Goal: Task Accomplishment & Management: Manage account settings

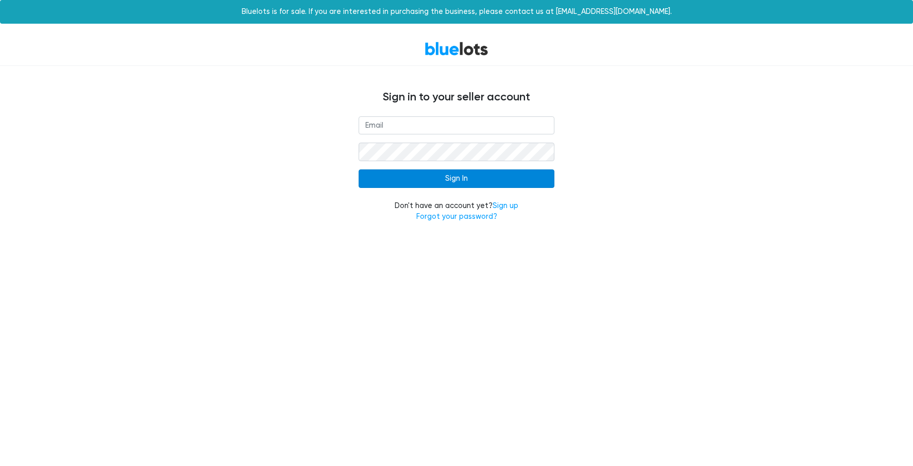
type input "[PERSON_NAME][EMAIL_ADDRESS][DOMAIN_NAME]"
click at [444, 175] on input "Sign In" at bounding box center [456, 178] width 196 height 19
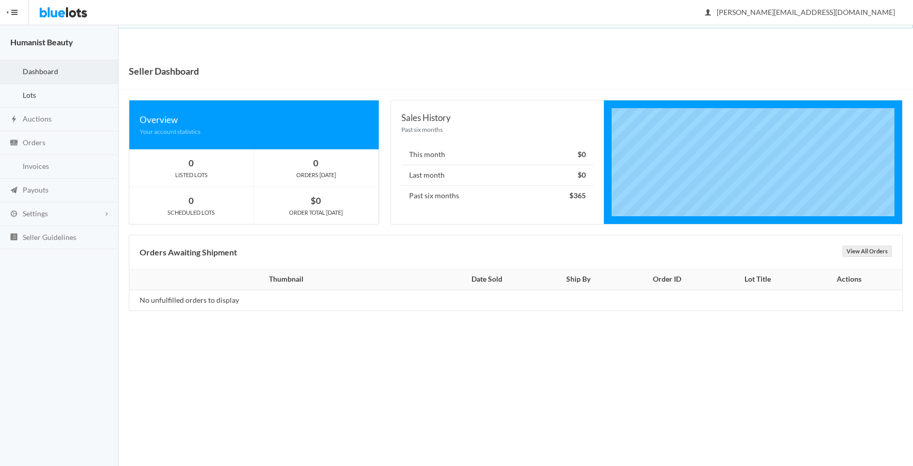
click at [30, 99] on link "Lots" at bounding box center [59, 96] width 118 height 24
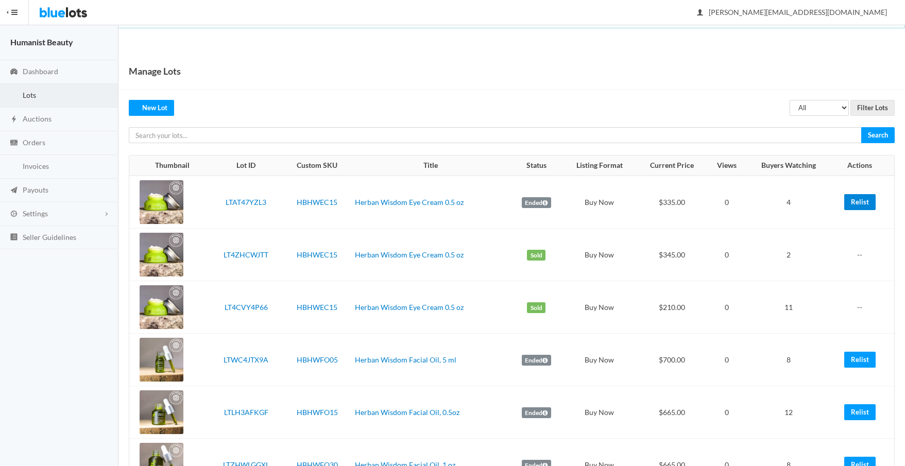
click at [860, 202] on link "Relist" at bounding box center [859, 202] width 31 height 16
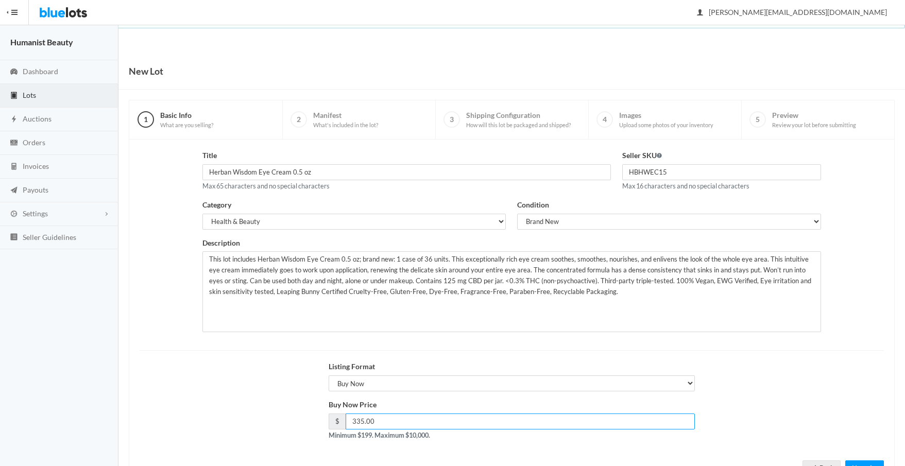
click at [361, 419] on input "335.00" at bounding box center [521, 422] width 350 height 16
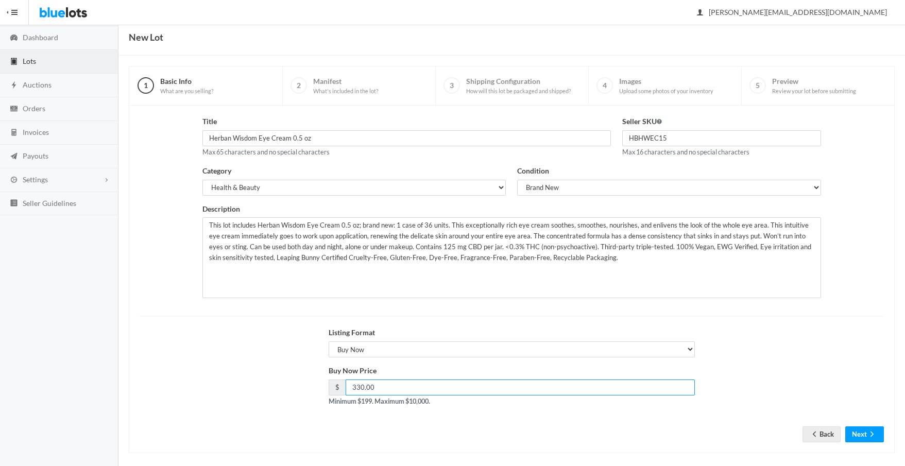
scroll to position [42, 0]
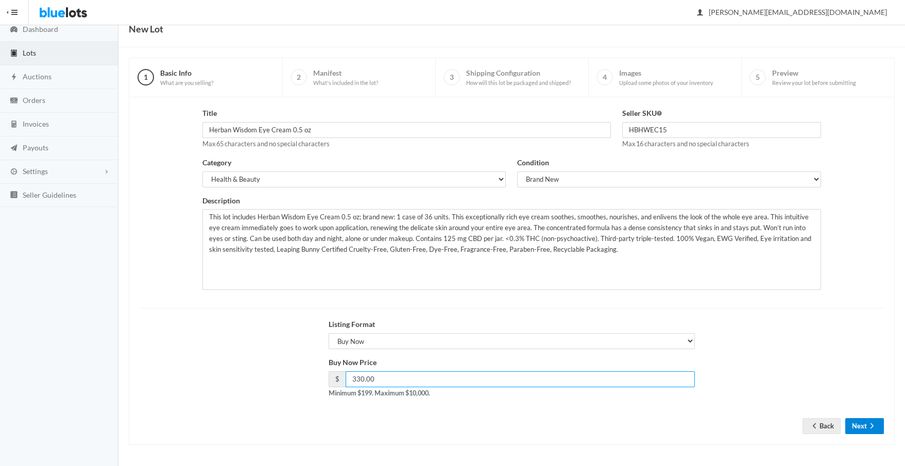
type input "330.00"
click at [869, 429] on icon "arrow forward" at bounding box center [872, 426] width 10 height 8
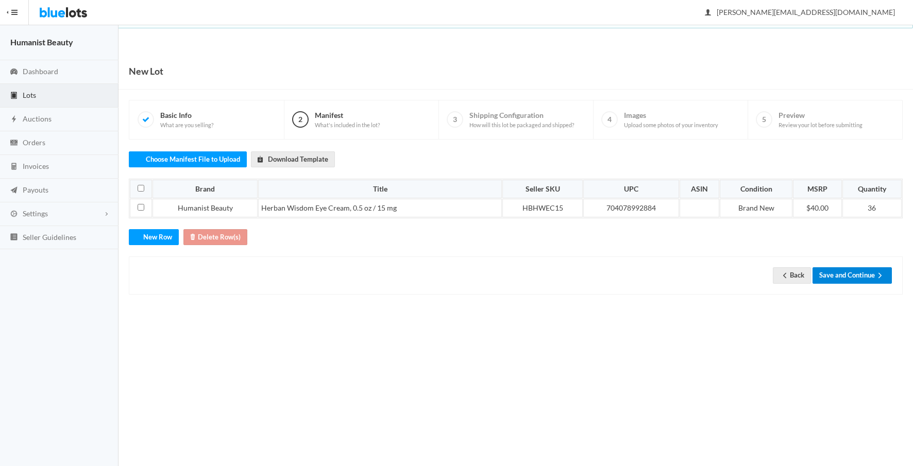
click at [850, 278] on button "Save and Continue" at bounding box center [851, 275] width 79 height 16
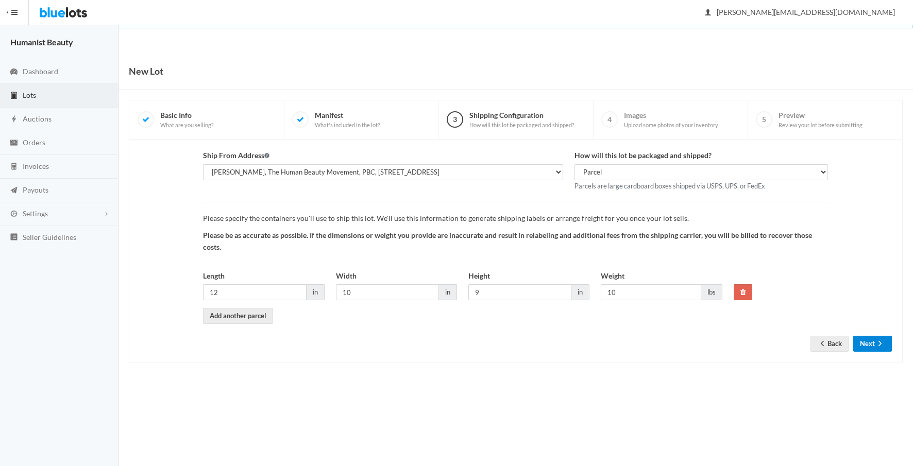
click at [870, 345] on button "Next" at bounding box center [872, 344] width 39 height 16
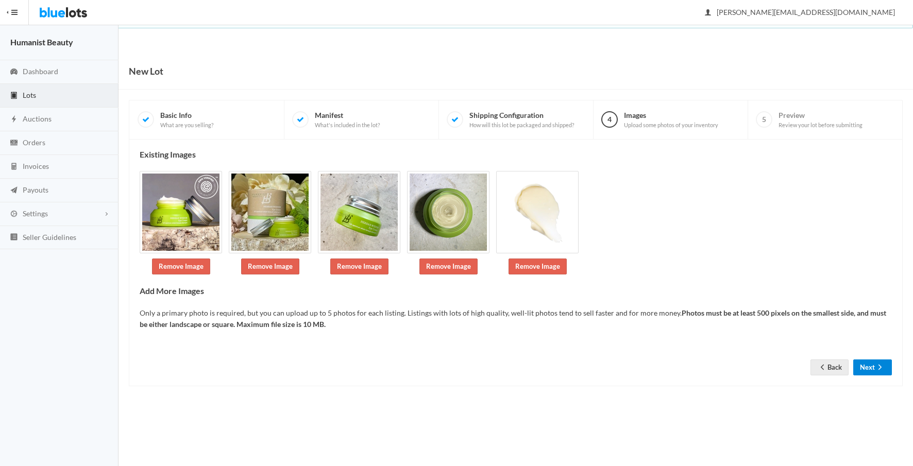
click at [878, 367] on icon "arrow forward" at bounding box center [880, 367] width 10 height 8
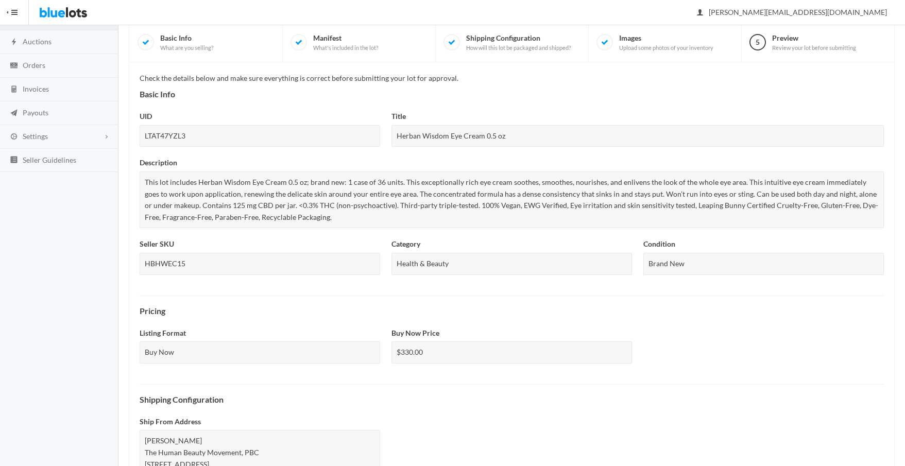
scroll to position [323, 0]
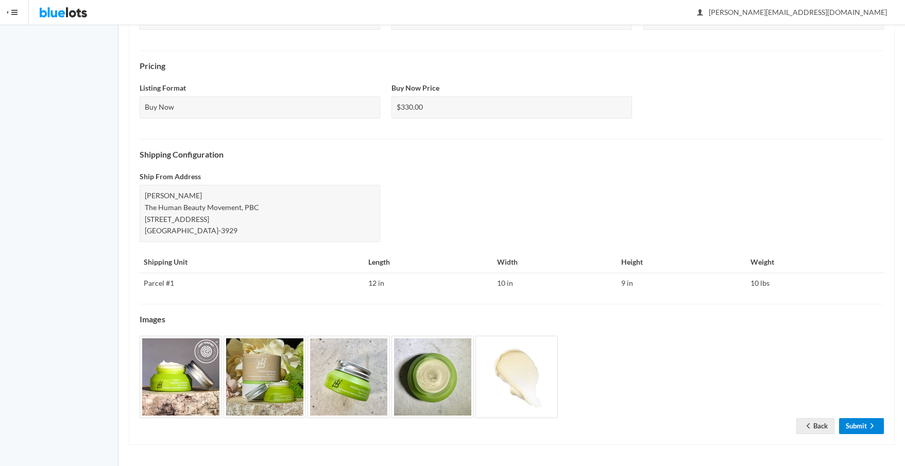
click at [860, 428] on link "Submit" at bounding box center [861, 426] width 45 height 16
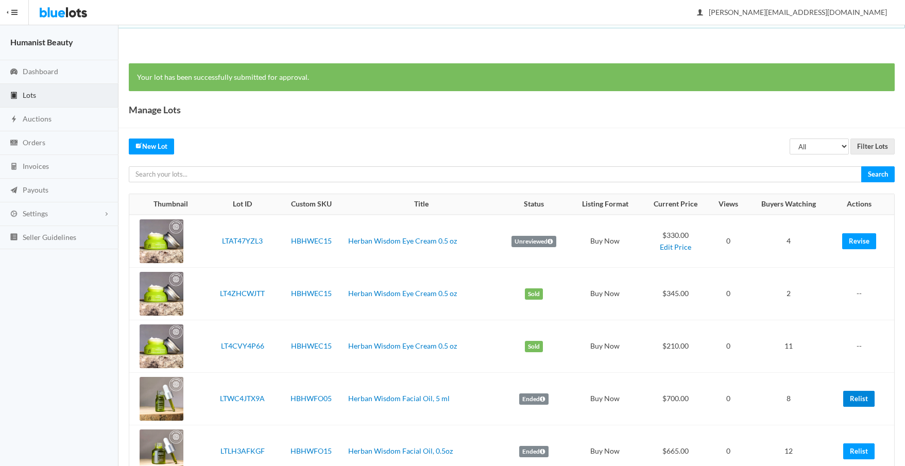
click at [860, 400] on link "Relist" at bounding box center [858, 399] width 31 height 16
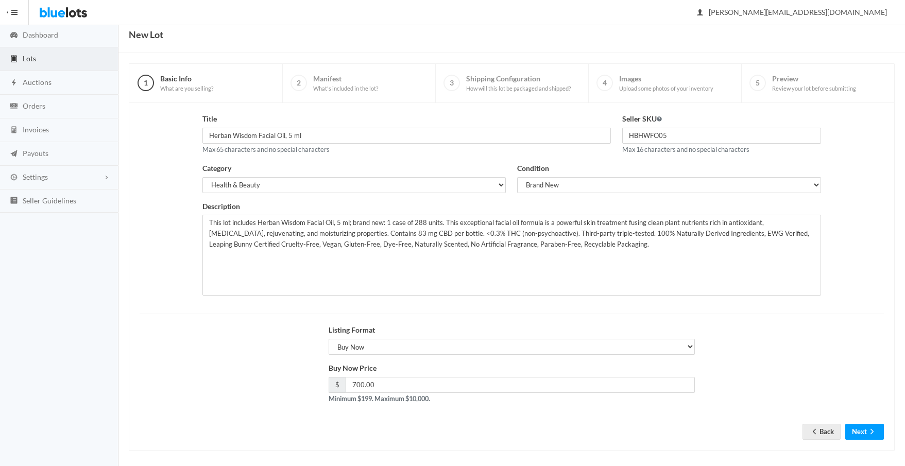
scroll to position [42, 0]
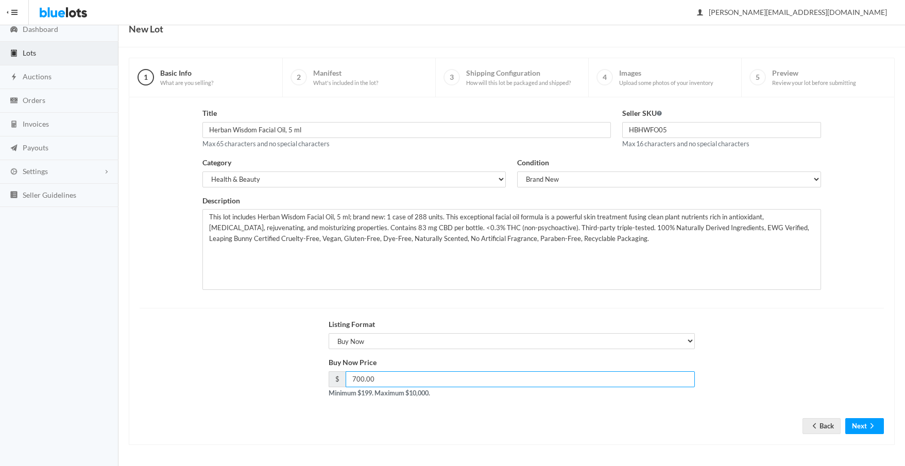
drag, startPoint x: 363, startPoint y: 381, endPoint x: 346, endPoint y: 377, distance: 17.4
click at [346, 379] on input "700.00" at bounding box center [521, 379] width 350 height 16
type input "695.00"
click at [856, 420] on button "Next" at bounding box center [864, 426] width 39 height 16
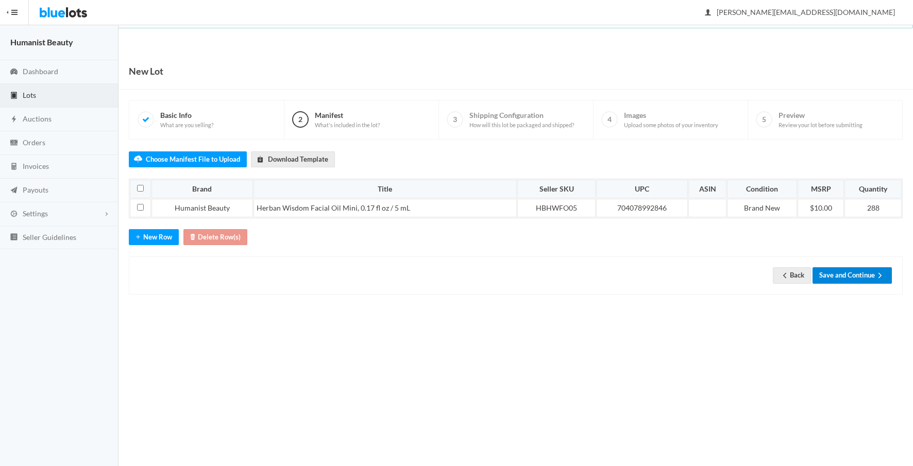
click at [863, 278] on button "Save and Continue" at bounding box center [851, 275] width 79 height 16
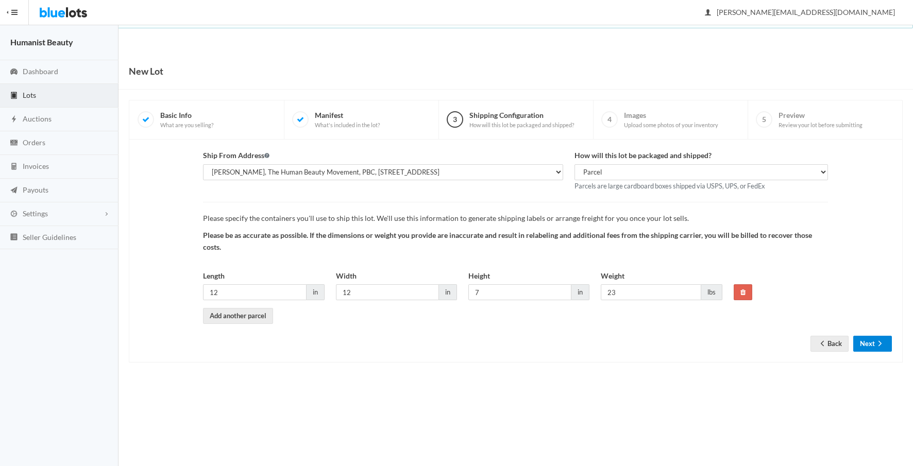
click at [869, 345] on button "Next" at bounding box center [872, 344] width 39 height 16
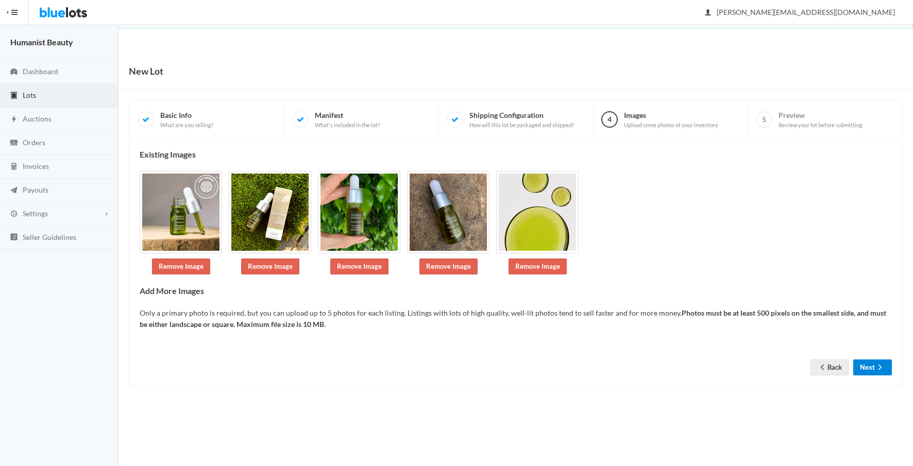
click at [866, 370] on button "Next" at bounding box center [872, 368] width 39 height 16
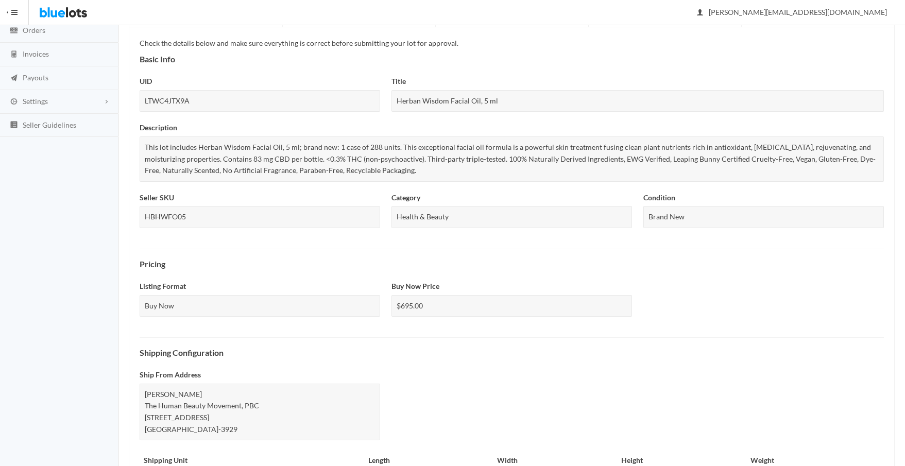
scroll to position [311, 0]
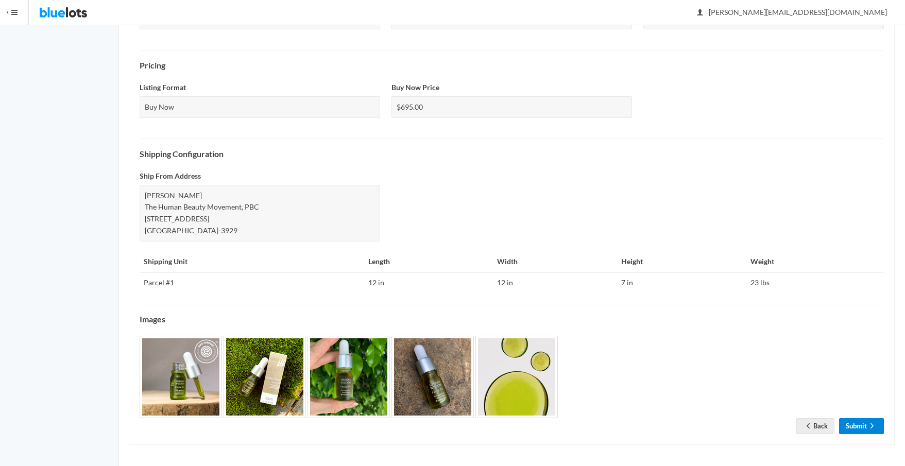
click at [853, 425] on link "Submit" at bounding box center [861, 426] width 45 height 16
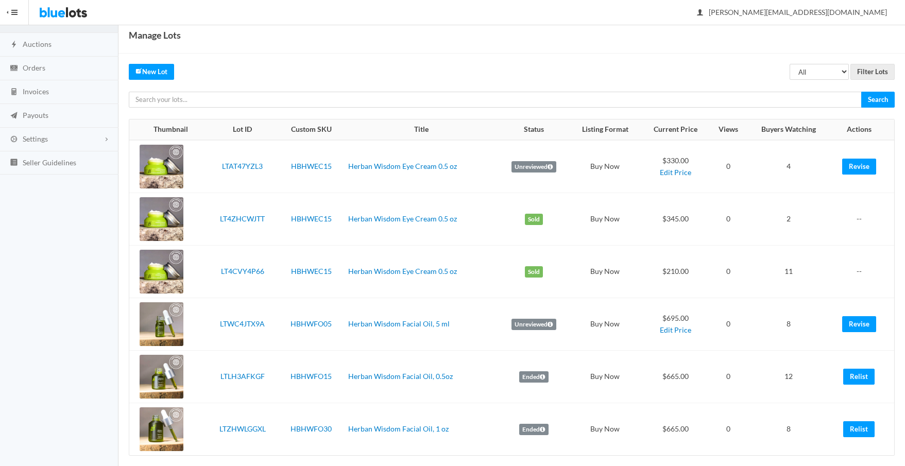
scroll to position [85, 0]
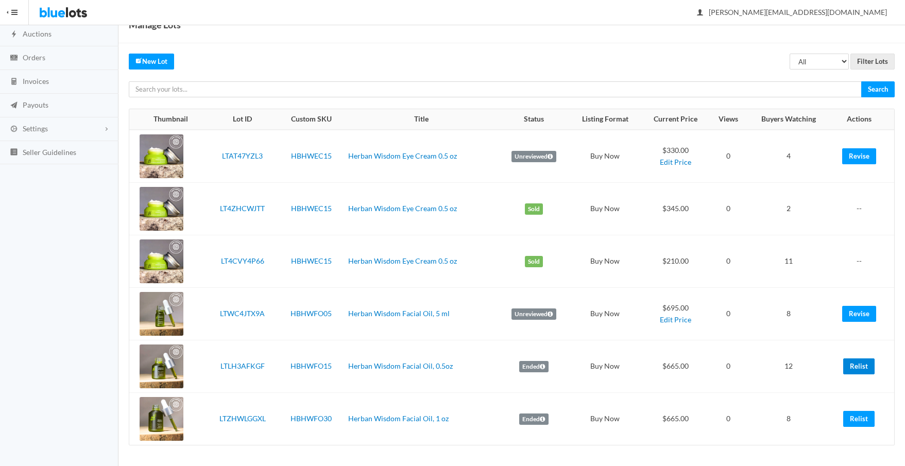
click at [865, 370] on link "Relist" at bounding box center [858, 366] width 31 height 16
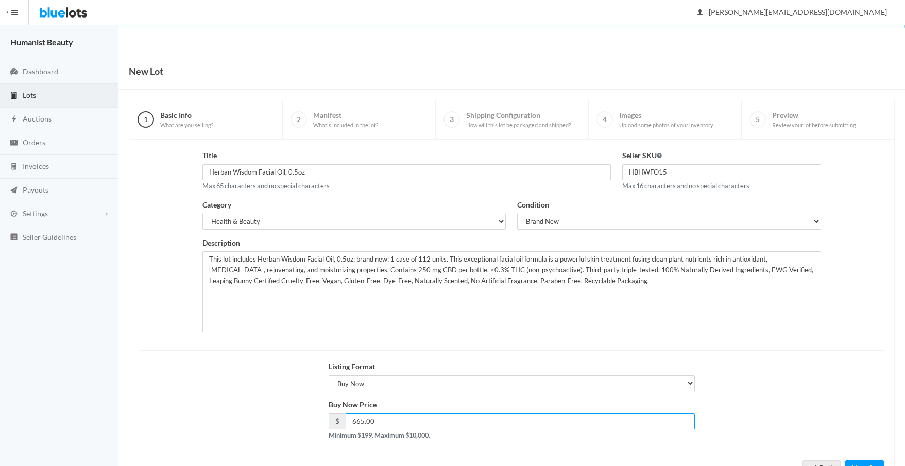
drag, startPoint x: 358, startPoint y: 419, endPoint x: 369, endPoint y: 419, distance: 10.8
click at [358, 420] on input "665.00" at bounding box center [521, 422] width 350 height 16
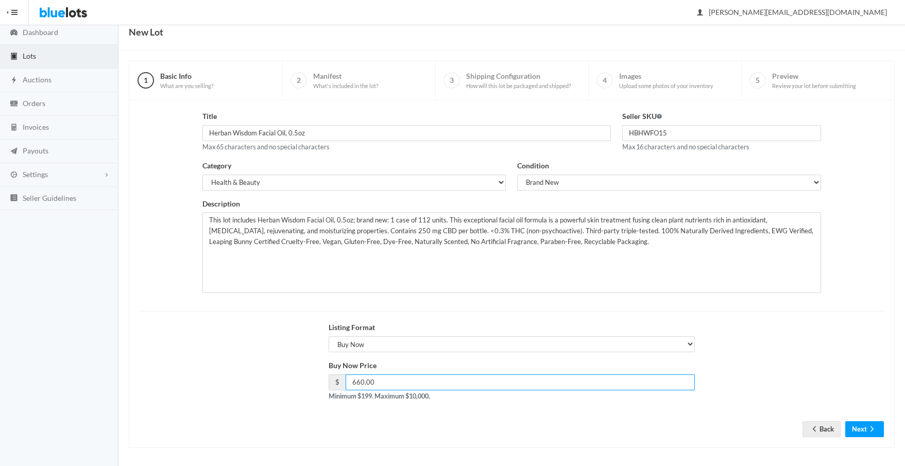
scroll to position [42, 0]
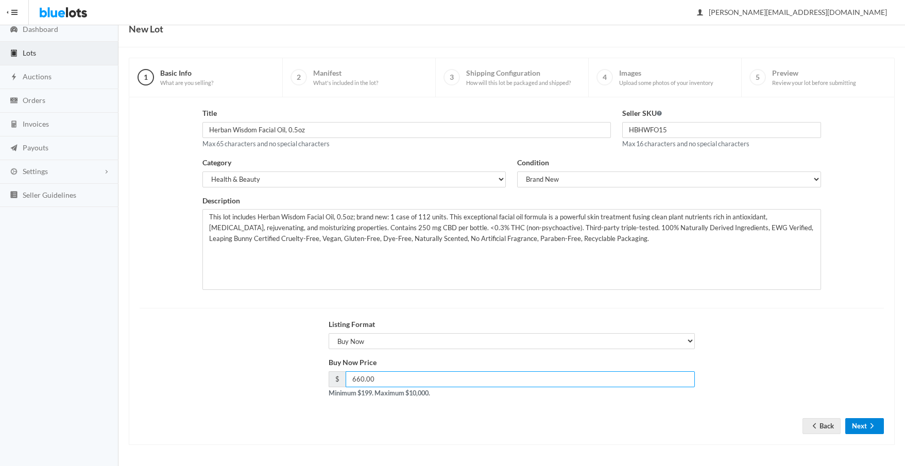
type input "660.00"
click at [853, 424] on button "Next" at bounding box center [864, 426] width 39 height 16
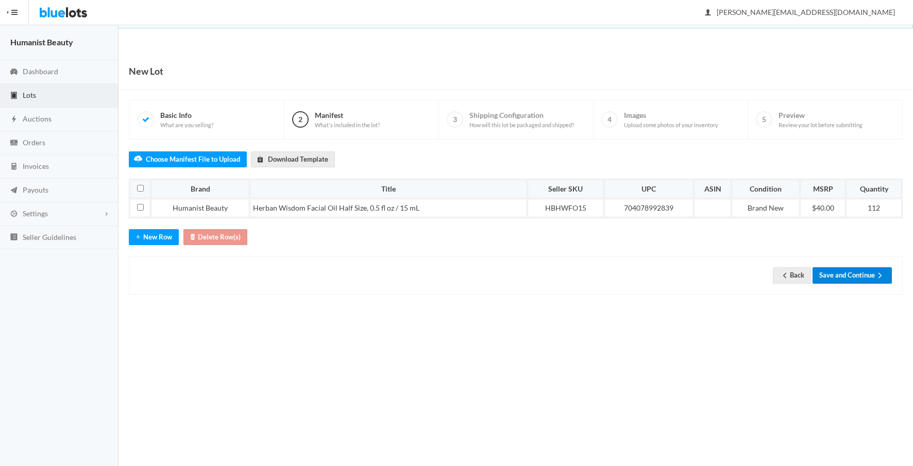
click at [848, 277] on button "Save and Continue" at bounding box center [851, 275] width 79 height 16
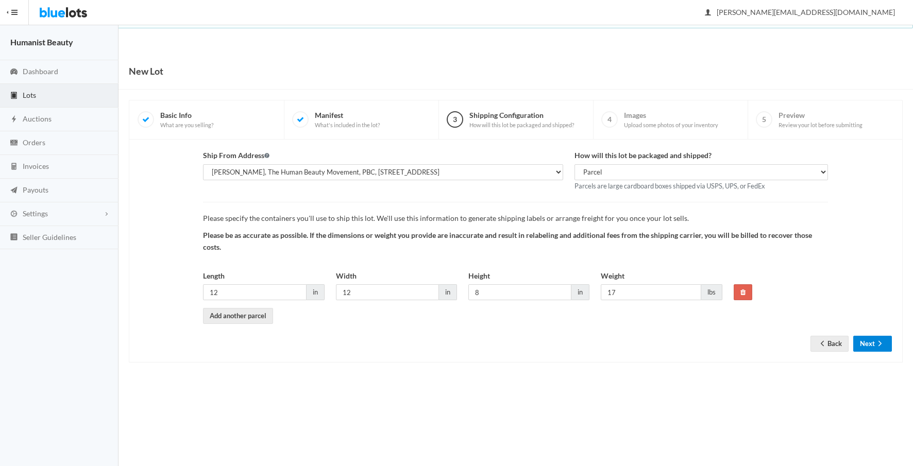
click at [876, 347] on icon "arrow forward" at bounding box center [880, 343] width 10 height 8
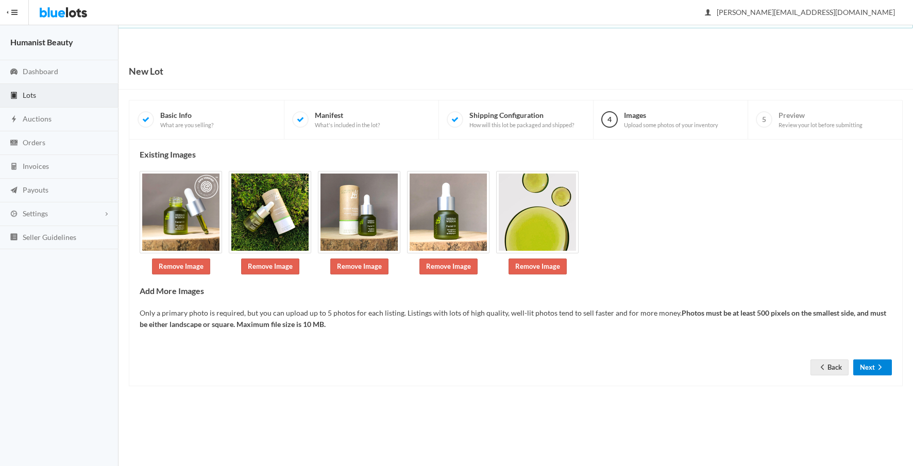
click at [868, 363] on button "Next" at bounding box center [872, 368] width 39 height 16
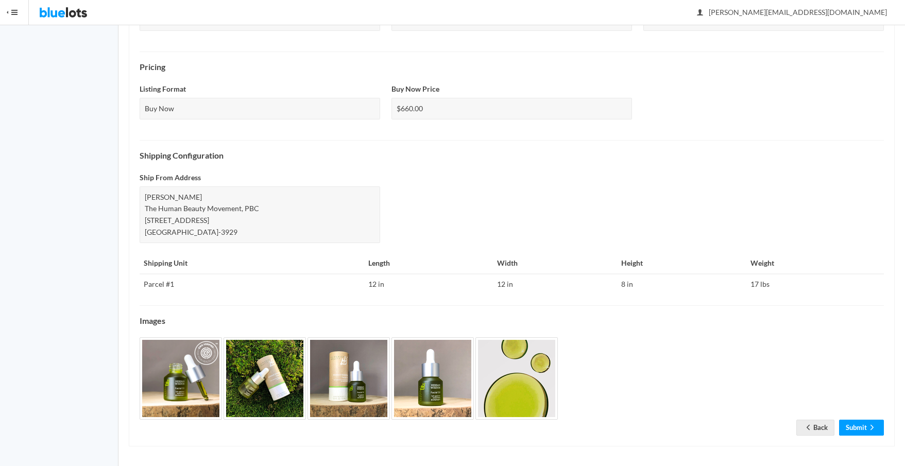
scroll to position [311, 0]
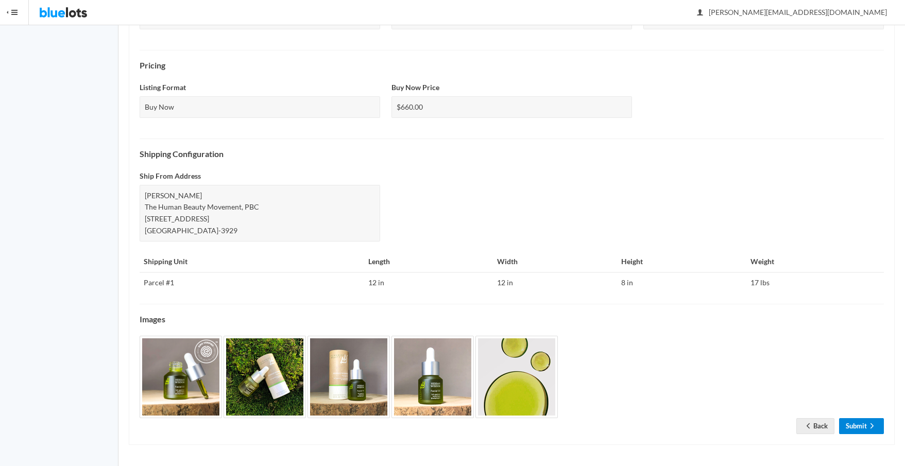
drag, startPoint x: 871, startPoint y: 425, endPoint x: 865, endPoint y: 422, distance: 6.9
click at [871, 425] on icon "arrow forward" at bounding box center [872, 426] width 10 height 8
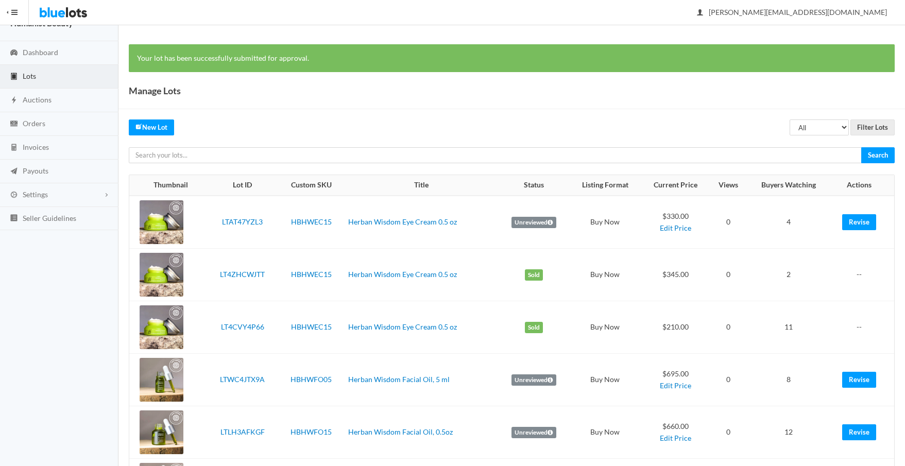
scroll to position [85, 0]
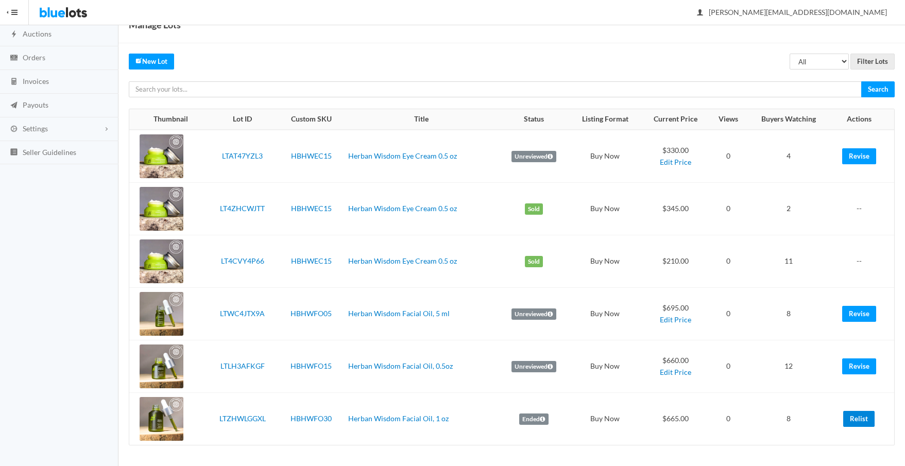
click at [861, 418] on link "Relist" at bounding box center [858, 419] width 31 height 16
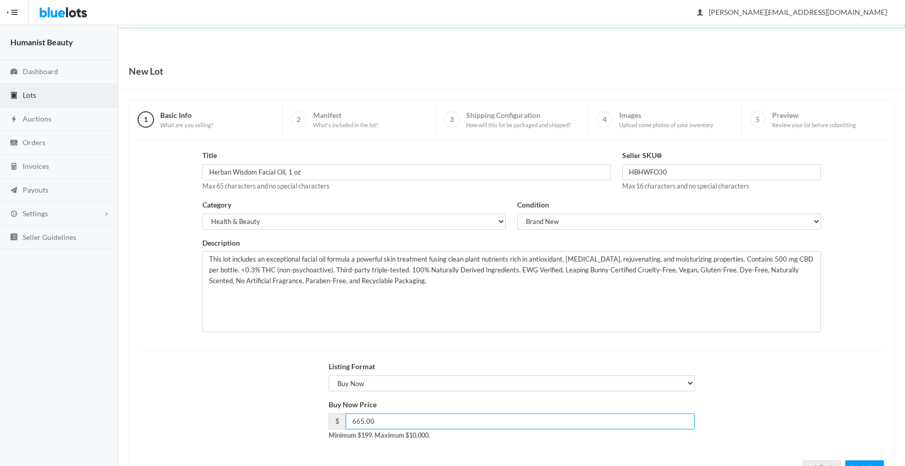
click at [361, 420] on input "665.00" at bounding box center [521, 422] width 350 height 16
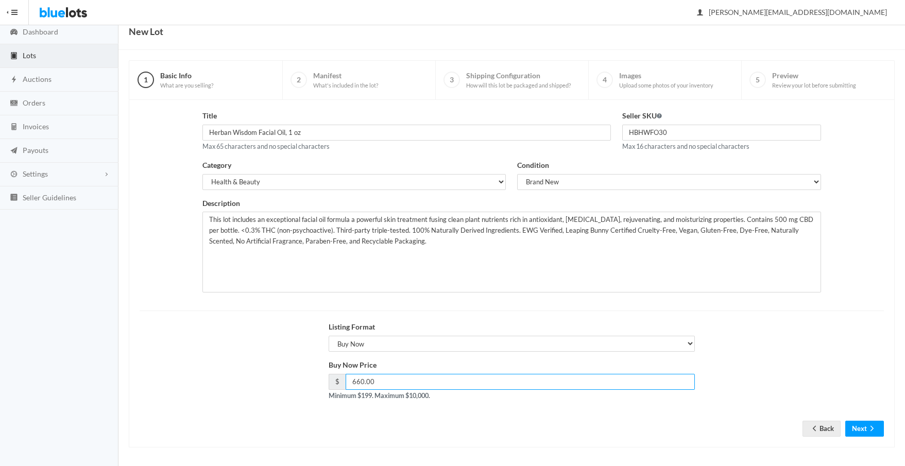
scroll to position [42, 0]
type input "660.00"
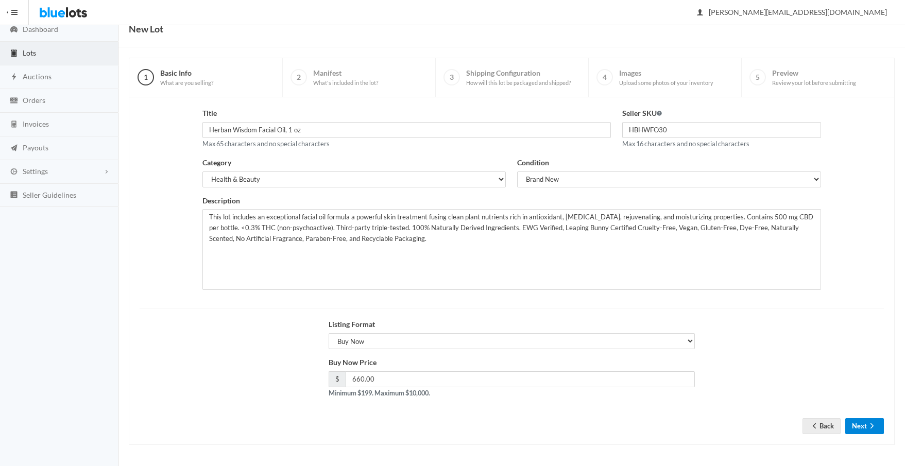
click at [854, 423] on button "Next" at bounding box center [864, 426] width 39 height 16
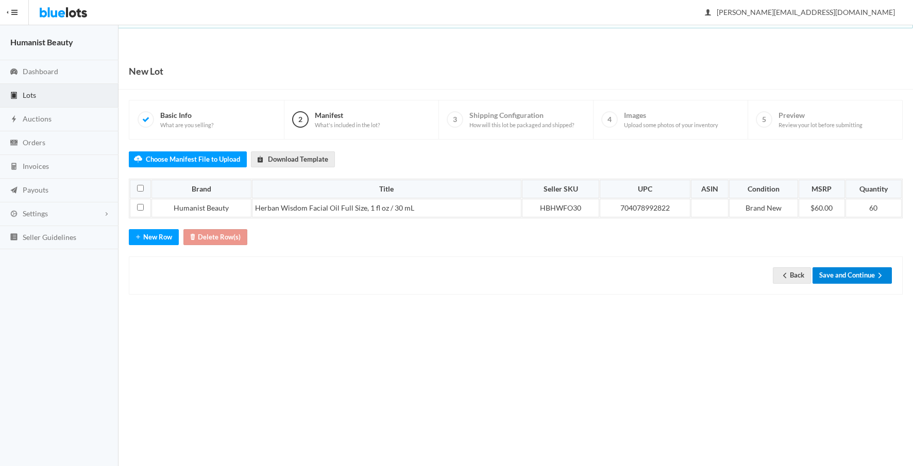
click at [856, 270] on button "Save and Continue" at bounding box center [851, 275] width 79 height 16
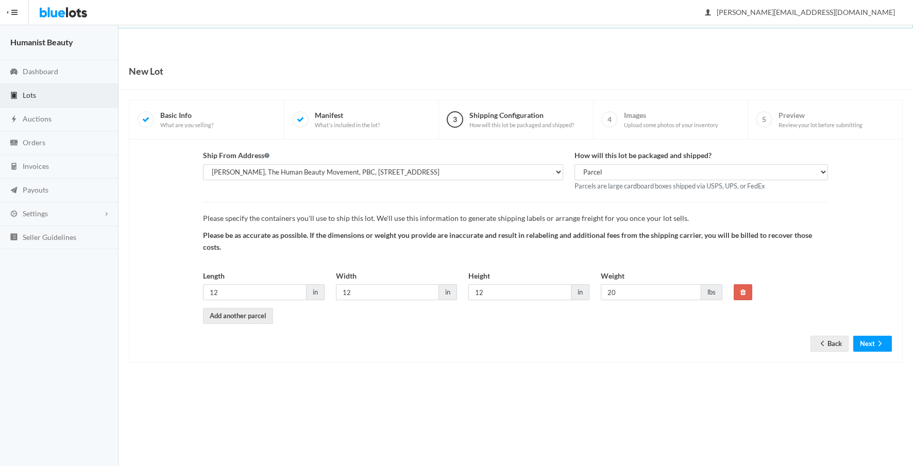
click at [851, 278] on div "Ship From Address [PERSON_NAME], The Human Beauty Movement, PBC, [STREET_ADDRES…" at bounding box center [515, 237] width 763 height 174
click at [870, 347] on button "Next" at bounding box center [872, 344] width 39 height 16
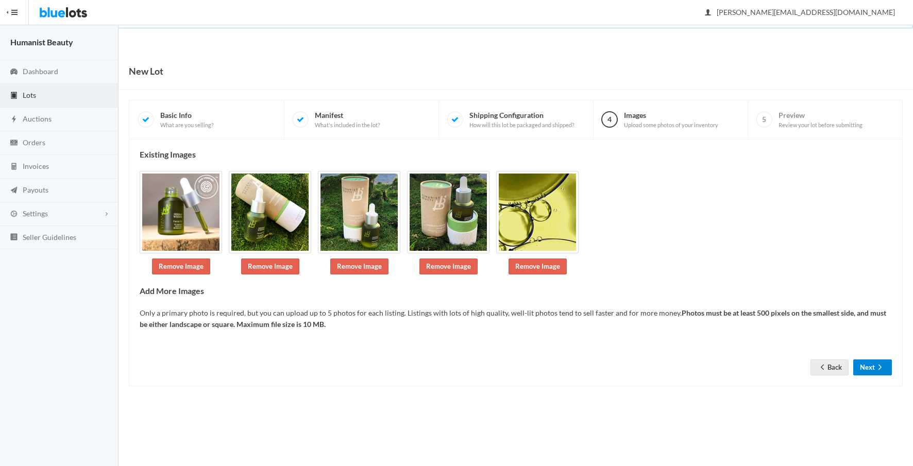
click at [876, 370] on icon "arrow forward" at bounding box center [880, 367] width 10 height 8
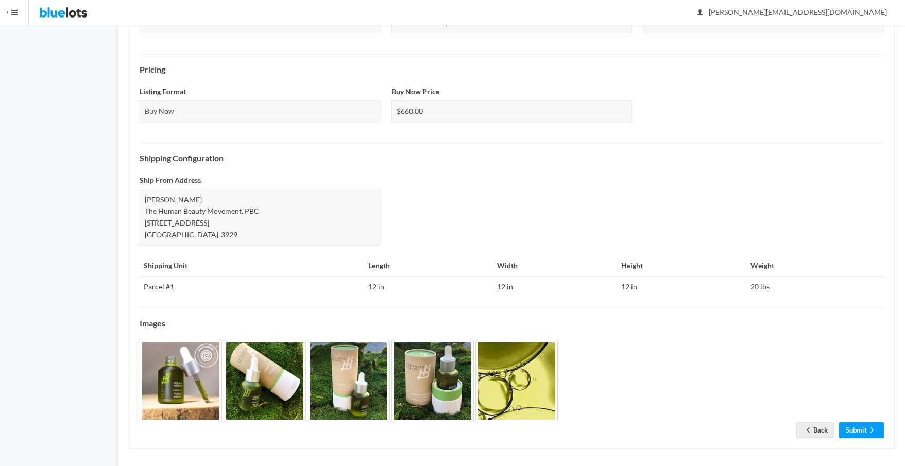
scroll to position [311, 0]
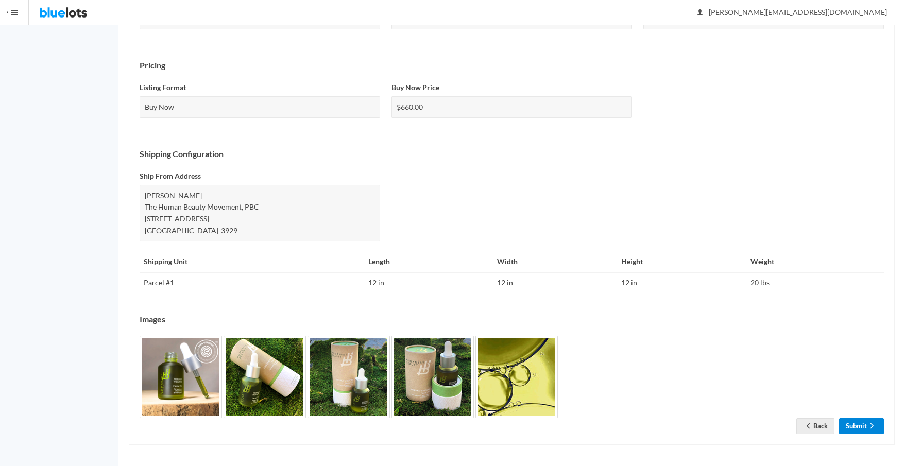
drag, startPoint x: 861, startPoint y: 427, endPoint x: 809, endPoint y: 402, distance: 57.6
click at [861, 428] on link "Submit" at bounding box center [861, 426] width 45 height 16
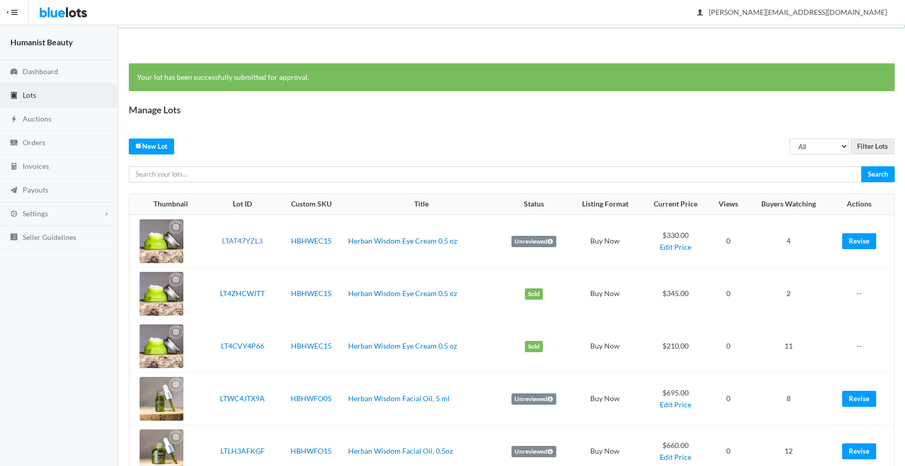
click at [234, 240] on link "LTAT47YZL3" at bounding box center [242, 240] width 41 height 9
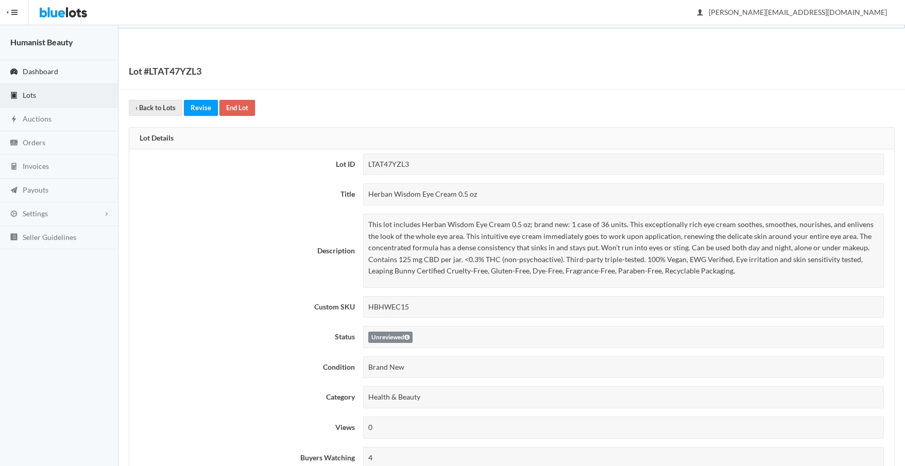
click at [25, 69] on span "Dashboard" at bounding box center [41, 71] width 36 height 9
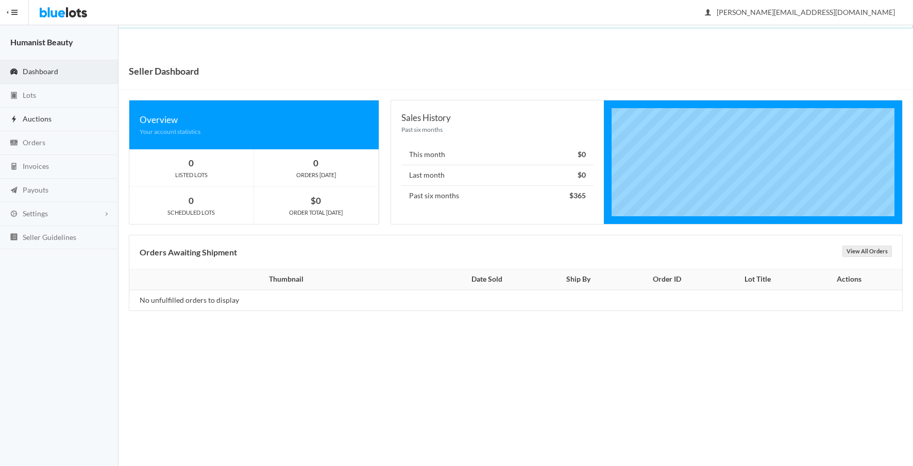
click at [57, 123] on link "Auctions" at bounding box center [59, 120] width 118 height 24
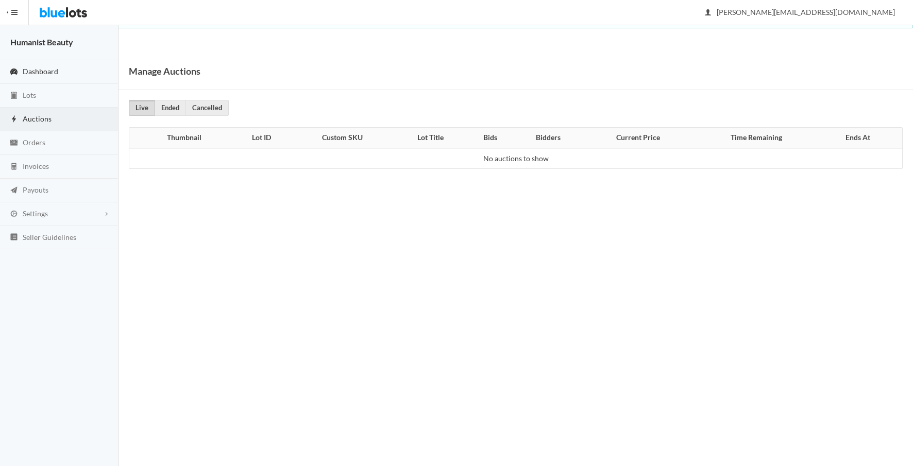
click at [36, 71] on span "Dashboard" at bounding box center [41, 71] width 36 height 9
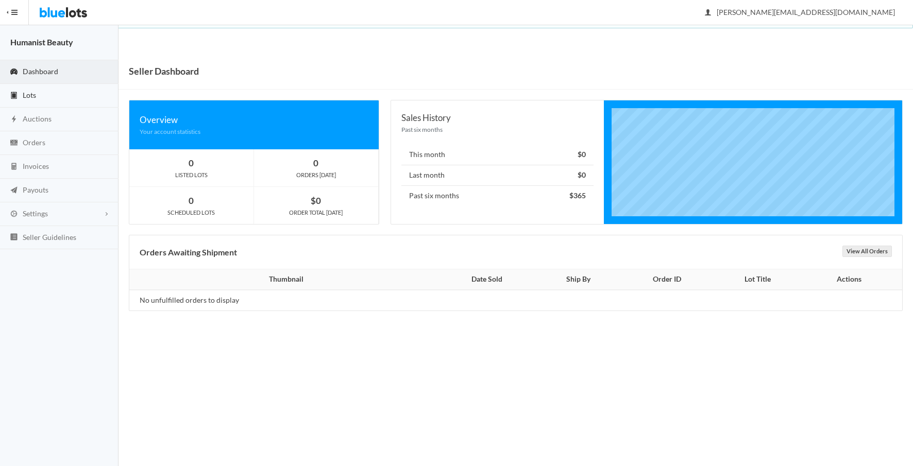
click at [38, 92] on link "Lots" at bounding box center [59, 96] width 118 height 24
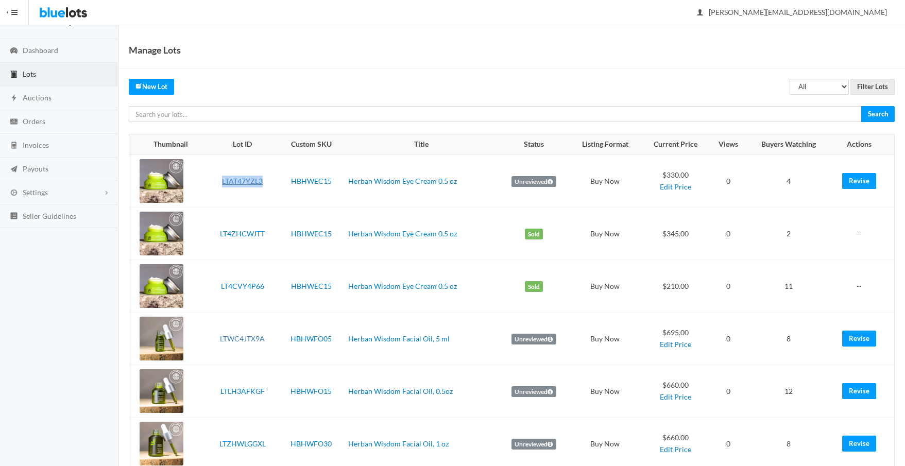
scroll to position [46, 0]
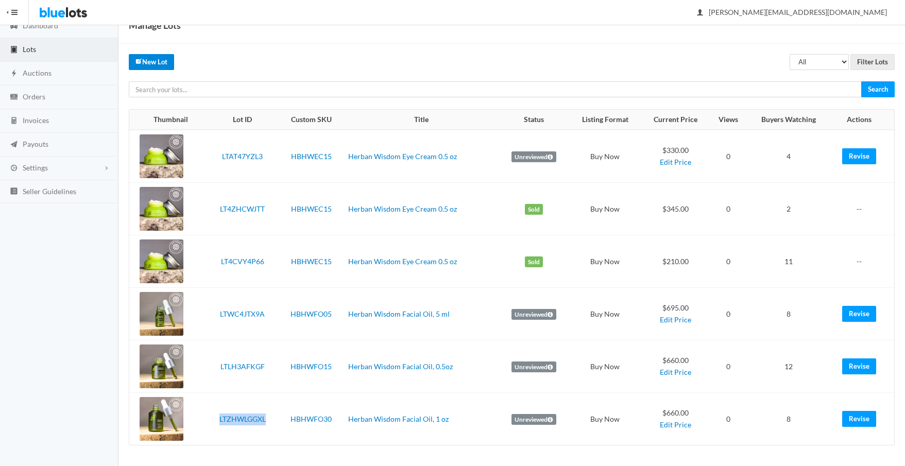
click at [147, 61] on link "New Lot" at bounding box center [151, 62] width 45 height 16
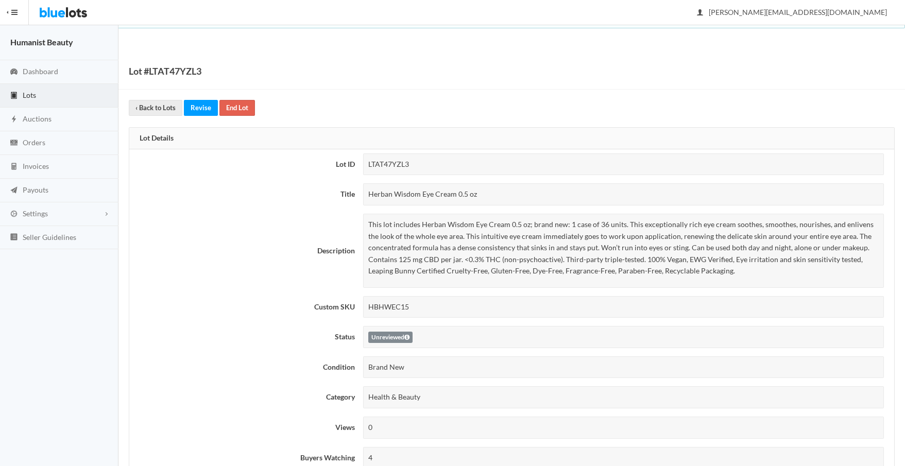
drag, startPoint x: 481, startPoint y: 192, endPoint x: 355, endPoint y: 195, distance: 126.2
click at [355, 195] on tr "Title Herban Wisdom Eye Cream 0.5 oz" at bounding box center [511, 194] width 765 height 30
copy tr "Herban Wisdom Eye Cream 0.5 oz"
drag, startPoint x: 416, startPoint y: 308, endPoint x: 356, endPoint y: 298, distance: 60.5
click at [352, 305] on tr "Custom SKU HBHWEC15" at bounding box center [511, 307] width 765 height 30
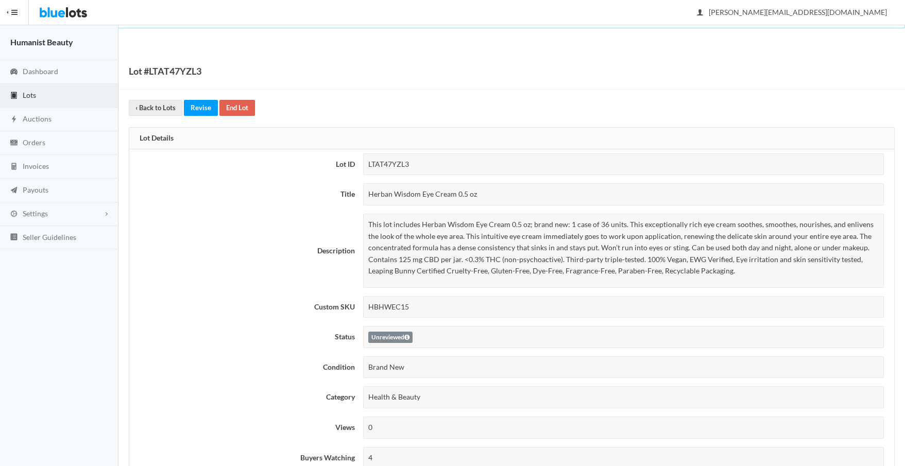
copy tr "HBHWEC15"
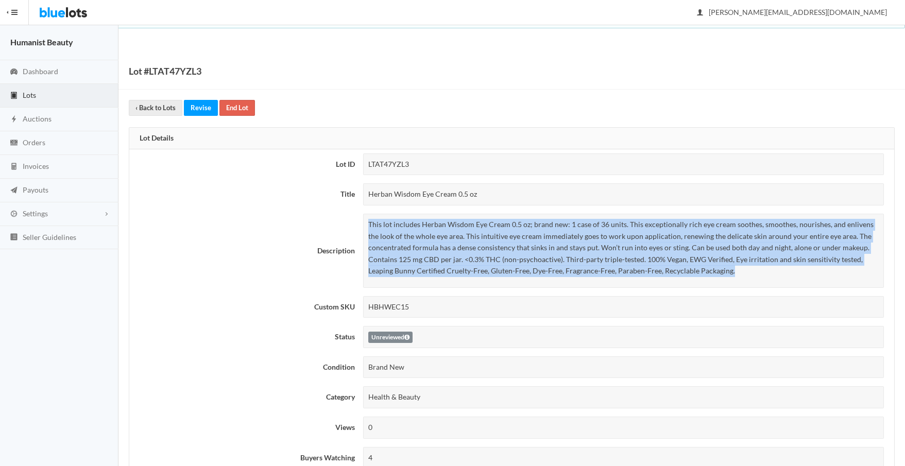
drag, startPoint x: 368, startPoint y: 223, endPoint x: 775, endPoint y: 270, distance: 410.2
click at [775, 270] on p "This lot includes Herban Wisdom Eye Cream 0.5 oz; brand new: 1 case of 36 units…" at bounding box center [623, 248] width 511 height 58
copy p "This lot includes Herban Wisdom Eye Cream 0.5 oz; brand new: 1 case of 36 units…"
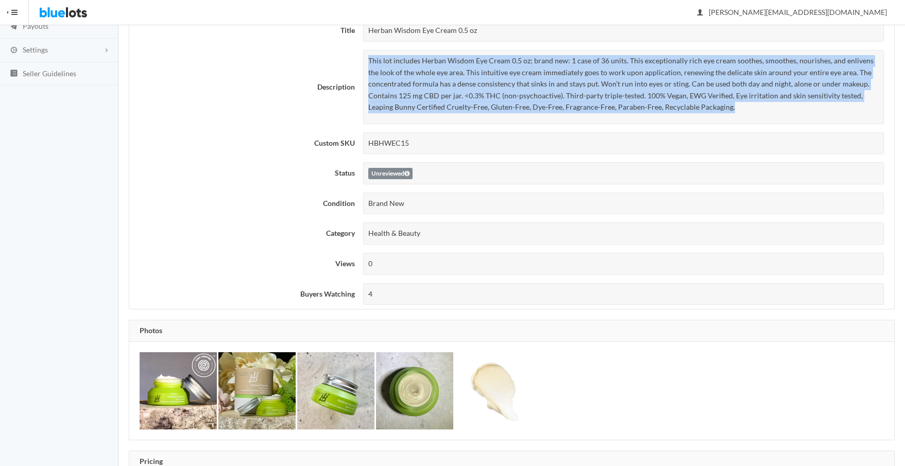
scroll to position [164, 0]
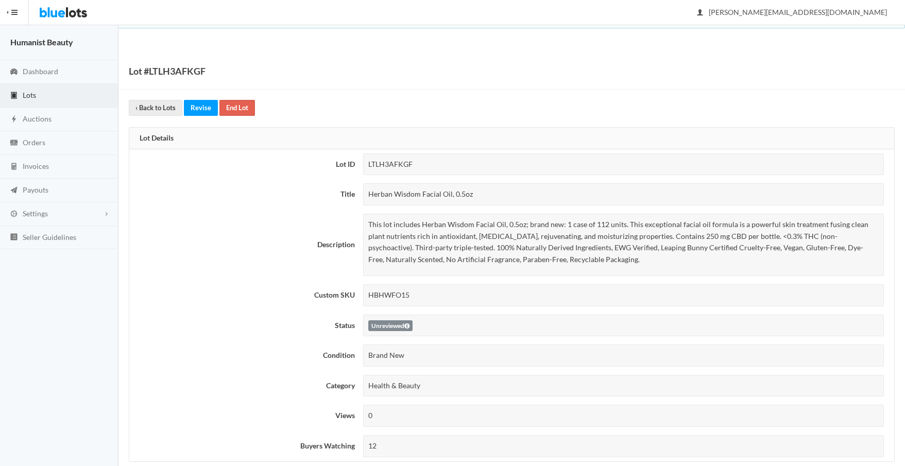
drag, startPoint x: 473, startPoint y: 194, endPoint x: 368, endPoint y: 194, distance: 105.1
click at [368, 194] on div "Herban Wisdom Facial Oil, 0.5oz" at bounding box center [623, 194] width 521 height 22
copy div "Herban Wisdom Facial Oil, 0.5oz"
drag, startPoint x: 430, startPoint y: 295, endPoint x: 352, endPoint y: 292, distance: 77.3
click at [352, 292] on tr "Custom SKU HBHWFO15" at bounding box center [511, 295] width 765 height 30
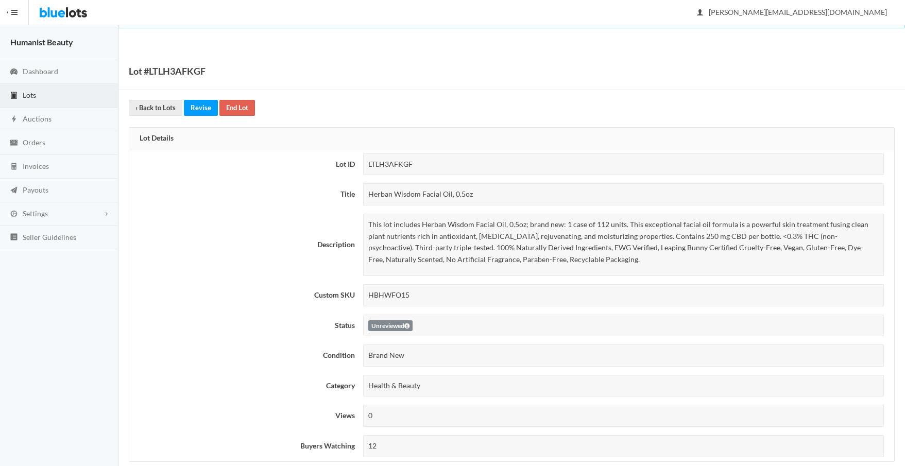
copy tr "HBHWFO15"
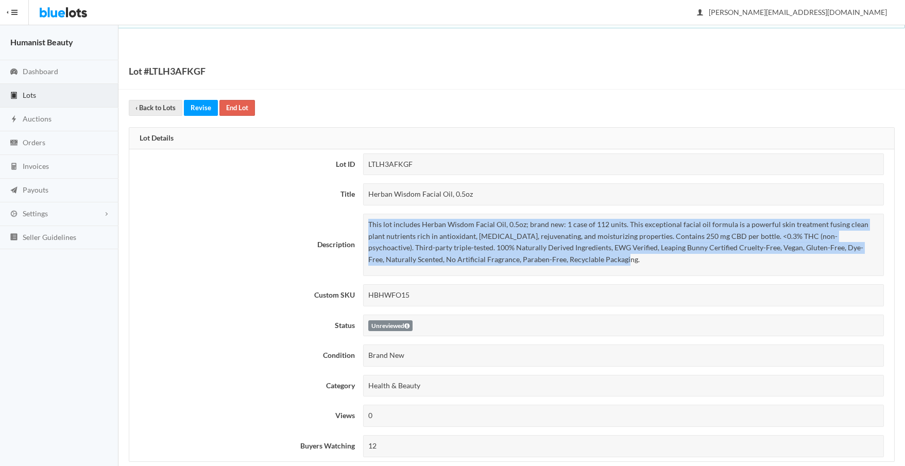
drag, startPoint x: 368, startPoint y: 227, endPoint x: 612, endPoint y: 263, distance: 246.9
click at [612, 263] on p "This lot includes Herban Wisdom Facial Oil, 0.5oz; brand new: 1 case of 112 uni…" at bounding box center [623, 242] width 511 height 46
copy p "This lot includes Herban Wisdom Facial Oil, 0.5oz; brand new: 1 case of 112 uni…"
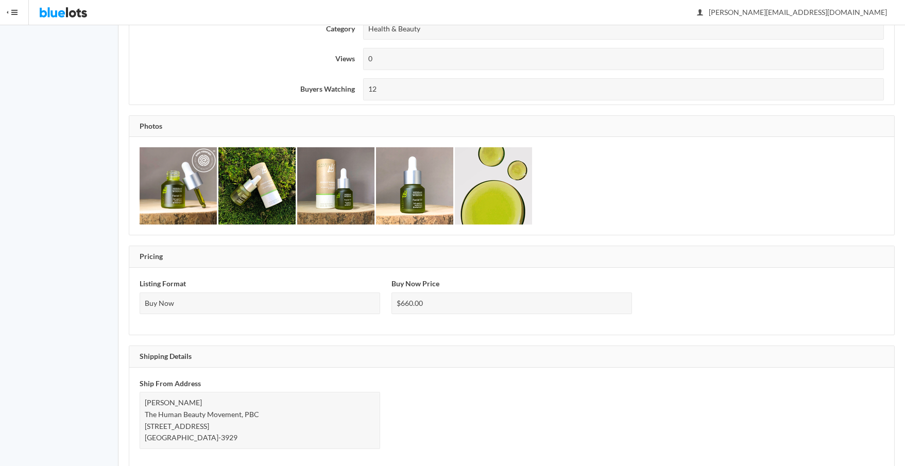
scroll to position [276, 0]
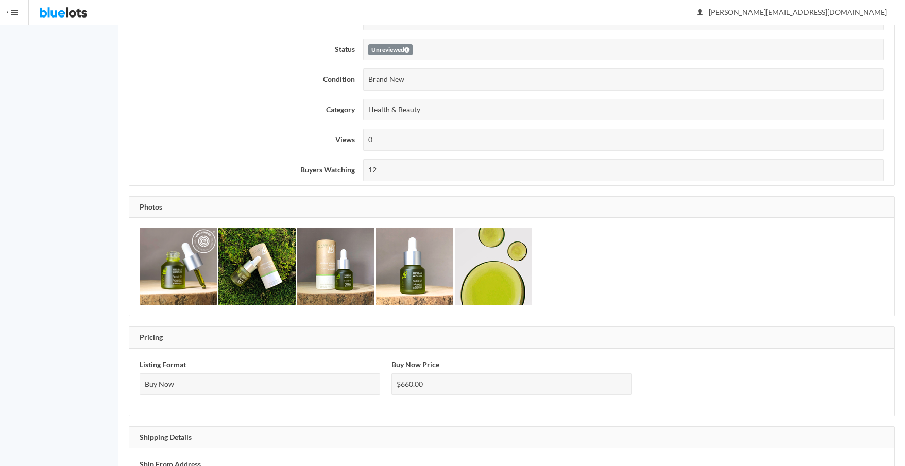
click at [351, 277] on img at bounding box center [335, 266] width 77 height 77
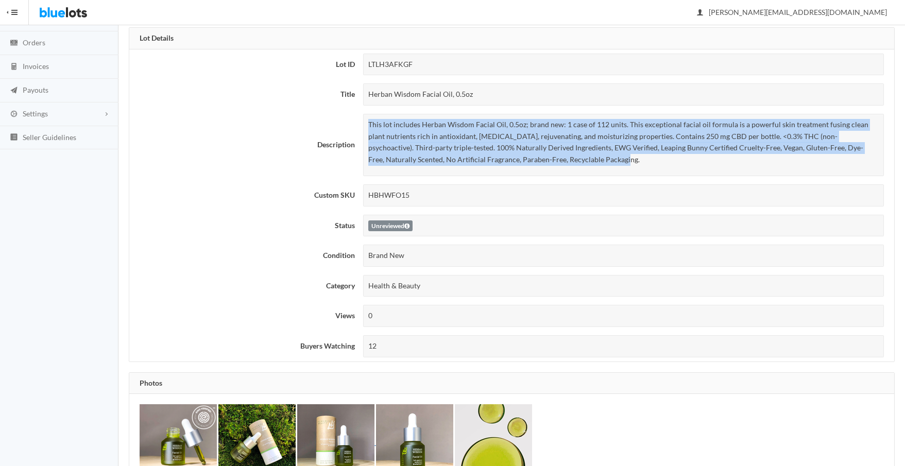
scroll to position [0, 0]
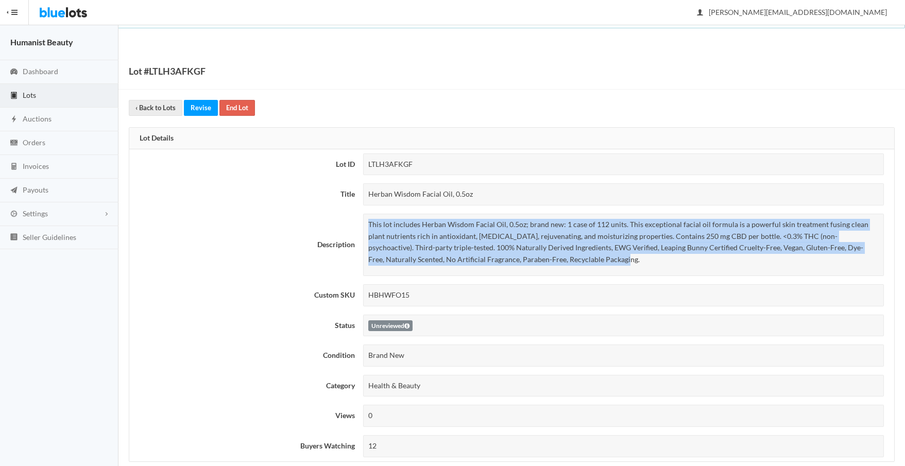
click at [29, 93] on span "Lots" at bounding box center [29, 95] width 13 height 9
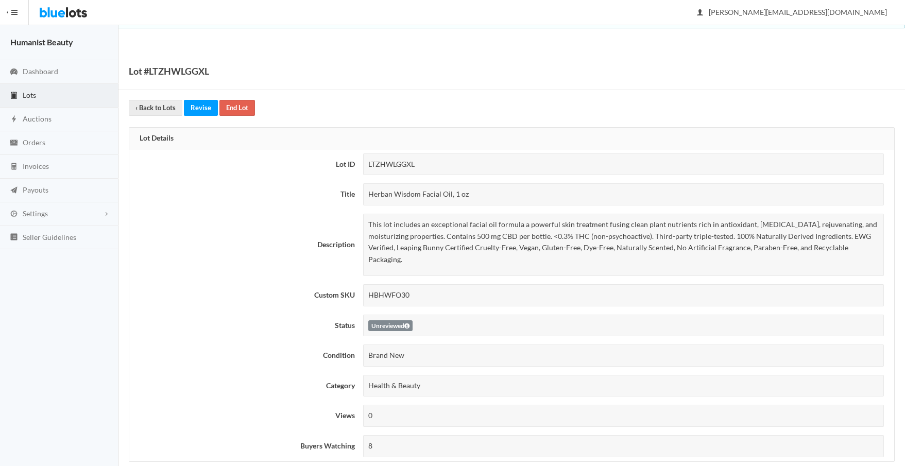
drag, startPoint x: 458, startPoint y: 194, endPoint x: 343, endPoint y: 192, distance: 115.9
click at [343, 192] on tr "Title Herban Wisdom Facial Oil, 1 oz" at bounding box center [511, 194] width 765 height 30
click at [502, 194] on div "Herban Wisdom Facial Oil, 1 oz" at bounding box center [623, 194] width 521 height 22
drag, startPoint x: 494, startPoint y: 195, endPoint x: 368, endPoint y: 195, distance: 126.7
click at [368, 195] on div "Herban Wisdom Facial Oil, 1 oz" at bounding box center [623, 194] width 521 height 22
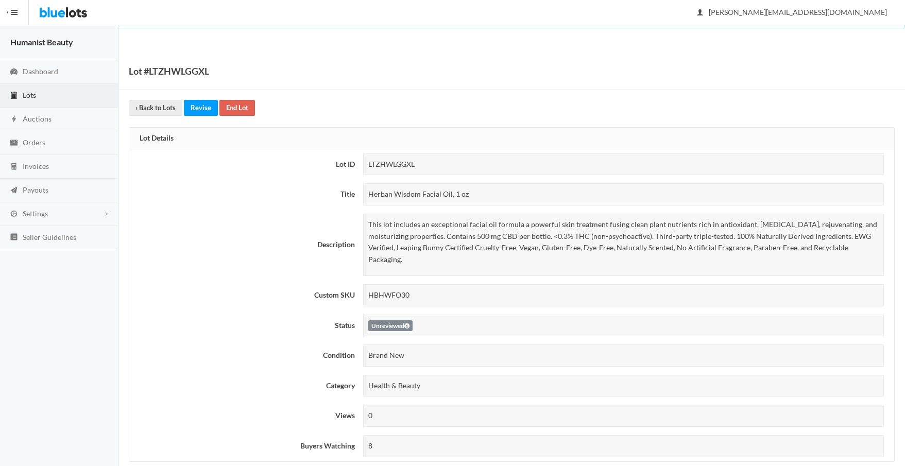
copy div "Herban Wisdom Facial Oil, 1 oz"
drag, startPoint x: 393, startPoint y: 281, endPoint x: 361, endPoint y: 281, distance: 31.9
click at [361, 281] on td "HBHWFO30" at bounding box center [627, 295] width 536 height 30
copy div "HBHWFO30"
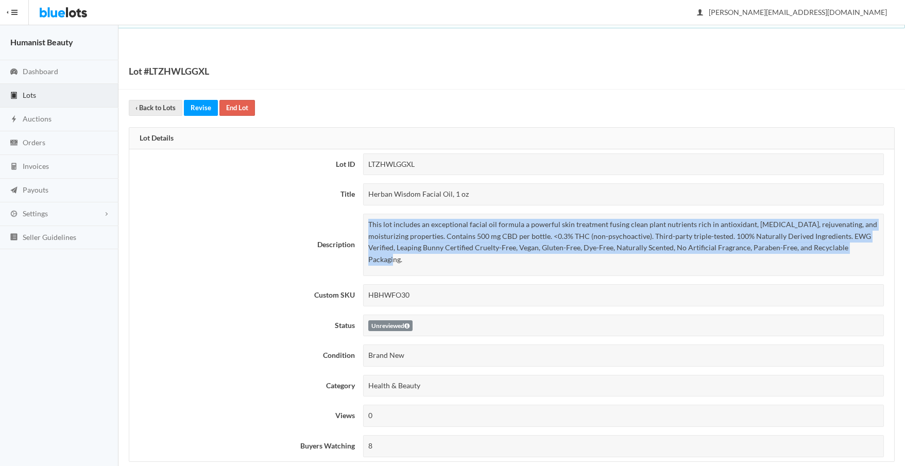
drag, startPoint x: 368, startPoint y: 222, endPoint x: 846, endPoint y: 256, distance: 479.2
click at [882, 254] on div "This lot includes an exceptional facial oil formula a powerful skin treatment f…" at bounding box center [623, 245] width 521 height 62
copy p "This lot includes an exceptional facial oil formula a powerful skin treatment f…"
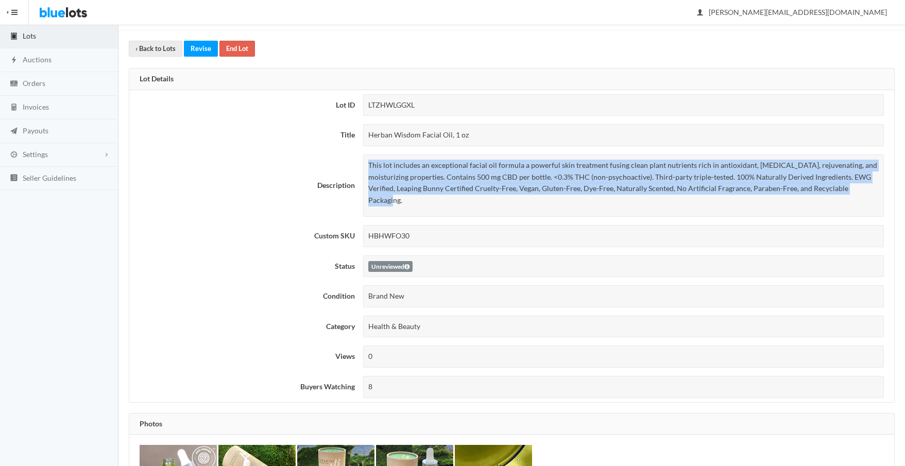
scroll to position [234, 0]
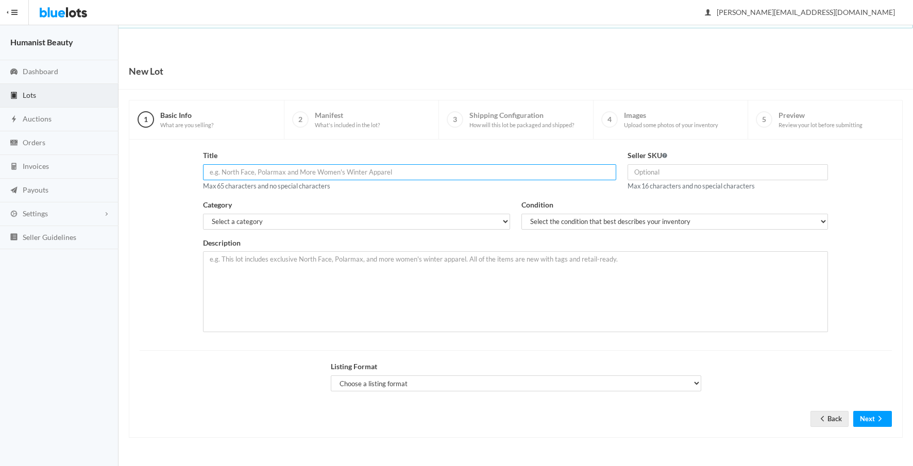
click at [303, 174] on input "text" at bounding box center [409, 172] width 413 height 16
paste input "Herban Wisdom Eye Cream 0.5 oz"
type input "Herban Wisdom Eye Cream 0.5 oz"
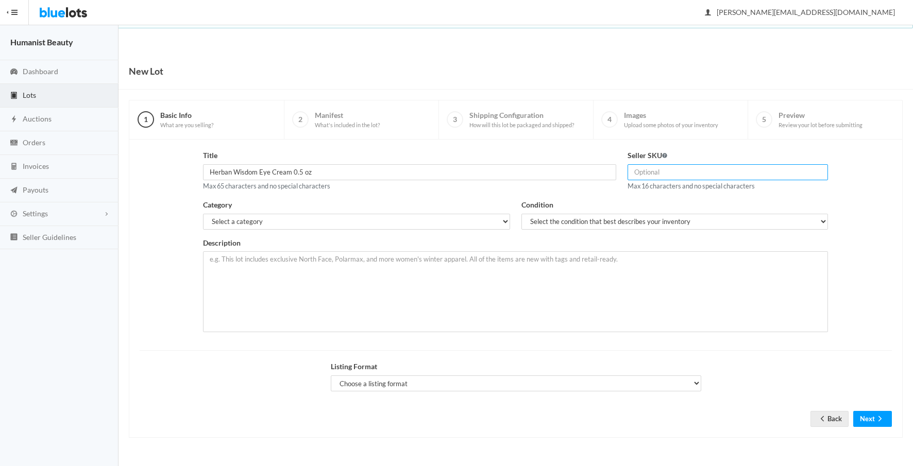
click at [658, 172] on input "text" at bounding box center [727, 172] width 201 height 16
paste input "HBHWEC15"
type input "HBHWEC15"
click at [257, 223] on select "Select a category Electronics Clothing, Shoes & Accessories Appliances Home & G…" at bounding box center [356, 222] width 306 height 16
select select "7"
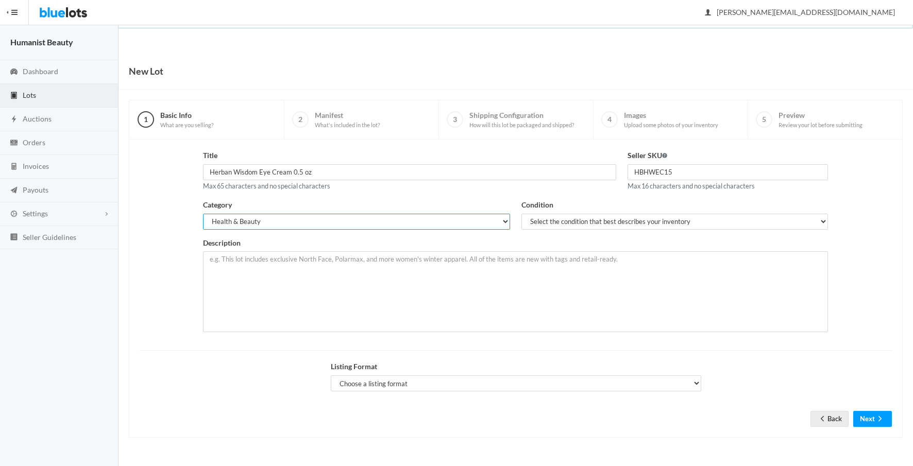
click at [203, 214] on select "Select a category Electronics Clothing, Shoes & Accessories Appliances Home & G…" at bounding box center [356, 222] width 306 height 16
click at [577, 220] on select "Select the condition that best describes your inventory Brand New Shelf Pulls C…" at bounding box center [674, 222] width 306 height 16
select select "1"
click at [521, 214] on select "Select the condition that best describes your inventory Brand New Shelf Pulls C…" at bounding box center [674, 222] width 306 height 16
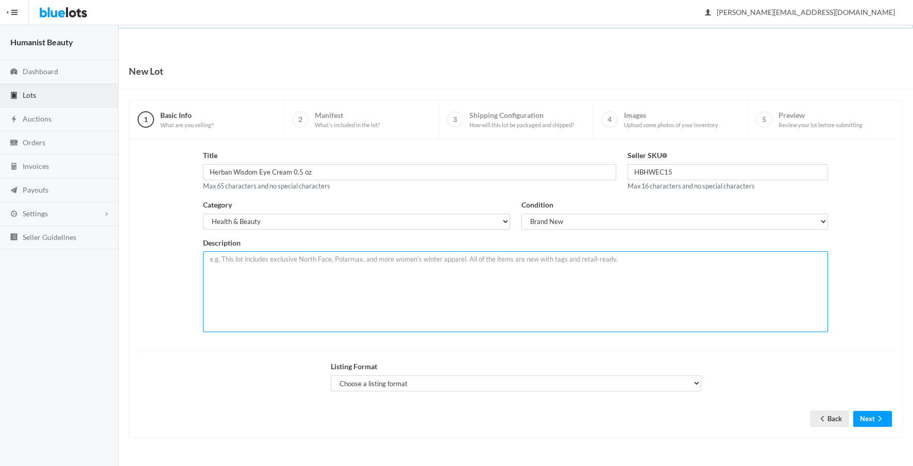
click at [408, 286] on textarea at bounding box center [515, 291] width 625 height 81
paste textarea "This lot includes Herban Wisdom Eye Cream 0.5 oz; brand new: 1 case of 36 units…"
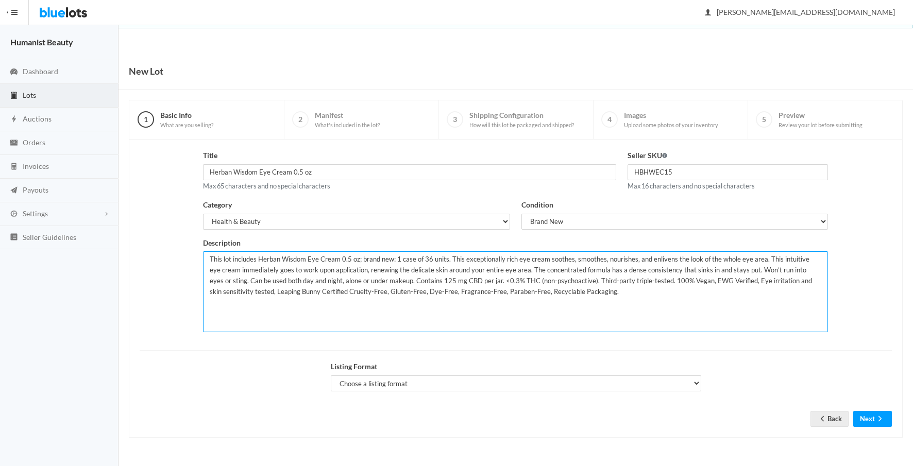
drag, startPoint x: 395, startPoint y: 259, endPoint x: 439, endPoint y: 264, distance: 45.1
click at [395, 259] on textarea "This lot includes Herban Wisdom Eye Cream 0.5 oz; brand new: 1 case of 36 units…" at bounding box center [515, 291] width 625 height 81
click at [457, 259] on textarea "This lot includes Herban Wisdom Eye Cream 0.5 oz; brand new: 4 cases for total …" at bounding box center [515, 291] width 625 height 81
click at [397, 260] on textarea "This lot includes Herban Wisdom Eye Cream 0.5 oz; brand new: 4 cases for total …" at bounding box center [515, 291] width 625 height 81
drag, startPoint x: 455, startPoint y: 258, endPoint x: 465, endPoint y: 258, distance: 9.8
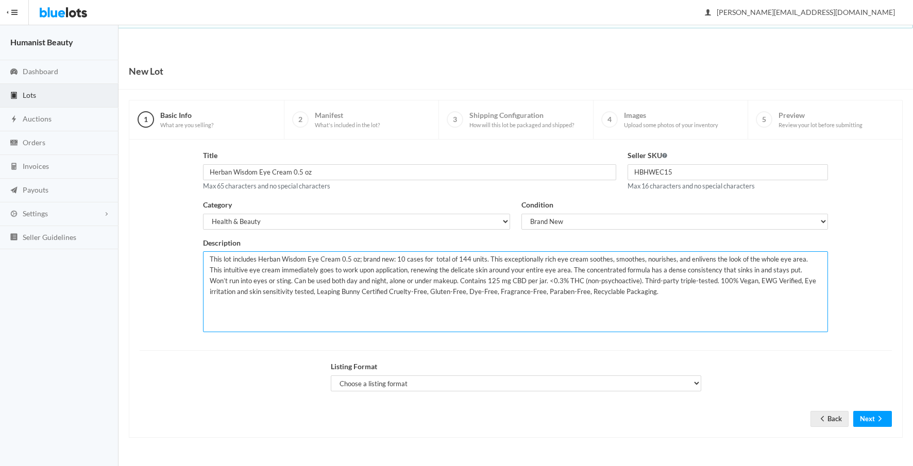
click at [465, 258] on textarea "This lot includes Herban Wisdom Eye Cream 0.5 oz; brand new: 10 cases for total…" at bounding box center [515, 291] width 625 height 81
type textarea "This lot includes Herban Wisdom Eye Cream 0.5 oz; brand new: 10 cases for total…"
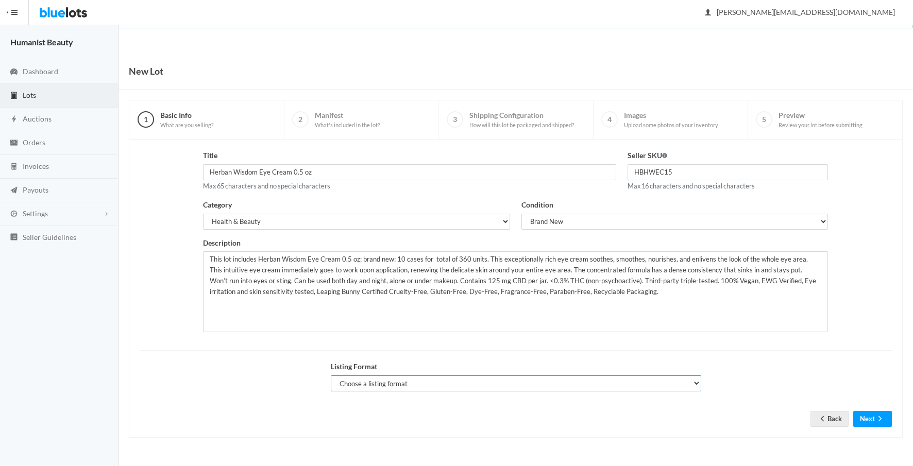
click at [648, 381] on select "Choose a listing format Auction Buy Now" at bounding box center [516, 383] width 370 height 16
select select "false"
click at [331, 375] on select "Choose a listing format Auction Buy Now" at bounding box center [516, 383] width 370 height 16
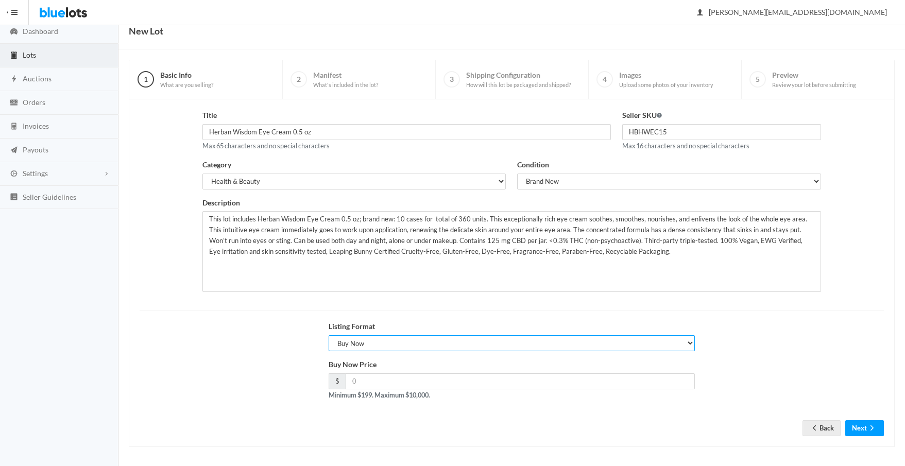
scroll to position [42, 0]
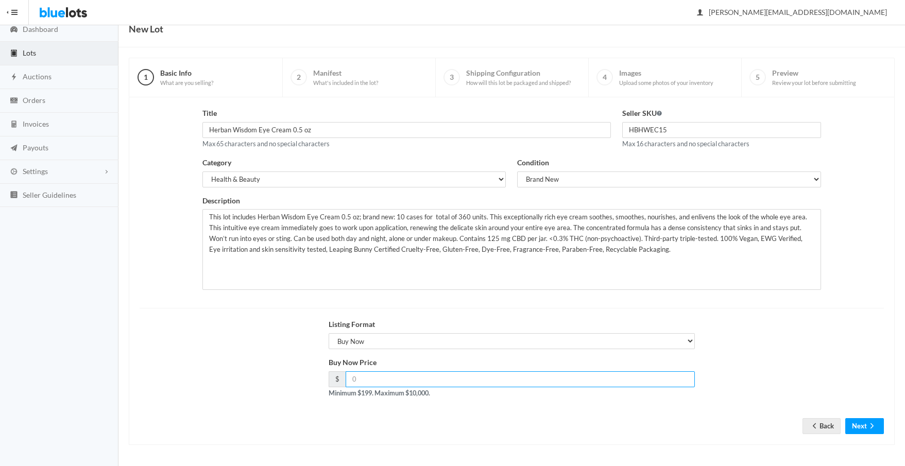
click at [369, 382] on input "number" at bounding box center [521, 379] width 350 height 16
type input "3000"
click at [756, 344] on div "Listing Format Choose a listing format Auction Buy Now" at bounding box center [512, 338] width 756 height 38
click at [859, 424] on button "Next" at bounding box center [864, 426] width 39 height 16
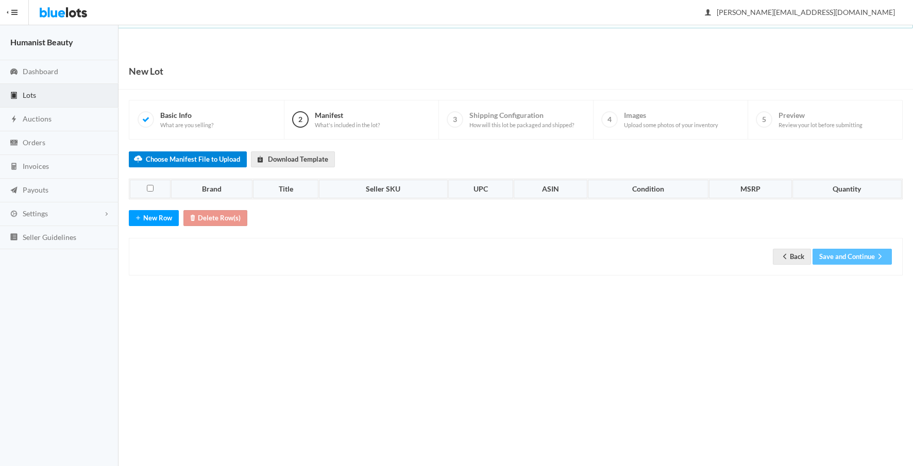
click at [162, 163] on label "Choose Manifest File to Upload" at bounding box center [188, 159] width 118 height 16
click at [0, 0] on input "Choose Manifest File to Upload" at bounding box center [0, 0] width 0 height 0
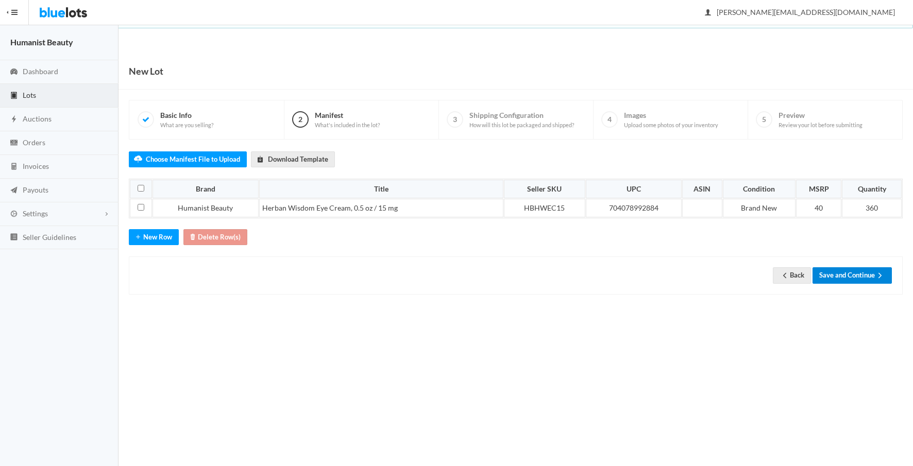
click at [838, 277] on button "Save and Continue" at bounding box center [851, 275] width 79 height 16
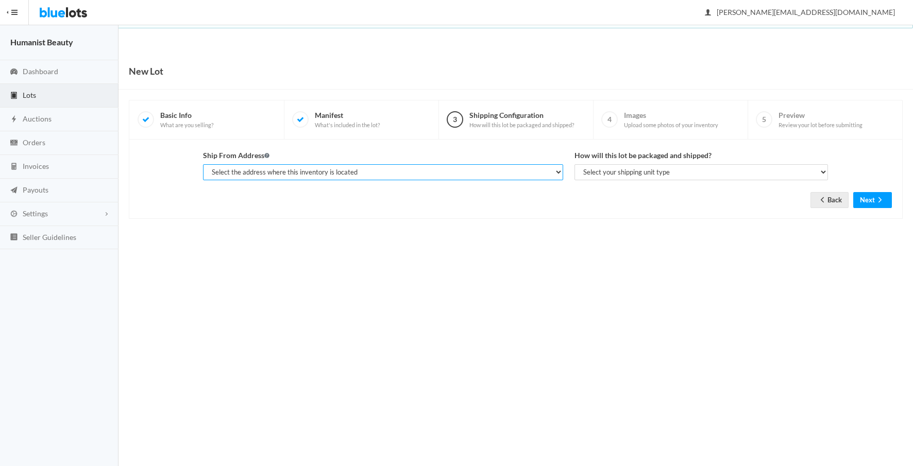
click at [327, 171] on select "Select the address where this inventory is located [PERSON_NAME], The Human Bea…" at bounding box center [383, 172] width 360 height 16
select select "23401"
click at [203, 164] on select "Select the address where this inventory is located Jennifer Norman, The Human B…" at bounding box center [383, 172] width 360 height 16
click at [627, 169] on select "Select your shipping unit type Parcel Pallet Truckload" at bounding box center [701, 172] width 254 height 16
select select "parcel"
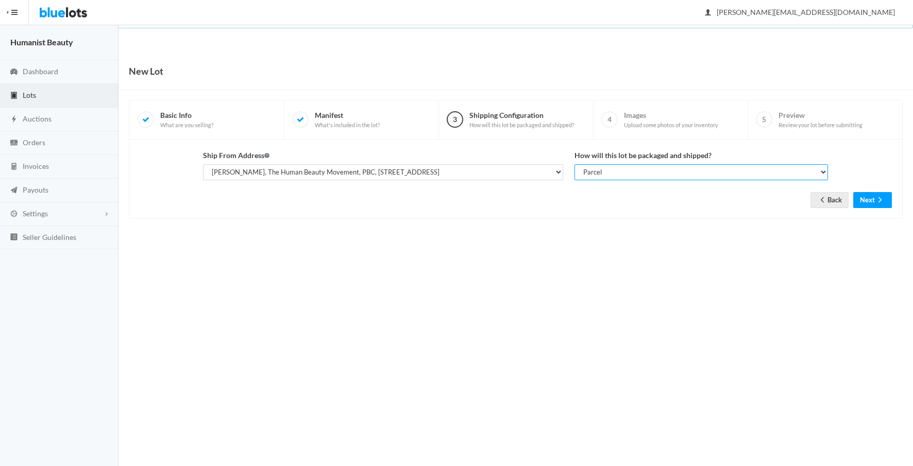
click at [574, 164] on select "Select your shipping unit type Parcel Pallet Truckload" at bounding box center [701, 172] width 254 height 16
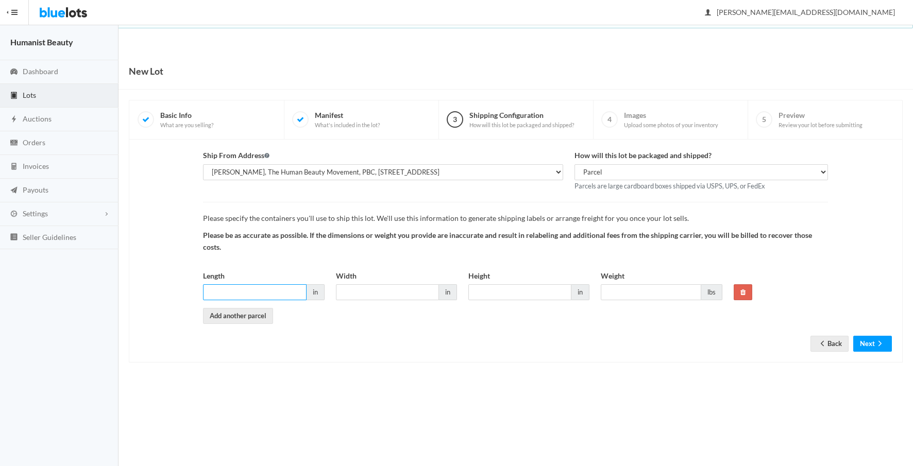
click at [271, 297] on input "Length" at bounding box center [254, 292] width 103 height 16
type input "12"
click at [355, 295] on input "Width" at bounding box center [387, 292] width 103 height 16
type input "10"
click at [483, 290] on input "Height" at bounding box center [519, 292] width 103 height 16
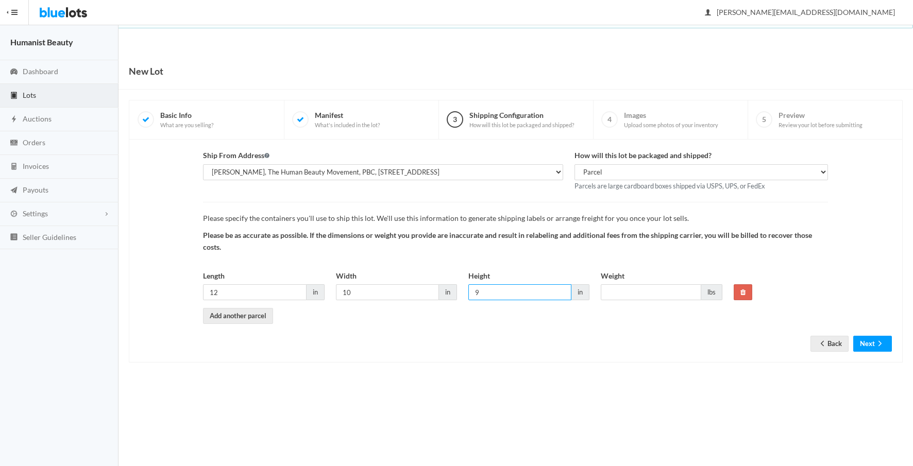
type input "9"
click at [634, 293] on input "Weight" at bounding box center [651, 292] width 100 height 16
type input "10"
click at [243, 317] on link "Add another parcel" at bounding box center [238, 316] width 70 height 16
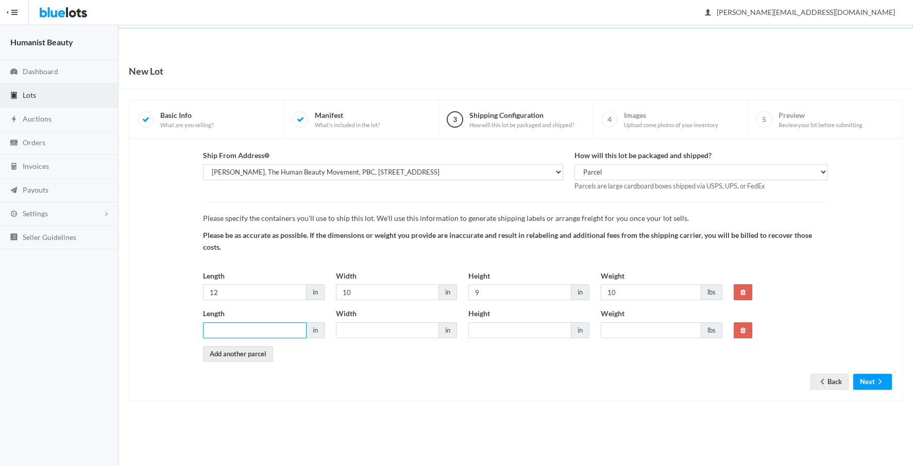
click at [241, 329] on input "Length" at bounding box center [254, 330] width 103 height 16
type input "12"
click at [372, 329] on input "Width" at bounding box center [387, 330] width 103 height 16
type input "10"
click at [488, 329] on input "Height" at bounding box center [519, 330] width 103 height 16
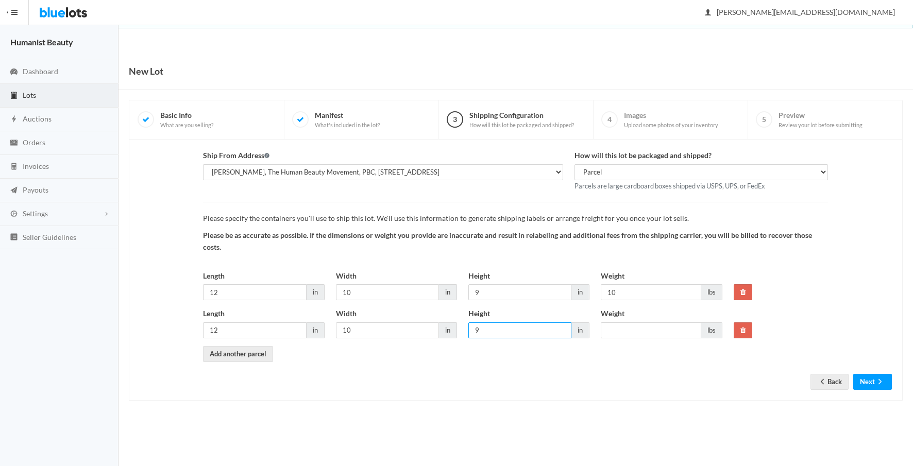
type input "9"
click at [609, 332] on input "Weight" at bounding box center [651, 330] width 100 height 16
type input "10"
click at [209, 354] on link "Add another parcel" at bounding box center [238, 354] width 70 height 16
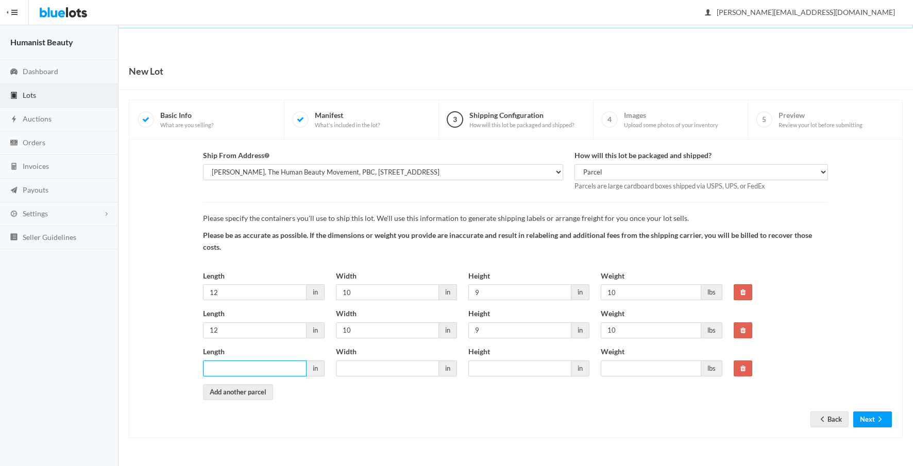
click at [218, 369] on input "Length" at bounding box center [254, 369] width 103 height 16
type input "12"
click at [359, 367] on input "Width" at bounding box center [387, 369] width 103 height 16
type input "10"
click at [491, 368] on input "Height" at bounding box center [519, 369] width 103 height 16
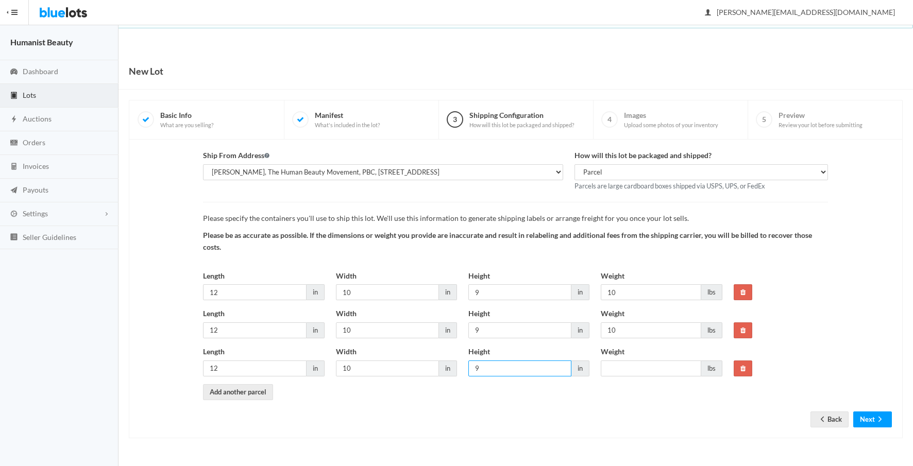
type input "9"
click at [635, 373] on input "Weight" at bounding box center [651, 369] width 100 height 16
type input "10"
click at [236, 394] on link "Add another parcel" at bounding box center [238, 392] width 70 height 16
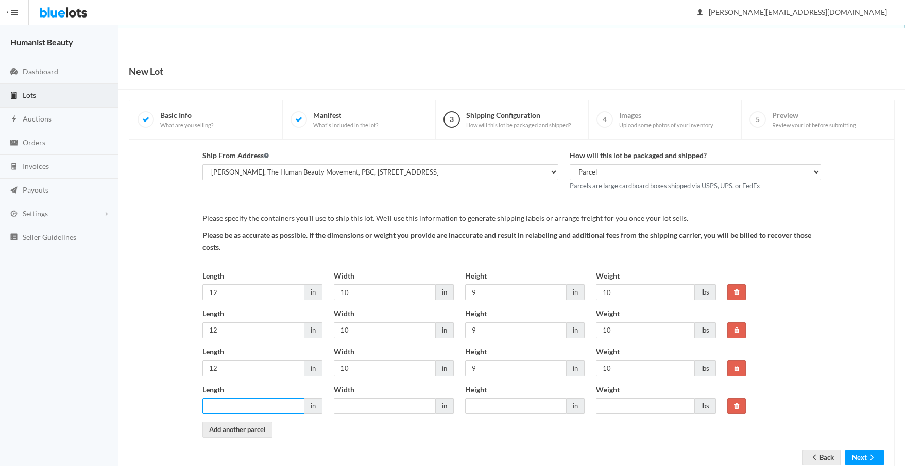
click at [227, 407] on input "Length" at bounding box center [253, 406] width 102 height 16
type input "12"
click at [395, 407] on input "Width" at bounding box center [385, 406] width 102 height 16
type input "10"
click at [505, 406] on input "Height" at bounding box center [516, 406] width 102 height 16
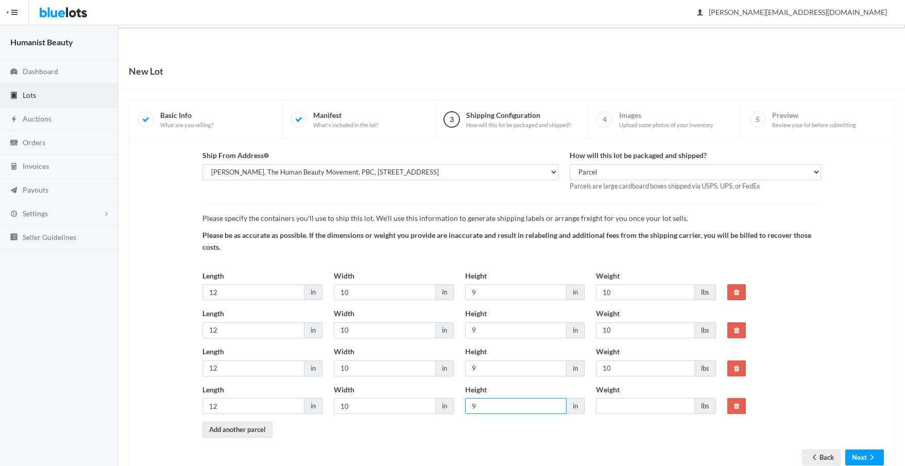
type input "9"
click at [600, 412] on input "Weight" at bounding box center [645, 406] width 99 height 16
type input "10"
click at [240, 427] on link "Add another parcel" at bounding box center [237, 430] width 70 height 16
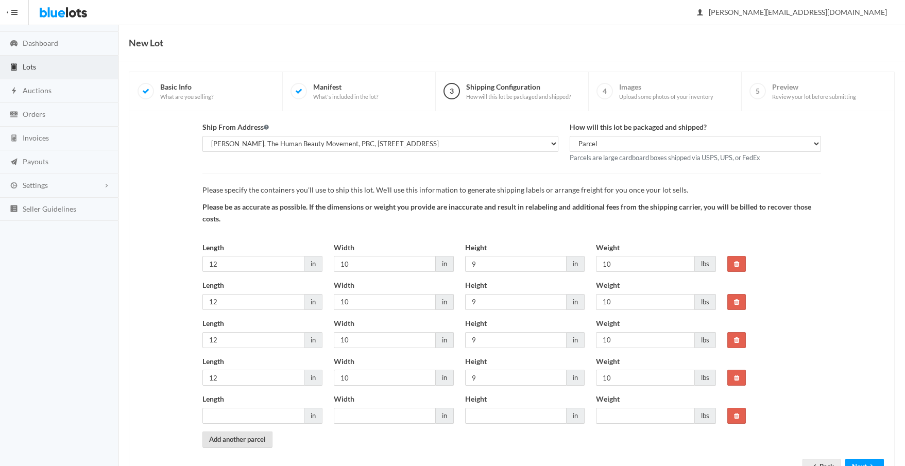
scroll to position [70, 0]
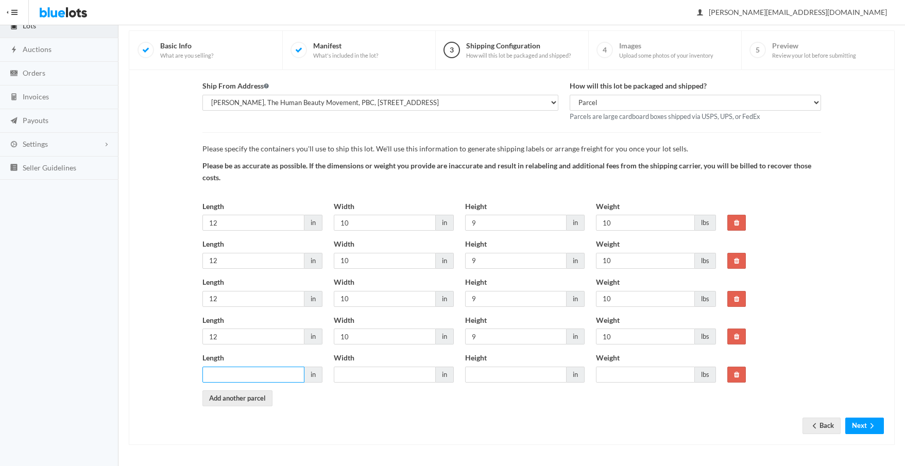
click at [216, 374] on input "Length" at bounding box center [253, 375] width 102 height 16
type input "12"
click at [350, 376] on input "Width" at bounding box center [385, 375] width 102 height 16
type input "10"
click at [483, 375] on input "Height" at bounding box center [516, 375] width 102 height 16
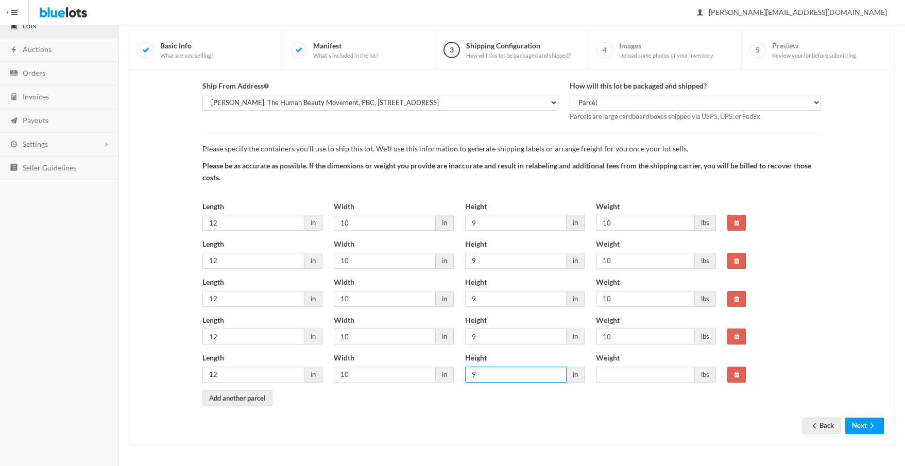
type input "9"
click at [625, 375] on input "Weight" at bounding box center [645, 375] width 99 height 16
type input "10"
click at [257, 399] on link "Add another parcel" at bounding box center [237, 398] width 70 height 16
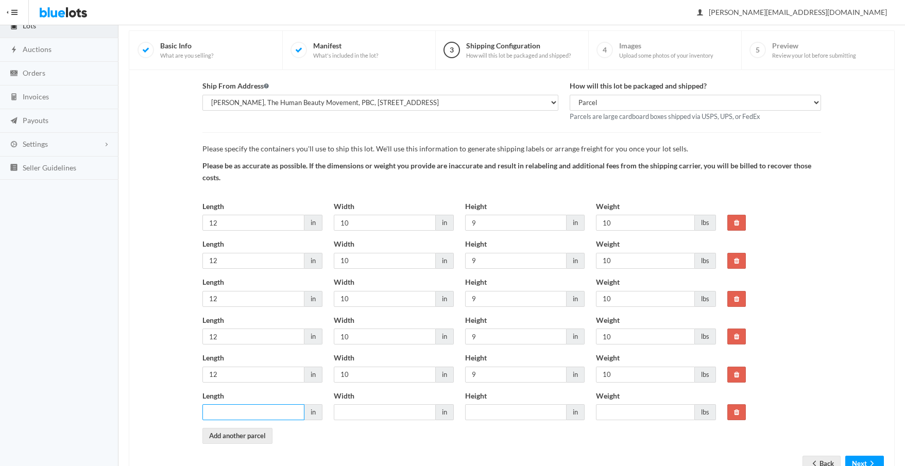
click at [240, 411] on input "Length" at bounding box center [253, 412] width 102 height 16
type input "12"
click at [410, 412] on input "Width" at bounding box center [385, 412] width 102 height 16
type input "10"
click at [478, 412] on input "Height" at bounding box center [516, 412] width 102 height 16
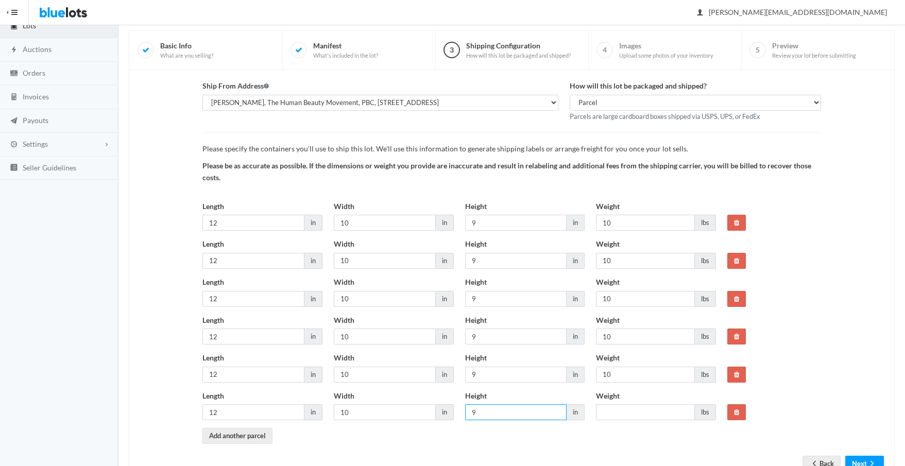
type input "9"
click at [614, 416] on input "Weight" at bounding box center [645, 412] width 99 height 16
type input "10"
click at [261, 438] on link "Add another parcel" at bounding box center [237, 436] width 70 height 16
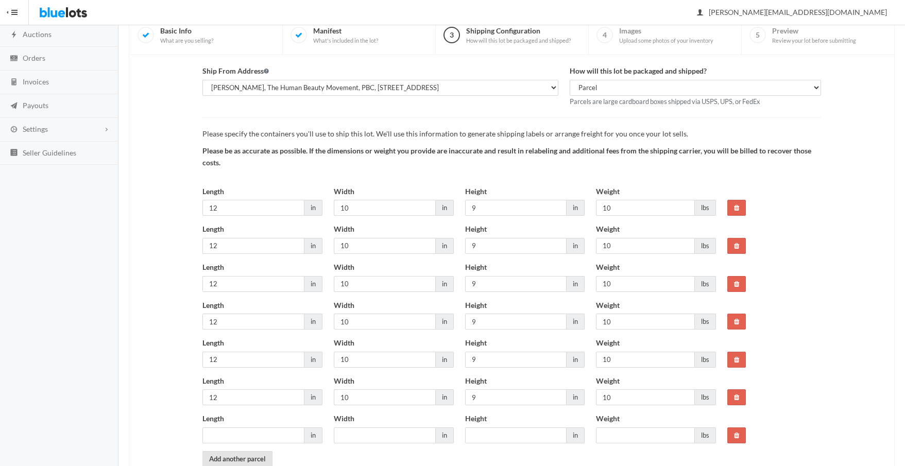
scroll to position [145, 0]
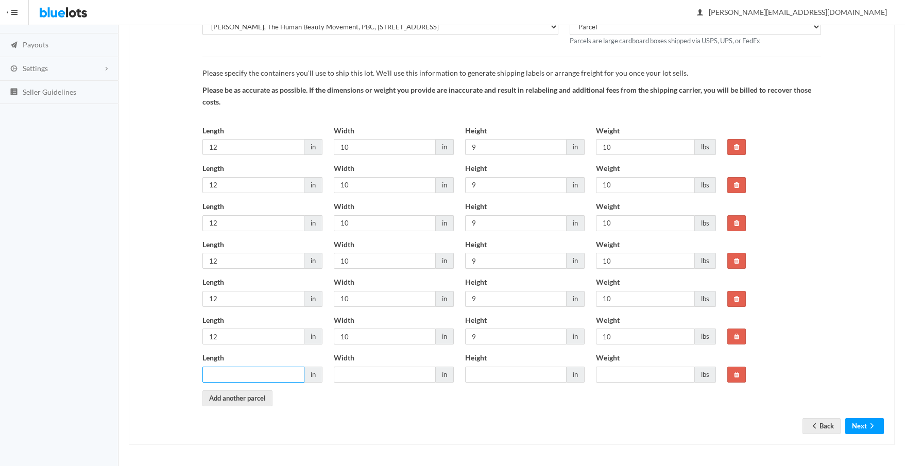
click at [221, 377] on input "Length" at bounding box center [253, 375] width 102 height 16
type input "12"
click at [348, 373] on input "Width" at bounding box center [385, 375] width 102 height 16
type input "10"
click at [475, 377] on input "Height" at bounding box center [516, 375] width 102 height 16
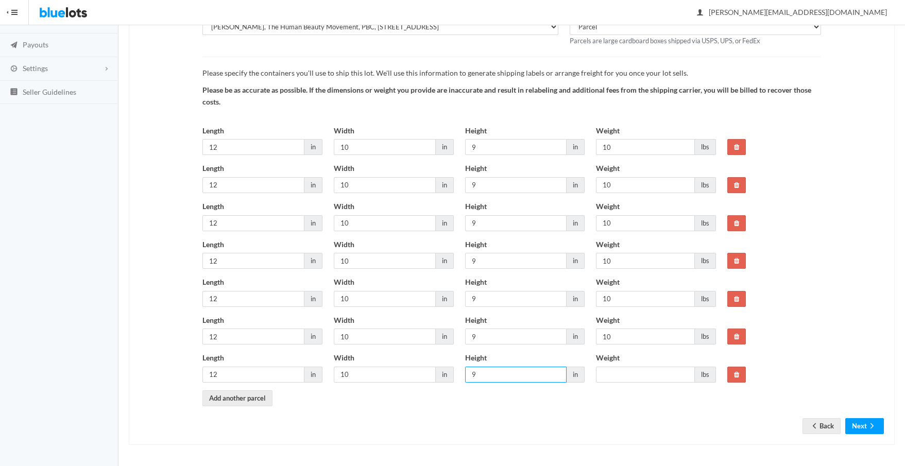
type input "9"
click at [604, 373] on input "Weight" at bounding box center [645, 375] width 99 height 16
type input "10"
click at [234, 401] on link "Add another parcel" at bounding box center [237, 398] width 70 height 16
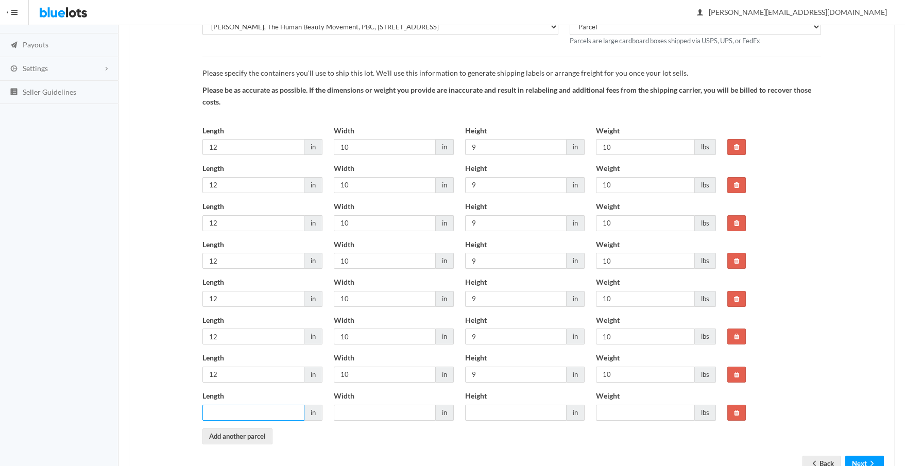
click at [228, 410] on input "Length" at bounding box center [253, 413] width 102 height 16
type input "12"
click at [350, 410] on input "Width" at bounding box center [385, 413] width 102 height 16
type input "10"
click at [489, 417] on input "Height" at bounding box center [516, 413] width 102 height 16
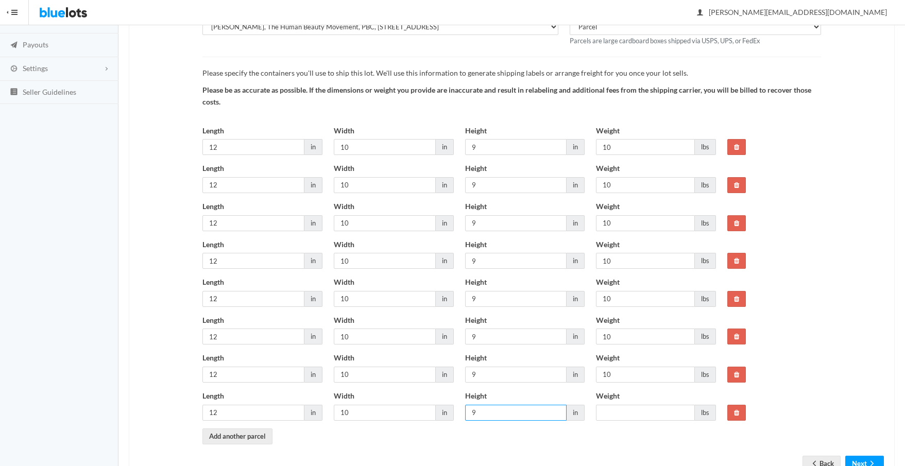
type input "9"
click at [633, 415] on input "Weight" at bounding box center [645, 413] width 99 height 16
type input "10"
click at [225, 438] on link "Add another parcel" at bounding box center [237, 437] width 70 height 16
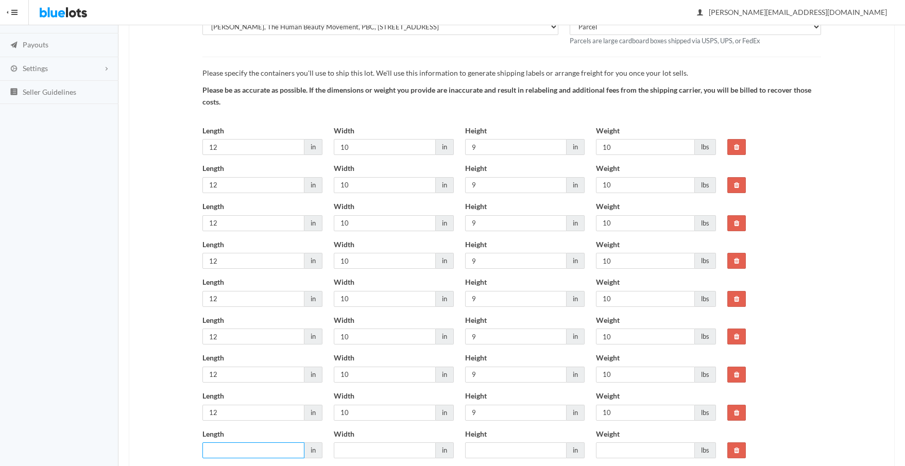
drag, startPoint x: 225, startPoint y: 444, endPoint x: 272, endPoint y: 417, distance: 54.7
click at [225, 444] on input "Length" at bounding box center [253, 450] width 102 height 16
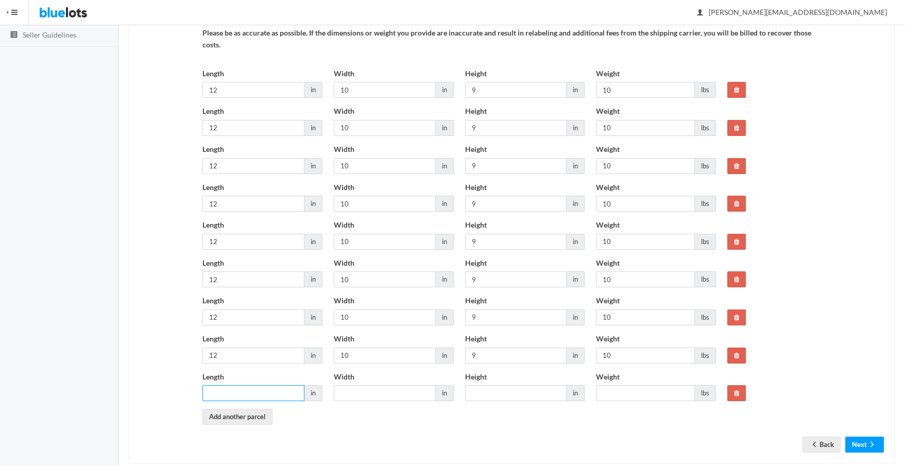
scroll to position [221, 0]
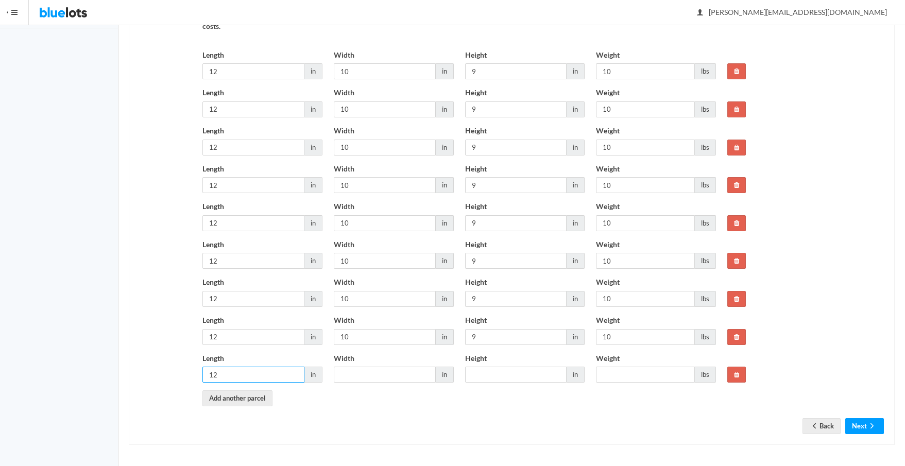
type input "12"
click at [369, 374] on input "Width" at bounding box center [385, 375] width 102 height 16
type input "10"
click at [490, 372] on input "Height" at bounding box center [516, 375] width 102 height 16
type input "9"
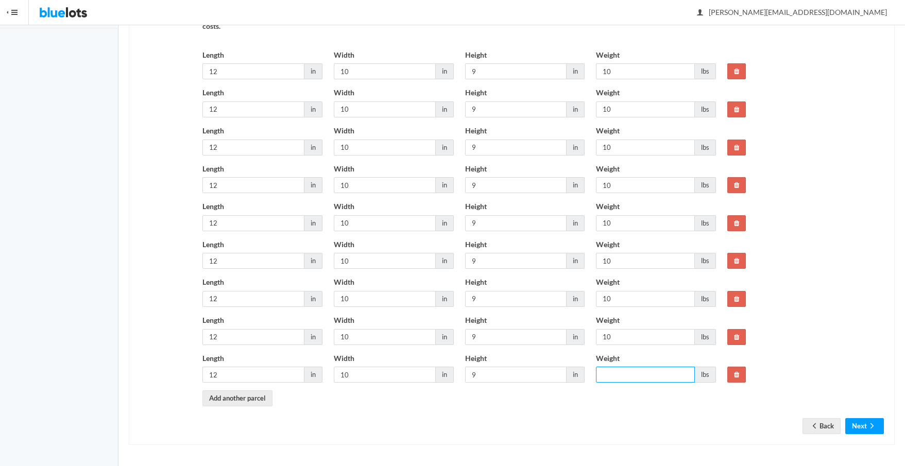
click at [617, 374] on input "Weight" at bounding box center [645, 375] width 99 height 16
type input "10"
click at [247, 400] on link "Add another parcel" at bounding box center [237, 398] width 70 height 16
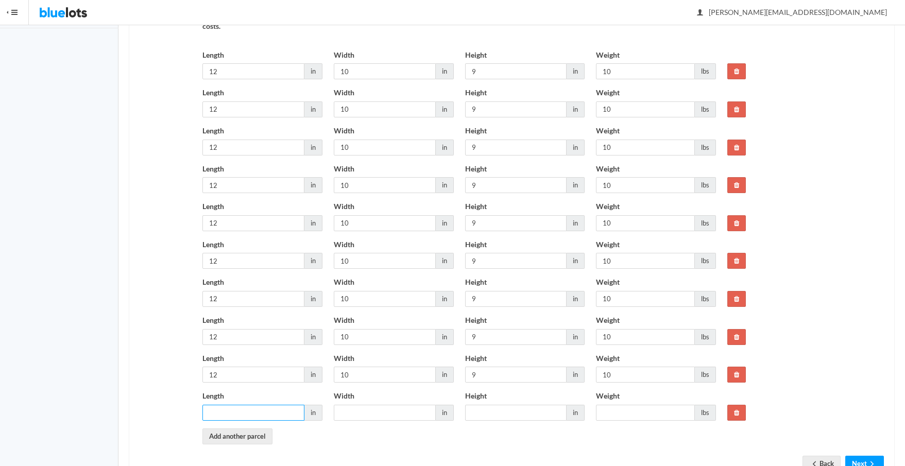
click at [226, 414] on input "Length" at bounding box center [253, 413] width 102 height 16
type input "12"
click at [352, 409] on input "Width" at bounding box center [385, 413] width 102 height 16
type input "10"
click at [493, 410] on input "Height" at bounding box center [516, 413] width 102 height 16
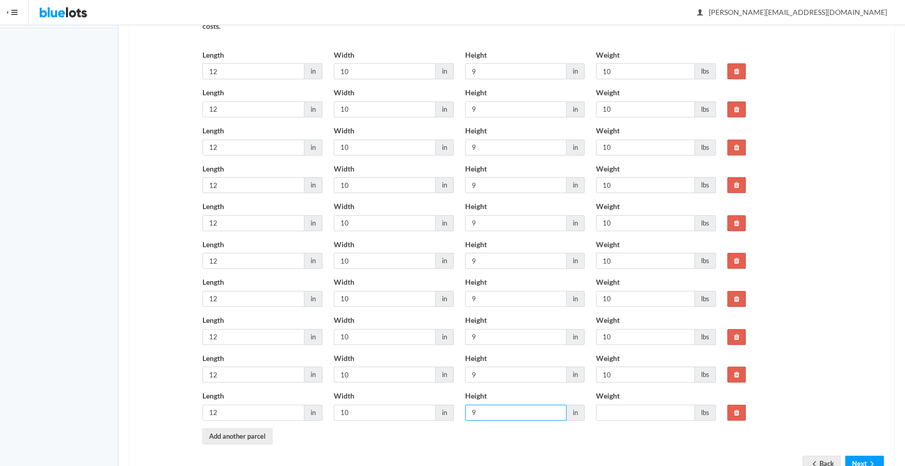
type input "9"
click at [608, 412] on input "Weight" at bounding box center [645, 413] width 99 height 16
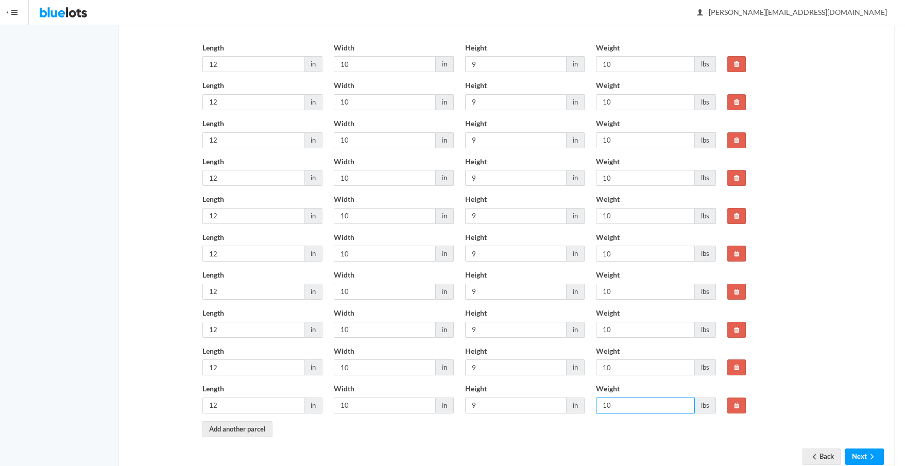
scroll to position [259, 0]
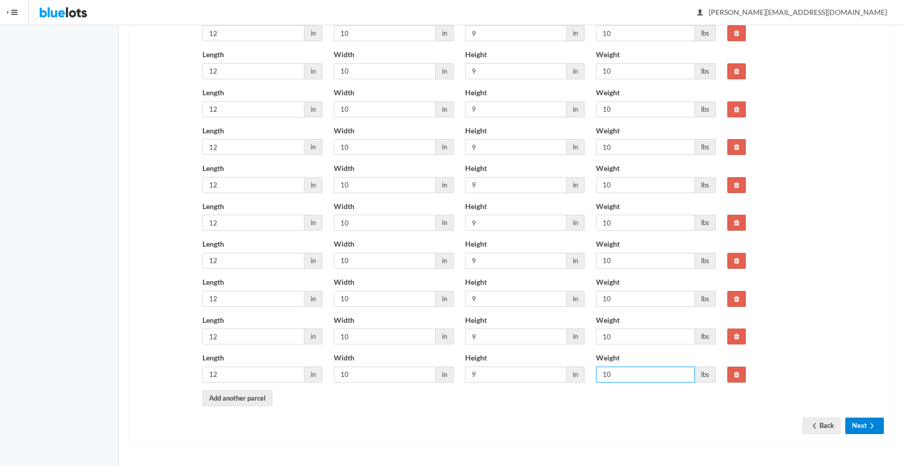
type input "10"
click at [860, 426] on button "Next" at bounding box center [864, 426] width 39 height 16
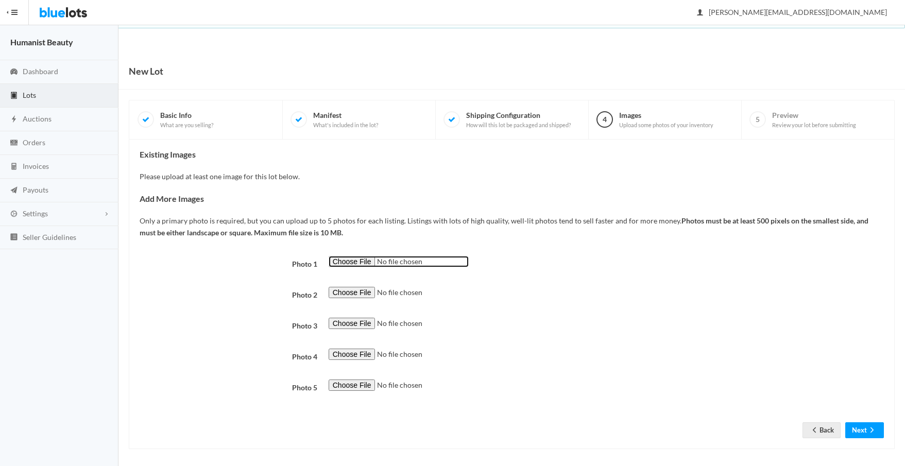
click at [336, 260] on input "file" at bounding box center [399, 262] width 140 height 12
type input "C:\fakepath\Herban Wisdom Eye Cream EWG.png"
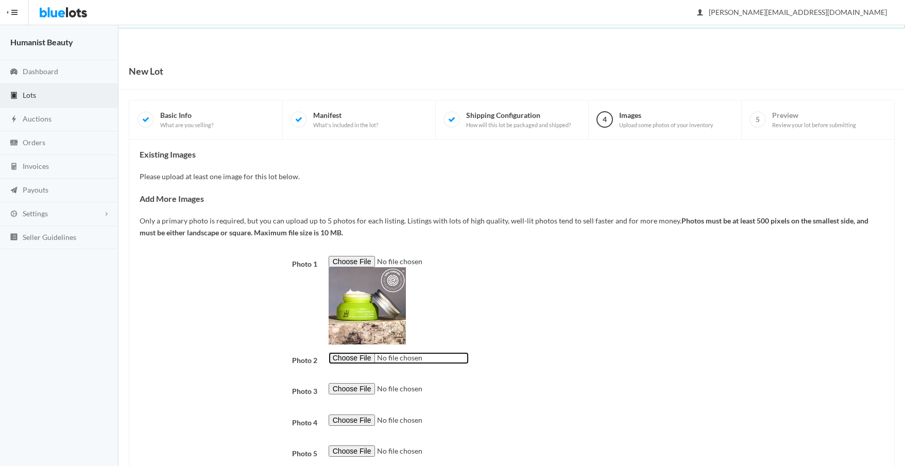
click at [351, 357] on input "file" at bounding box center [399, 358] width 140 height 12
type input "C:\fakepath\Humanist Beauty Herban Wisdom Eye Cream 6.jpg"
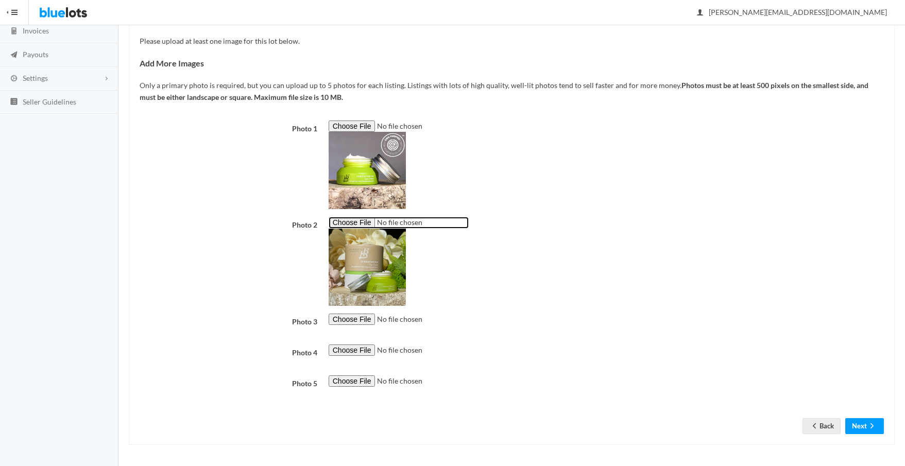
scroll to position [136, 0]
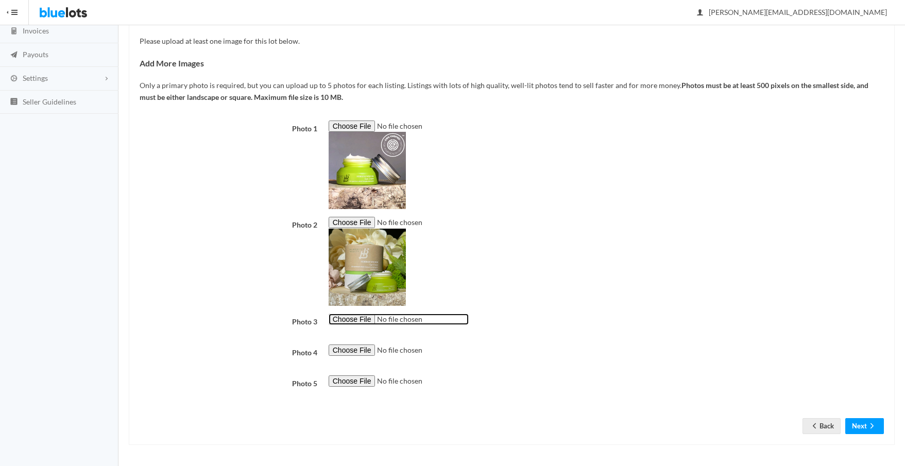
click at [345, 319] on input "file" at bounding box center [399, 320] width 140 height 12
type input "C:\fakepath\Humanist Beauty Herban Wisdom Eye Cream 7.jpg"
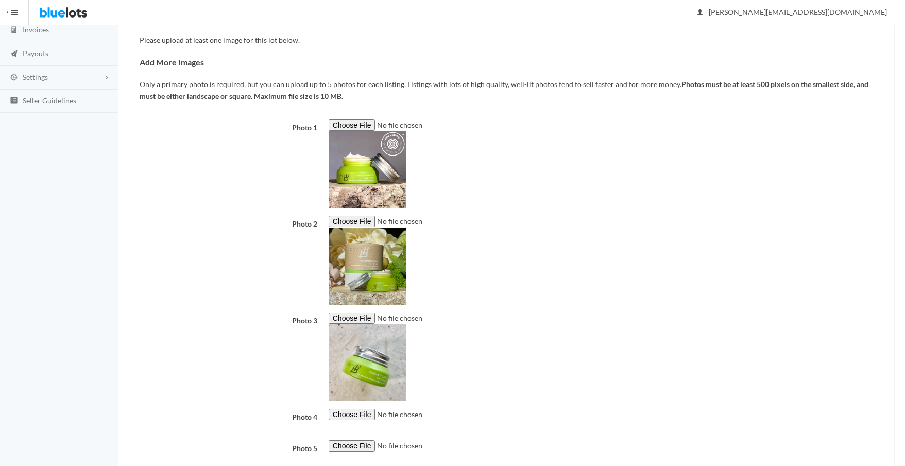
click at [353, 344] on img at bounding box center [367, 362] width 77 height 77
click at [350, 413] on input "file" at bounding box center [399, 415] width 140 height 12
click at [353, 414] on input "file" at bounding box center [399, 415] width 140 height 12
type input "C:\fakepath\Humanist Beauty Herban Wisdom Eye Cream 3 r1.png"
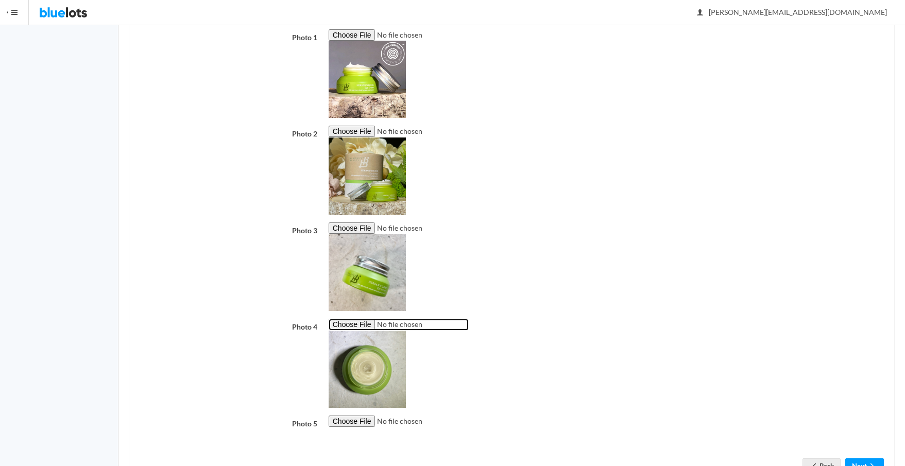
scroll to position [268, 0]
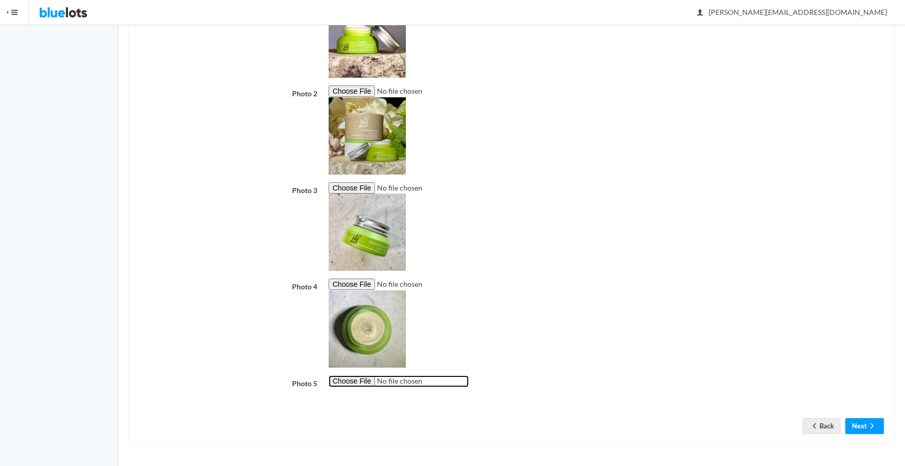
click at [348, 379] on input "file" at bounding box center [399, 381] width 140 height 12
type input "C:\fakepath\Humanist Beauty Herban Wisdom Eye Cream 6.png"
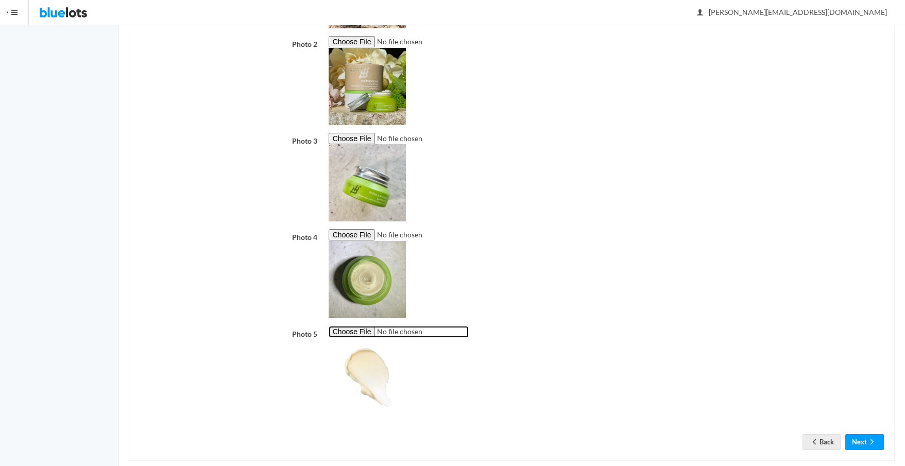
scroll to position [334, 0]
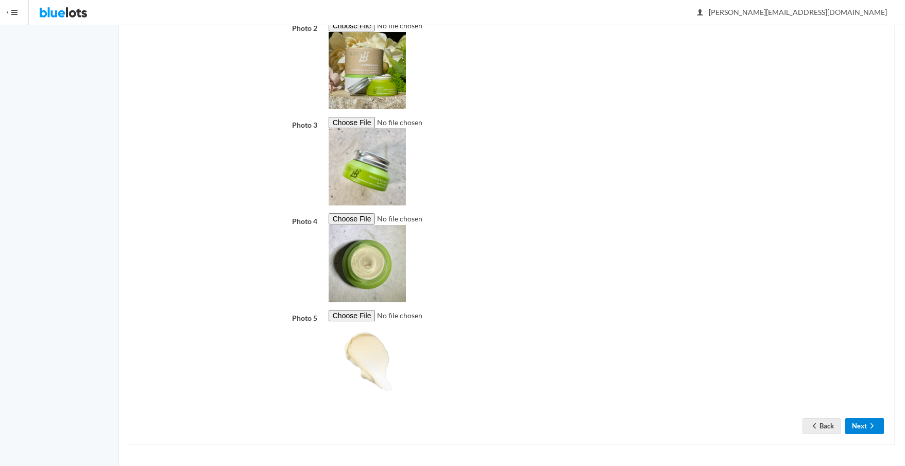
click at [859, 424] on button "Next" at bounding box center [864, 426] width 39 height 16
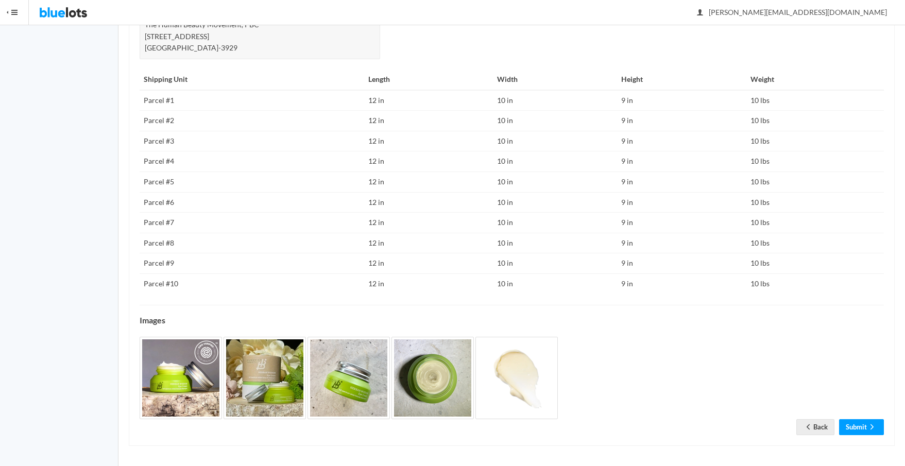
scroll to position [506, 0]
drag, startPoint x: 860, startPoint y: 425, endPoint x: 811, endPoint y: 408, distance: 51.3
click at [860, 425] on link "Submit" at bounding box center [861, 426] width 45 height 16
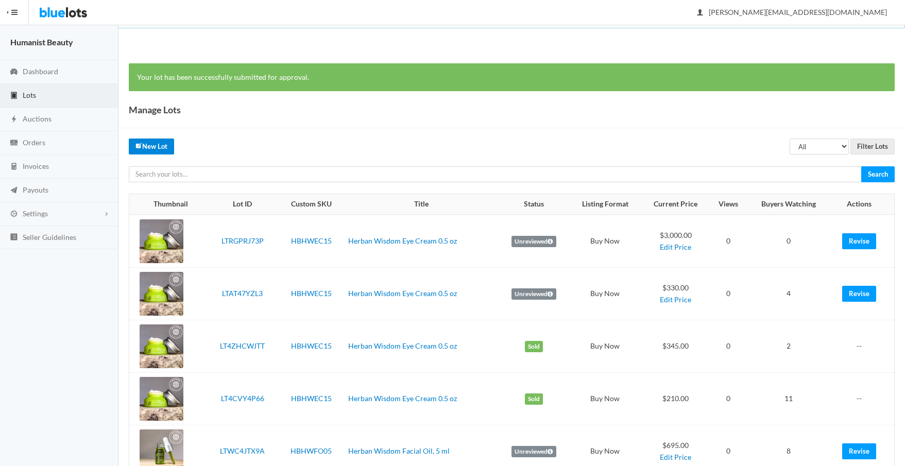
click at [145, 148] on link "New Lot" at bounding box center [151, 147] width 45 height 16
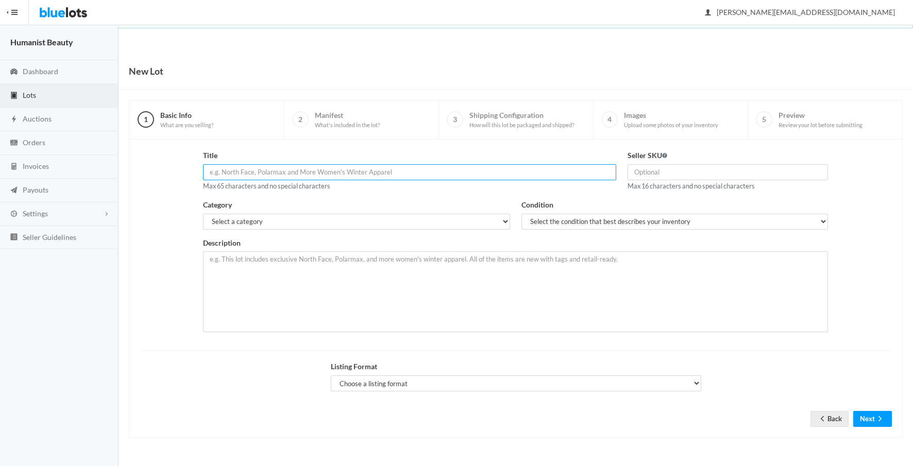
drag, startPoint x: 290, startPoint y: 169, endPoint x: 349, endPoint y: 166, distance: 59.3
click at [290, 169] on input "text" at bounding box center [409, 172] width 413 height 16
paste input "Herban Wisdom Facial Oil, 1 oz"
type input "Herban Wisdom Facial Oil, 1 oz"
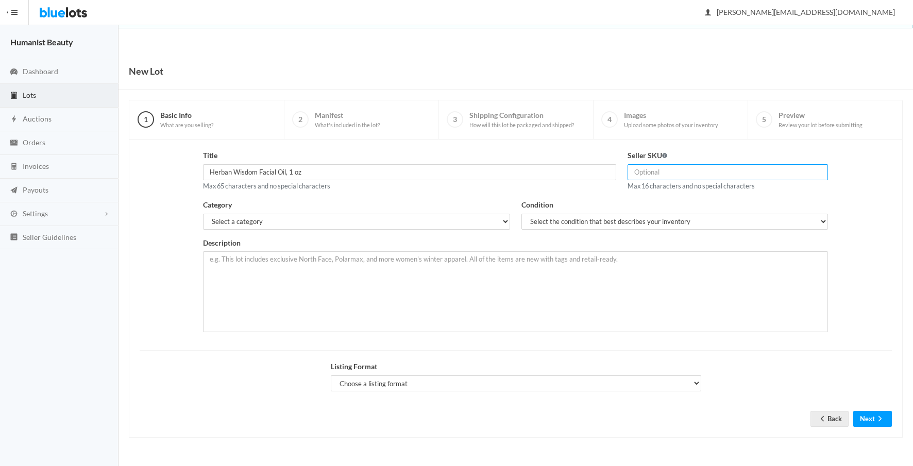
click at [650, 172] on input "text" at bounding box center [727, 172] width 201 height 16
paste input "HBHWFO30"
type input "HBHWFO30"
click at [365, 223] on select "Select a category Electronics Clothing, Shoes & Accessories Appliances Home & G…" at bounding box center [356, 222] width 306 height 16
click at [203, 214] on select "Select a category Electronics Clothing, Shoes & Accessories Appliances Home & G…" at bounding box center [356, 222] width 306 height 16
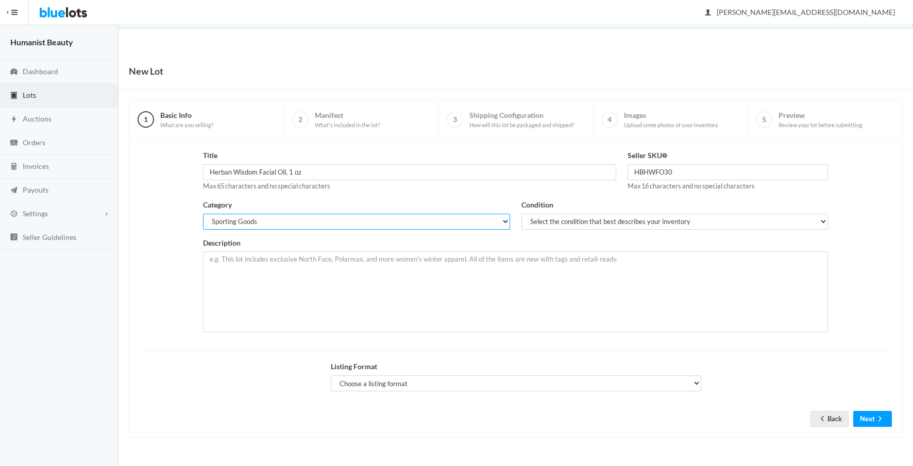
click at [273, 223] on select "Select a category Electronics Clothing, Shoes & Accessories Appliances Home & G…" at bounding box center [356, 222] width 306 height 16
select select "7"
click at [203, 214] on select "Select a category Electronics Clothing, Shoes & Accessories Appliances Home & G…" at bounding box center [356, 222] width 306 height 16
click at [560, 216] on select "Select the condition that best describes your inventory Brand New Shelf Pulls C…" at bounding box center [674, 222] width 306 height 16
select select "1"
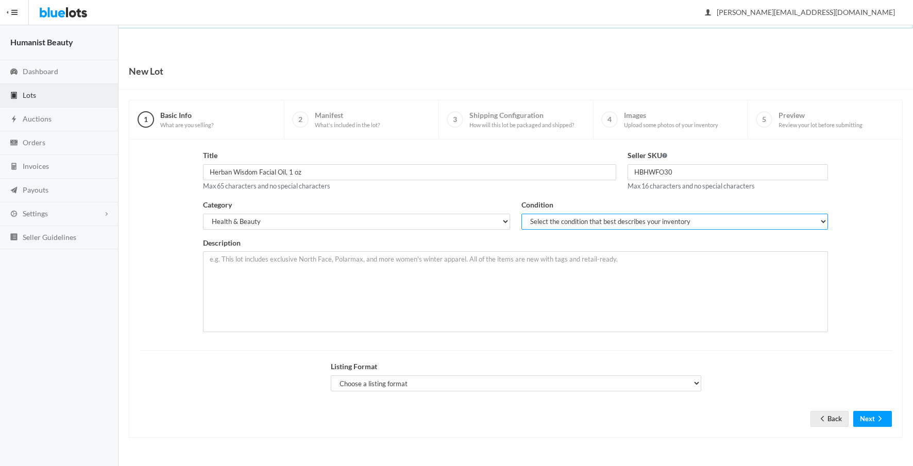
click at [521, 214] on select "Select the condition that best describes your inventory Brand New Shelf Pulls C…" at bounding box center [674, 222] width 306 height 16
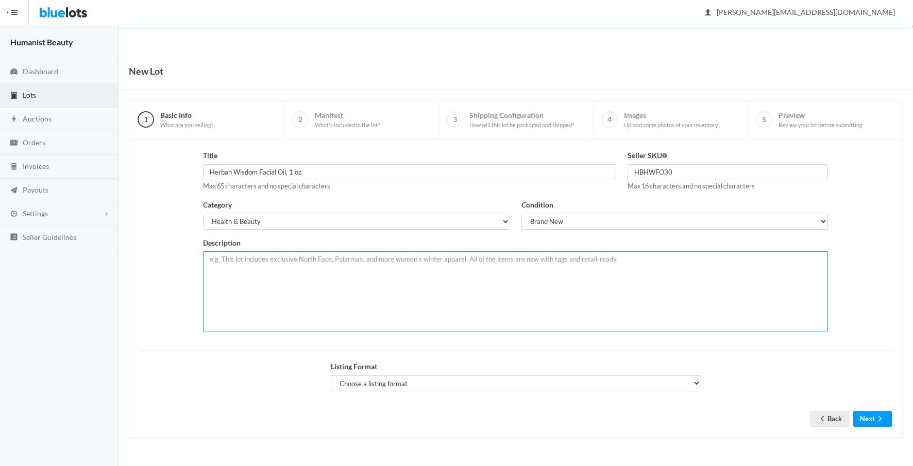
click at [401, 278] on textarea at bounding box center [515, 291] width 625 height 81
paste textarea "This lot includes an exceptional facial oil formula a powerful skin treatment f…"
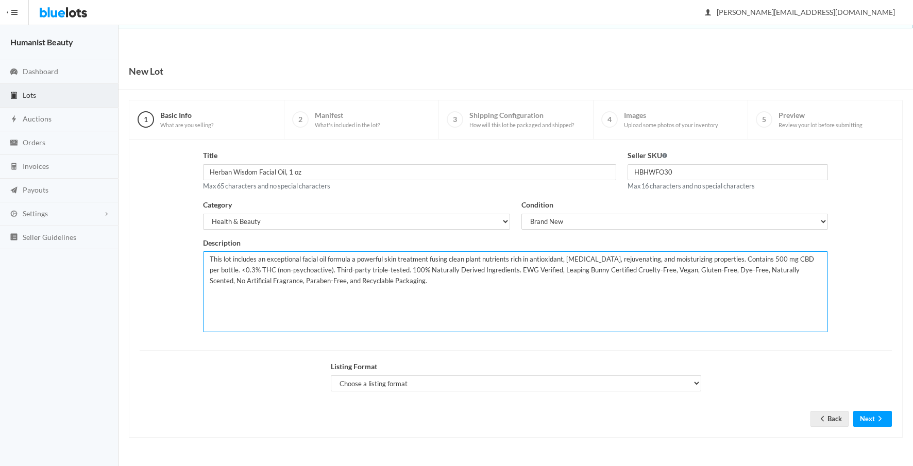
click at [256, 260] on textarea "This lot includes an exceptional facial oil formula a powerful skin treatment f…" at bounding box center [515, 291] width 625 height 81
click at [285, 260] on textarea "This lot includes 10 cases for 600 units total. The Humanist Beauty Herban Wisd…" at bounding box center [515, 291] width 625 height 81
type textarea "This lot includes 10 cases at 60 units each for 600 units total. The Humanist B…"
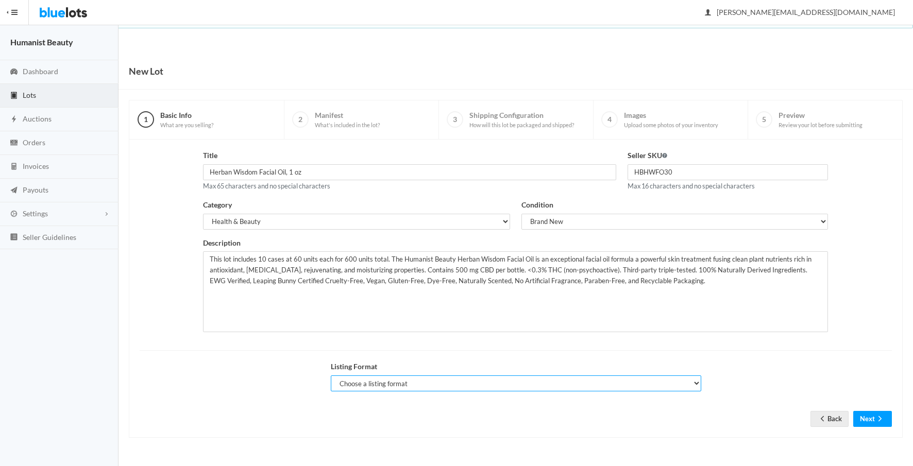
click at [418, 384] on select "Choose a listing format Auction Buy Now" at bounding box center [516, 383] width 370 height 16
select select "false"
click at [331, 375] on select "Choose a listing format Auction Buy Now" at bounding box center [516, 383] width 370 height 16
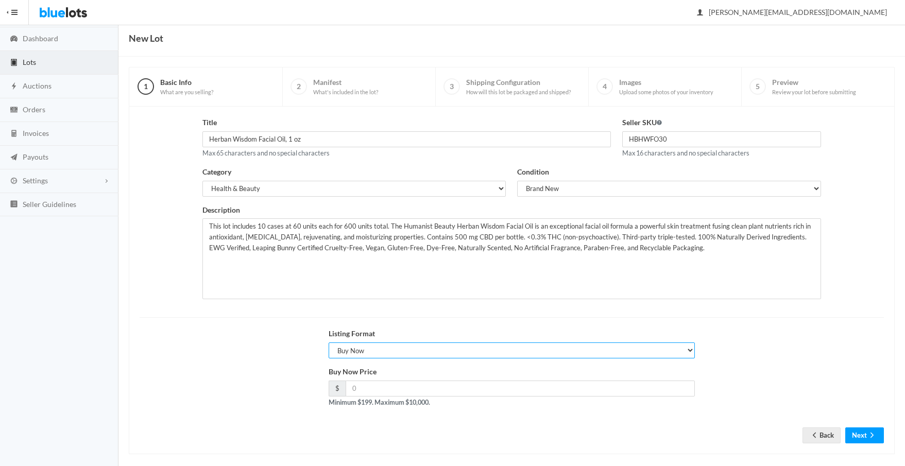
scroll to position [42, 0]
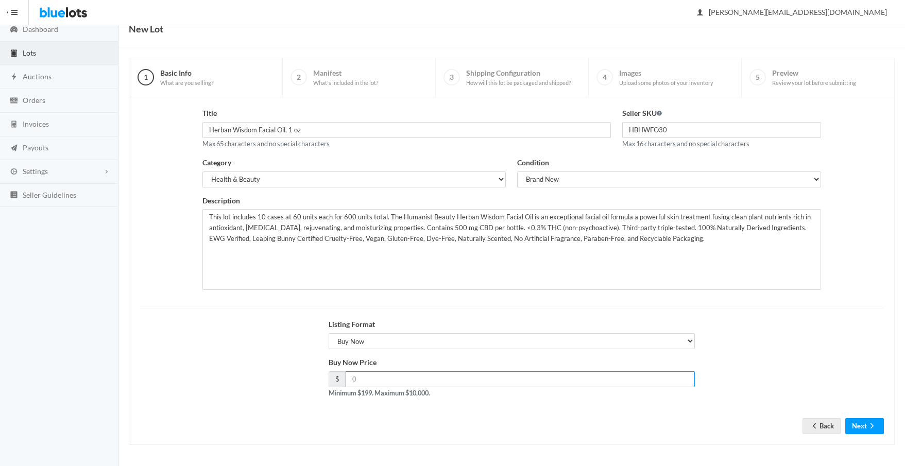
click at [367, 378] on input "number" at bounding box center [521, 379] width 350 height 16
type input "6000"
click at [863, 430] on button "Next" at bounding box center [864, 426] width 39 height 16
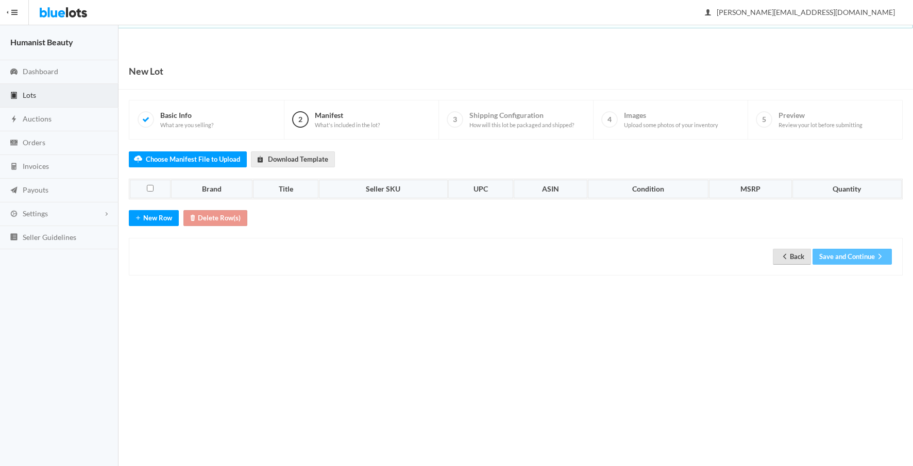
click at [790, 260] on link "Back" at bounding box center [792, 257] width 38 height 16
click at [794, 259] on link "Back" at bounding box center [792, 257] width 38 height 16
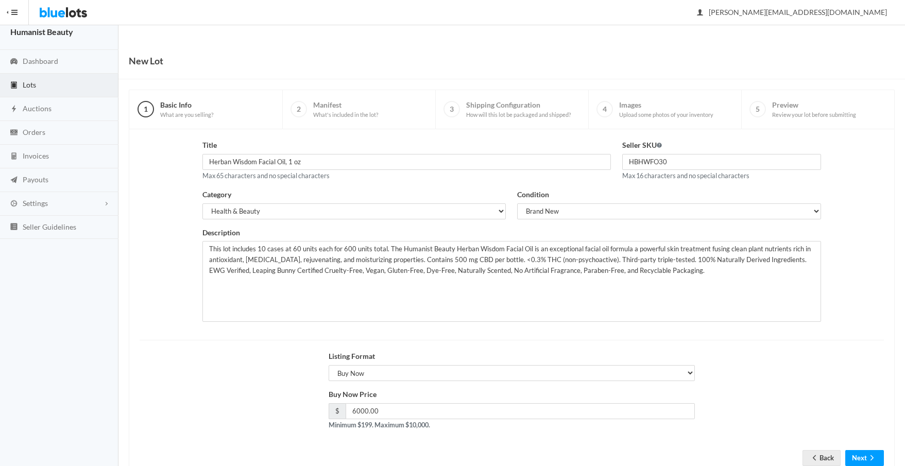
scroll to position [42, 0]
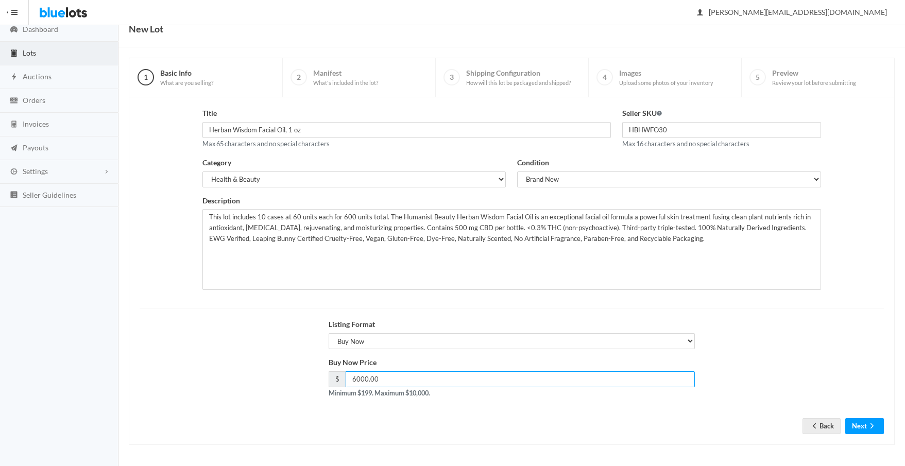
click at [356, 379] on input "6000.00" at bounding box center [521, 379] width 350 height 16
type input "6600.00"
click at [858, 428] on button "Next" at bounding box center [864, 426] width 39 height 16
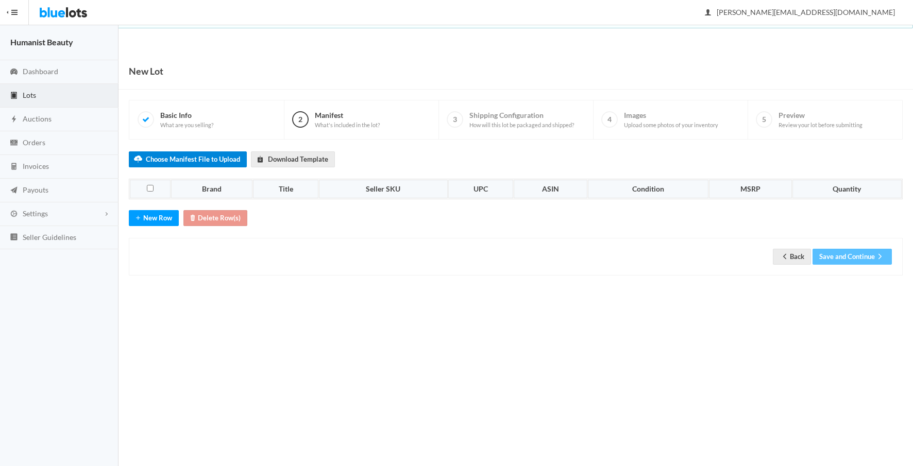
click at [196, 159] on label "Choose Manifest File to Upload" at bounding box center [188, 159] width 118 height 16
click at [0, 0] on input "Choose Manifest File to Upload" at bounding box center [0, 0] width 0 height 0
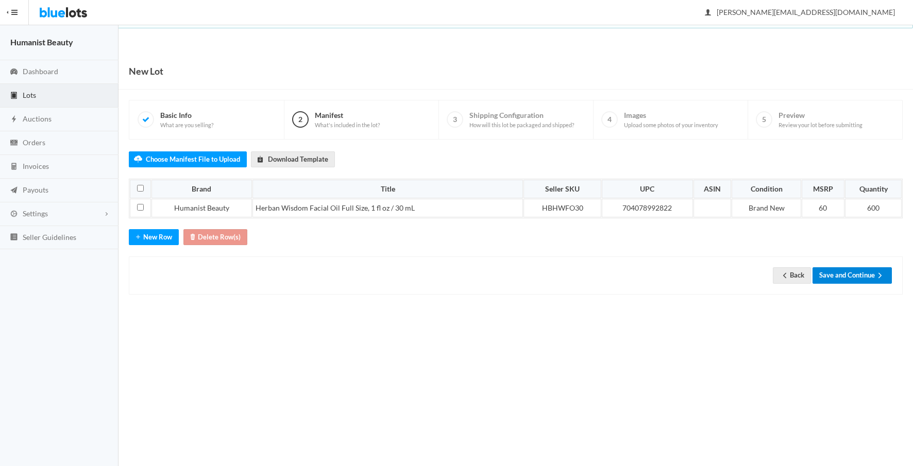
click at [845, 273] on button "Save and Continue" at bounding box center [851, 275] width 79 height 16
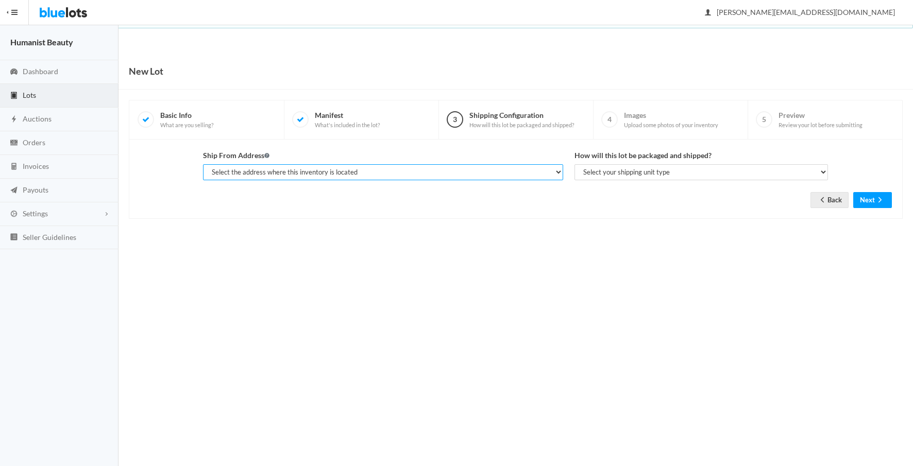
click at [405, 169] on select "Select the address where this inventory is located [PERSON_NAME], The Human Bea…" at bounding box center [383, 172] width 360 height 16
select select "23401"
click at [203, 164] on select "Select the address where this inventory is located [PERSON_NAME], The Human Bea…" at bounding box center [383, 172] width 360 height 16
click at [605, 172] on select "Select your shipping unit type Parcel Pallet Truckload" at bounding box center [701, 172] width 254 height 16
select select "parcel"
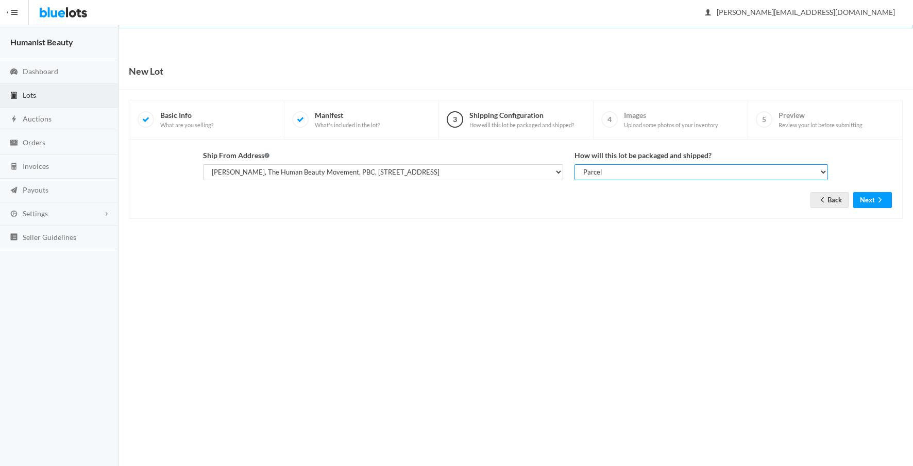
click at [574, 164] on select "Select your shipping unit type Parcel Pallet Truckload" at bounding box center [701, 172] width 254 height 16
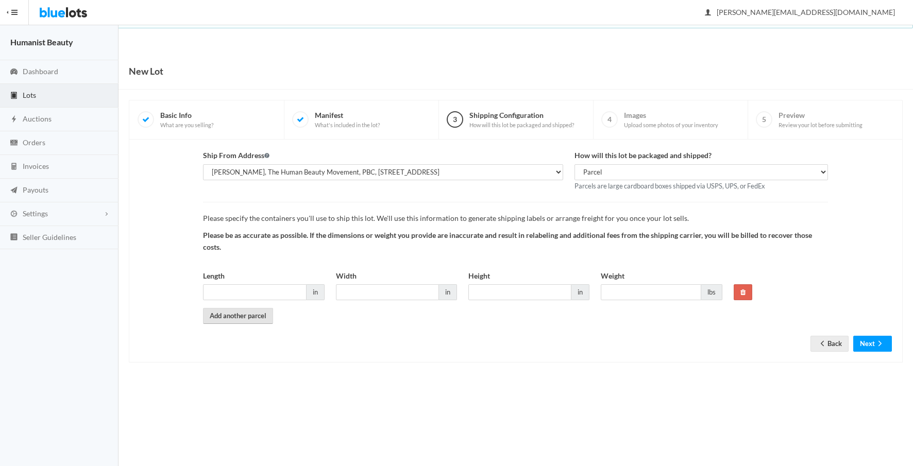
click at [250, 316] on link "Add another parcel" at bounding box center [238, 316] width 70 height 16
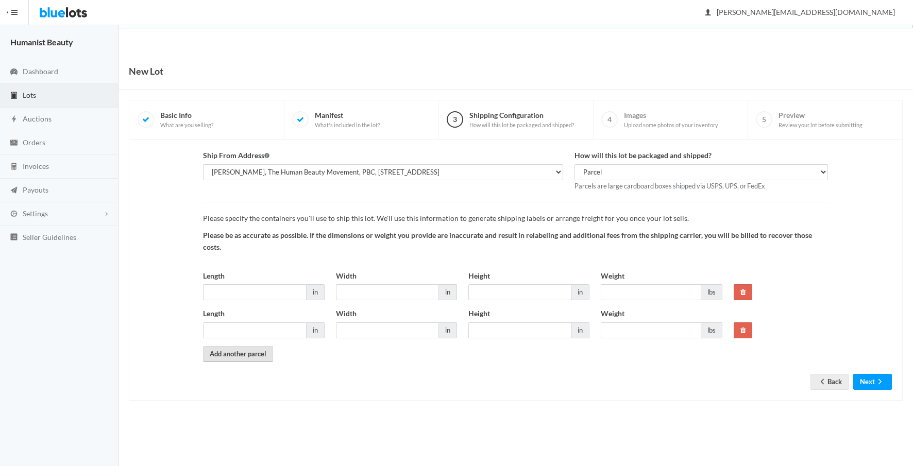
click at [247, 357] on link "Add another parcel" at bounding box center [238, 354] width 70 height 16
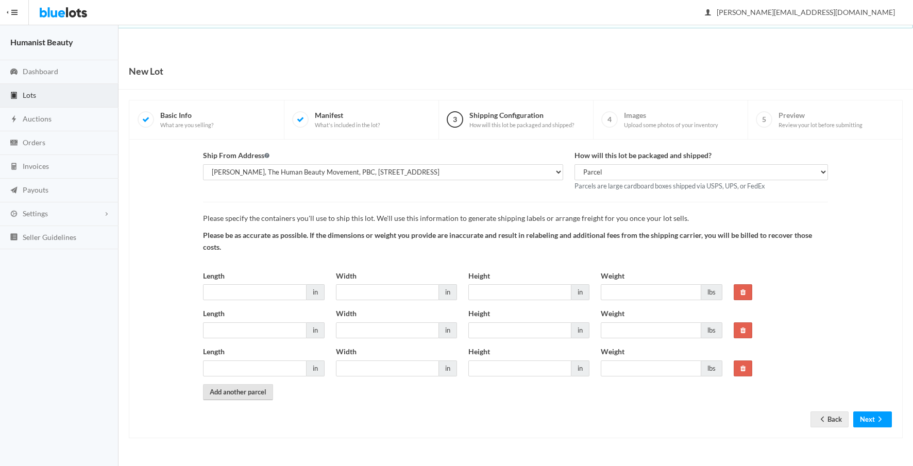
click at [236, 386] on link "Add another parcel" at bounding box center [238, 392] width 70 height 16
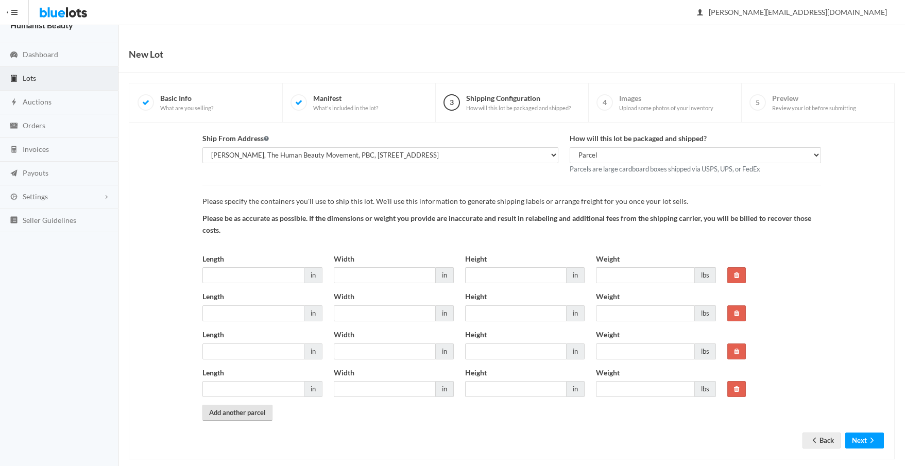
scroll to position [31, 0]
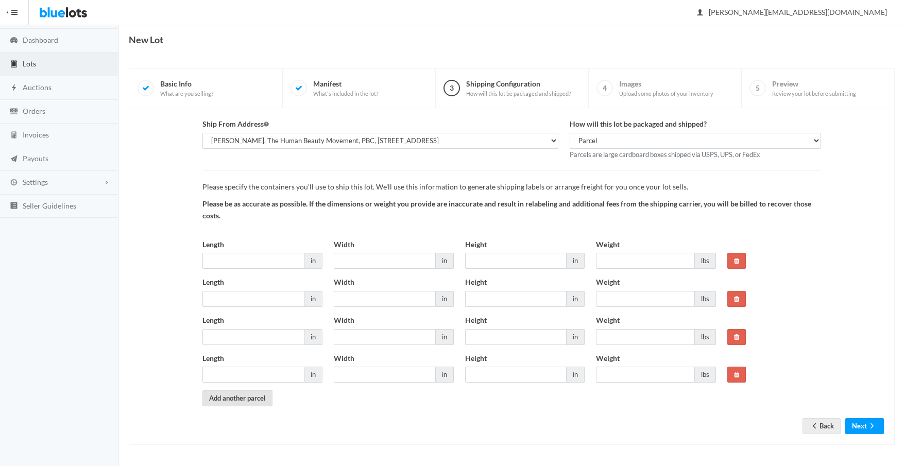
click at [244, 397] on link "Add another parcel" at bounding box center [237, 398] width 70 height 16
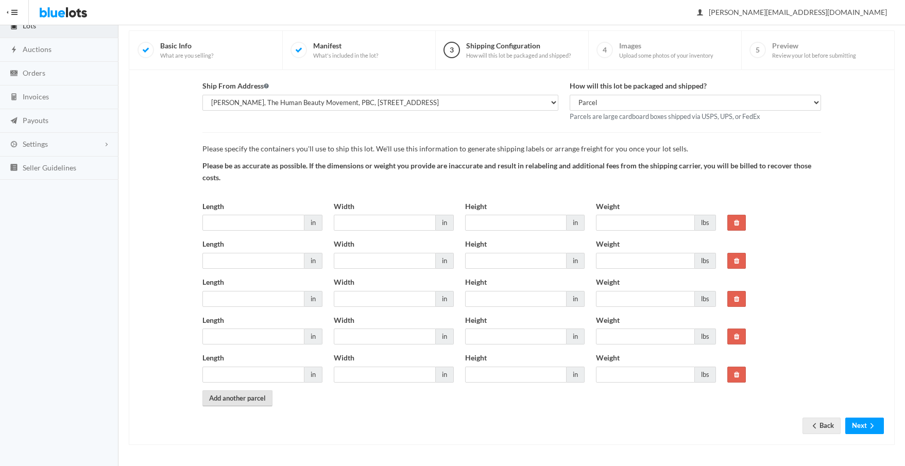
click at [255, 395] on link "Add another parcel" at bounding box center [237, 398] width 70 height 16
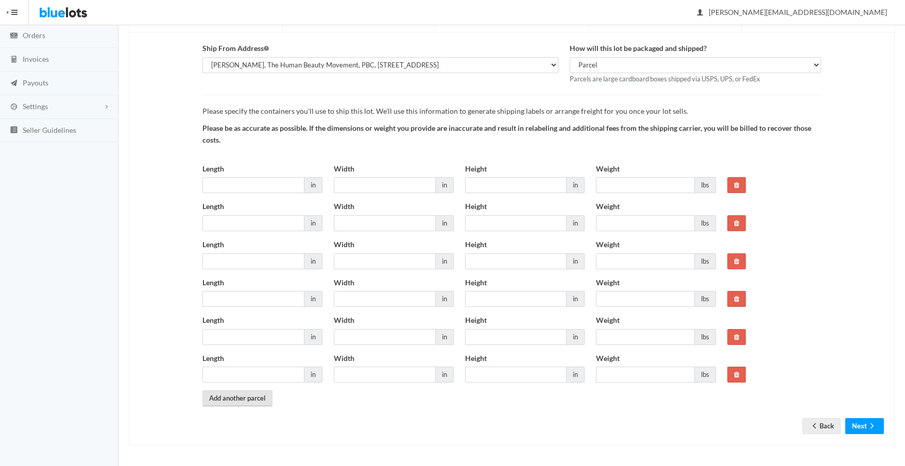
click at [253, 398] on link "Add another parcel" at bounding box center [237, 398] width 70 height 16
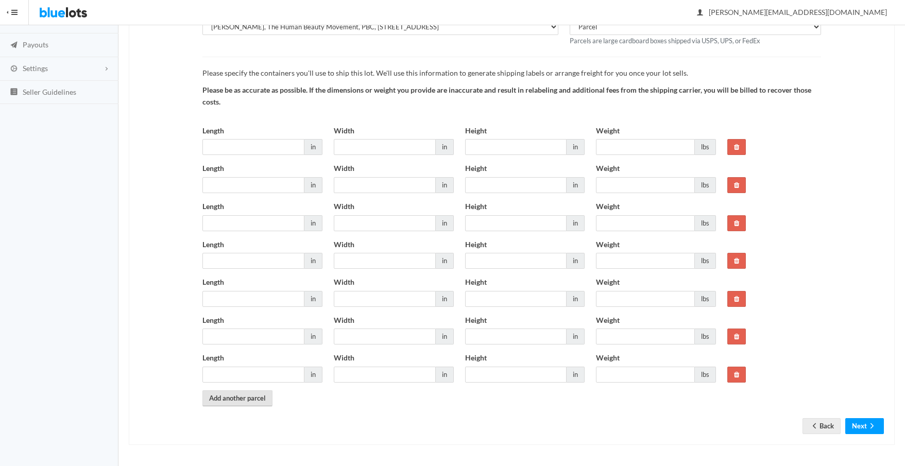
click at [250, 400] on link "Add another parcel" at bounding box center [237, 398] width 70 height 16
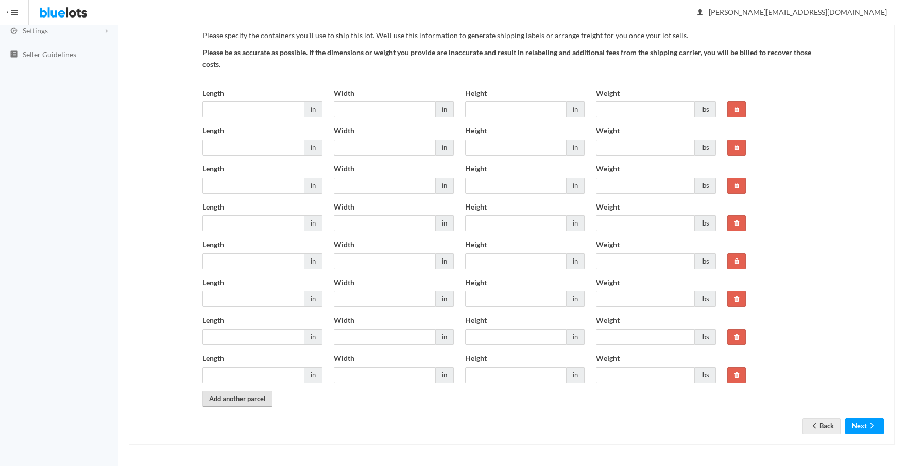
click at [250, 400] on link "Add another parcel" at bounding box center [237, 399] width 70 height 16
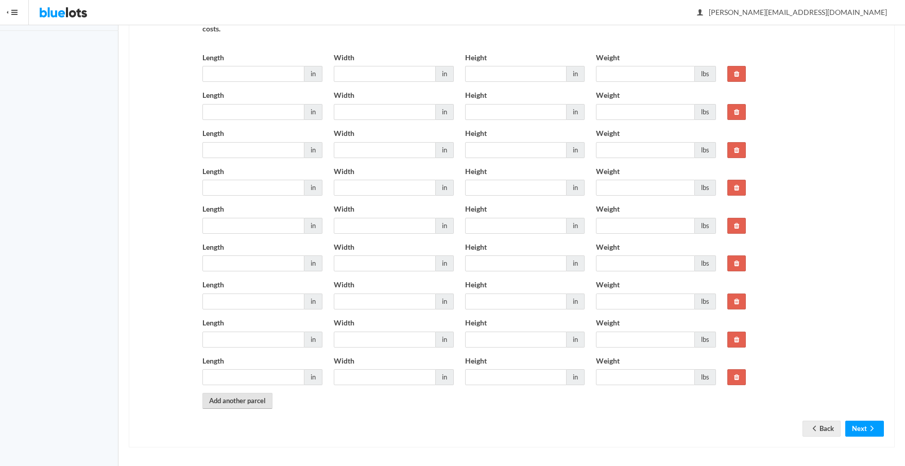
scroll to position [220, 0]
click at [248, 402] on link "Add another parcel" at bounding box center [237, 399] width 70 height 16
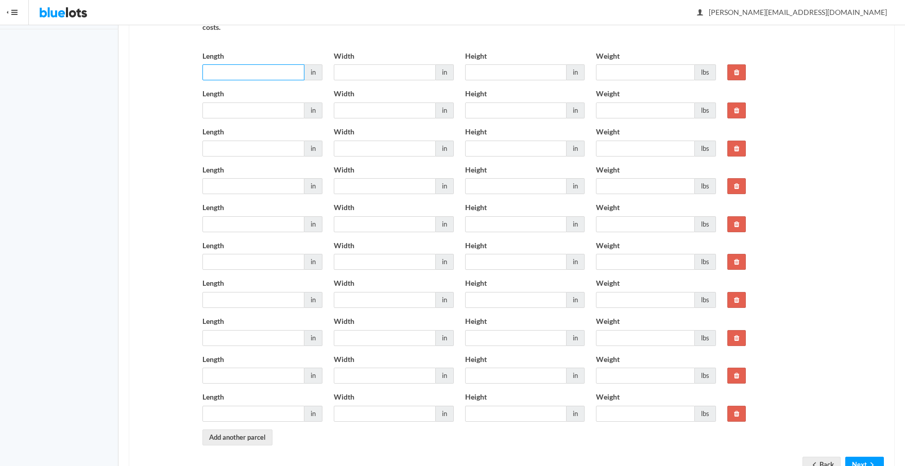
click at [253, 70] on input "Length" at bounding box center [253, 72] width 102 height 16
type input "12"
click at [371, 69] on input "Width" at bounding box center [385, 72] width 102 height 16
type input "12"
click at [510, 69] on input "Height" at bounding box center [516, 72] width 102 height 16
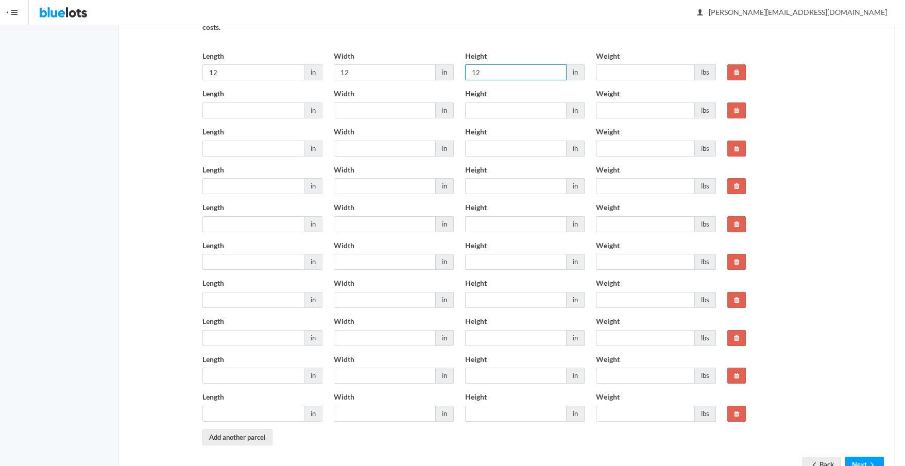
type input "12"
drag, startPoint x: 218, startPoint y: 111, endPoint x: 238, endPoint y: 108, distance: 19.8
click at [218, 111] on input "Length" at bounding box center [253, 110] width 102 height 16
type input "12"
click at [343, 107] on input "Width" at bounding box center [385, 110] width 102 height 16
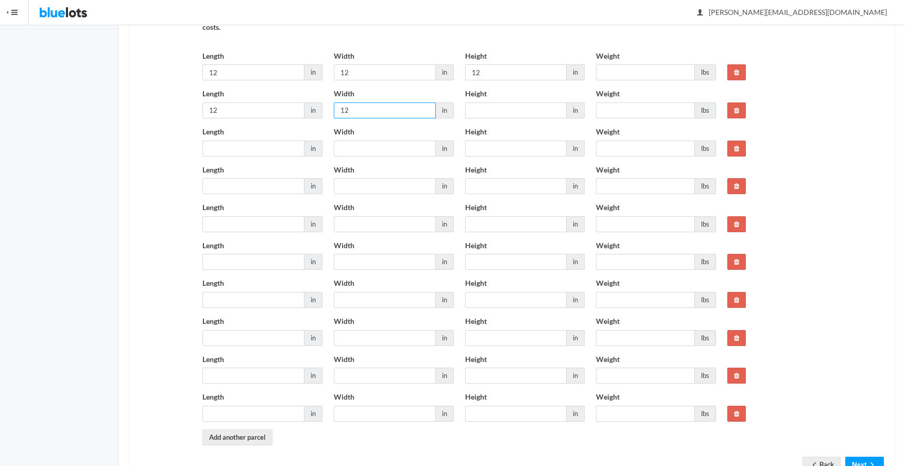
type input "12"
click at [478, 103] on input "Height" at bounding box center [516, 110] width 102 height 16
type input "12"
click at [216, 149] on input "Length" at bounding box center [253, 149] width 102 height 16
type input "12"
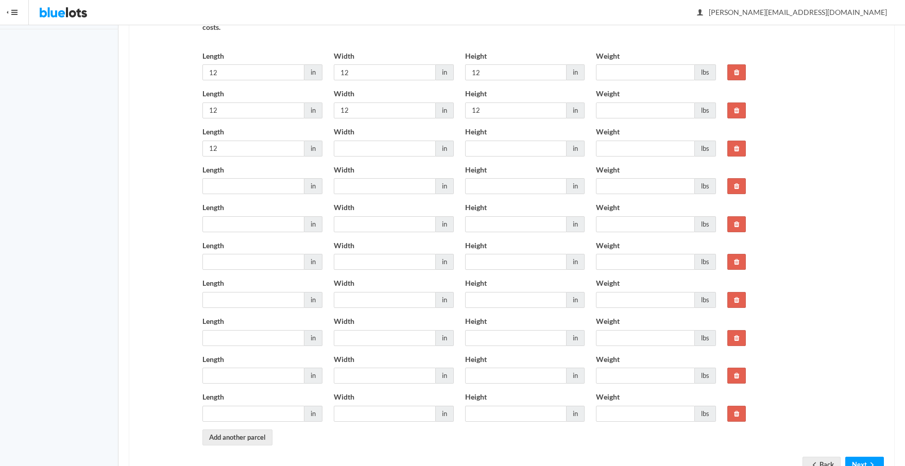
click at [221, 178] on div "Length in" at bounding box center [262, 179] width 120 height 30
click at [226, 187] on input "Length" at bounding box center [253, 186] width 102 height 16
type input "12"
click at [220, 215] on div "Length in" at bounding box center [262, 217] width 120 height 30
click at [221, 224] on input "Length" at bounding box center [253, 224] width 102 height 16
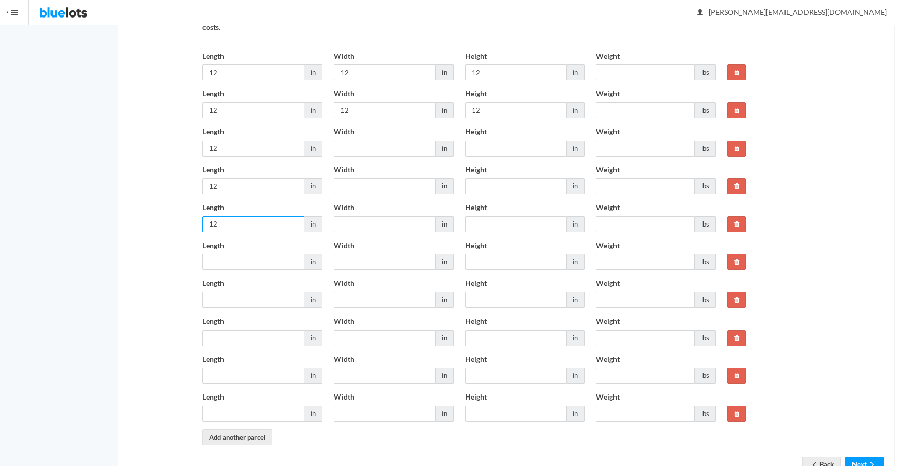
type input "12"
drag, startPoint x: 217, startPoint y: 262, endPoint x: 214, endPoint y: 257, distance: 6.2
click at [217, 262] on input "Length" at bounding box center [253, 262] width 102 height 16
type input "12"
drag, startPoint x: 213, startPoint y: 302, endPoint x: 215, endPoint y: 310, distance: 7.4
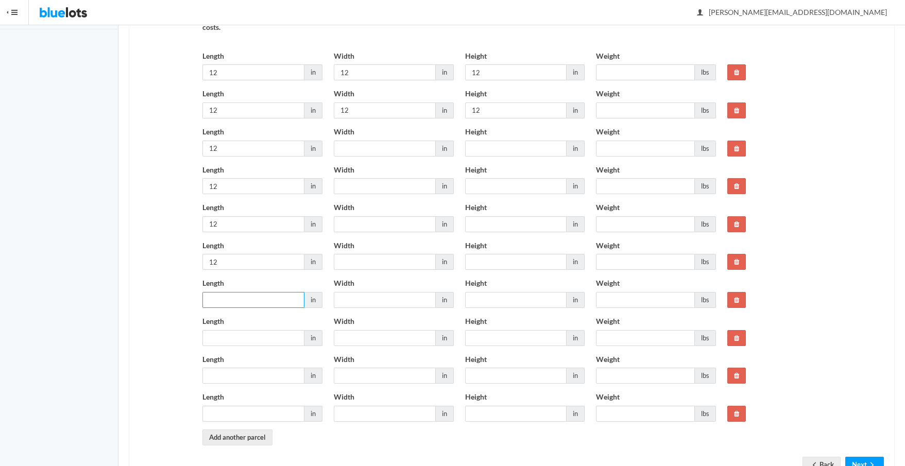
click at [213, 303] on input "Length" at bounding box center [253, 300] width 102 height 16
type input "12"
click at [212, 335] on input "Length" at bounding box center [253, 338] width 102 height 16
type input "12"
click at [215, 375] on input "Length" at bounding box center [253, 376] width 102 height 16
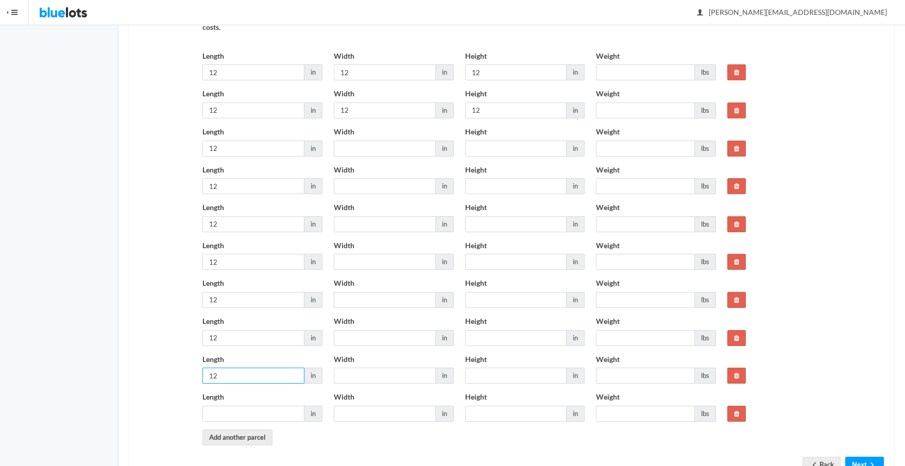
type input "12"
click at [215, 414] on input "Length" at bounding box center [253, 414] width 102 height 16
type input "12"
click at [356, 149] on input "Width" at bounding box center [385, 149] width 102 height 16
type input "12"
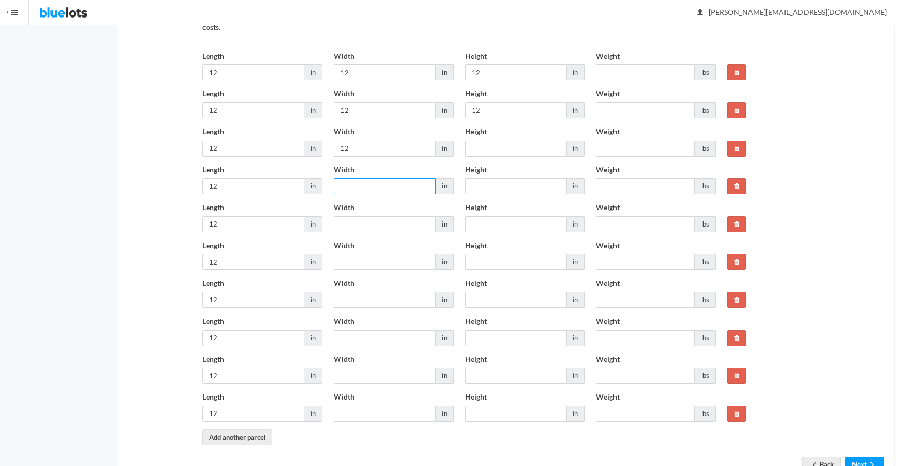
click at [342, 184] on input "Width" at bounding box center [385, 186] width 102 height 16
type input "12"
click at [365, 223] on input "Width" at bounding box center [385, 224] width 102 height 16
type input "12"
click at [348, 263] on input "Width" at bounding box center [385, 262] width 102 height 16
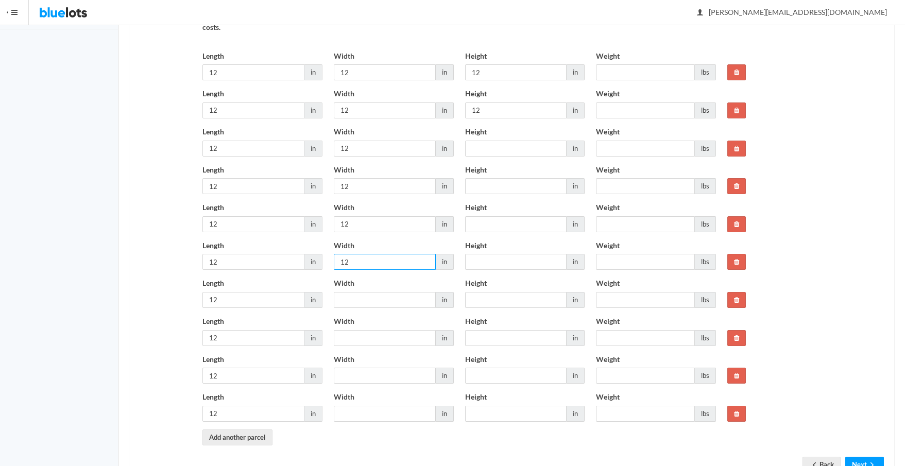
type input "12"
click at [349, 302] on input "Width" at bounding box center [385, 300] width 102 height 16
type input "12"
click at [355, 340] on input "Width" at bounding box center [385, 338] width 102 height 16
type input "12"
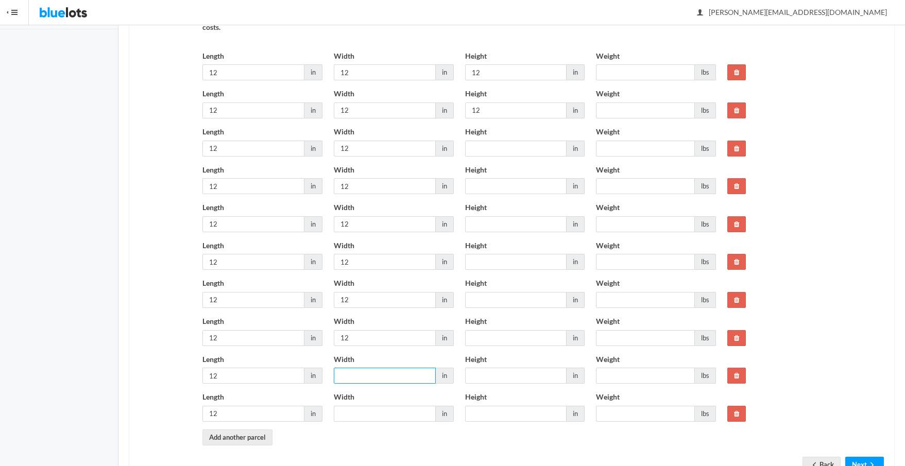
click at [351, 377] on input "Width" at bounding box center [385, 376] width 102 height 16
type input "12"
click at [349, 412] on input "Width" at bounding box center [385, 414] width 102 height 16
type input "12"
click at [484, 146] on input "Height" at bounding box center [516, 149] width 102 height 16
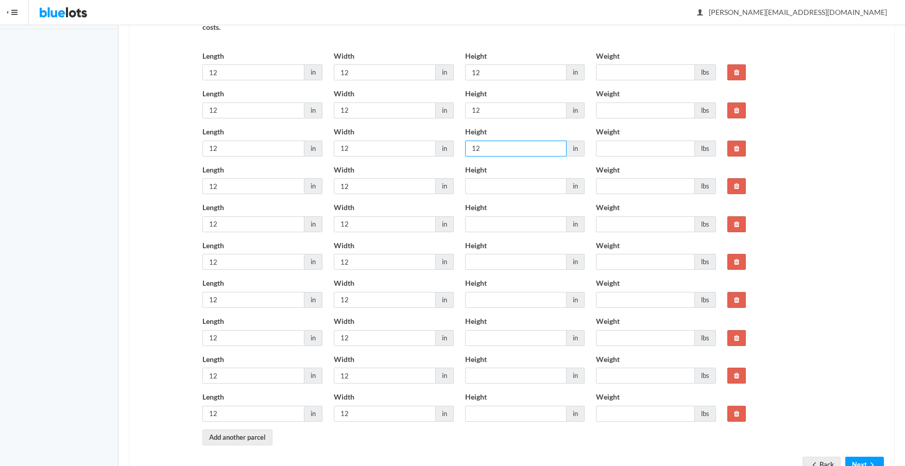
type input "12"
click at [481, 187] on input "Height" at bounding box center [516, 186] width 102 height 16
type input "12"
click at [482, 223] on input "Height" at bounding box center [516, 224] width 102 height 16
type input "12"
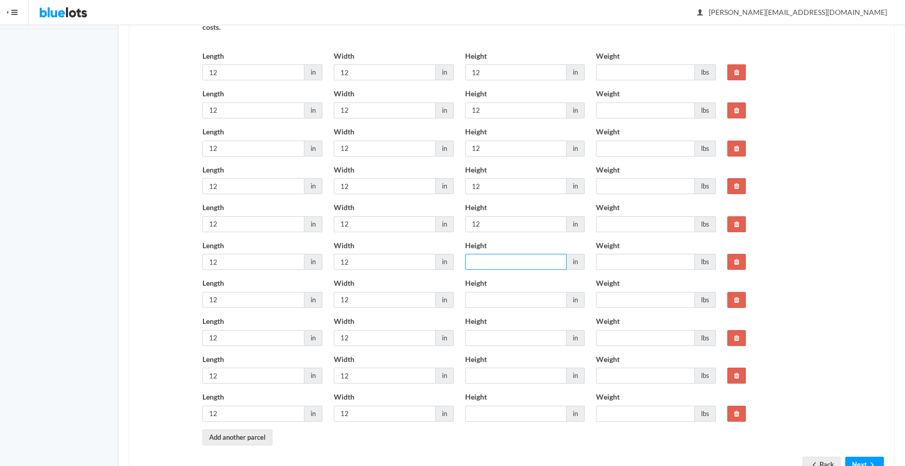
click at [480, 268] on input "Height" at bounding box center [516, 262] width 102 height 16
type input "12"
click at [484, 301] on input "Height" at bounding box center [516, 300] width 102 height 16
type input "12"
click at [477, 341] on input "Height" at bounding box center [516, 338] width 102 height 16
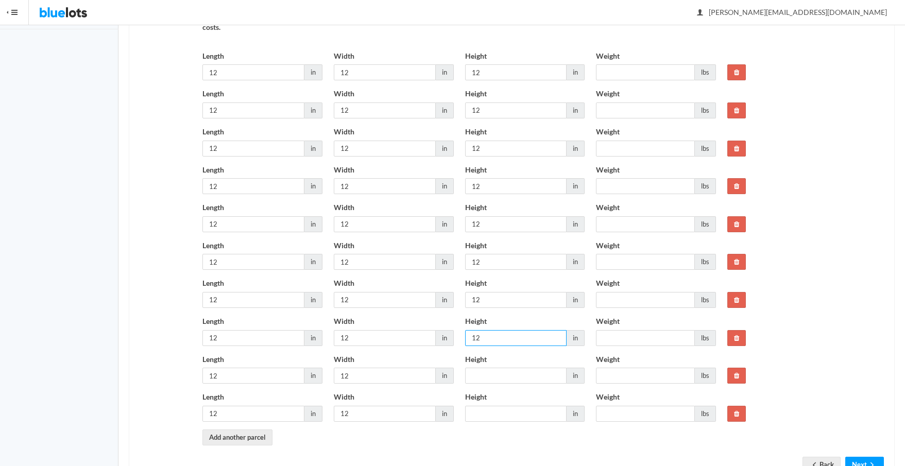
type input "12"
click at [481, 378] on input "Height" at bounding box center [516, 376] width 102 height 16
type input "12"
drag, startPoint x: 474, startPoint y: 411, endPoint x: 494, endPoint y: 401, distance: 21.7
click at [475, 411] on input "Height" at bounding box center [516, 414] width 102 height 16
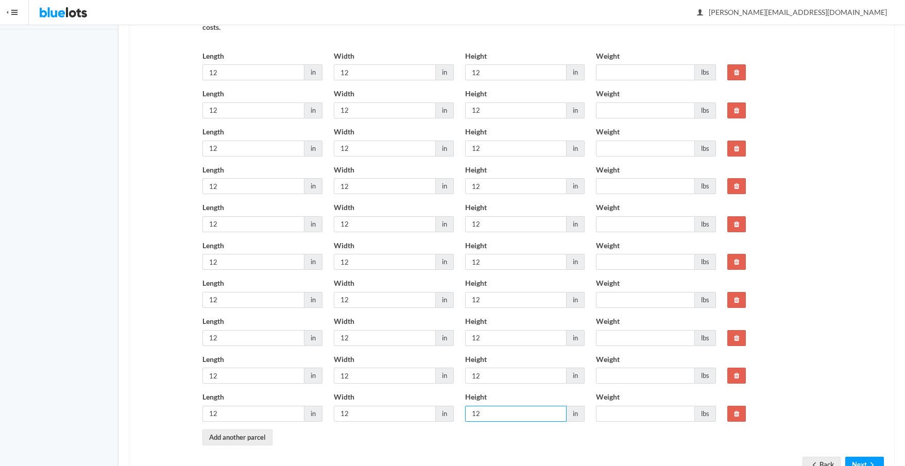
type input "12"
click at [612, 69] on input "Weight" at bounding box center [645, 72] width 99 height 16
type input "20"
click at [607, 110] on input "Weight" at bounding box center [645, 110] width 99 height 16
type input "20"
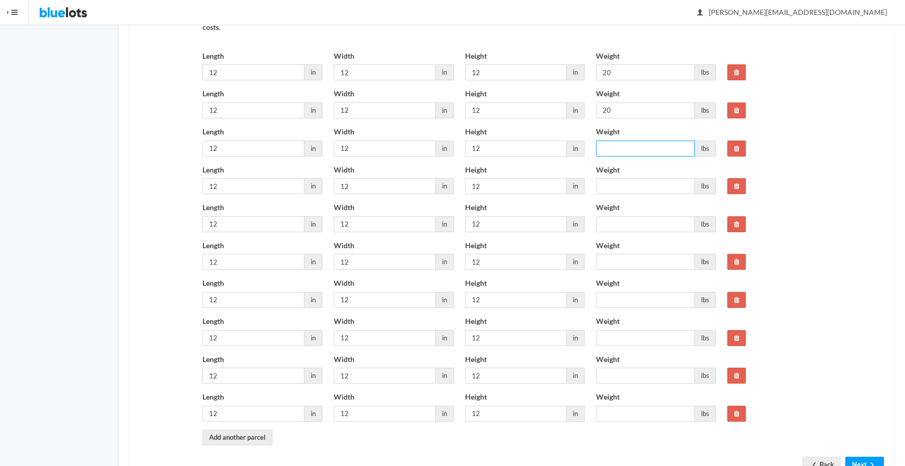
click at [609, 146] on input "Weight" at bounding box center [645, 149] width 99 height 16
type input "20"
click at [606, 187] on input "Weight" at bounding box center [645, 186] width 99 height 16
type input "20"
click at [605, 221] on input "Weight" at bounding box center [645, 224] width 99 height 16
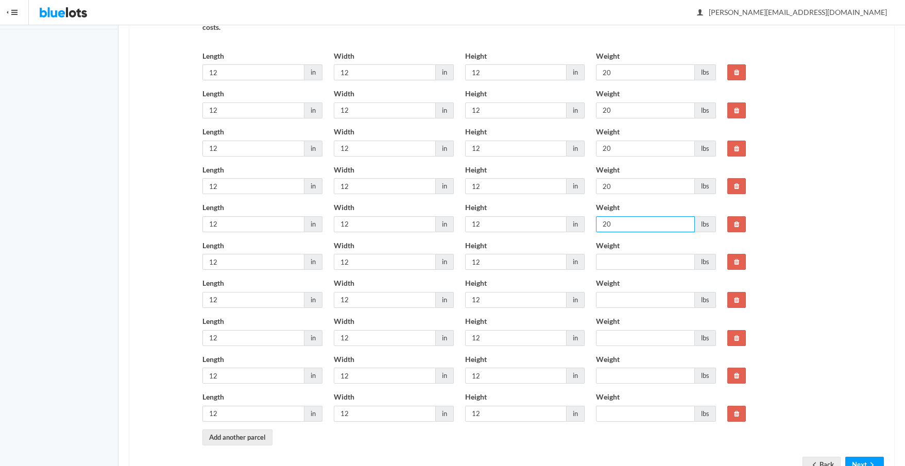
type input "20"
click at [617, 260] on input "Weight" at bounding box center [645, 262] width 99 height 16
type input "20"
click at [610, 297] on input "Weight" at bounding box center [645, 300] width 99 height 16
type input "20"
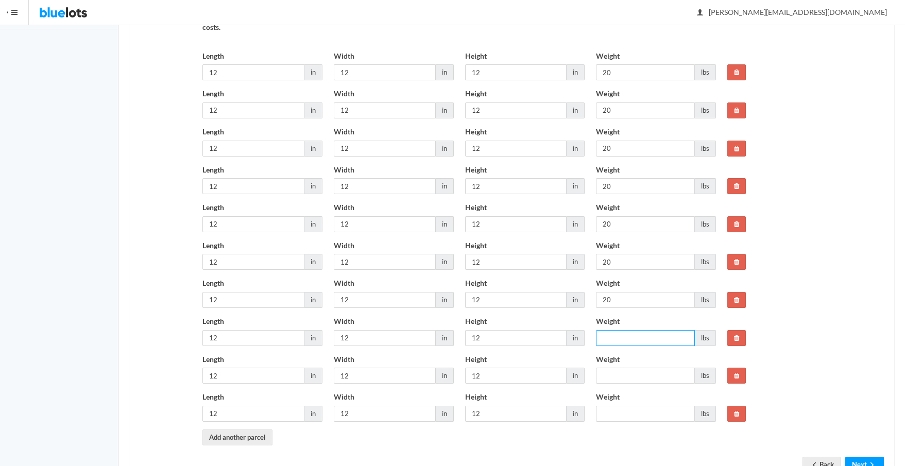
click at [614, 337] on input "Weight" at bounding box center [645, 338] width 99 height 16
type input "20"
click at [615, 373] on input "Weight" at bounding box center [645, 376] width 99 height 16
type input "20"
click at [611, 407] on input "Weight" at bounding box center [645, 414] width 99 height 16
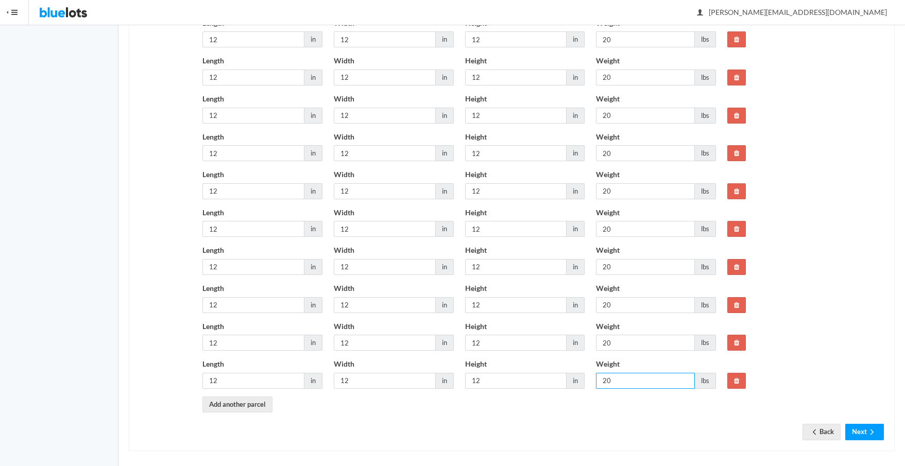
scroll to position [259, 0]
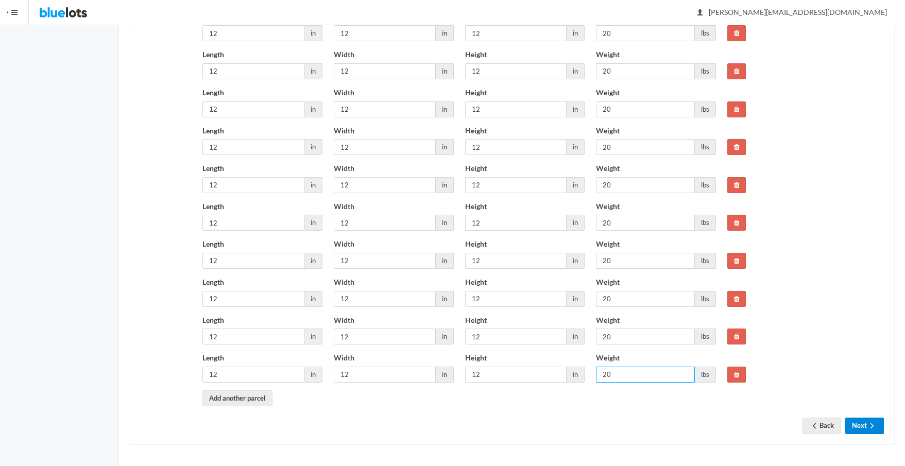
type input "20"
click at [860, 425] on button "Next" at bounding box center [864, 426] width 39 height 16
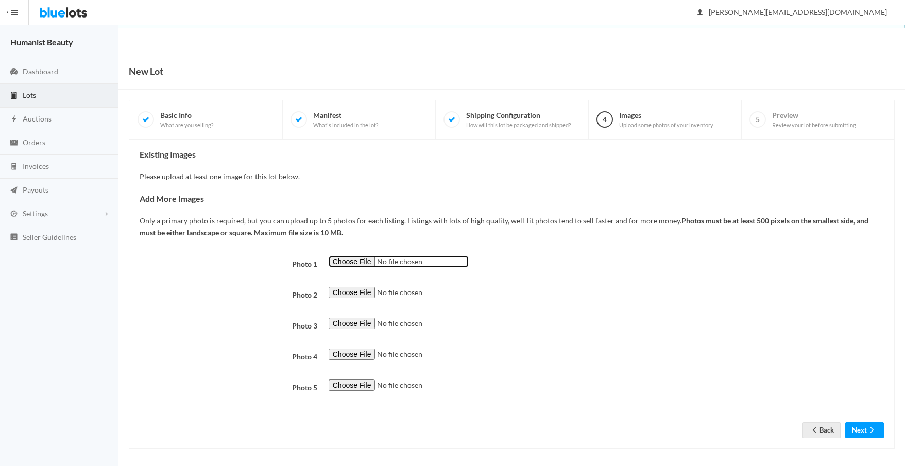
click at [360, 261] on input "file" at bounding box center [399, 262] width 140 height 12
type input "C:\fakepath\Herban Wisdom Facial Oil 1 oz EWG.png"
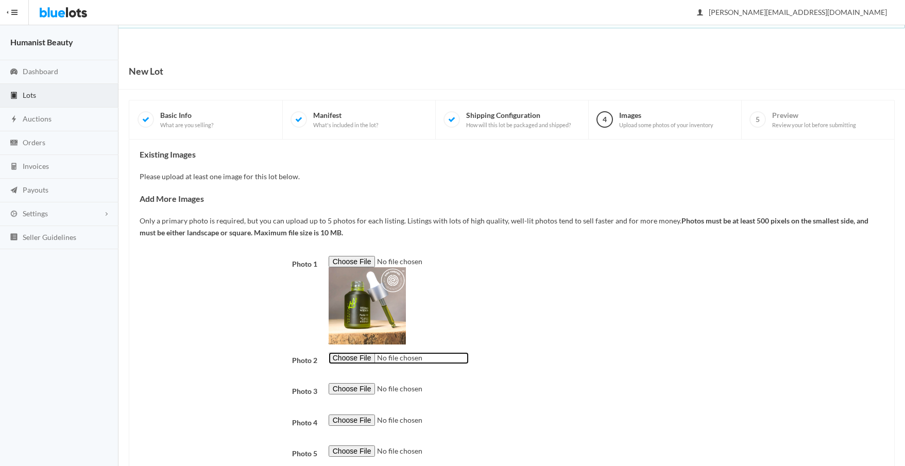
click at [350, 359] on input "file" at bounding box center [399, 358] width 140 height 12
type input "C:\fakepath\Facial Oil 5.jpg"
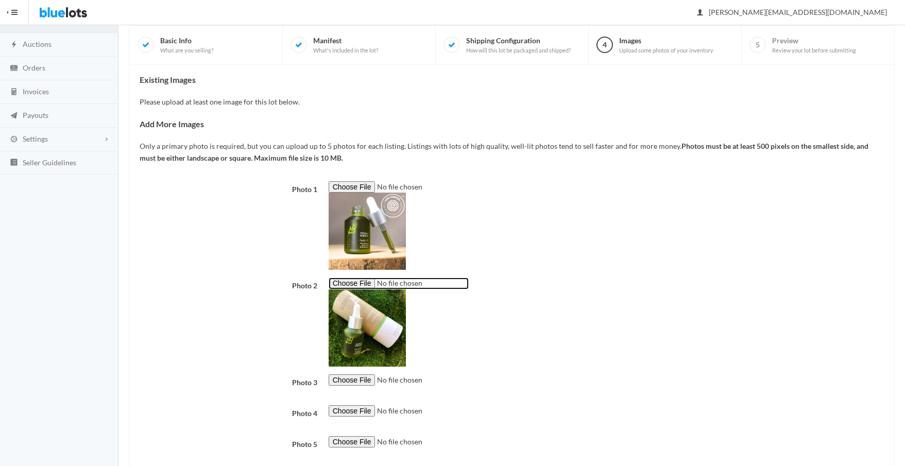
scroll to position [81, 0]
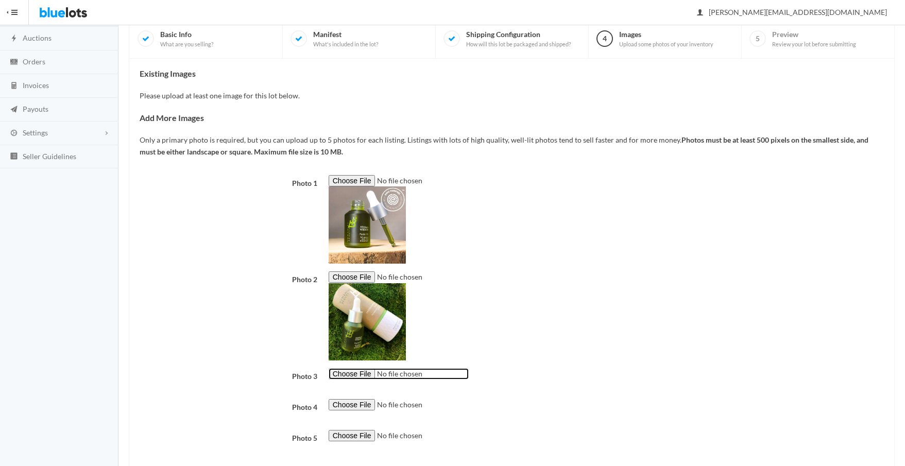
click at [337, 377] on input "file" at bounding box center [399, 374] width 140 height 12
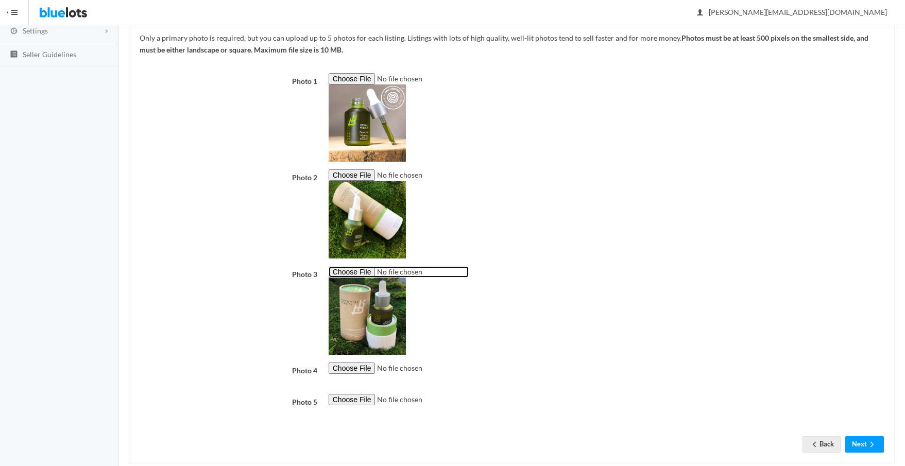
scroll to position [202, 0]
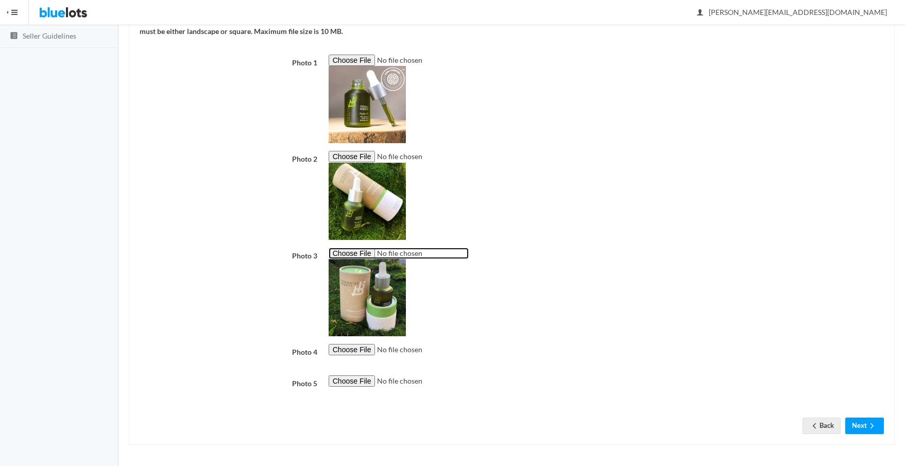
click at [350, 254] on input "file" at bounding box center [399, 254] width 140 height 12
type input "C:\fakepath\IMG_9389.jpg"
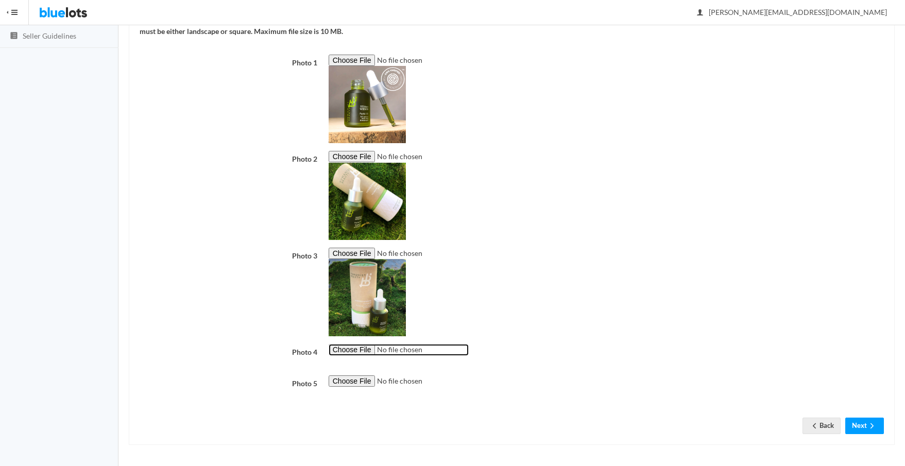
click at [353, 349] on input "file" at bounding box center [399, 350] width 140 height 12
type input "C:\fakepath\Facial Oil 6a.jpg"
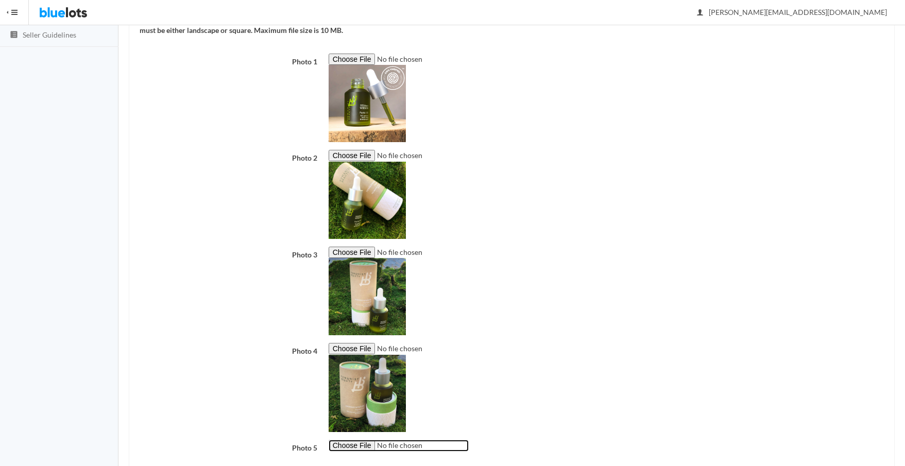
click at [355, 448] on input "file" at bounding box center [399, 446] width 140 height 12
type input "C:\fakepath\4 - Humanist Beauty Facial Oil, Full Size, 1 fl oz updated.jpg"
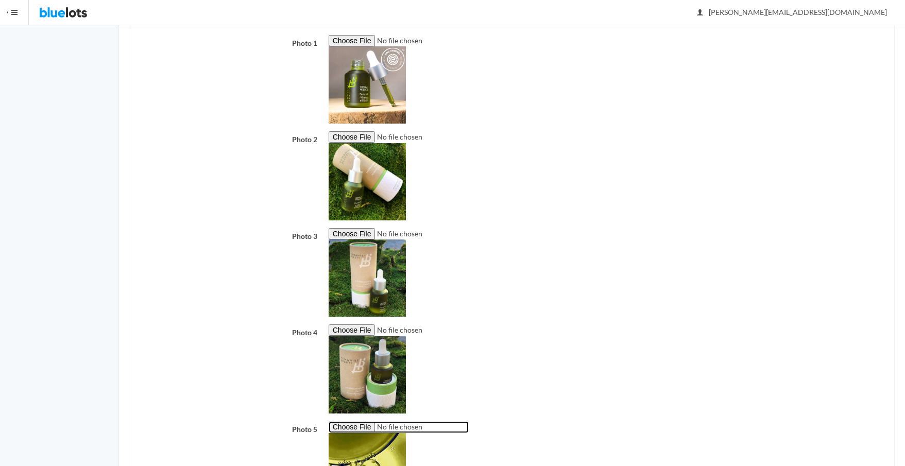
scroll to position [334, 0]
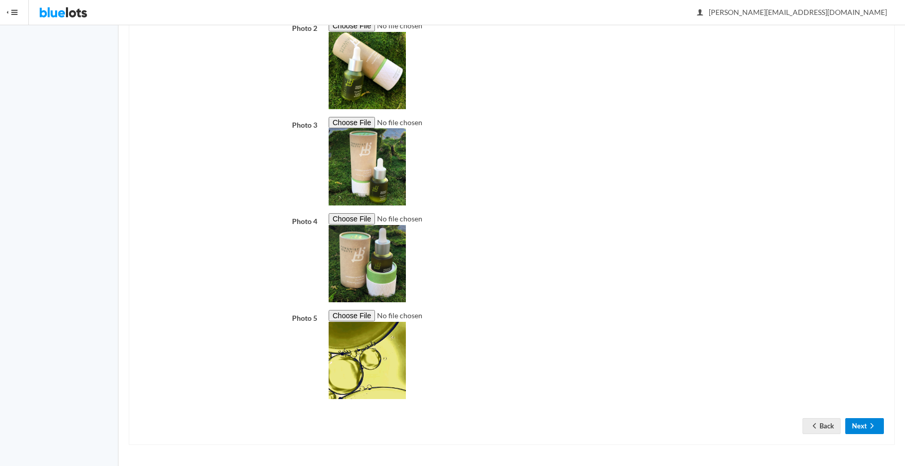
click at [871, 427] on icon "arrow forward" at bounding box center [871, 425] width 3 height 5
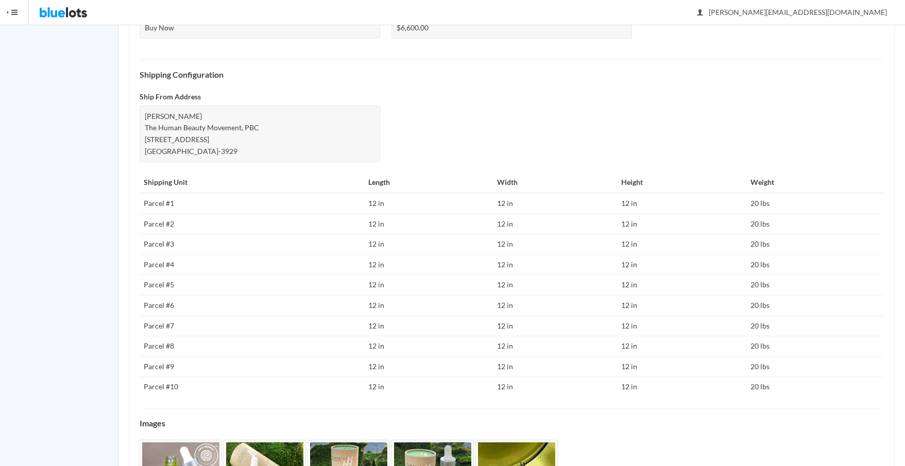
scroll to position [494, 0]
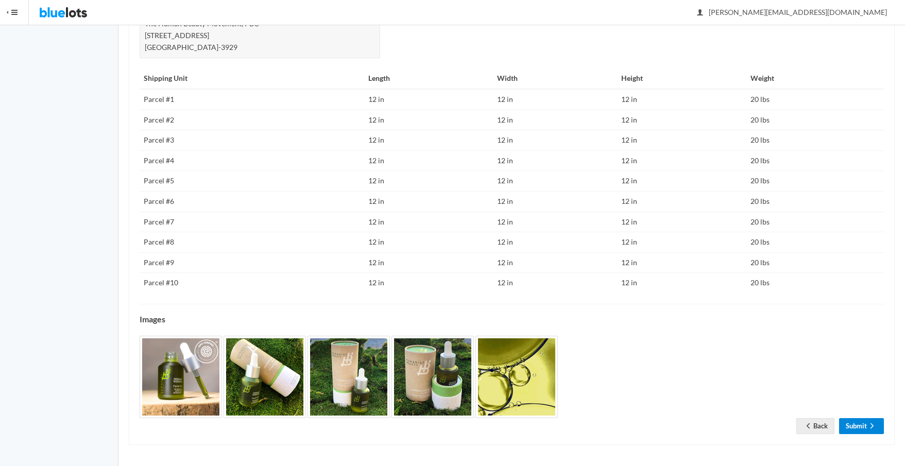
click at [860, 424] on link "Submit" at bounding box center [861, 426] width 45 height 16
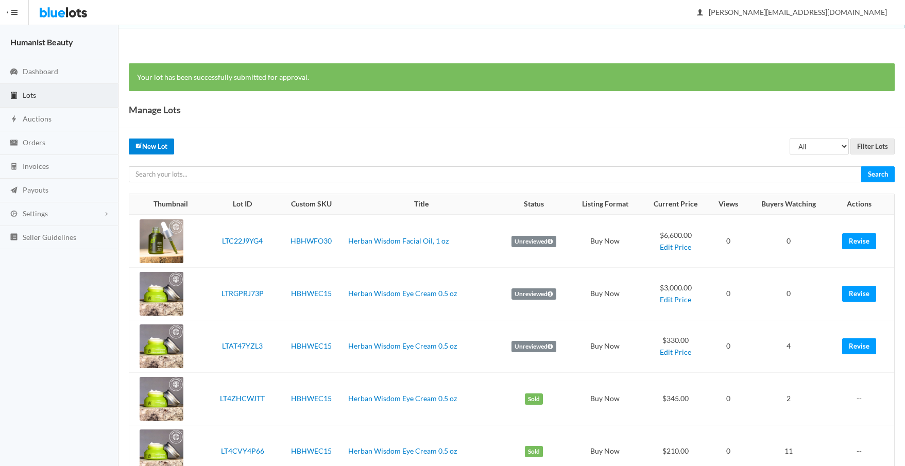
click at [141, 146] on icon "create" at bounding box center [138, 145] width 7 height 7
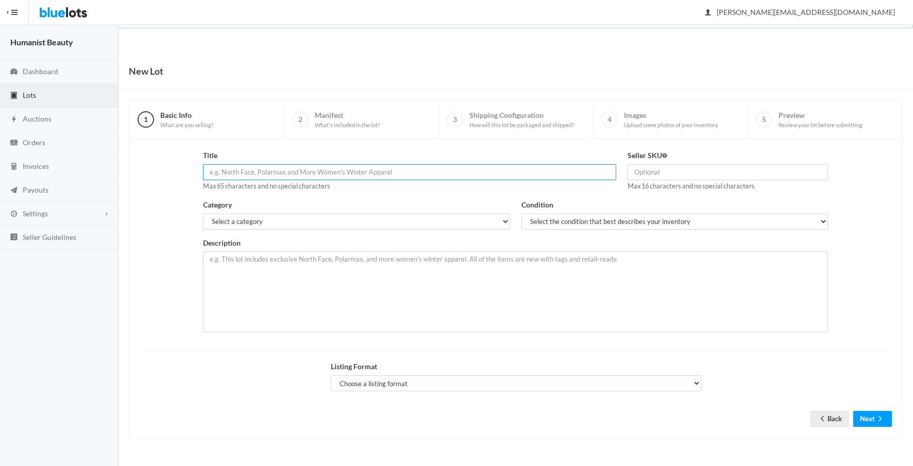
click at [364, 167] on input "text" at bounding box center [409, 172] width 413 height 16
paste input "Herban Wisdom Facial Oil, 0.5oz"
type input "Herban Wisdom Facial Oil, 0.5oz"
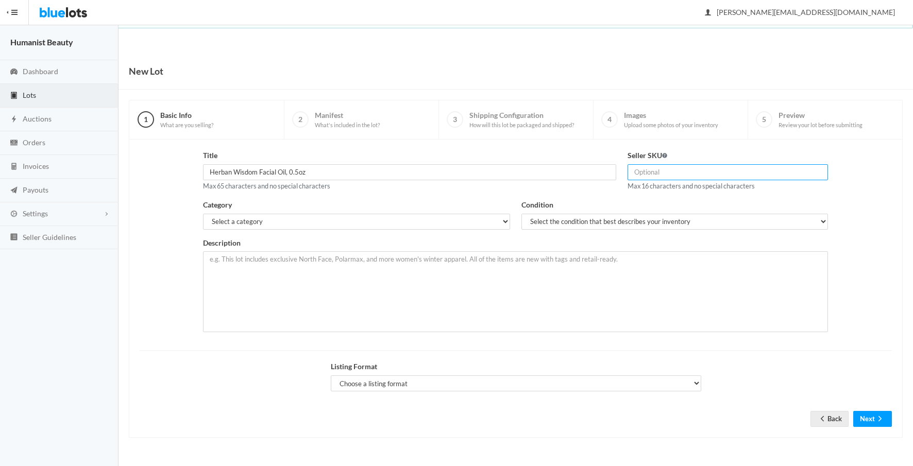
drag, startPoint x: 649, startPoint y: 172, endPoint x: 661, endPoint y: 167, distance: 13.2
click at [649, 172] on input "text" at bounding box center [727, 172] width 201 height 16
paste input "HBHWFO15"
click at [637, 174] on input "HBHWFO15" at bounding box center [727, 172] width 201 height 16
type input "HBHWFO15"
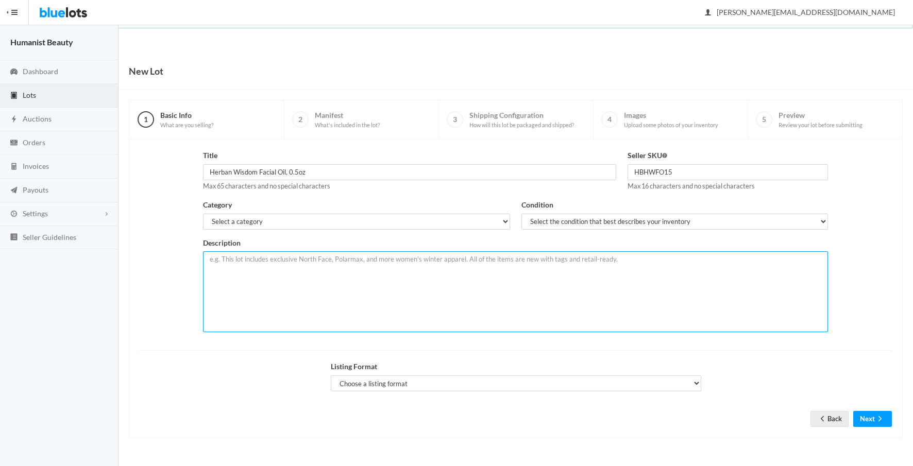
click at [301, 289] on textarea at bounding box center [515, 291] width 625 height 81
paste textarea "This lot includes Herban Wisdom Facial Oil, 0.5oz; brand new: 1 case of 112 uni…"
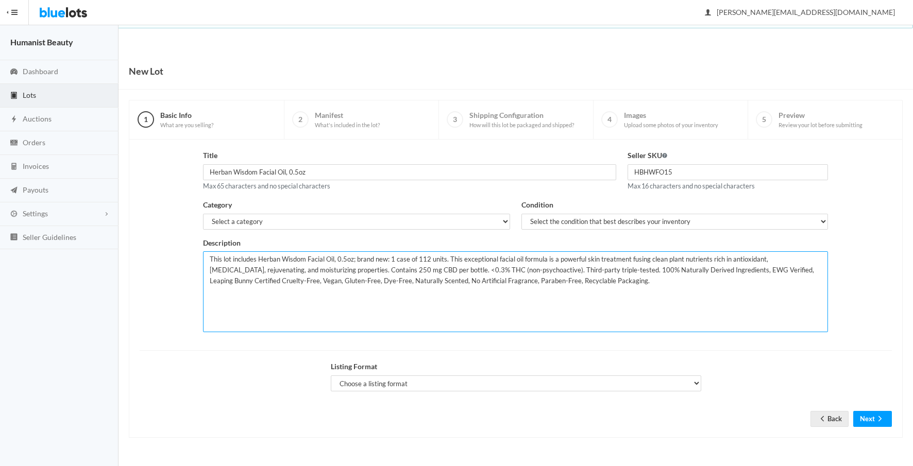
type textarea "This lot includes Herban Wisdom Facial Oil, 0.5oz; brand new: 1 case of 112 uni…"
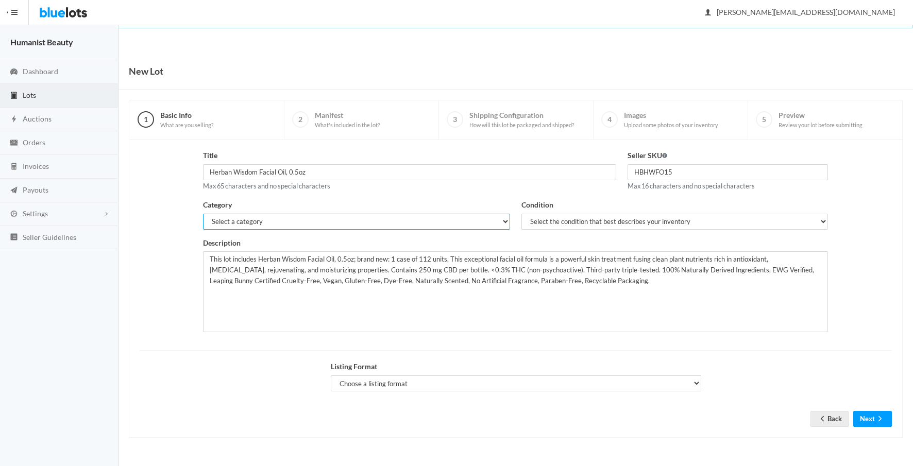
click at [318, 225] on select "Select a category Electronics Clothing, Shoes & Accessories Appliances Home & G…" at bounding box center [356, 222] width 306 height 16
select select "7"
click at [203, 214] on select "Select a category Electronics Clothing, Shoes & Accessories Appliances Home & G…" at bounding box center [356, 222] width 306 height 16
click at [546, 221] on select "Select the condition that best describes your inventory Brand New Shelf Pulls C…" at bounding box center [674, 222] width 306 height 16
select select "1"
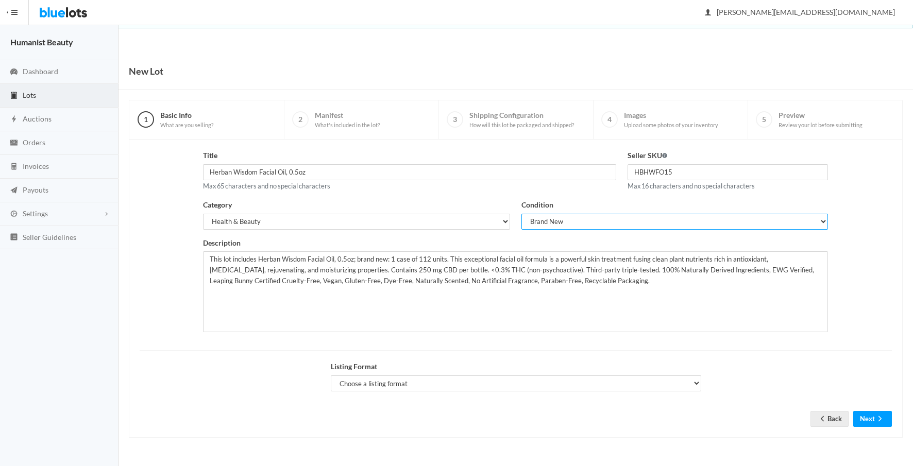
click at [521, 214] on select "Select the condition that best describes your inventory Brand New Shelf Pulls C…" at bounding box center [674, 222] width 306 height 16
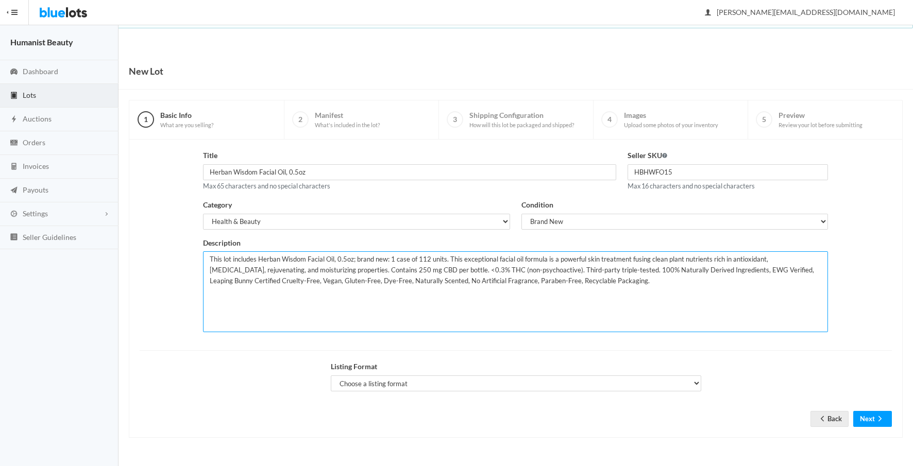
drag, startPoint x: 392, startPoint y: 261, endPoint x: 398, endPoint y: 259, distance: 5.9
click at [392, 261] on textarea "This lot includes Herban Wisdom Facial Oil, 0.5oz; brand new: 1 case of 112 uni…" at bounding box center [515, 291] width 625 height 81
drag, startPoint x: 451, startPoint y: 260, endPoint x: 465, endPoint y: 244, distance: 21.2
click at [451, 260] on textarea "This lot includes Herban Wisdom Facial Oil, 0.5oz; brand new: 10 cases of 112 u…" at bounding box center [515, 291] width 625 height 81
type textarea "This lot includes Herban Wisdom Facial Oil, 0.5oz; brand new: 10 cases of 112 u…"
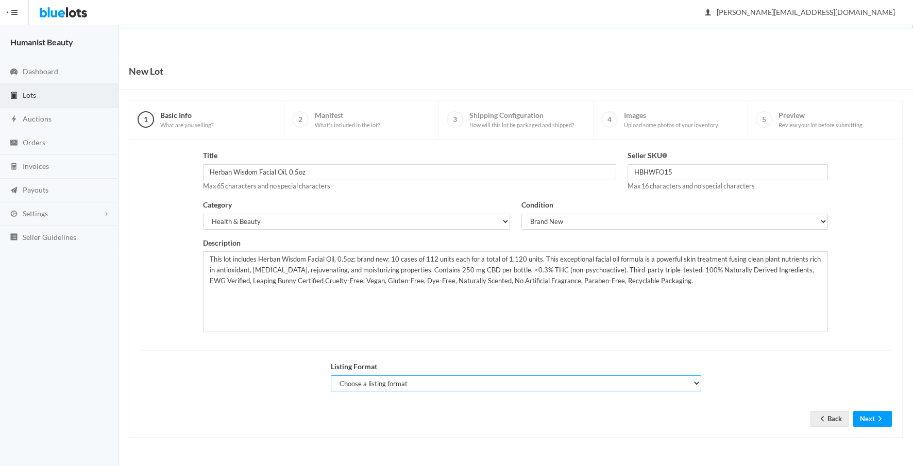
click at [440, 383] on select "Choose a listing format Auction Buy Now" at bounding box center [516, 383] width 370 height 16
select select "false"
click at [331, 375] on select "Choose a listing format Auction Buy Now" at bounding box center [516, 383] width 370 height 16
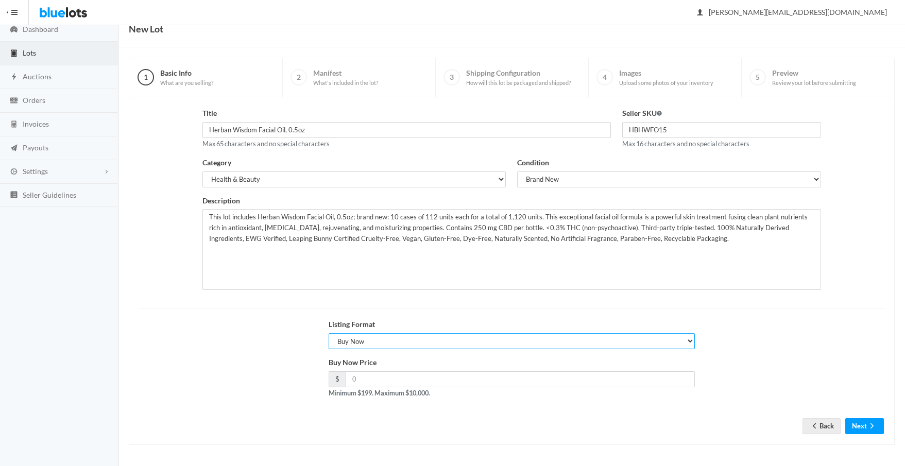
scroll to position [42, 0]
click at [442, 378] on input "number" at bounding box center [521, 379] width 350 height 16
type input "6600"
click at [866, 419] on button "Next" at bounding box center [864, 426] width 39 height 16
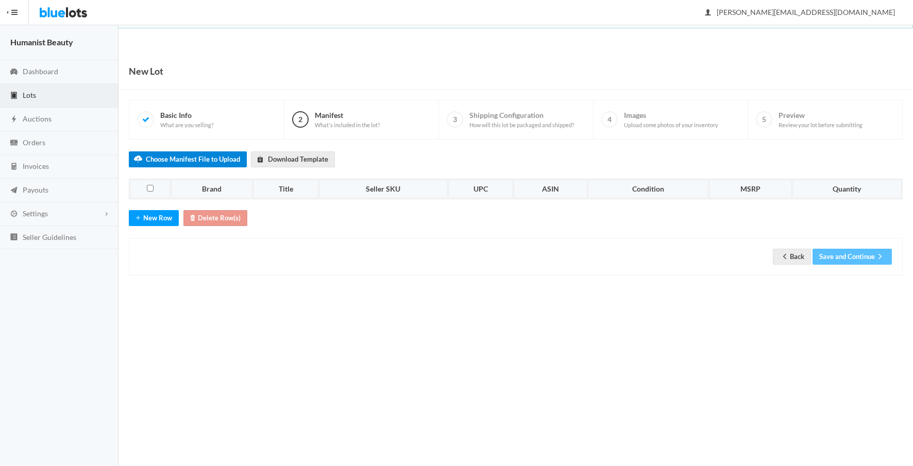
click at [203, 152] on label "Choose Manifest File to Upload" at bounding box center [188, 159] width 118 height 16
click at [0, 0] on input "Choose Manifest File to Upload" at bounding box center [0, 0] width 0 height 0
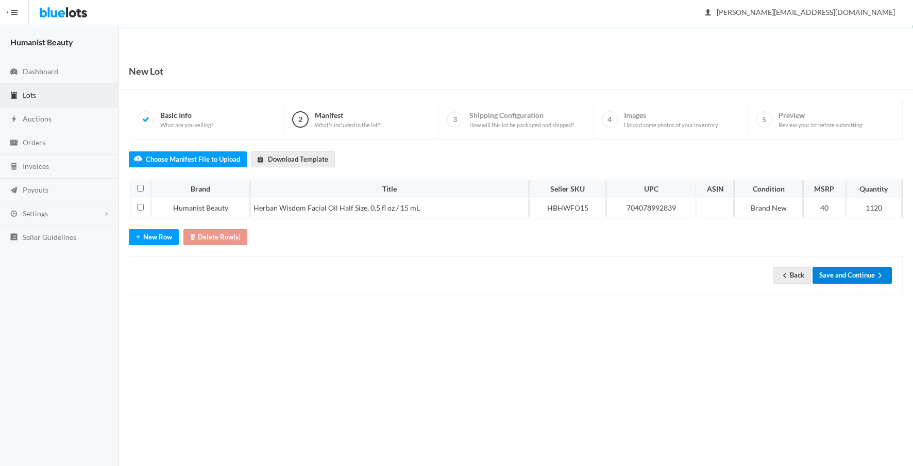
click at [837, 273] on button "Save and Continue" at bounding box center [851, 275] width 79 height 16
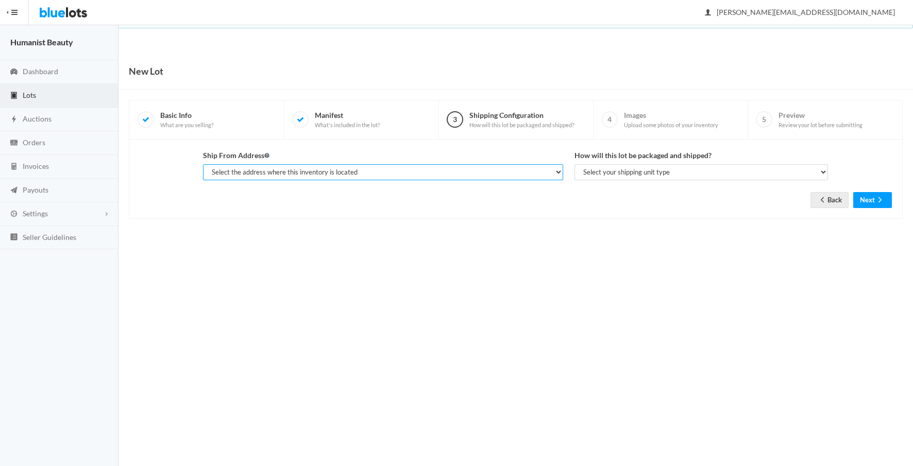
click at [440, 171] on select "Select the address where this inventory is located [PERSON_NAME], The Human Bea…" at bounding box center [383, 172] width 360 height 16
select select "23401"
click at [203, 164] on select "Select the address where this inventory is located [PERSON_NAME], The Human Bea…" at bounding box center [383, 172] width 360 height 16
click at [632, 170] on select "Select your shipping unit type Parcel Pallet Truckload" at bounding box center [701, 172] width 254 height 16
select select "parcel"
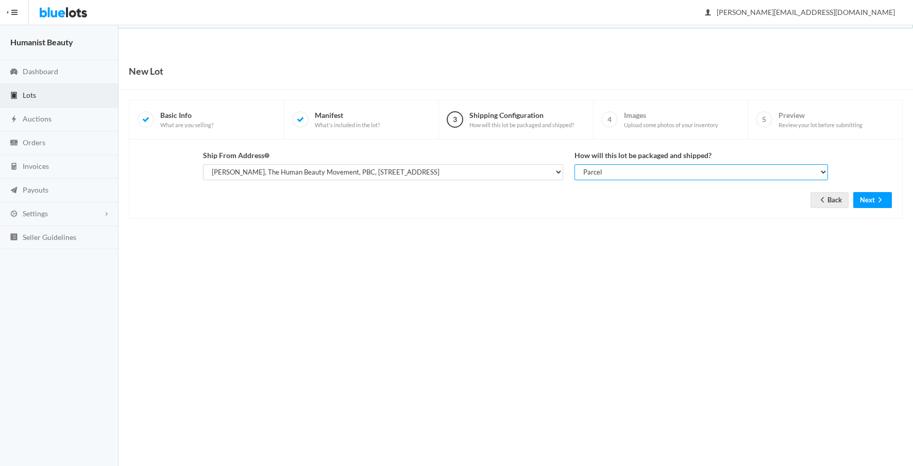
click at [574, 164] on select "Select your shipping unit type Parcel Pallet Truckload" at bounding box center [701, 172] width 254 height 16
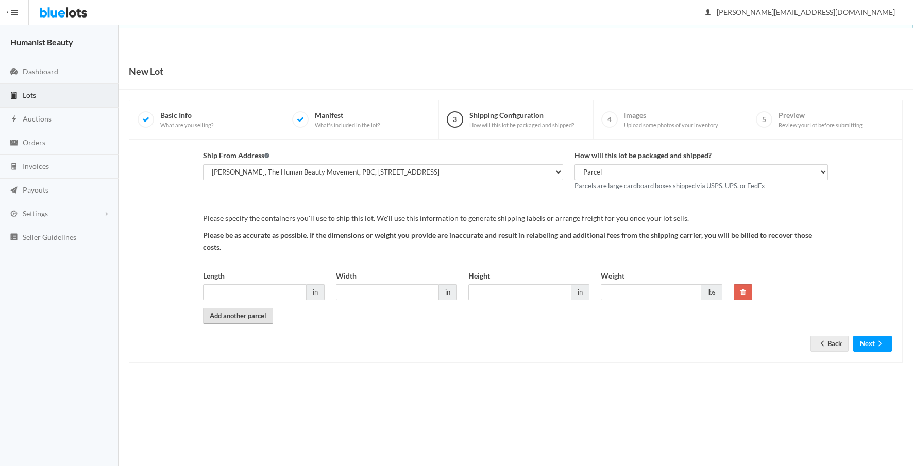
click at [248, 315] on link "Add another parcel" at bounding box center [238, 316] width 70 height 16
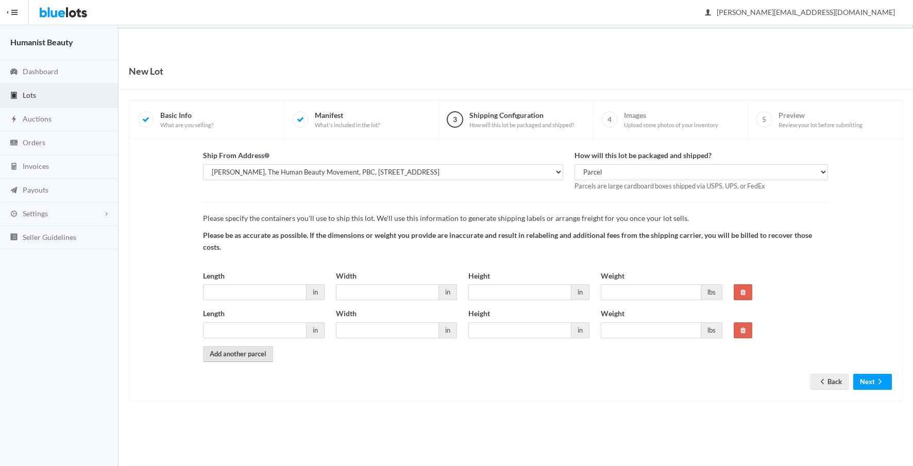
click at [238, 349] on link "Add another parcel" at bounding box center [238, 354] width 70 height 16
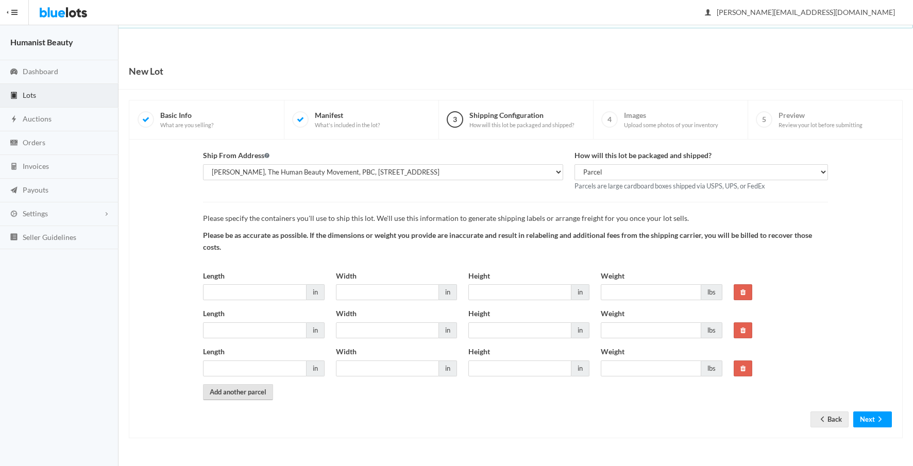
click at [235, 392] on link "Add another parcel" at bounding box center [238, 392] width 70 height 16
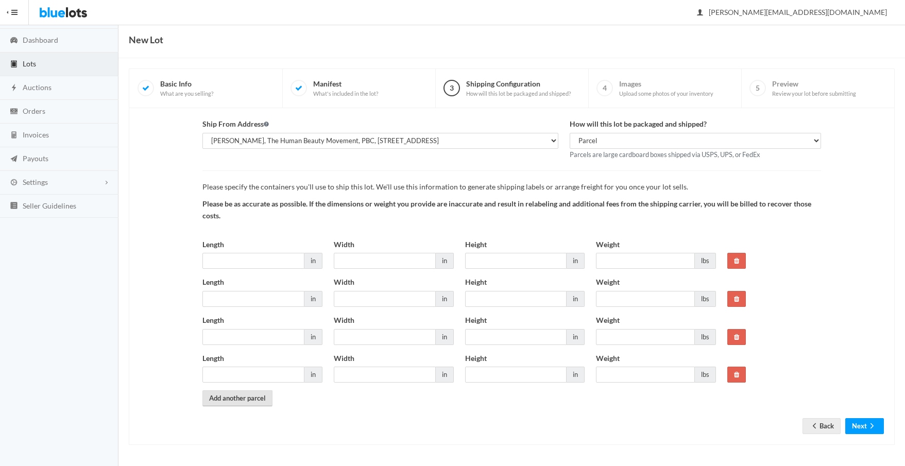
click at [230, 397] on link "Add another parcel" at bounding box center [237, 398] width 70 height 16
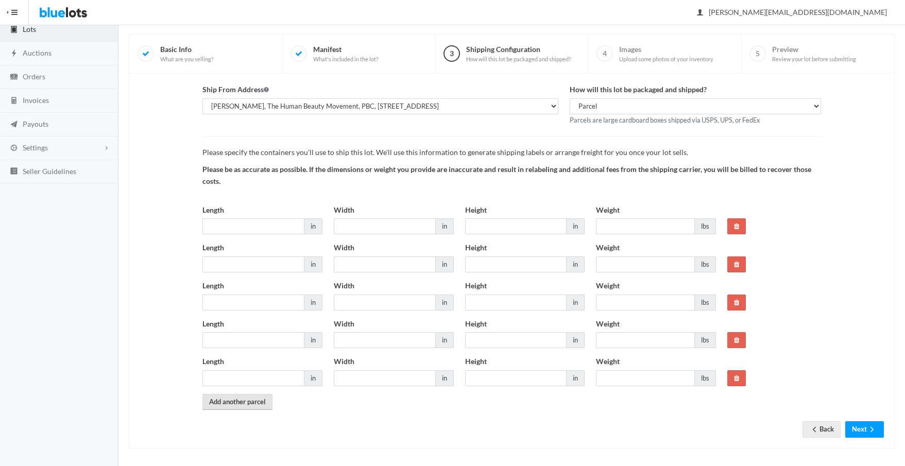
click at [225, 405] on link "Add another parcel" at bounding box center [237, 402] width 70 height 16
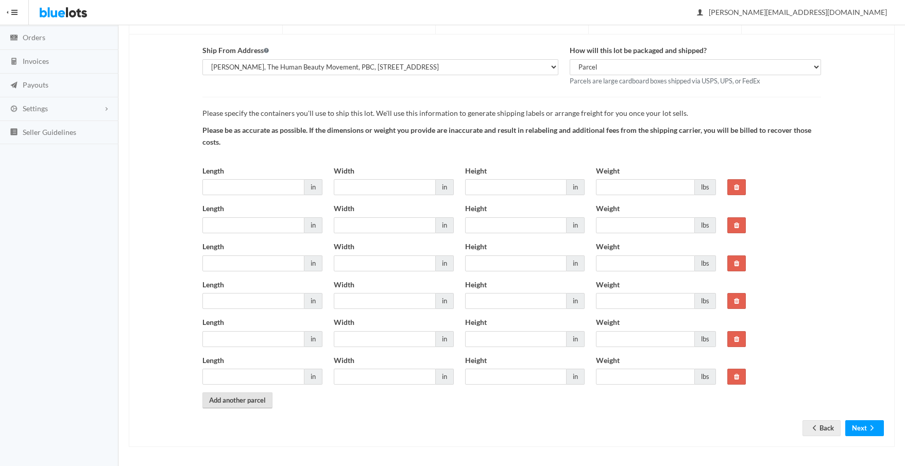
click at [224, 405] on link "Add another parcel" at bounding box center [237, 400] width 70 height 16
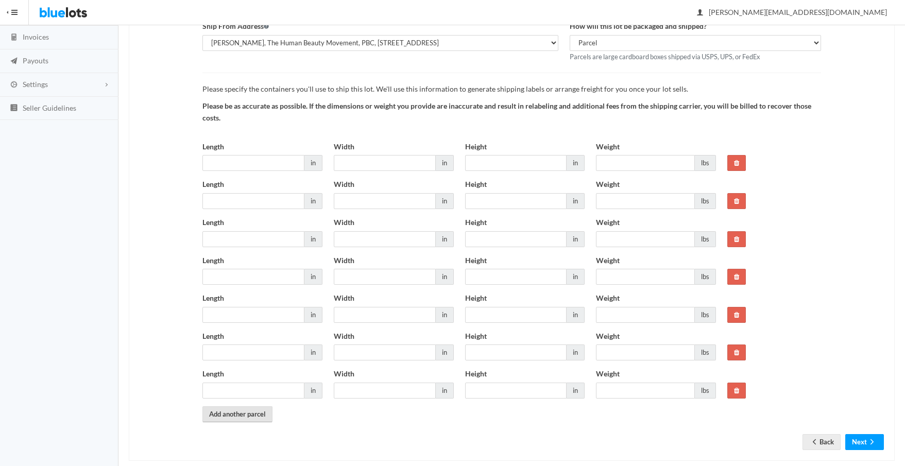
click at [219, 412] on link "Add another parcel" at bounding box center [237, 414] width 70 height 16
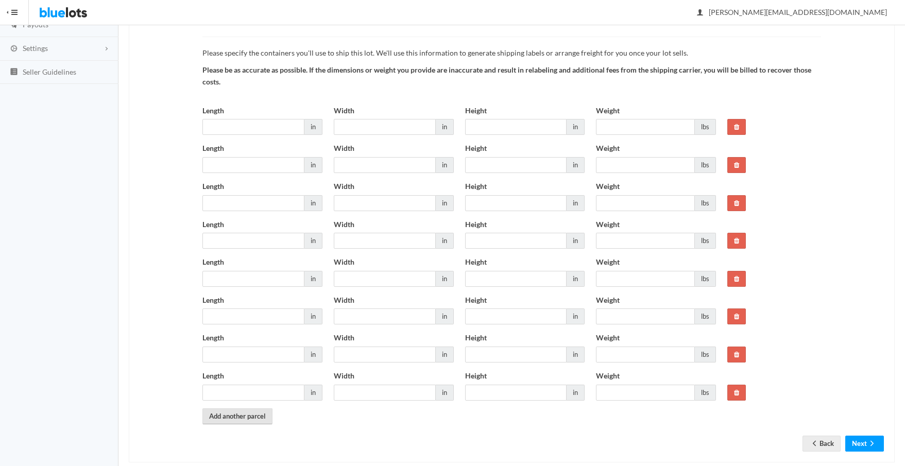
click at [217, 415] on link "Add another parcel" at bounding box center [237, 416] width 70 height 16
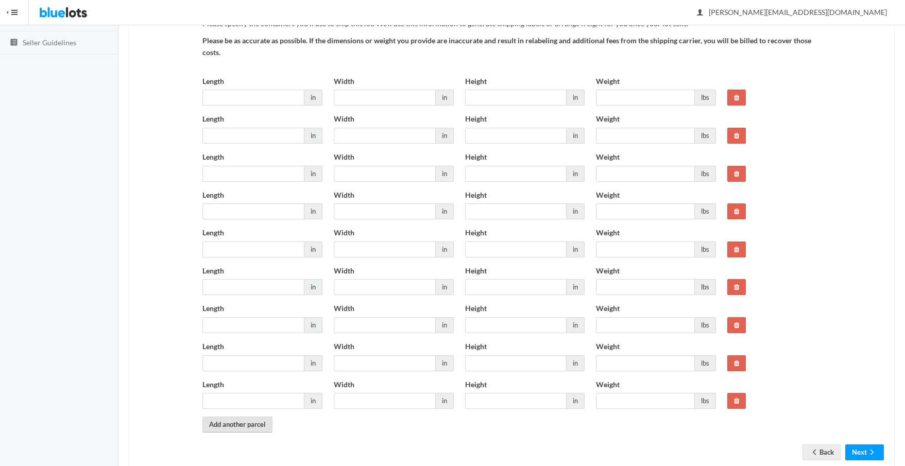
scroll to position [198, 0]
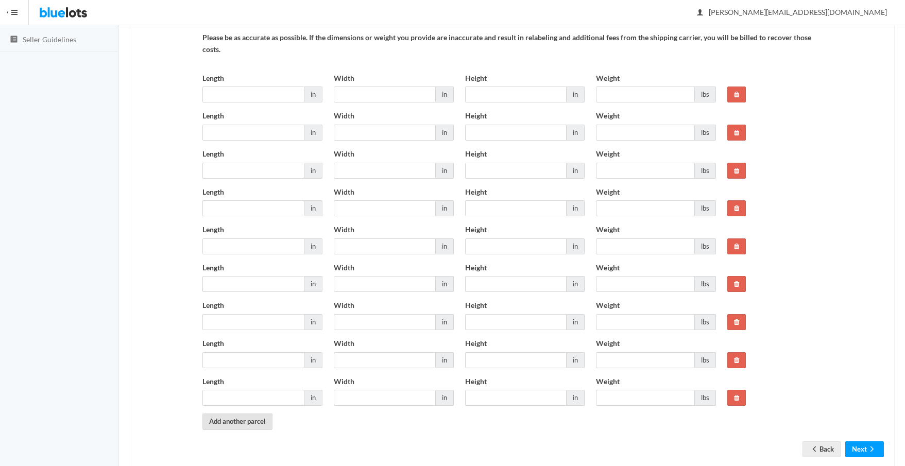
click at [216, 421] on link "Add another parcel" at bounding box center [237, 422] width 70 height 16
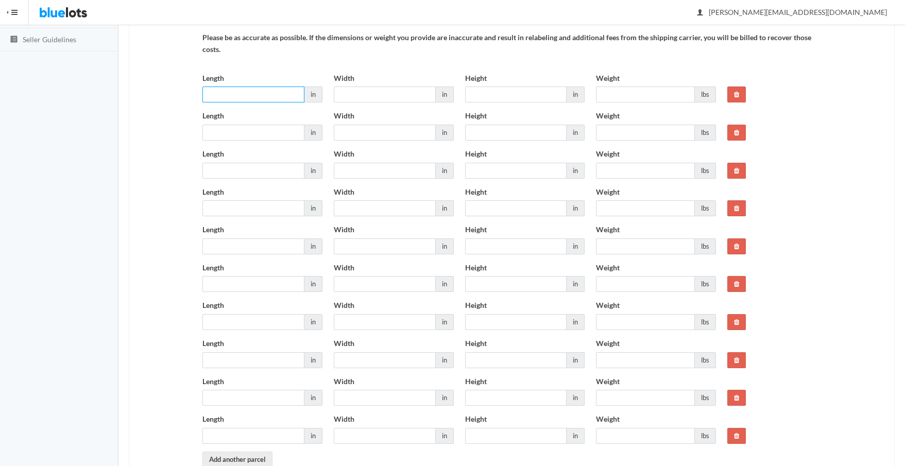
click at [263, 94] on input "Length" at bounding box center [253, 95] width 102 height 16
type input "12"
click at [245, 134] on input "Length" at bounding box center [253, 133] width 102 height 16
type input "12"
click at [238, 164] on input "Length" at bounding box center [253, 171] width 102 height 16
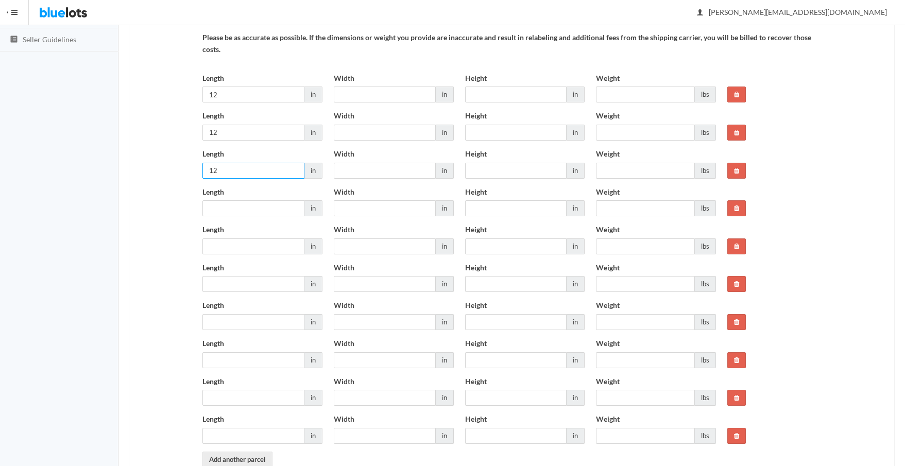
type input "12"
click at [228, 207] on input "Length" at bounding box center [253, 208] width 102 height 16
type input "12"
click at [237, 248] on input "Length" at bounding box center [253, 246] width 102 height 16
type input "12"
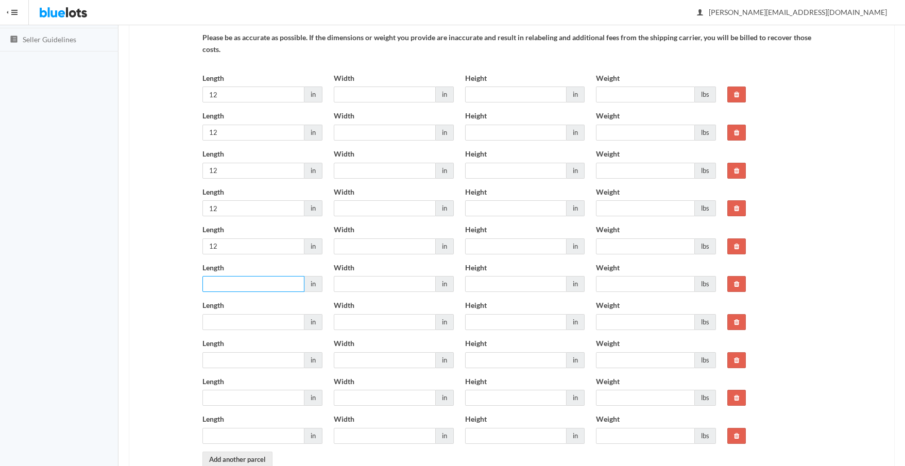
click at [224, 277] on input "Length" at bounding box center [253, 284] width 102 height 16
click at [226, 285] on input "Length" at bounding box center [253, 284] width 102 height 16
type input "12"
click at [219, 324] on input "Length" at bounding box center [253, 322] width 102 height 16
type input "12"
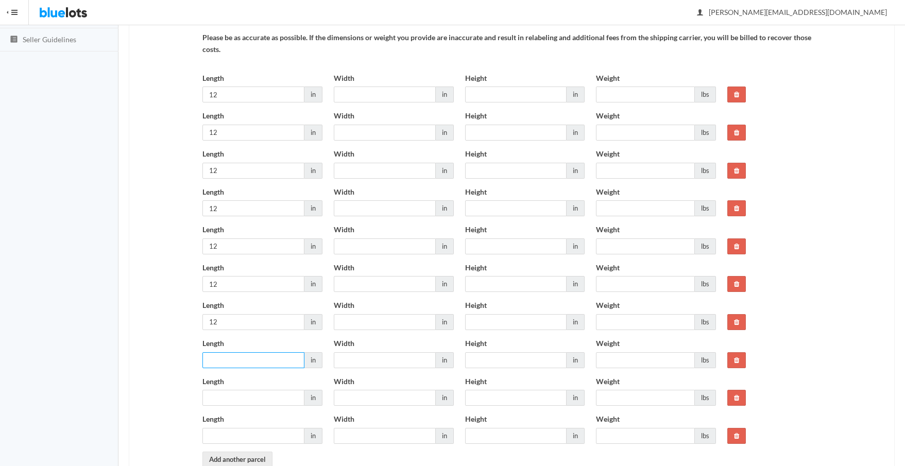
click at [217, 358] on input "Length" at bounding box center [253, 360] width 102 height 16
type input "12"
click at [217, 394] on input "Length" at bounding box center [253, 398] width 102 height 16
type input "12"
click at [229, 436] on input "Length" at bounding box center [253, 436] width 102 height 16
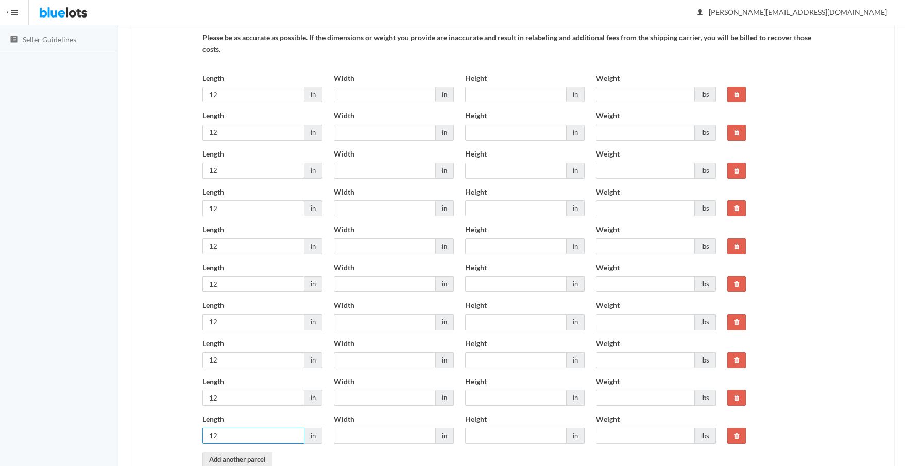
type input "12"
click at [350, 94] on input "Width" at bounding box center [385, 95] width 102 height 16
type input "12"
click at [357, 133] on input "Width" at bounding box center [385, 133] width 102 height 16
type input "12"
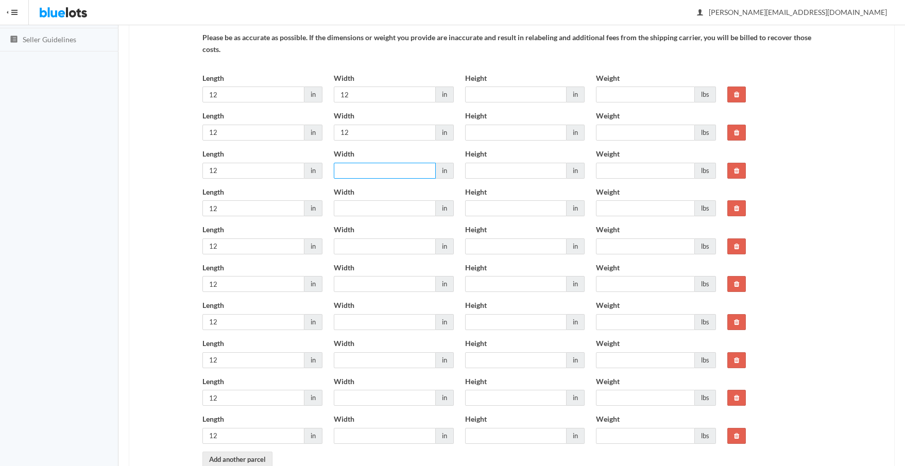
click at [356, 170] on input "Width" at bounding box center [385, 171] width 102 height 16
type input "12"
click at [352, 211] on input "Width" at bounding box center [385, 208] width 102 height 16
type input "12"
click at [360, 247] on input "Width" at bounding box center [385, 246] width 102 height 16
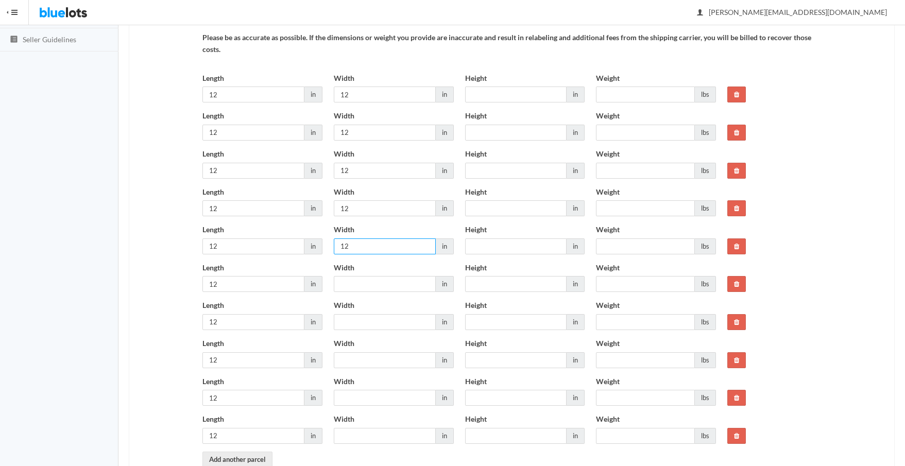
type input "12"
click at [360, 285] on input "Width" at bounding box center [385, 284] width 102 height 16
type input "12"
click at [363, 324] on input "Width" at bounding box center [385, 322] width 102 height 16
type input "12"
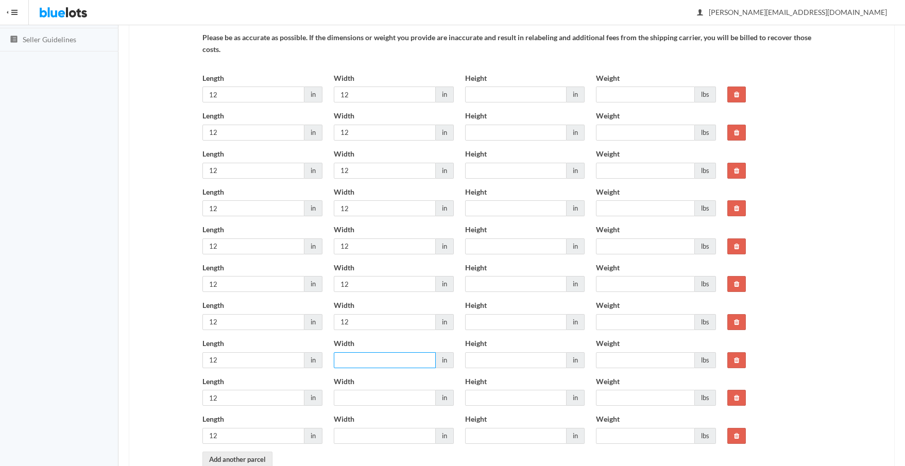
click at [358, 362] on input "Width" at bounding box center [385, 360] width 102 height 16
type input "12"
drag, startPoint x: 350, startPoint y: 399, endPoint x: 356, endPoint y: 391, distance: 9.6
click at [350, 399] on input "Width" at bounding box center [385, 398] width 102 height 16
type input "12"
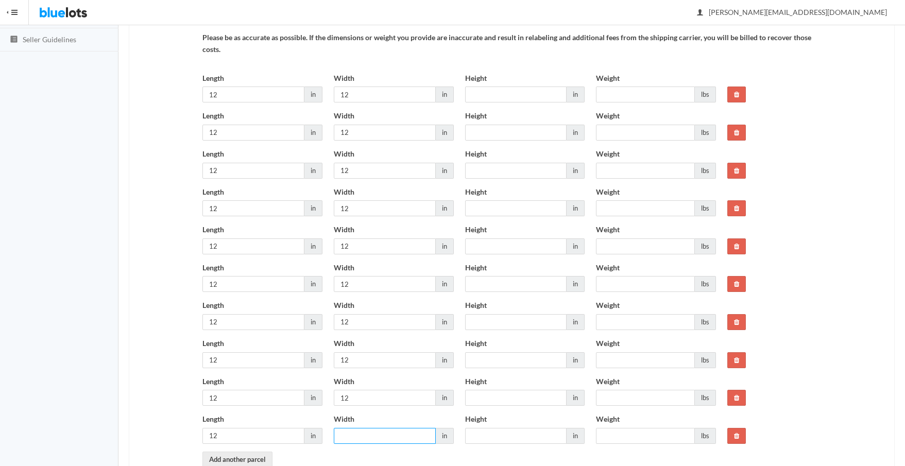
click at [362, 434] on input "Width" at bounding box center [385, 436] width 102 height 16
type input "12"
click at [489, 93] on input "Height" at bounding box center [516, 95] width 102 height 16
type input "8"
click at [484, 133] on input "Height" at bounding box center [516, 133] width 102 height 16
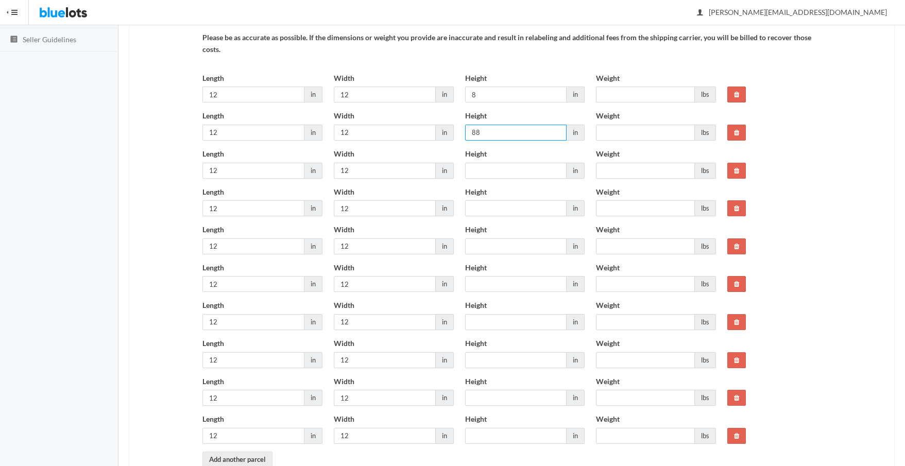
type input "88"
click at [491, 172] on input "Height" at bounding box center [516, 171] width 102 height 16
type input "8"
click at [481, 212] on input "Height" at bounding box center [516, 208] width 102 height 16
type input "8"
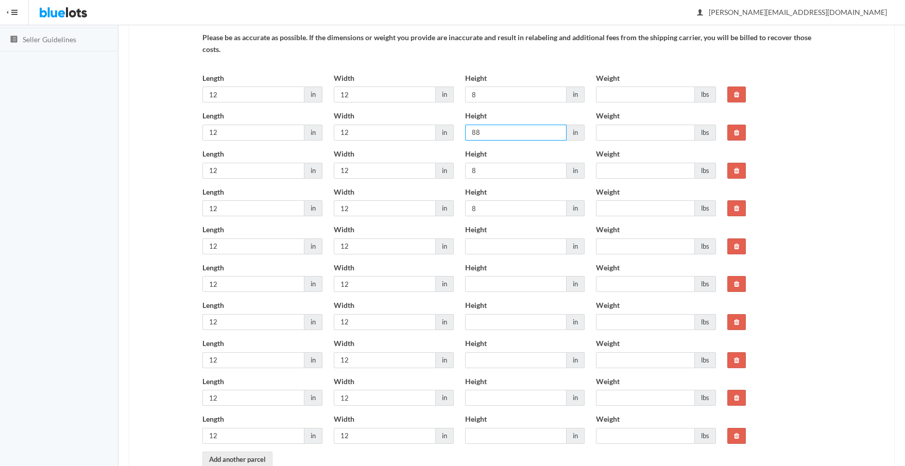
click at [490, 133] on input "88" at bounding box center [516, 133] width 102 height 16
type input "8"
click at [476, 250] on input "Height" at bounding box center [516, 246] width 102 height 16
type input "8"
click at [480, 285] on input "Height" at bounding box center [516, 284] width 102 height 16
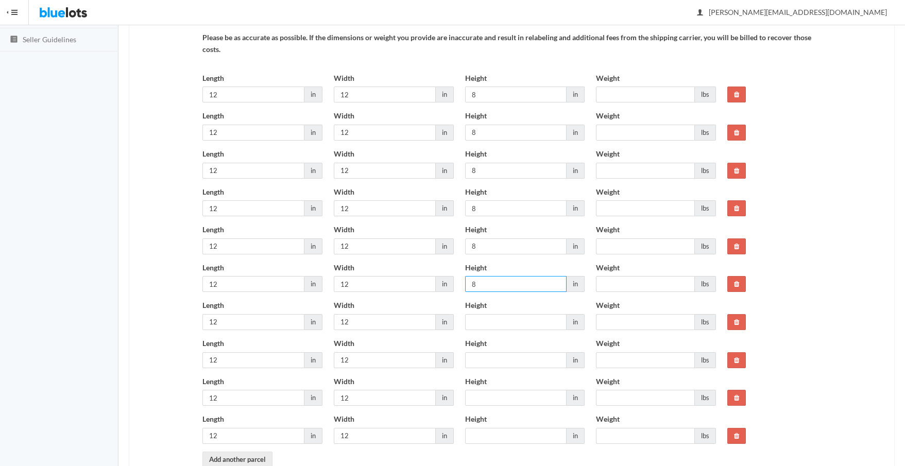
type input "8"
click at [491, 323] on input "Height" at bounding box center [516, 322] width 102 height 16
type input "8"
click at [495, 360] on input "Height" at bounding box center [516, 360] width 102 height 16
type input "8"
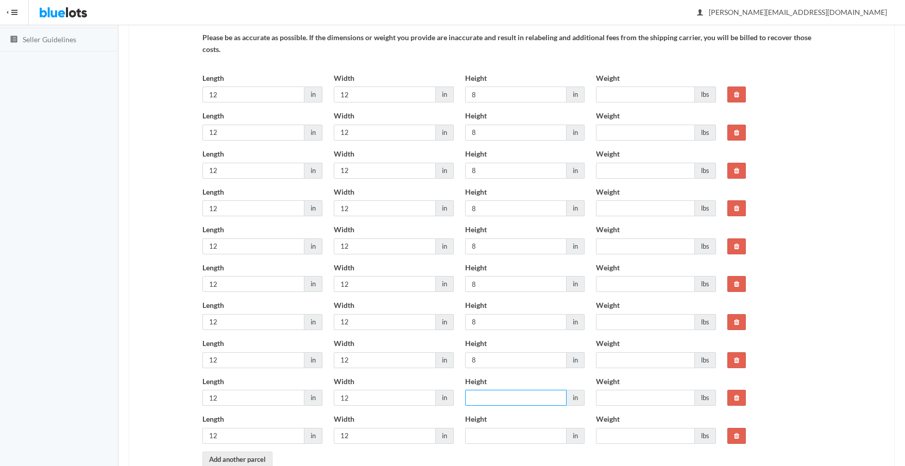
click at [486, 397] on input "Height" at bounding box center [516, 398] width 102 height 16
type input "8"
click at [492, 437] on input "Height" at bounding box center [516, 436] width 102 height 16
type input "8"
drag, startPoint x: 638, startPoint y: 94, endPoint x: 580, endPoint y: 85, distance: 58.3
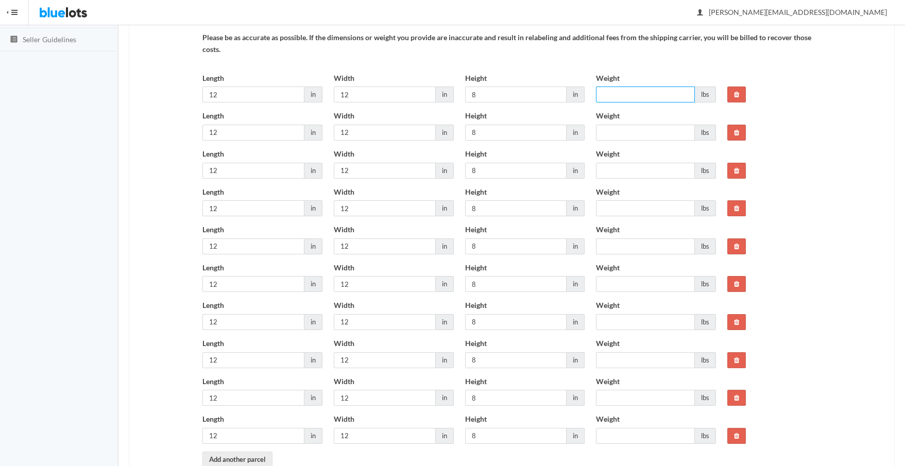
click at [637, 94] on input "Weight" at bounding box center [645, 95] width 99 height 16
type input "17"
click at [636, 131] on input "Weight" at bounding box center [645, 133] width 99 height 16
type input "17"
click at [628, 173] on input "Weight" at bounding box center [645, 171] width 99 height 16
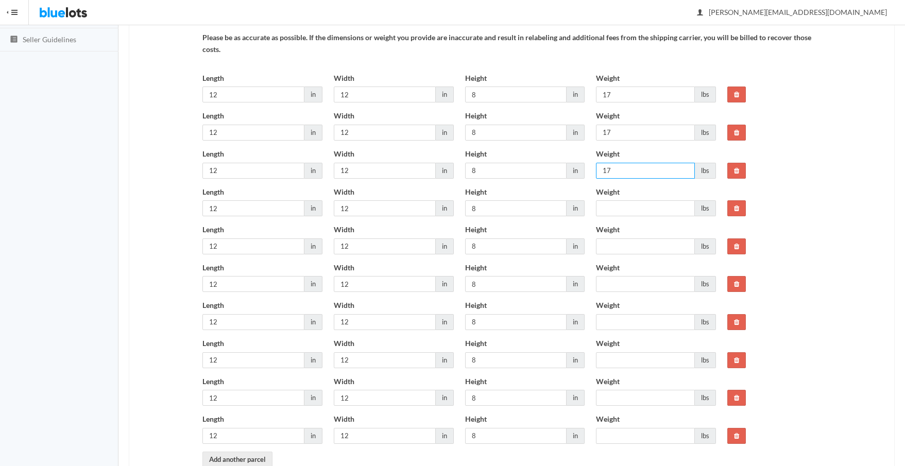
type input "17"
click at [637, 209] on input "Weight" at bounding box center [645, 208] width 99 height 16
type input "17"
click at [630, 243] on input "Weight" at bounding box center [645, 246] width 99 height 16
type input "17"
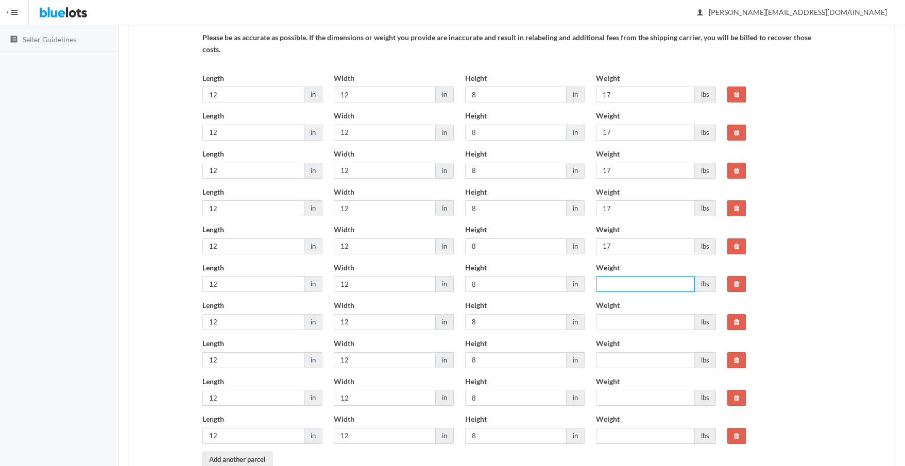
click at [627, 286] on input "Weight" at bounding box center [645, 284] width 99 height 16
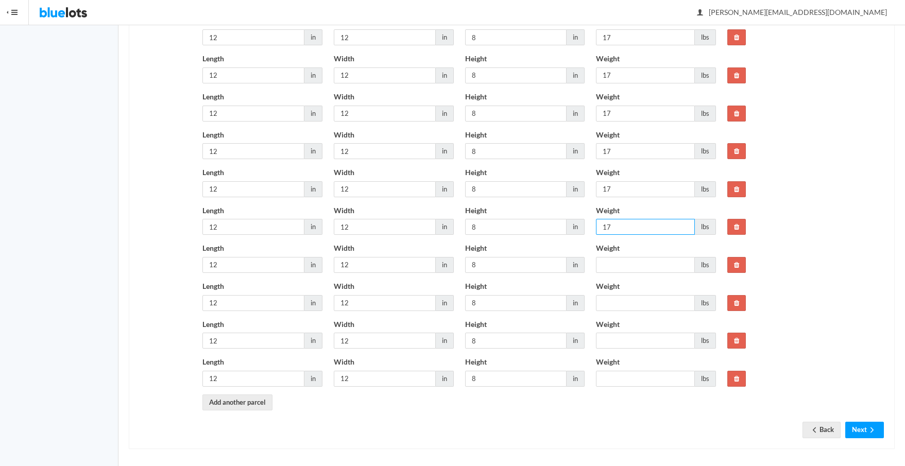
scroll to position [259, 0]
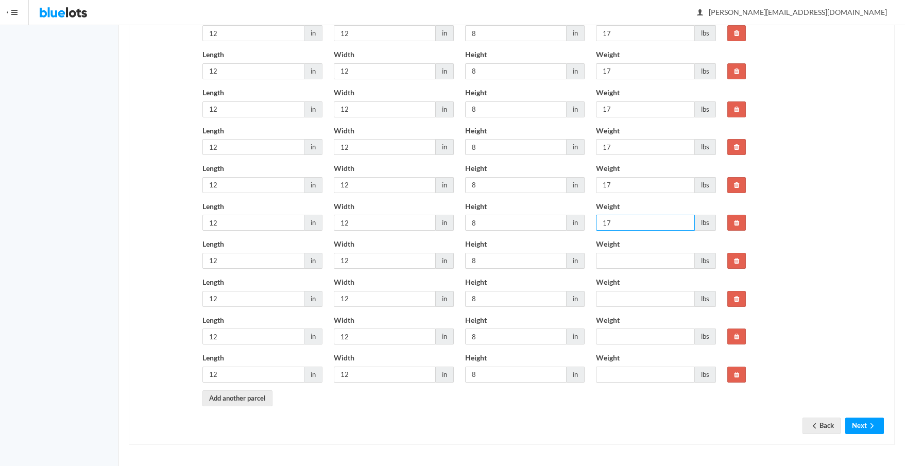
type input "17"
click at [628, 254] on input "Weight" at bounding box center [645, 261] width 99 height 16
type input "17"
click at [627, 295] on input "Weight" at bounding box center [645, 299] width 99 height 16
type input "17"
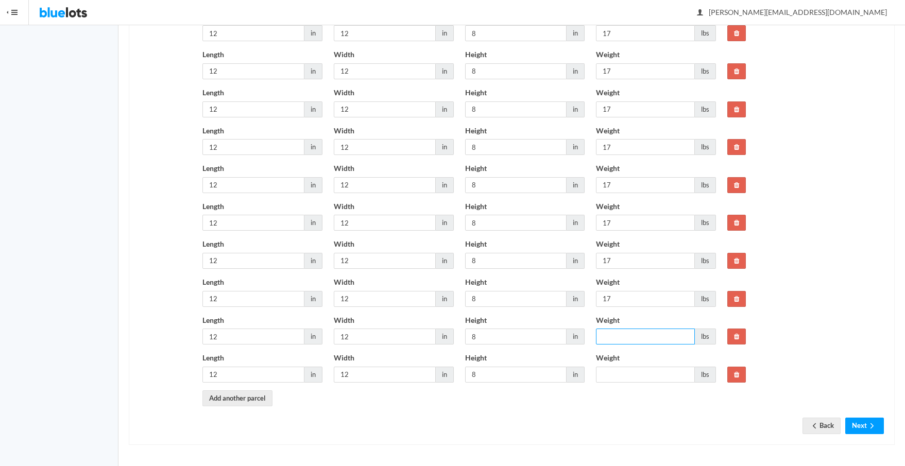
click at [627, 338] on input "Weight" at bounding box center [645, 337] width 99 height 16
type input "17"
click at [634, 375] on input "Weight" at bounding box center [645, 375] width 99 height 16
type input "17"
click at [851, 423] on button "Next" at bounding box center [864, 426] width 39 height 16
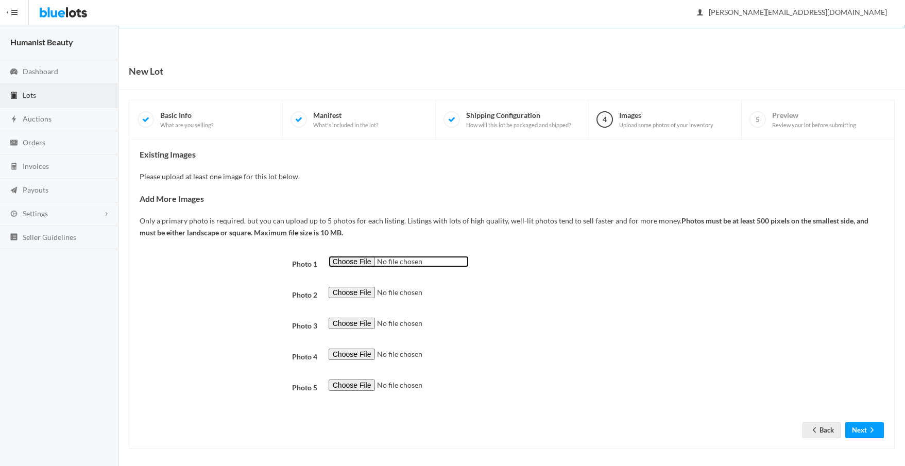
click at [344, 261] on input "file" at bounding box center [399, 262] width 140 height 12
type input "C:\fakepath\Herban Wisdom Facial Oil 0.5 oz EWG.png"
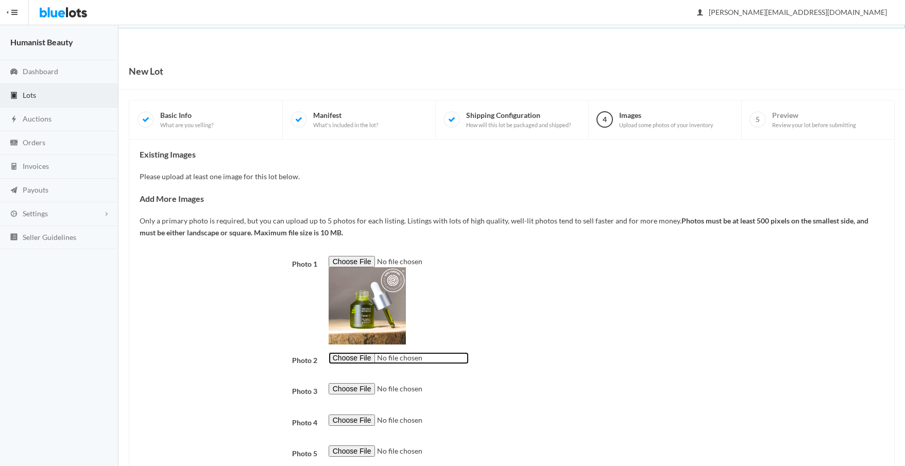
click at [347, 358] on input "file" at bounding box center [399, 358] width 140 height 12
type input "C:\fakepath\Facial Oil Half Size 3.jpg"
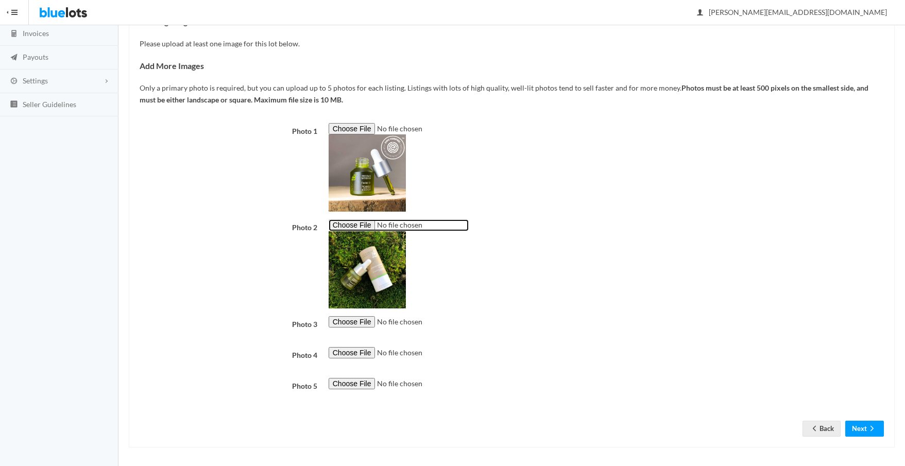
scroll to position [136, 0]
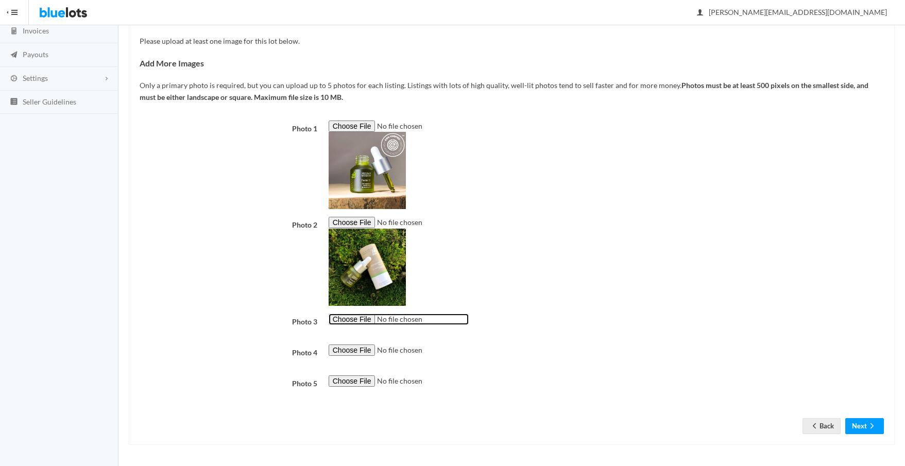
click at [355, 314] on input "file" at bounding box center [399, 320] width 140 height 12
click at [347, 321] on input "file" at bounding box center [399, 320] width 140 height 12
type input "C:\fakepath\Herban Wisdom Facial Oil 15 ml soldier shot.jpg"
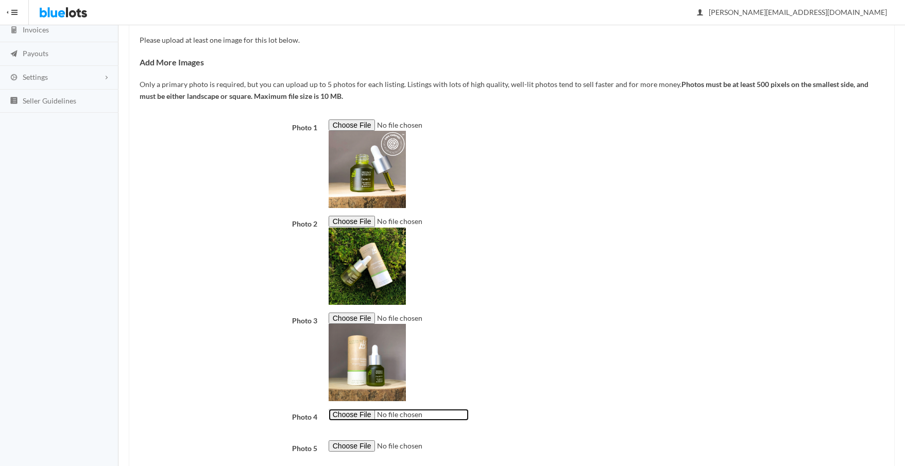
click at [363, 416] on input "file" at bounding box center [399, 415] width 140 height 12
type input "C:\fakepath\Herban Wisdom Facial Oil 15 ml closed warm [DATE].jpg"
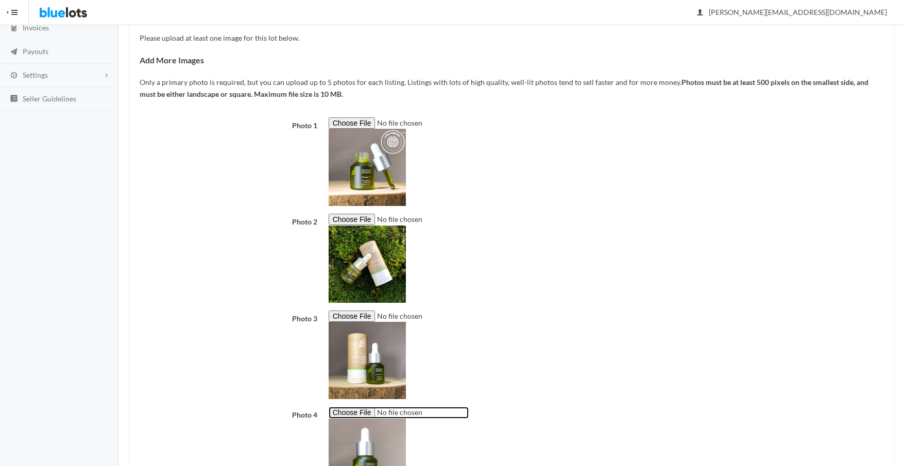
scroll to position [268, 0]
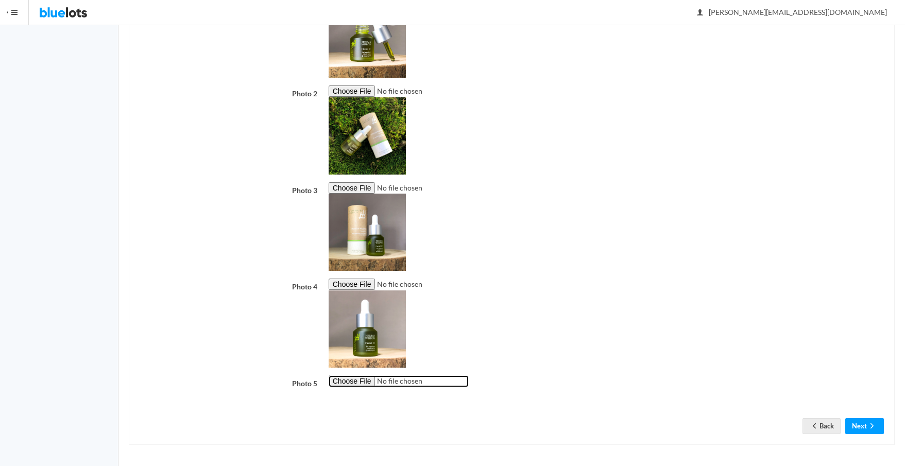
click at [363, 381] on input "file" at bounding box center [399, 381] width 140 height 12
type input "C:\fakepath\Humanist Beauty Facial Oil Droplets.jpg"
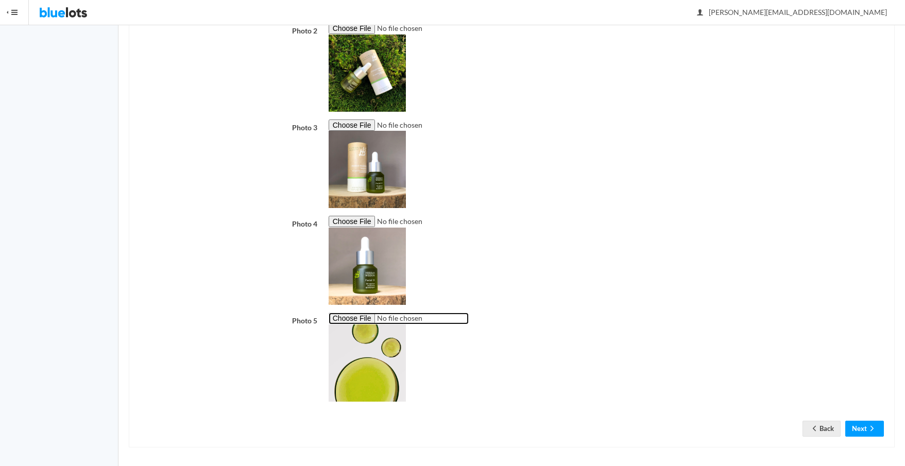
scroll to position [334, 0]
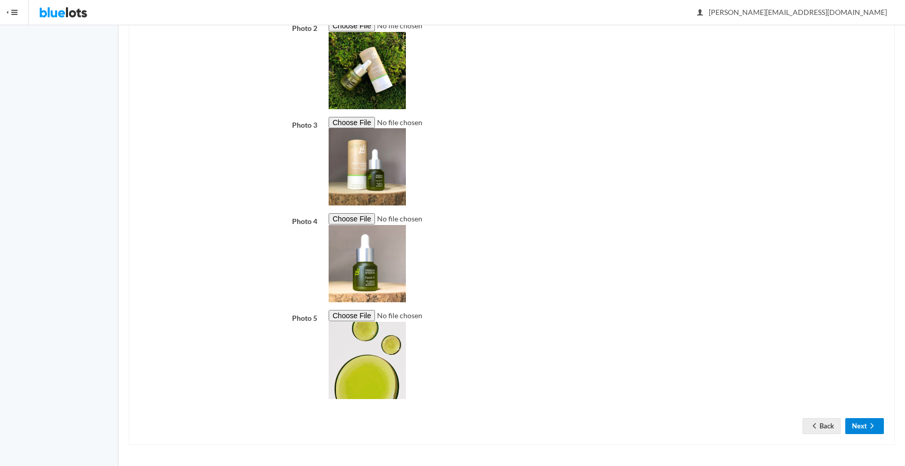
click at [857, 425] on button "Next" at bounding box center [864, 426] width 39 height 16
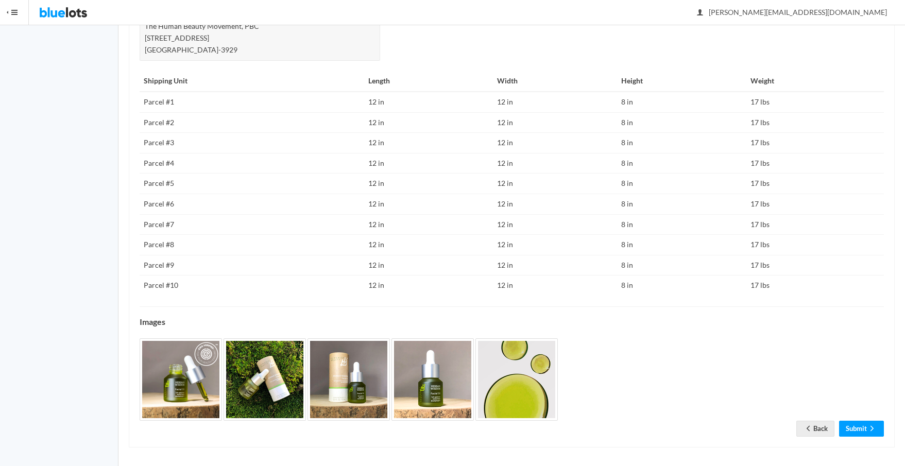
scroll to position [494, 0]
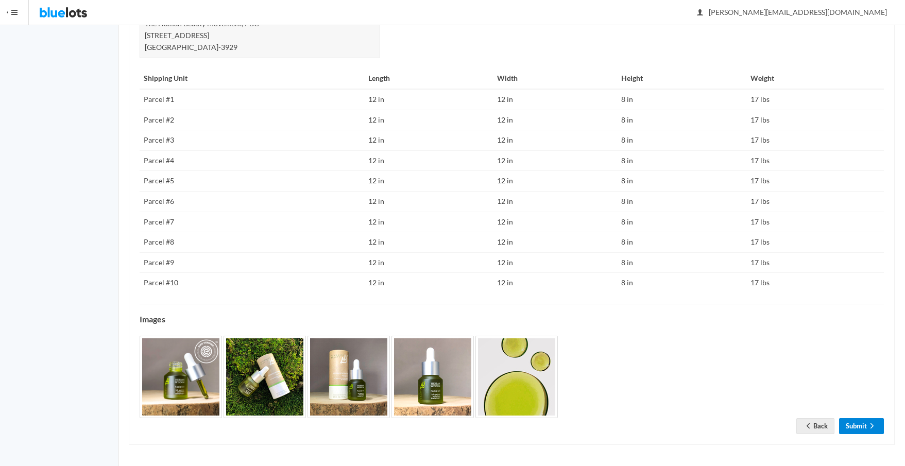
click at [855, 429] on link "Submit" at bounding box center [861, 426] width 45 height 16
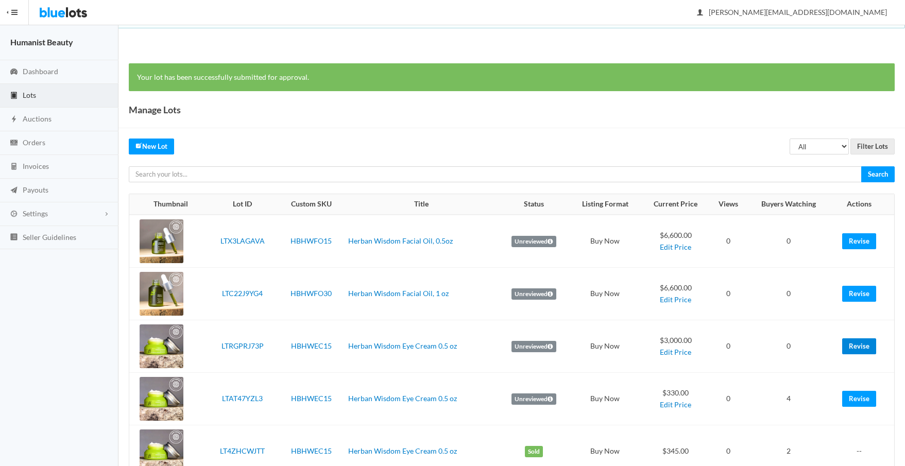
click at [856, 347] on link "Revise" at bounding box center [859, 346] width 34 height 16
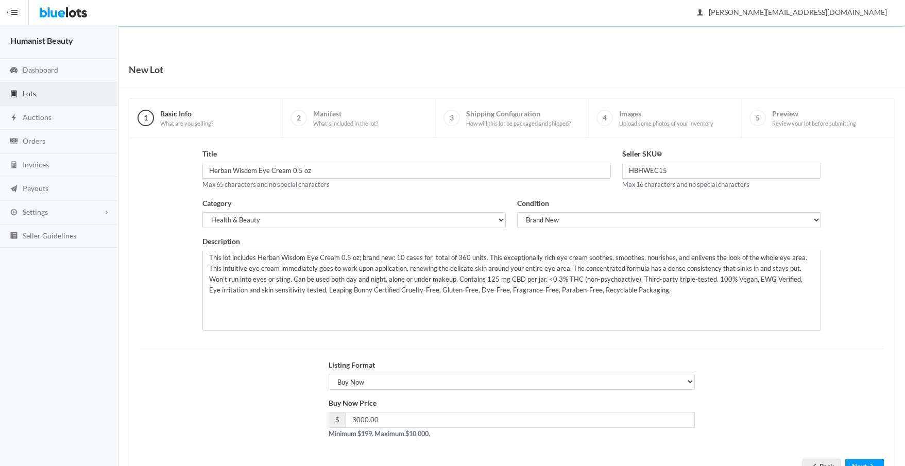
scroll to position [2, 0]
click at [358, 419] on input "3000.00" at bounding box center [521, 420] width 350 height 16
type input "3300.00"
click at [819, 363] on div "Listing Format Choose a listing format Auction Buy Now" at bounding box center [512, 378] width 756 height 38
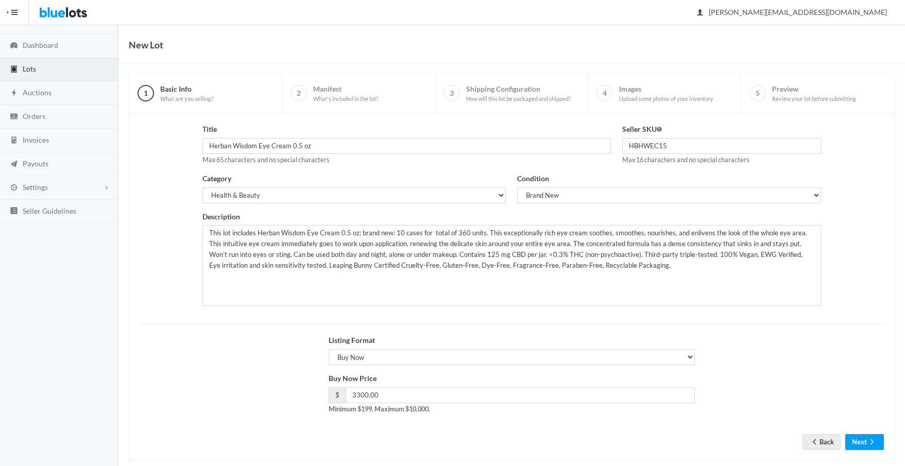
scroll to position [42, 0]
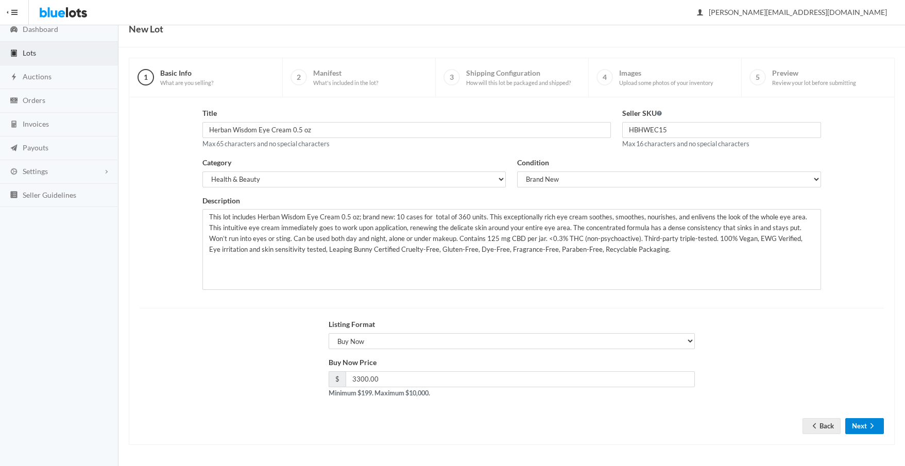
click at [868, 428] on icon "arrow forward" at bounding box center [872, 426] width 10 height 8
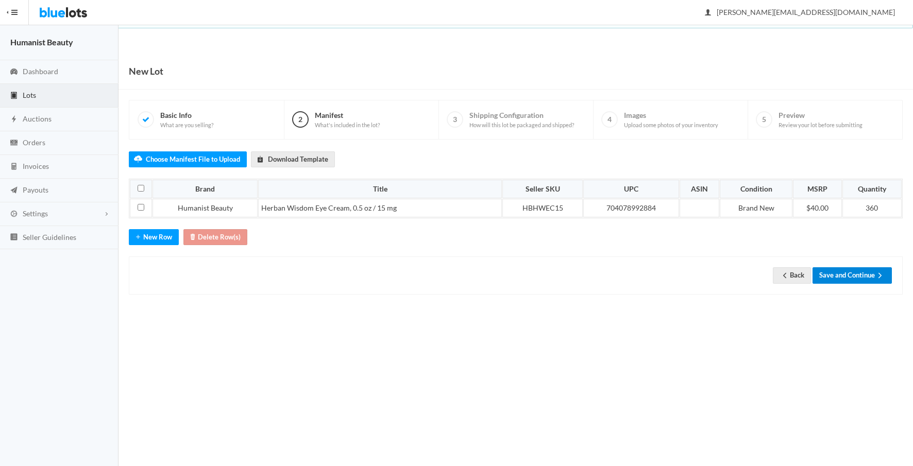
click at [831, 277] on button "Save and Continue" at bounding box center [851, 275] width 79 height 16
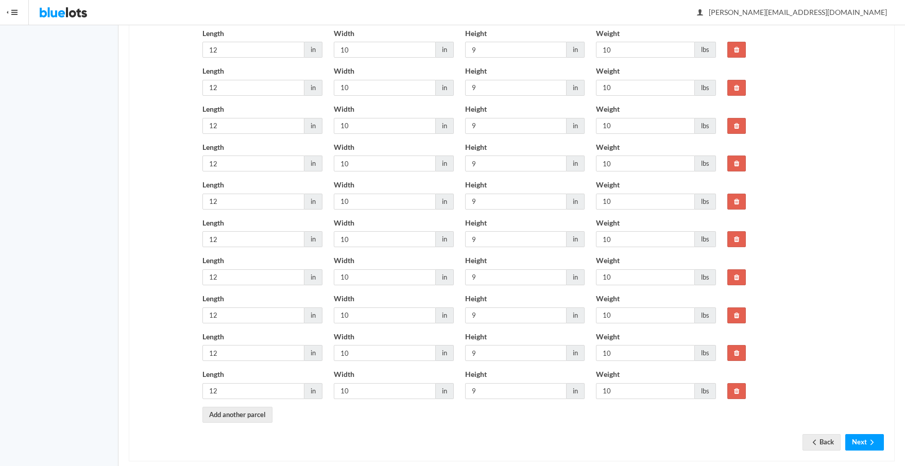
scroll to position [259, 0]
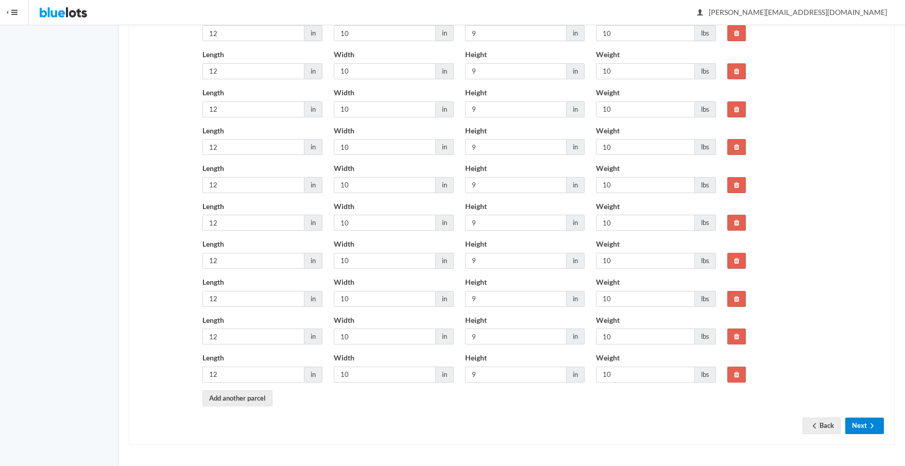
click at [870, 421] on button "Next" at bounding box center [864, 426] width 39 height 16
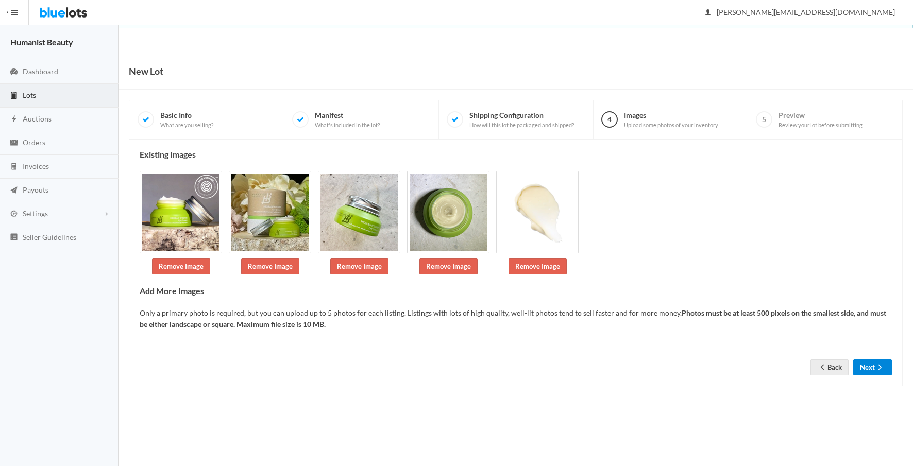
click at [865, 364] on button "Next" at bounding box center [872, 368] width 39 height 16
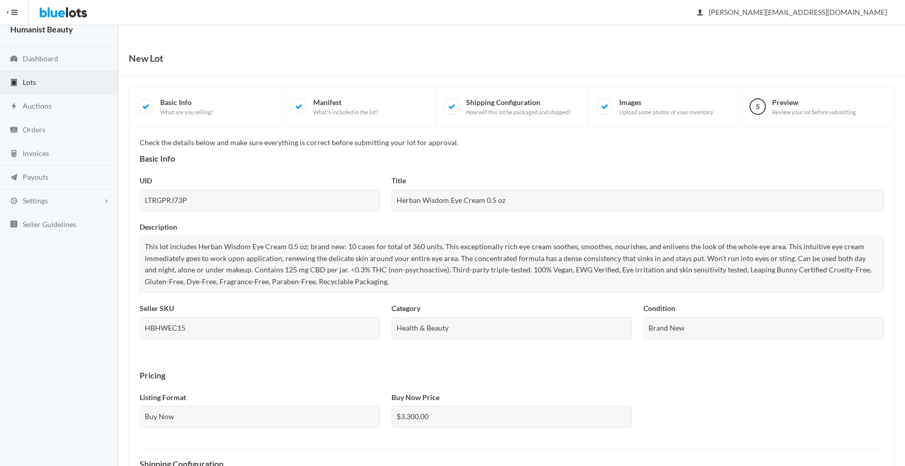
scroll to position [472, 0]
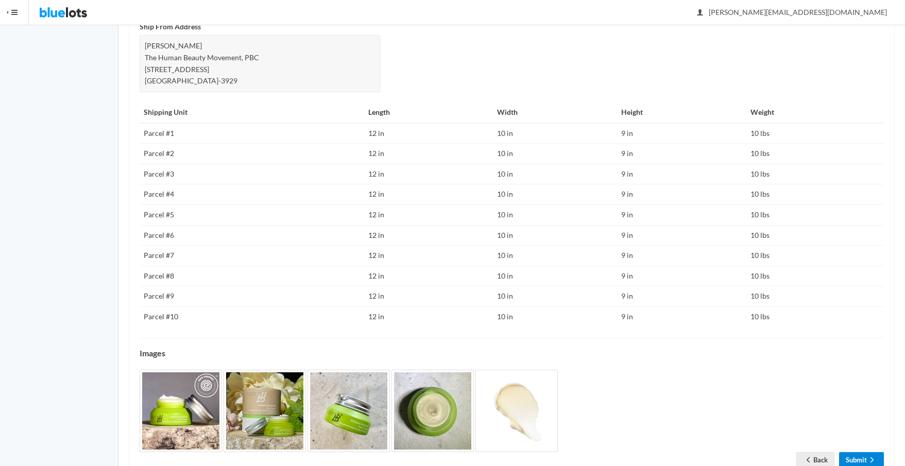
click at [861, 457] on link "Submit" at bounding box center [861, 460] width 45 height 16
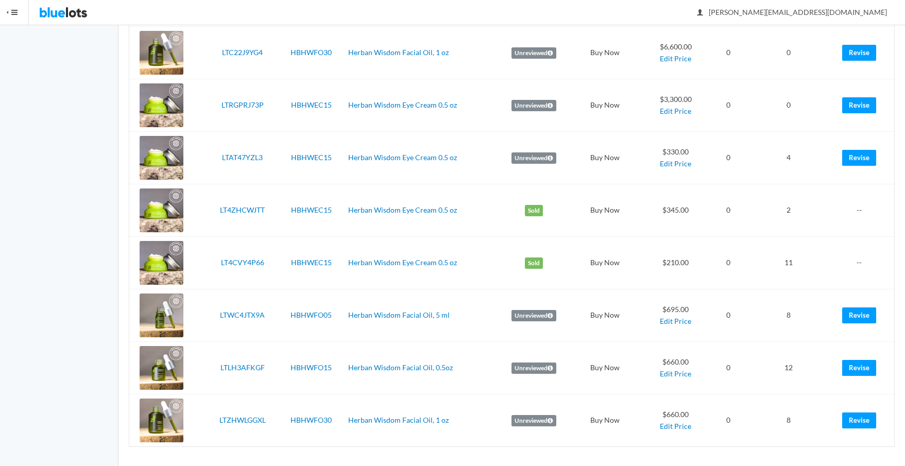
scroll to position [243, 0]
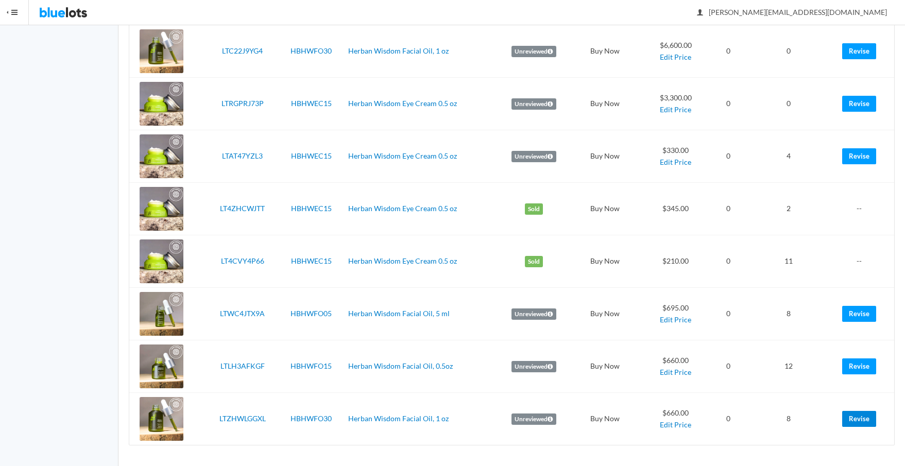
click at [859, 419] on link "Revise" at bounding box center [859, 419] width 34 height 16
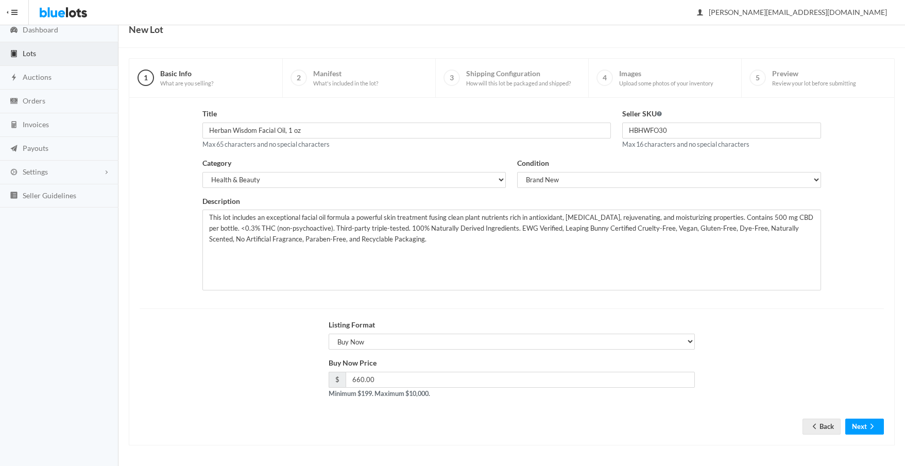
scroll to position [42, 0]
click at [857, 423] on button "Next" at bounding box center [864, 426] width 39 height 16
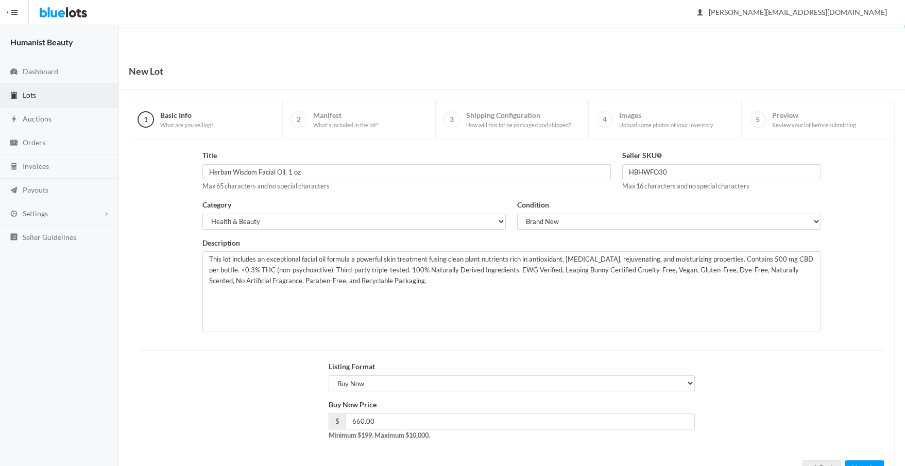
scroll to position [42, 0]
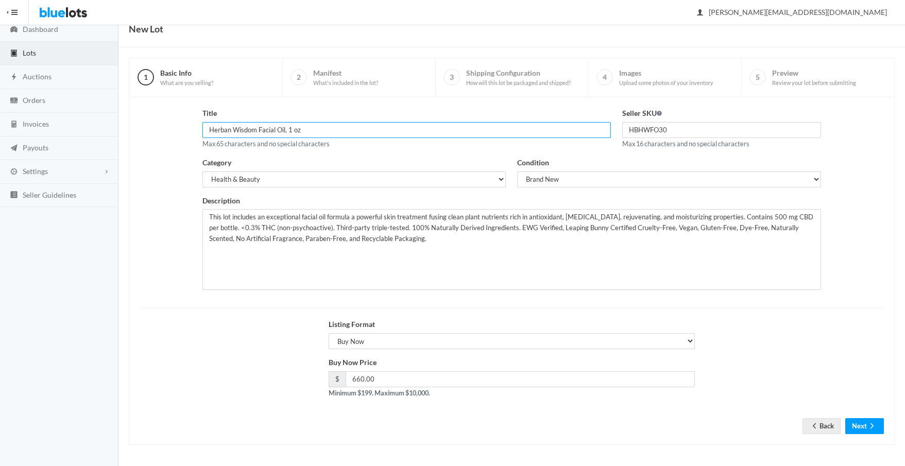
click at [311, 127] on input "Herban Wisdom Facial Oil, 1 oz" at bounding box center [406, 130] width 408 height 16
drag, startPoint x: 302, startPoint y: 129, endPoint x: 340, endPoint y: 128, distance: 38.1
click at [302, 129] on input "Herban Wisdom Facial Oil, 1 oz, 60 units" at bounding box center [406, 130] width 408 height 16
type input "Herban Wisdom Facial Oil, 1 oz - 60 units"
click at [857, 426] on button "Next" at bounding box center [864, 426] width 39 height 16
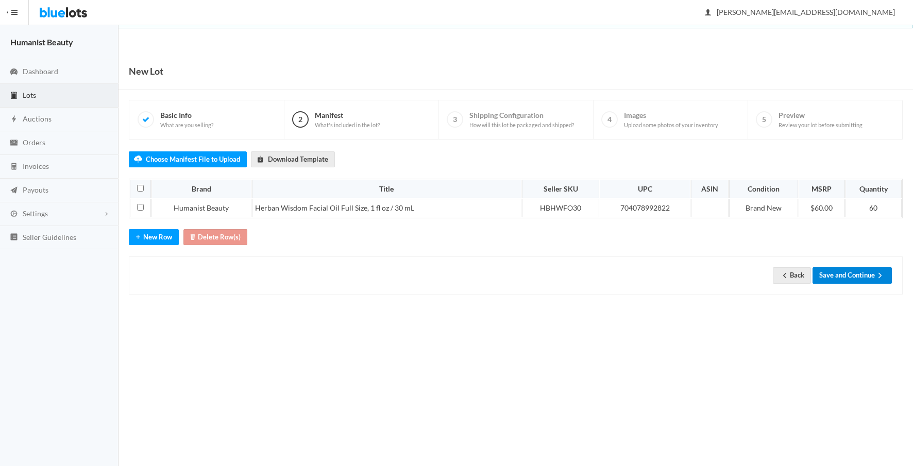
click at [853, 275] on button "Save and Continue" at bounding box center [851, 275] width 79 height 16
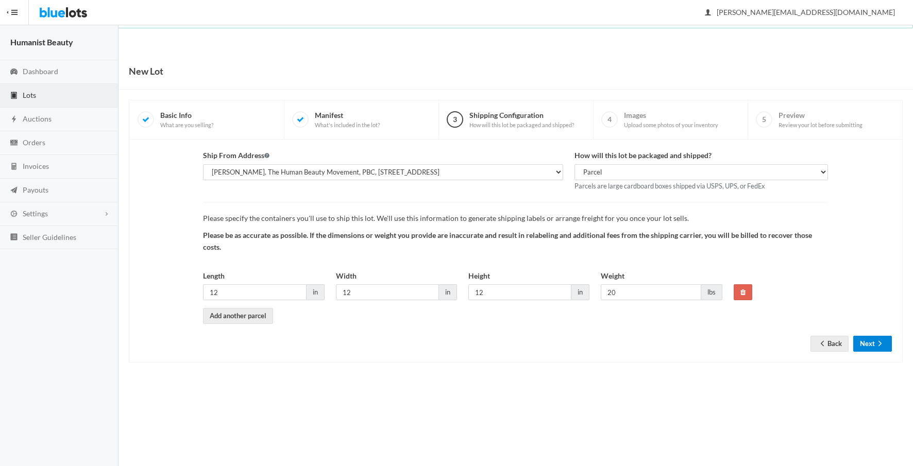
click at [866, 343] on button "Next" at bounding box center [872, 344] width 39 height 16
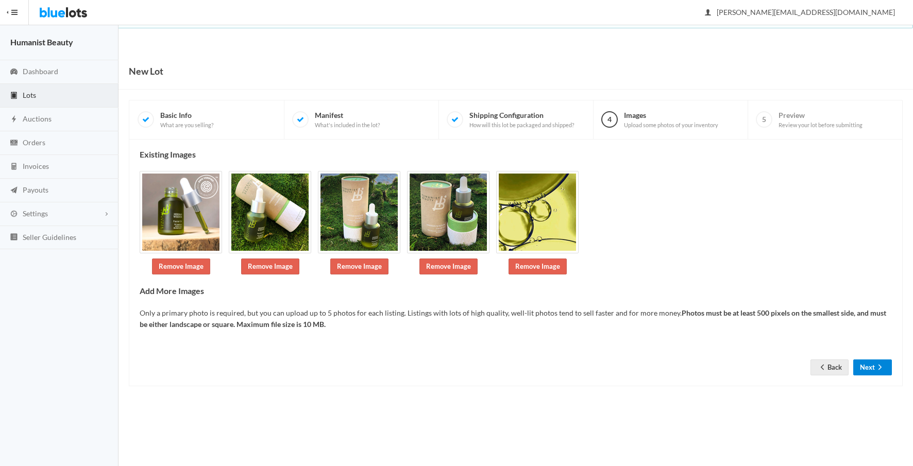
click at [868, 366] on button "Next" at bounding box center [872, 368] width 39 height 16
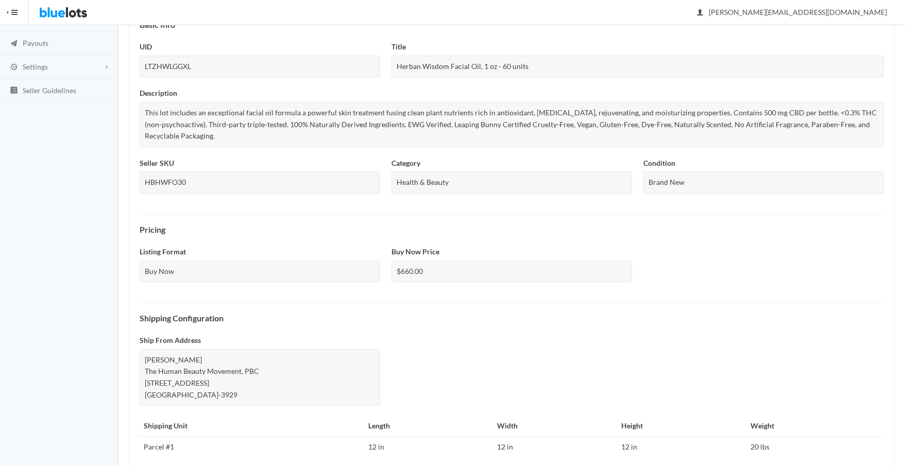
scroll to position [311, 0]
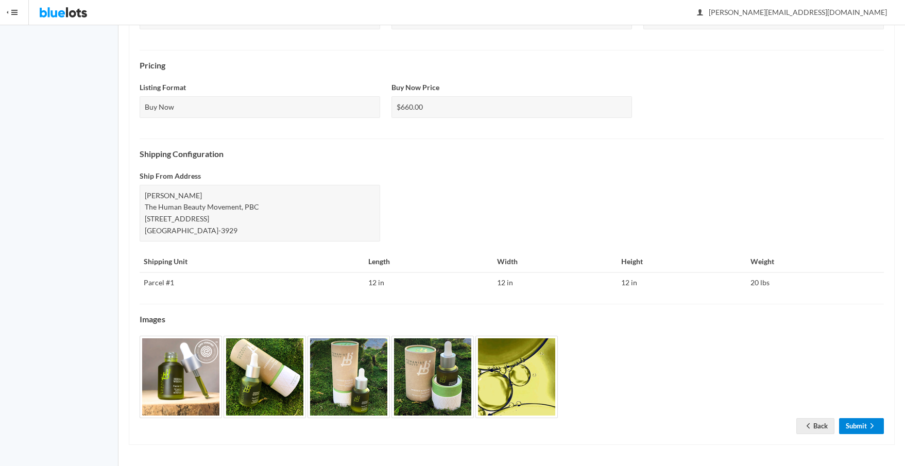
click at [863, 426] on link "Submit" at bounding box center [861, 426] width 45 height 16
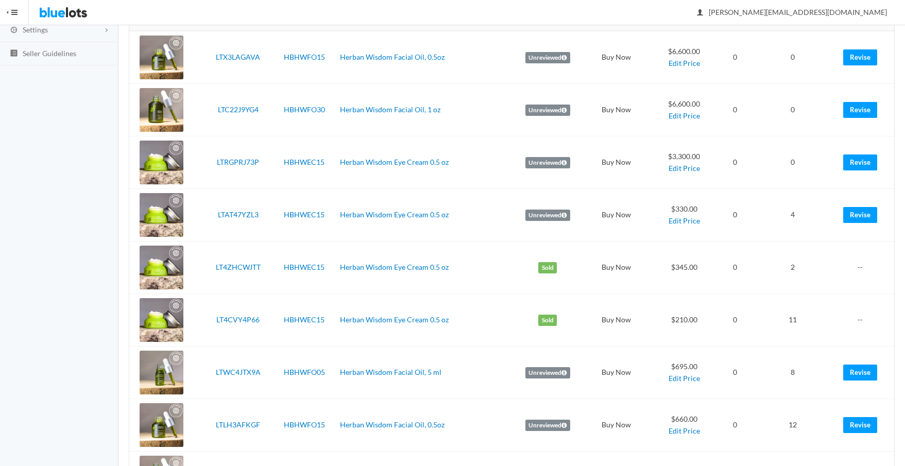
scroll to position [243, 0]
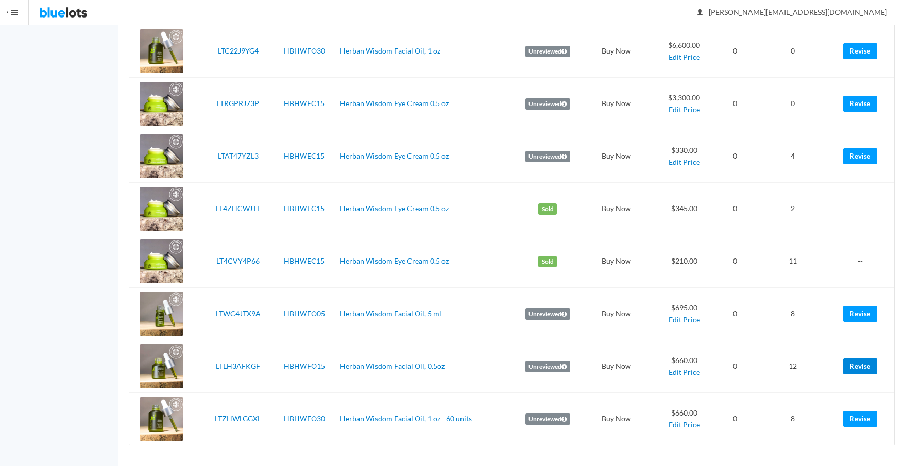
click at [858, 367] on link "Revise" at bounding box center [860, 366] width 34 height 16
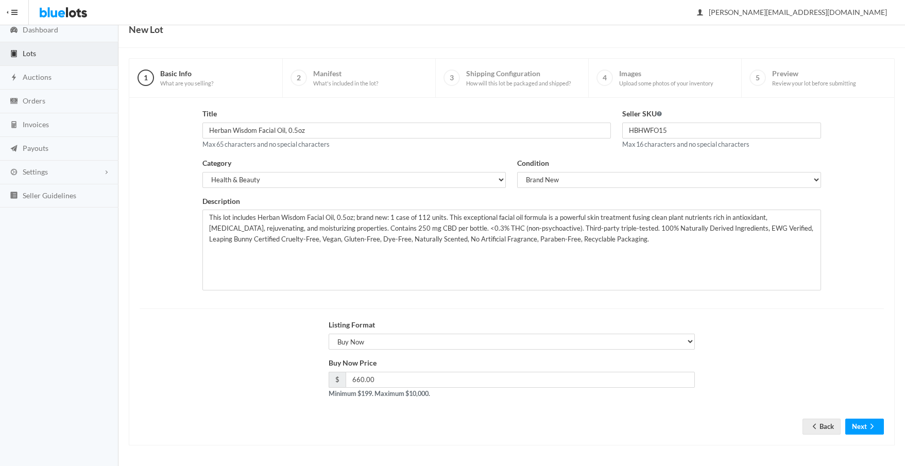
scroll to position [42, 0]
click at [862, 427] on button "Next" at bounding box center [864, 426] width 39 height 16
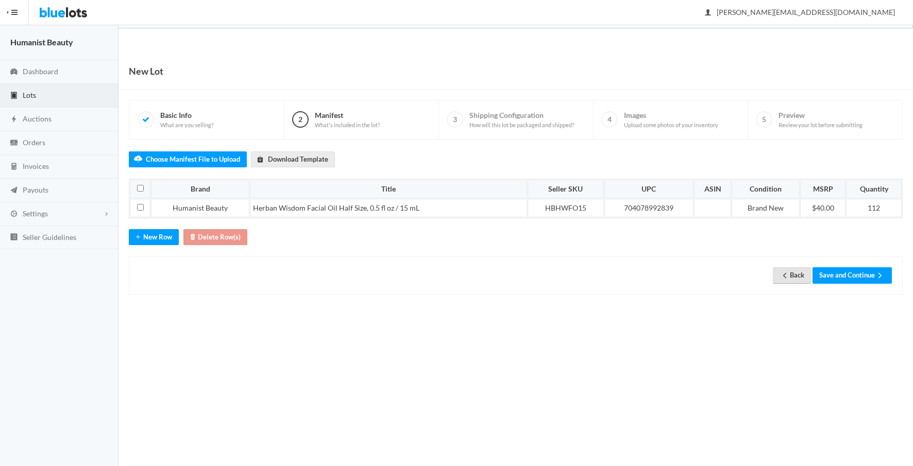
click at [783, 275] on icon "arrow back" at bounding box center [784, 274] width 3 height 5
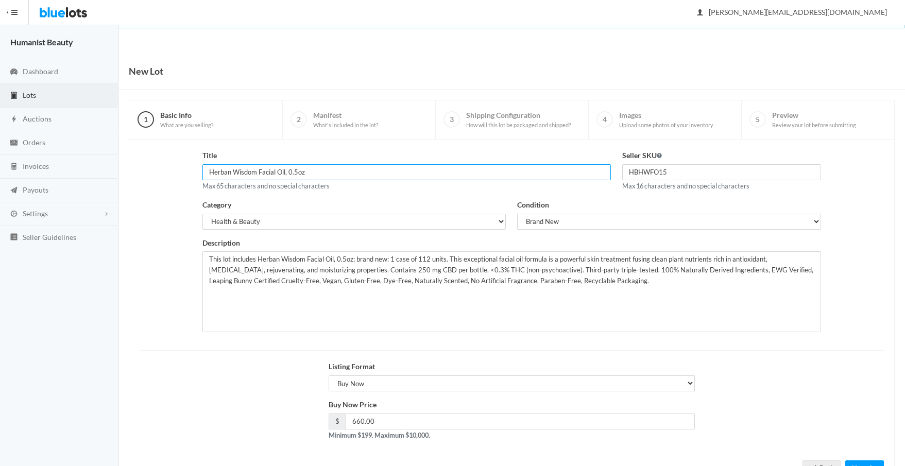
click at [369, 168] on input "Herban Wisdom Facial Oil, 0.5oz" at bounding box center [406, 172] width 408 height 16
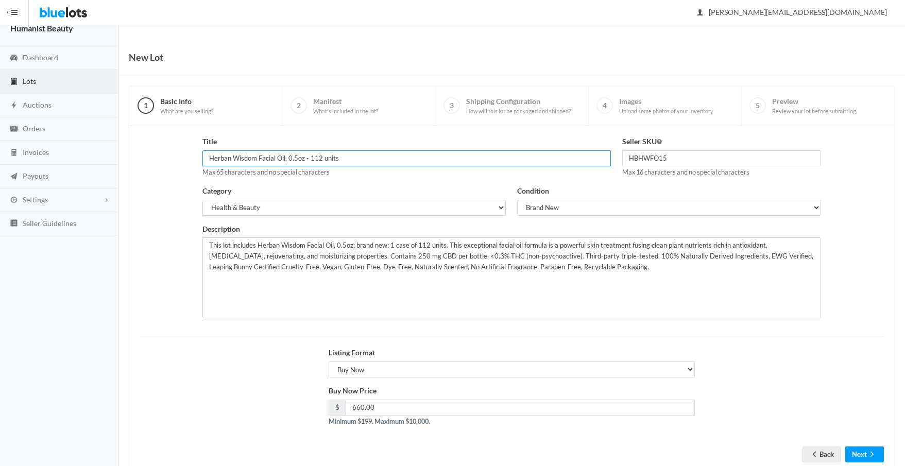
scroll to position [42, 0]
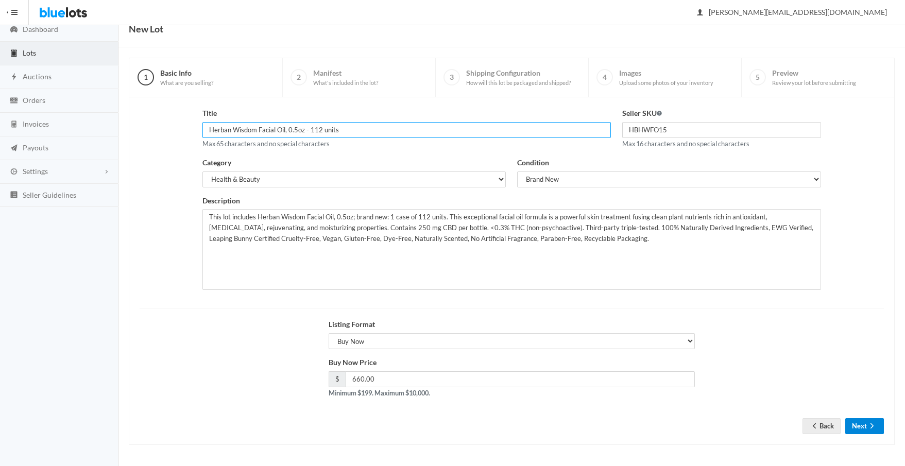
type input "Herban Wisdom Facial Oil, 0.5oz - 112 units"
click at [869, 424] on icon "arrow forward" at bounding box center [872, 426] width 10 height 8
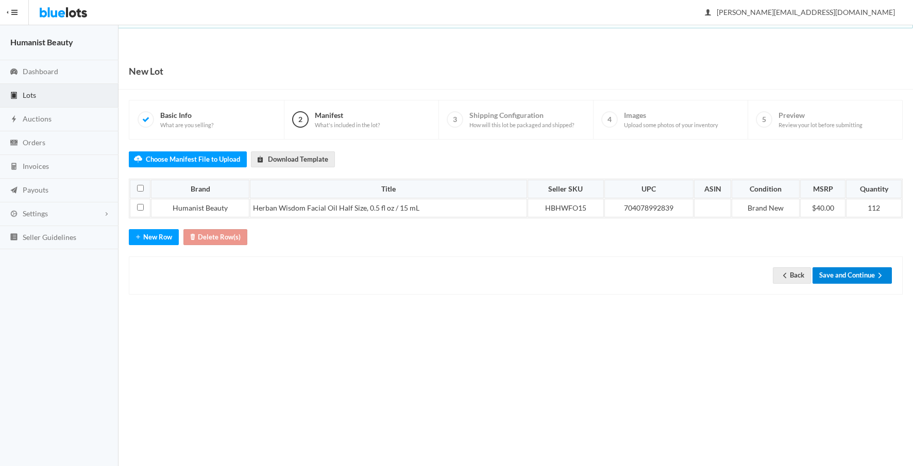
click at [842, 280] on button "Save and Continue" at bounding box center [851, 275] width 79 height 16
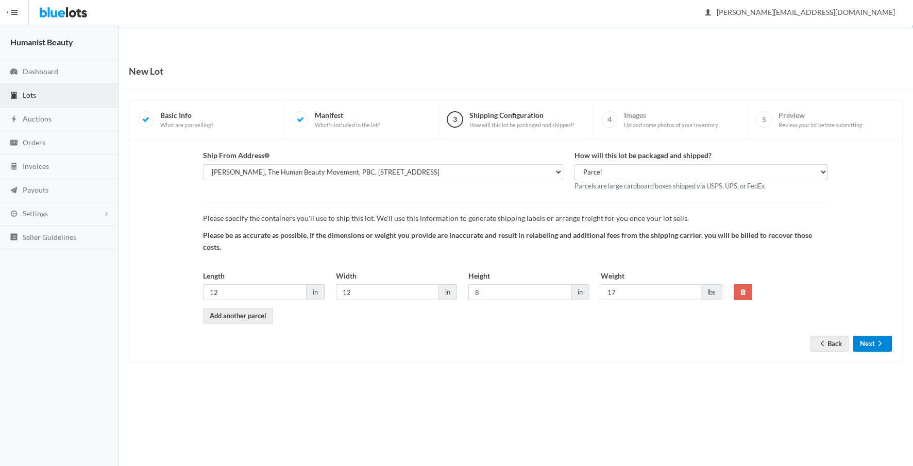
click at [876, 346] on icon "arrow forward" at bounding box center [880, 343] width 10 height 8
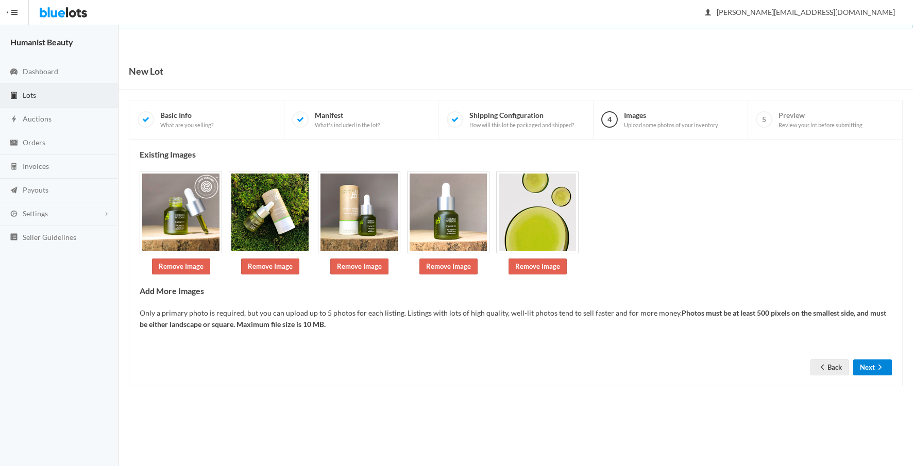
click at [865, 368] on button "Next" at bounding box center [872, 368] width 39 height 16
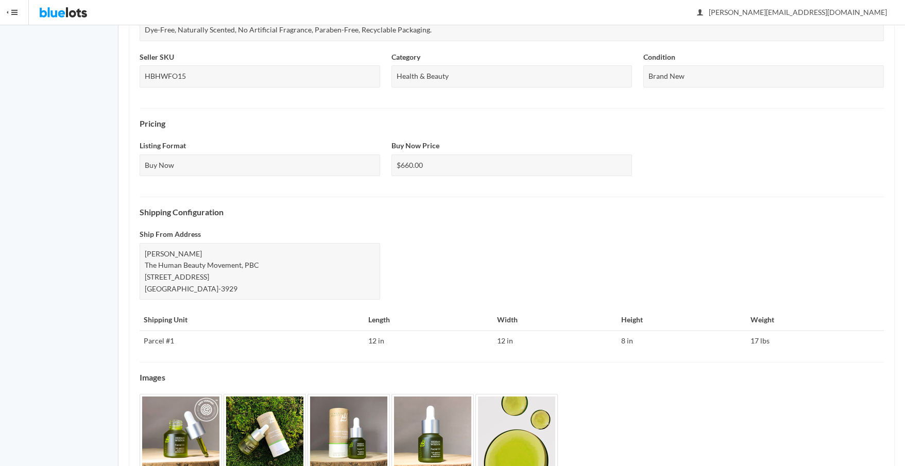
scroll to position [311, 0]
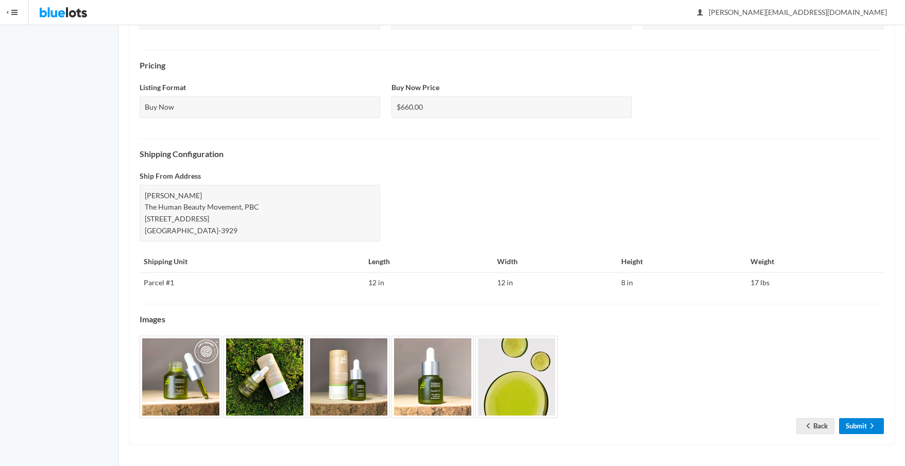
click at [867, 426] on icon "arrow forward" at bounding box center [872, 426] width 10 height 8
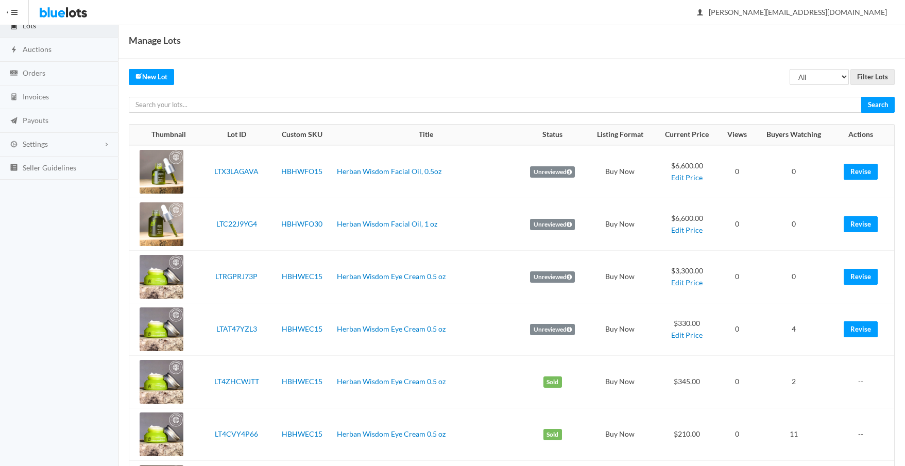
scroll to position [243, 0]
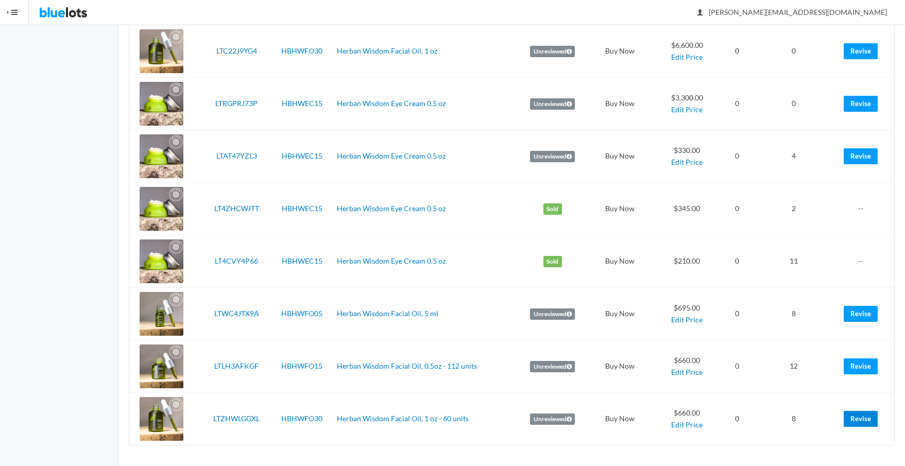
click at [859, 419] on link "Revise" at bounding box center [861, 419] width 34 height 16
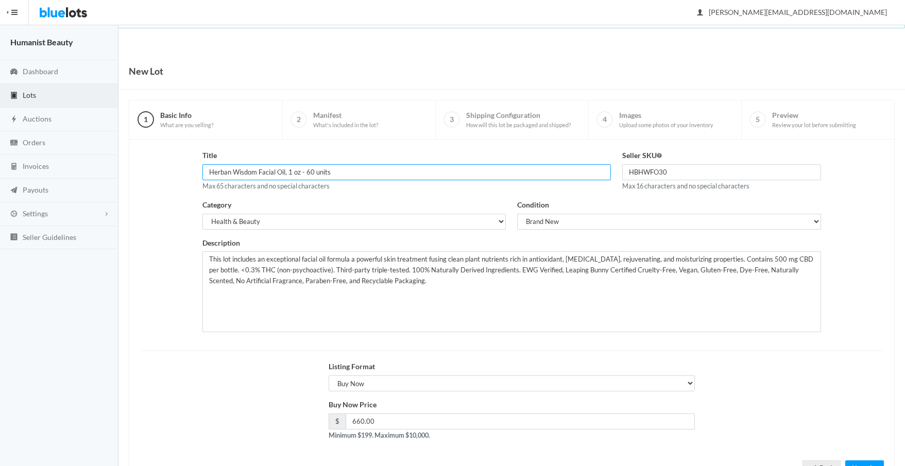
click at [209, 174] on input "Herban Wisdom Facial Oil, 1 oz - 60 units" at bounding box center [406, 172] width 408 height 16
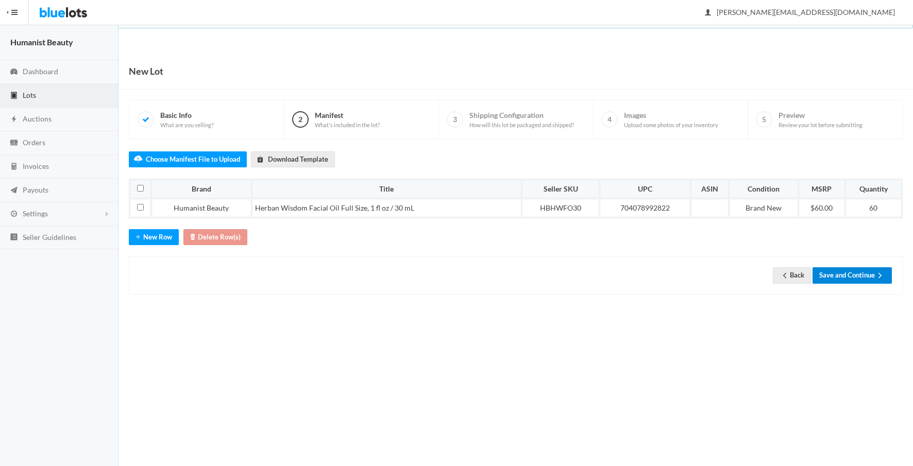
click at [856, 273] on button "Save and Continue" at bounding box center [851, 275] width 79 height 16
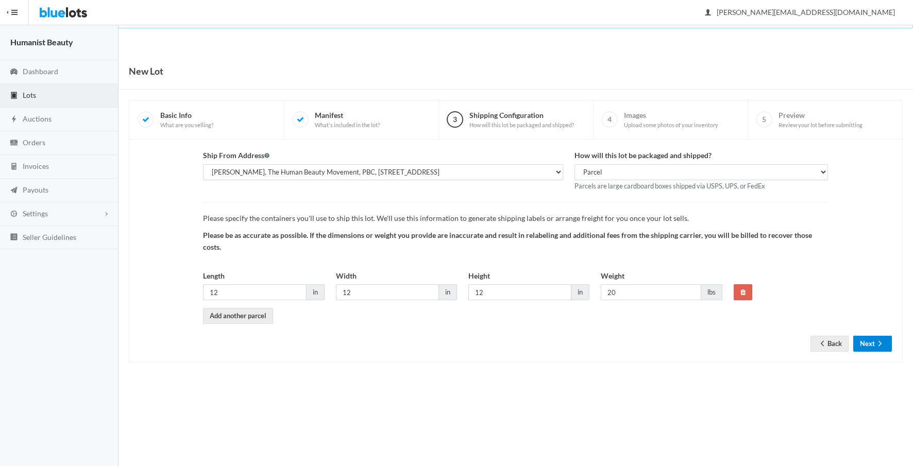
click at [866, 340] on button "Next" at bounding box center [872, 344] width 39 height 16
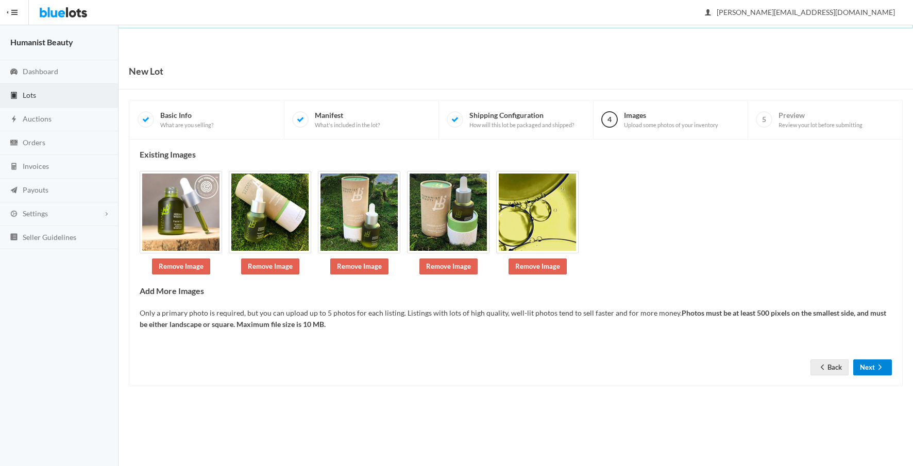
click at [867, 367] on button "Next" at bounding box center [872, 368] width 39 height 16
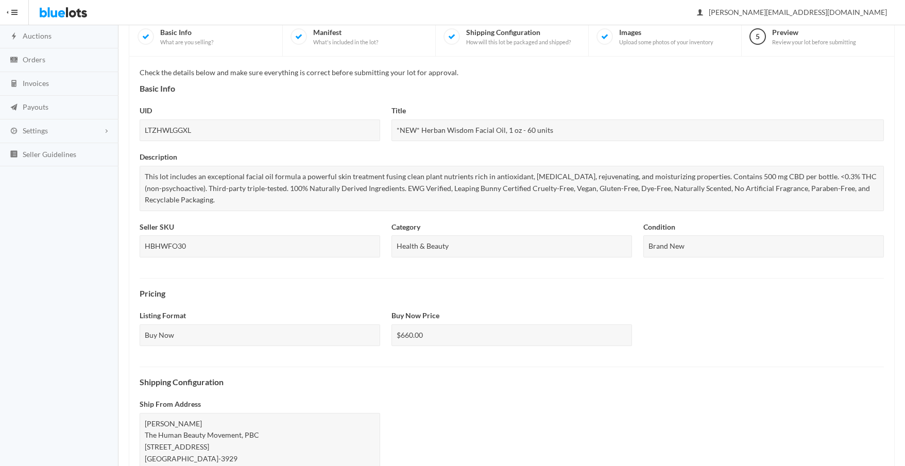
scroll to position [311, 0]
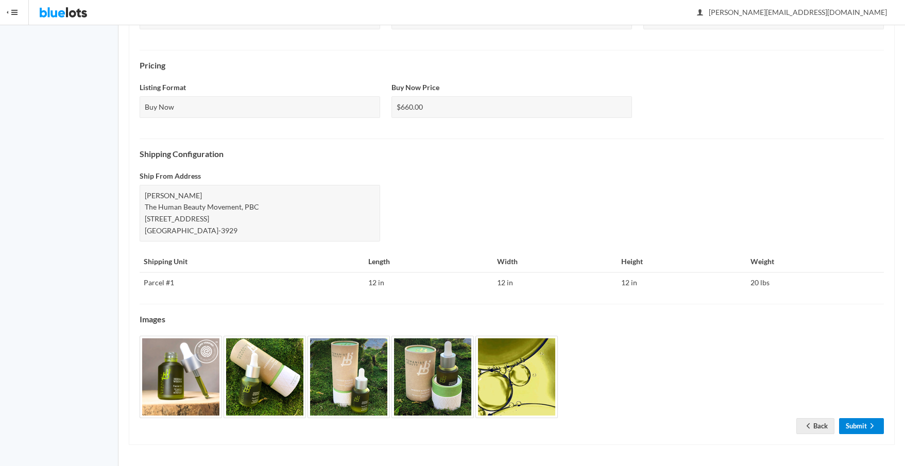
click at [861, 423] on link "Submit" at bounding box center [861, 426] width 45 height 16
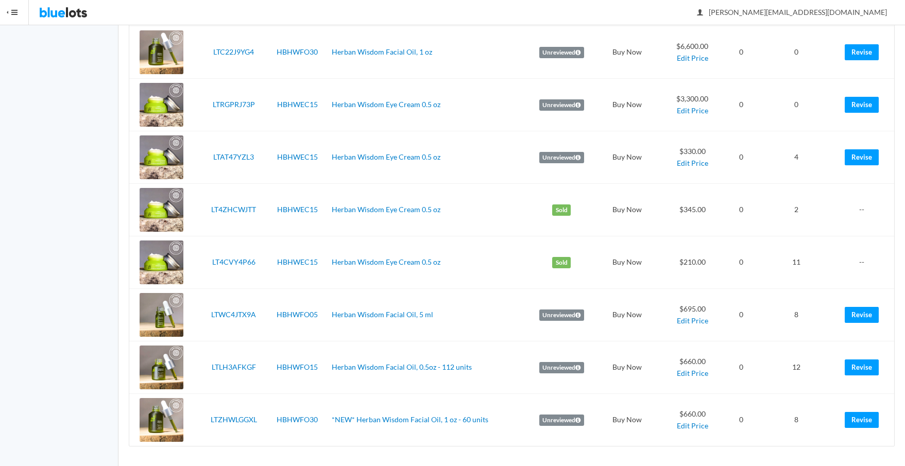
scroll to position [243, 0]
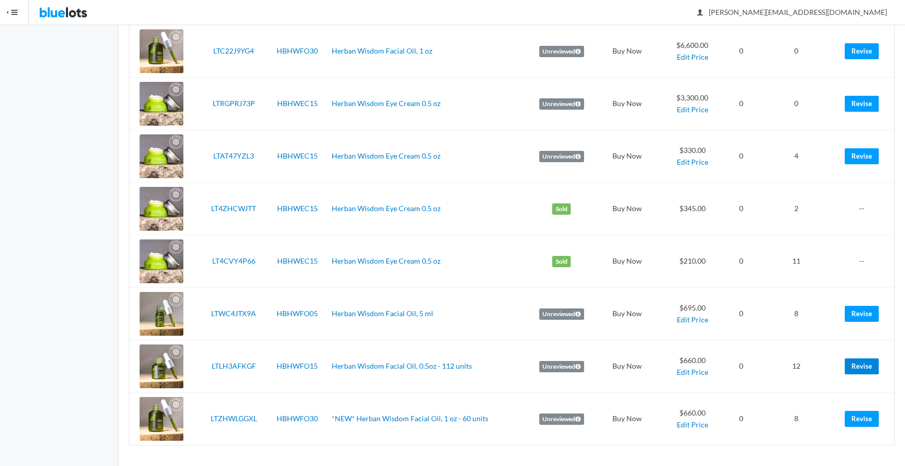
click at [863, 365] on link "Revise" at bounding box center [862, 366] width 34 height 16
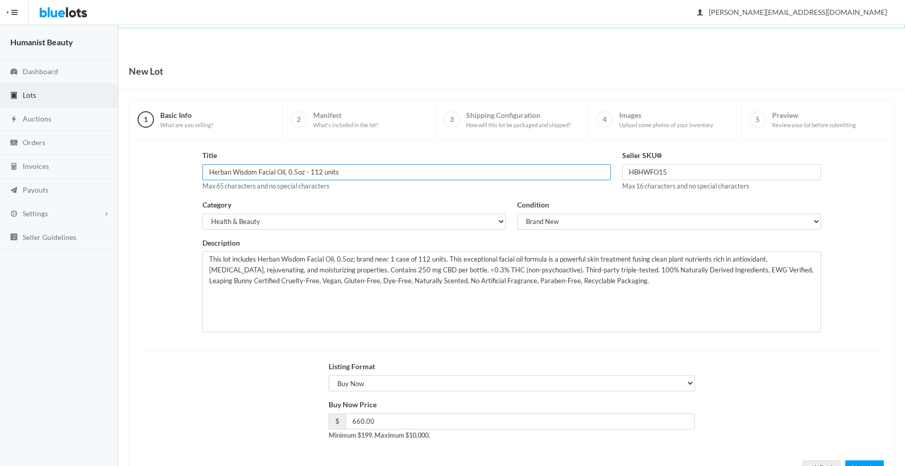
click at [208, 171] on input "Herban Wisdom Facial Oil, 0.5oz - 112 units" at bounding box center [406, 172] width 408 height 16
paste input "*NEW*"
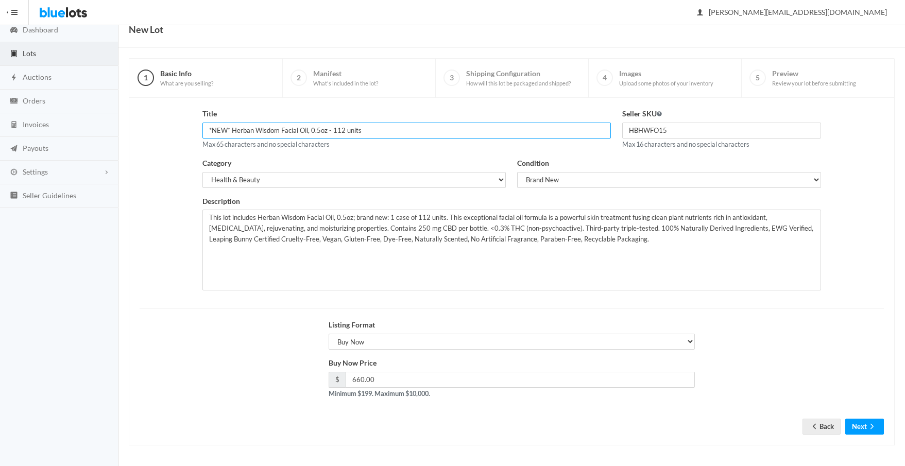
scroll to position [42, 0]
type input "*NEW* Herban Wisdom Facial Oil, 0.5oz - 112 units"
click at [861, 424] on button "Next" at bounding box center [864, 426] width 39 height 16
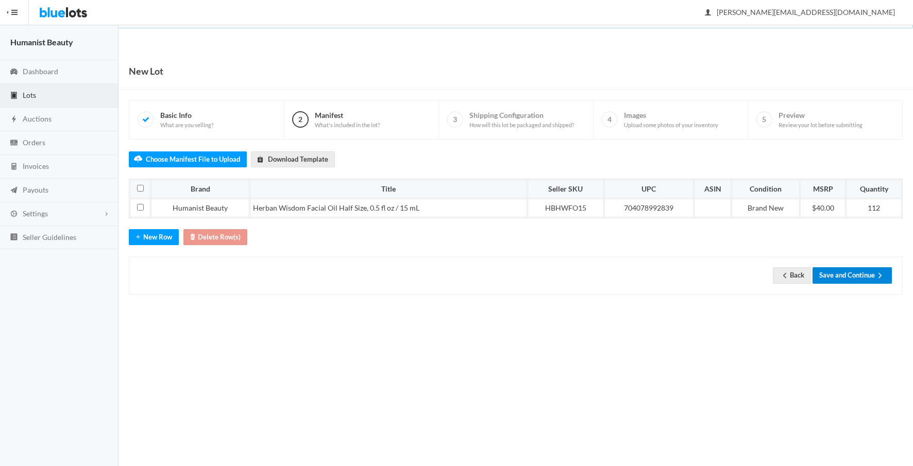
click at [864, 277] on button "Save and Continue" at bounding box center [851, 275] width 79 height 16
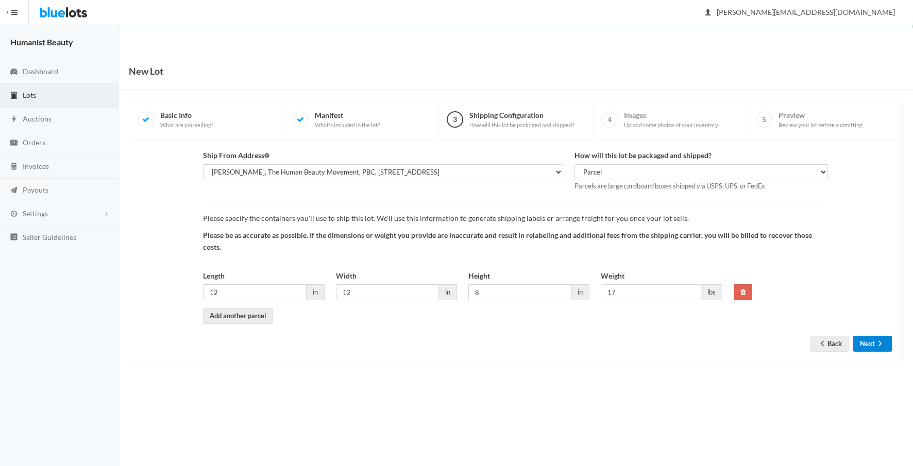
click at [868, 343] on button "Next" at bounding box center [872, 344] width 39 height 16
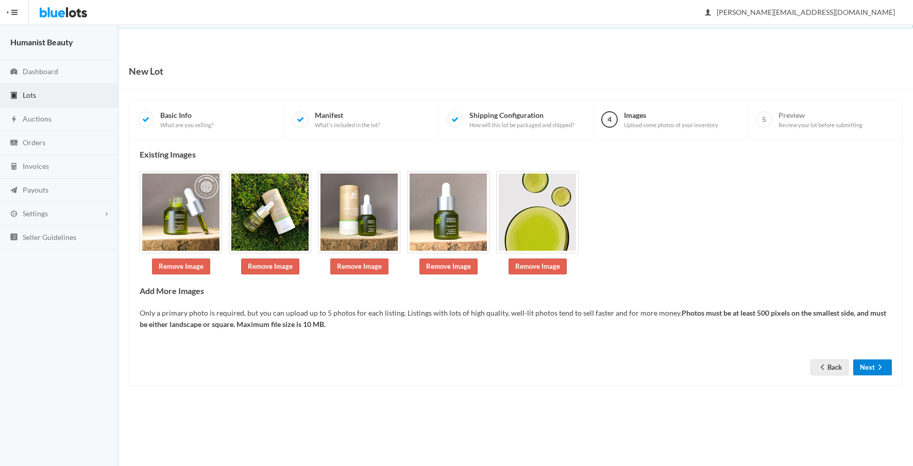
click at [868, 362] on button "Next" at bounding box center [872, 368] width 39 height 16
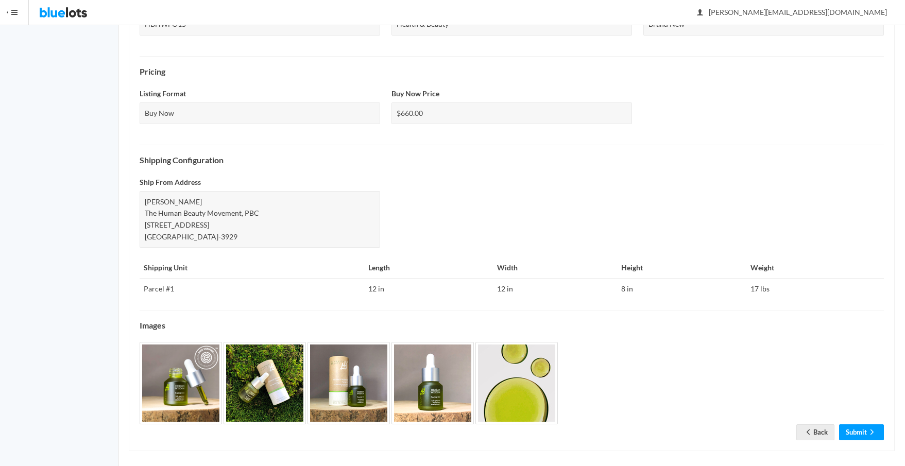
scroll to position [311, 0]
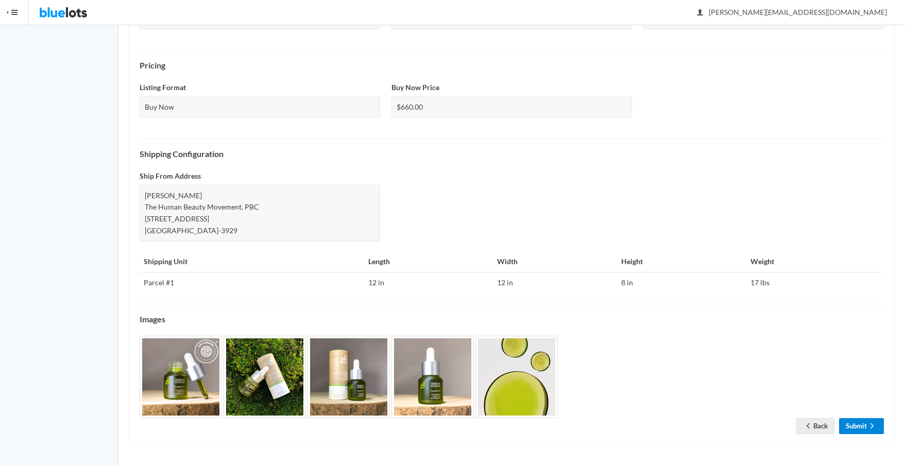
click at [865, 424] on link "Submit" at bounding box center [861, 426] width 45 height 16
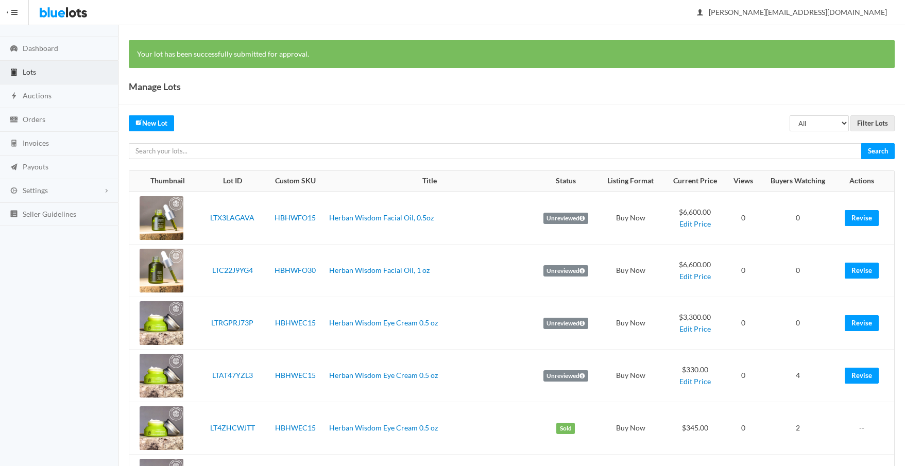
scroll to position [243, 0]
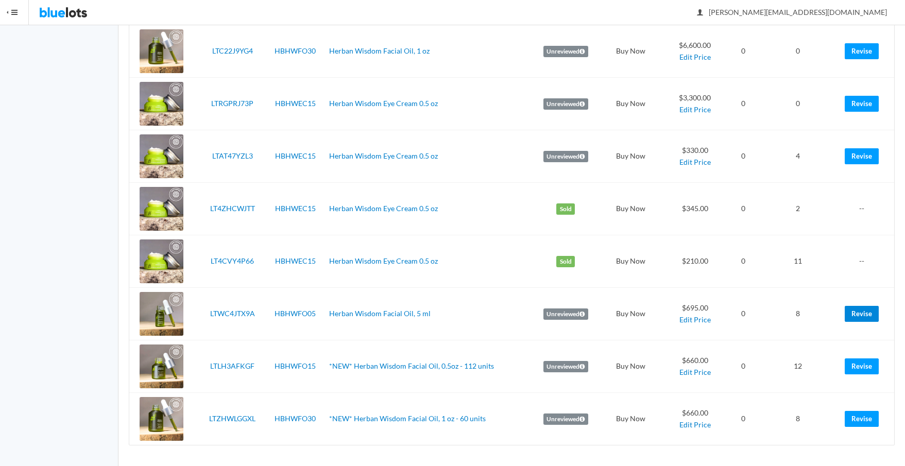
click at [861, 312] on link "Revise" at bounding box center [862, 314] width 34 height 16
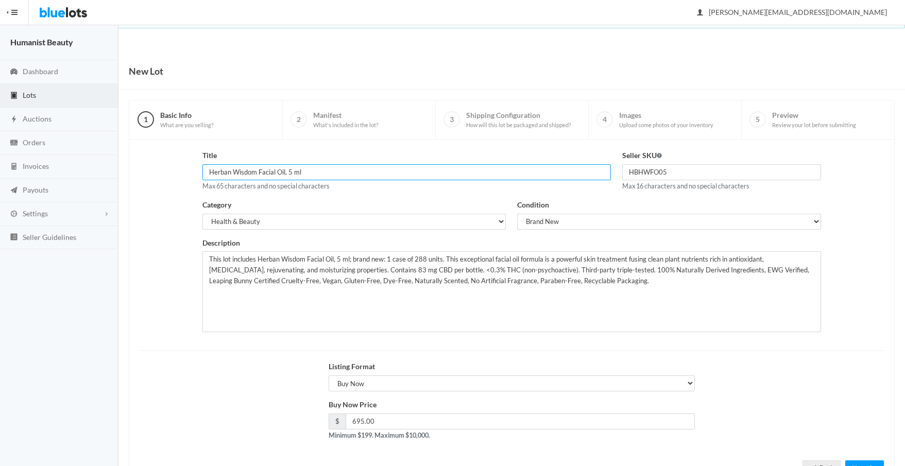
drag, startPoint x: 209, startPoint y: 173, endPoint x: 249, endPoint y: 172, distance: 40.2
click at [209, 173] on input "Herban Wisdom Facial Oil, 5 ml" at bounding box center [406, 172] width 408 height 16
paste input "*NEW*"
drag, startPoint x: 338, startPoint y: 173, endPoint x: 345, endPoint y: 174, distance: 6.3
click at [340, 173] on input "*NEW* Herban Wisdom Facial Oil, 5 ml" at bounding box center [406, 172] width 408 height 16
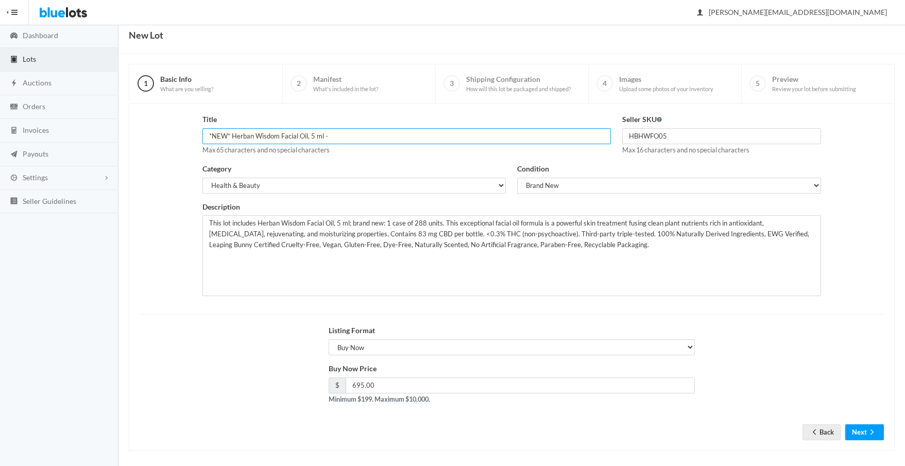
scroll to position [42, 0]
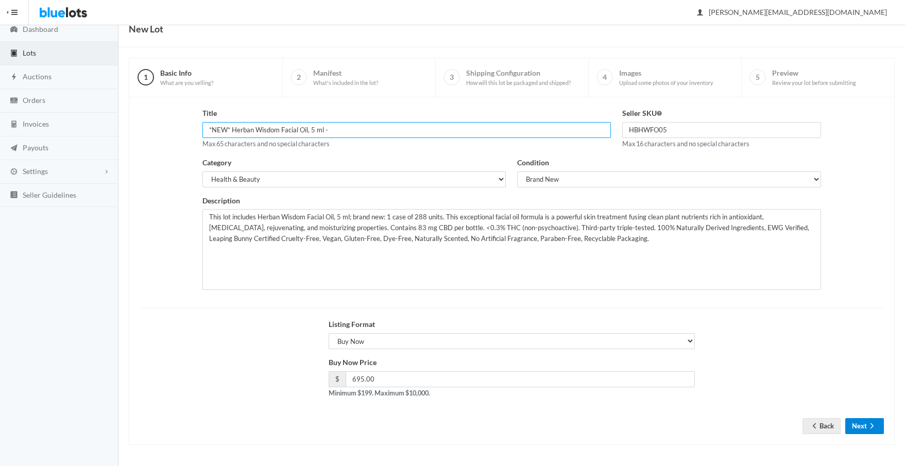
type input "*NEW* Herban Wisdom Facial Oil, 5 ml -"
click at [855, 422] on button "Next" at bounding box center [864, 426] width 39 height 16
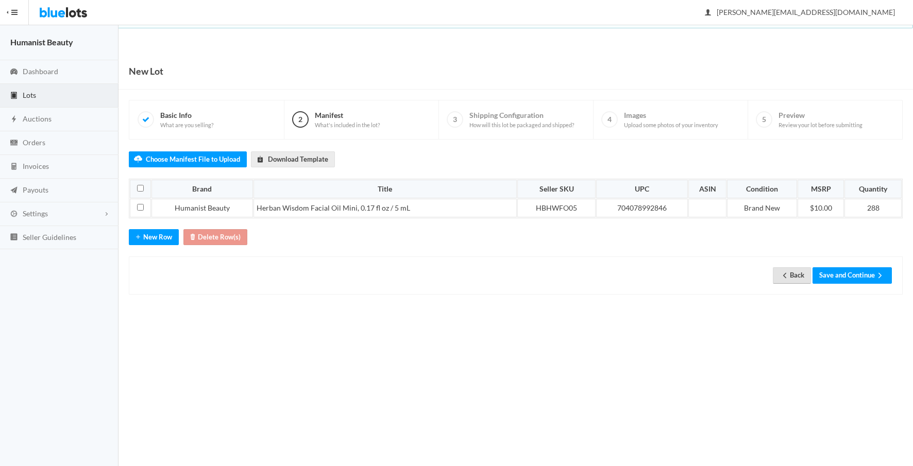
click at [790, 274] on link "Back" at bounding box center [792, 275] width 38 height 16
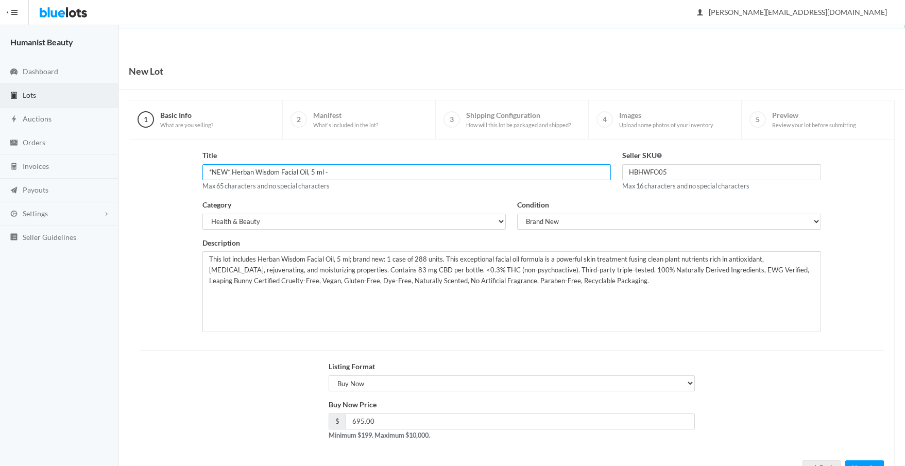
click at [355, 173] on input "*NEW* Herban Wisdom Facial Oil, 5 ml -" at bounding box center [406, 172] width 408 height 16
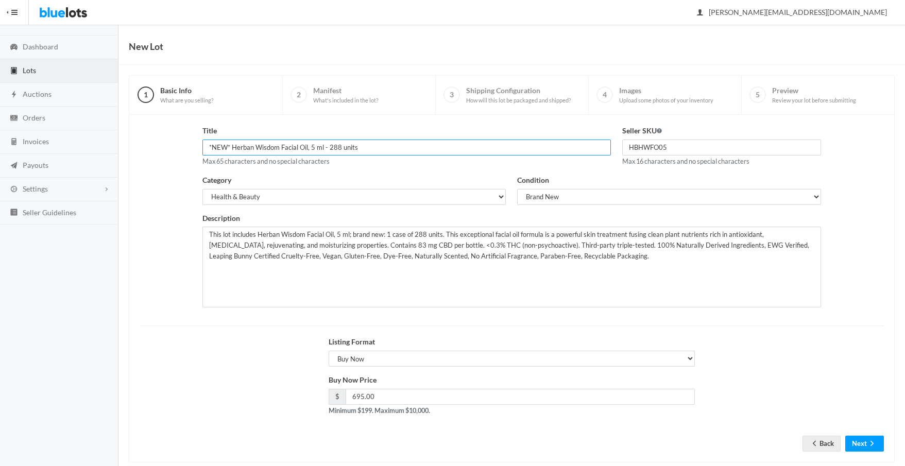
scroll to position [42, 0]
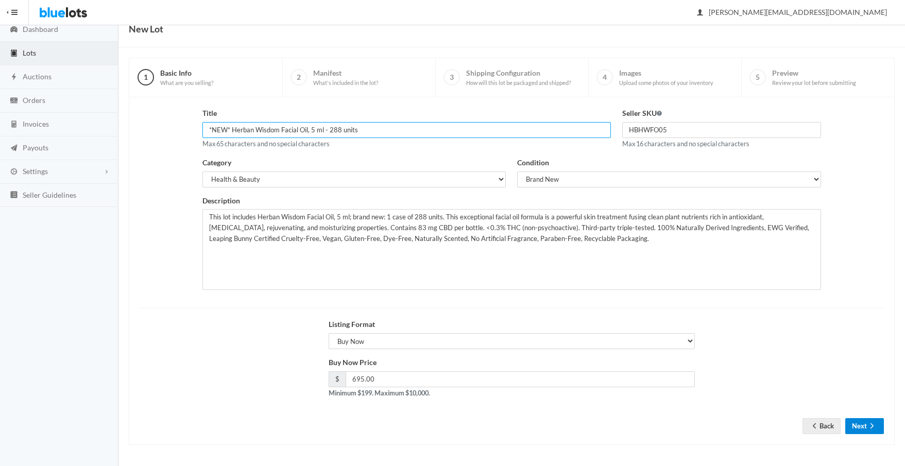
type input "*NEW* Herban Wisdom Facial Oil, 5 ml - 288 units"
click at [852, 426] on button "Next" at bounding box center [864, 426] width 39 height 16
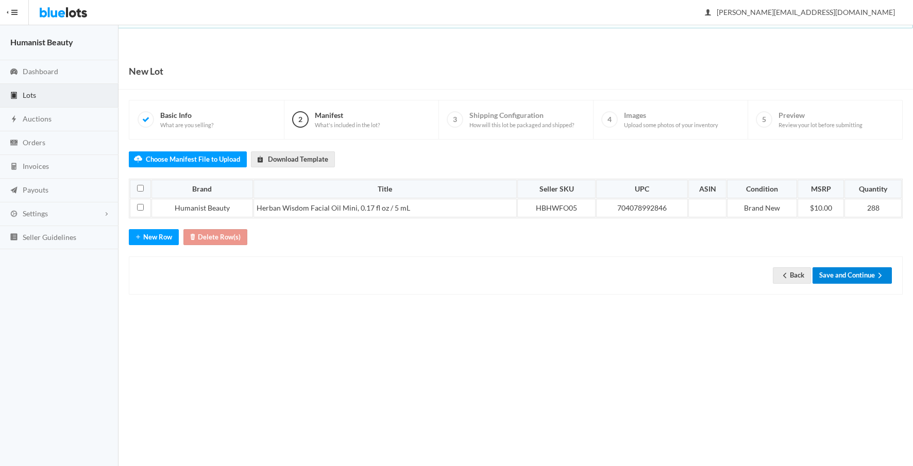
click at [852, 277] on button "Save and Continue" at bounding box center [851, 275] width 79 height 16
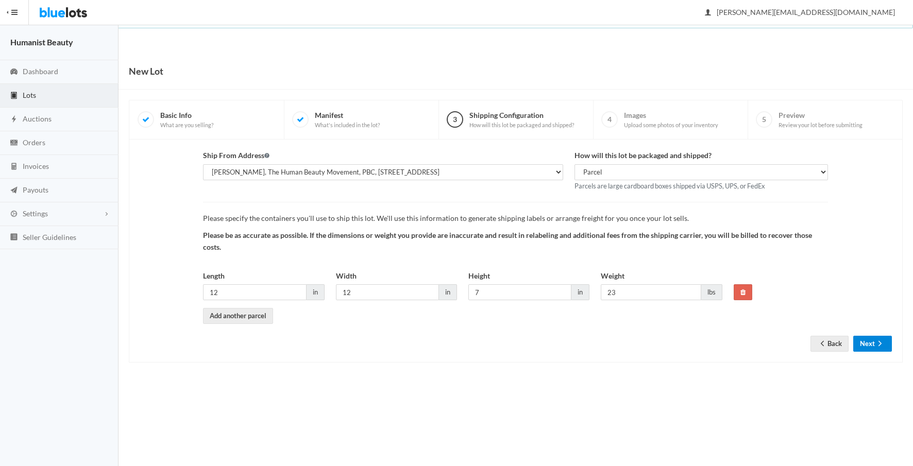
click at [882, 343] on icon "arrow forward" at bounding box center [880, 343] width 10 height 8
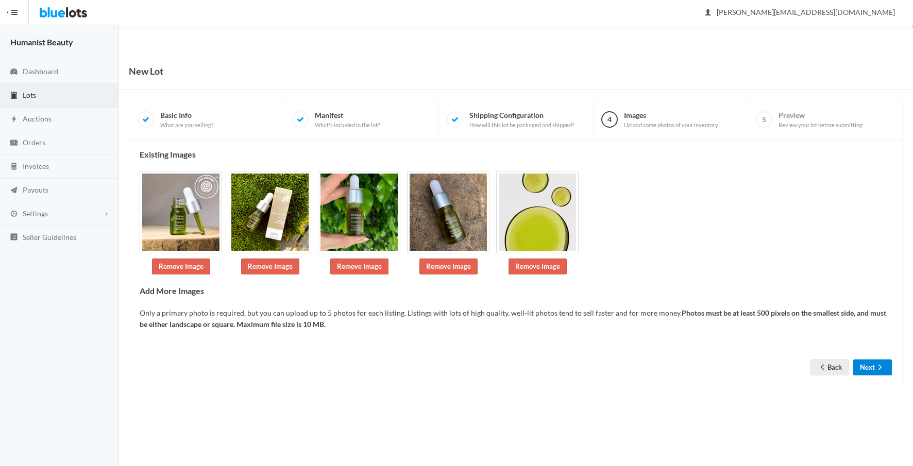
click at [865, 368] on button "Next" at bounding box center [872, 368] width 39 height 16
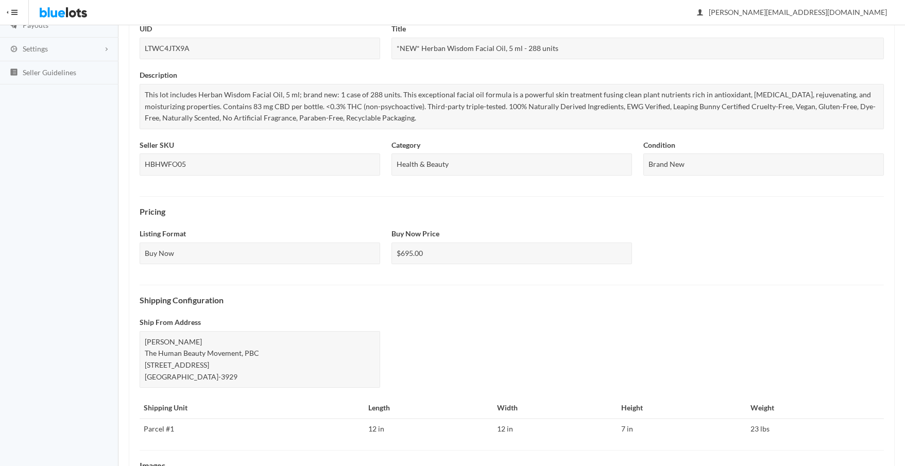
scroll to position [311, 0]
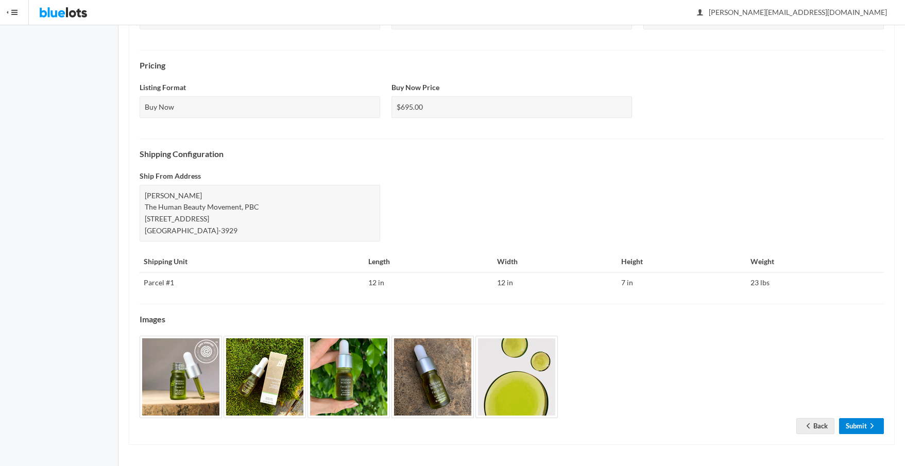
click at [861, 428] on link "Submit" at bounding box center [861, 426] width 45 height 16
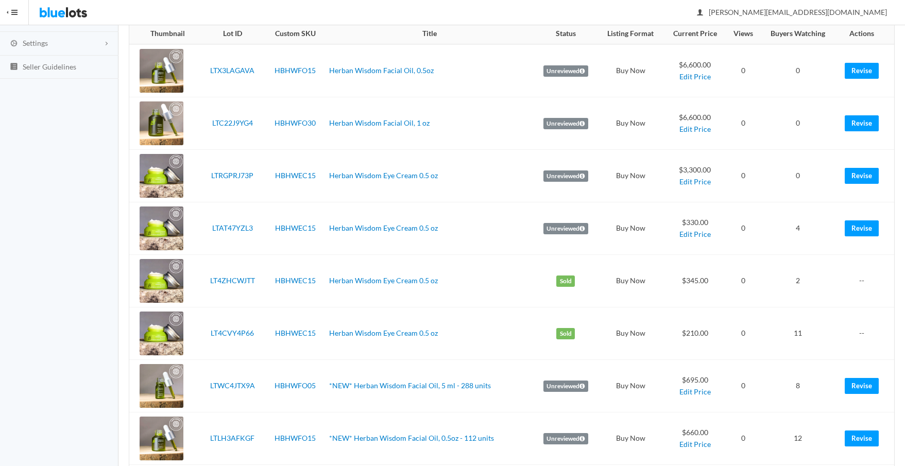
scroll to position [243, 0]
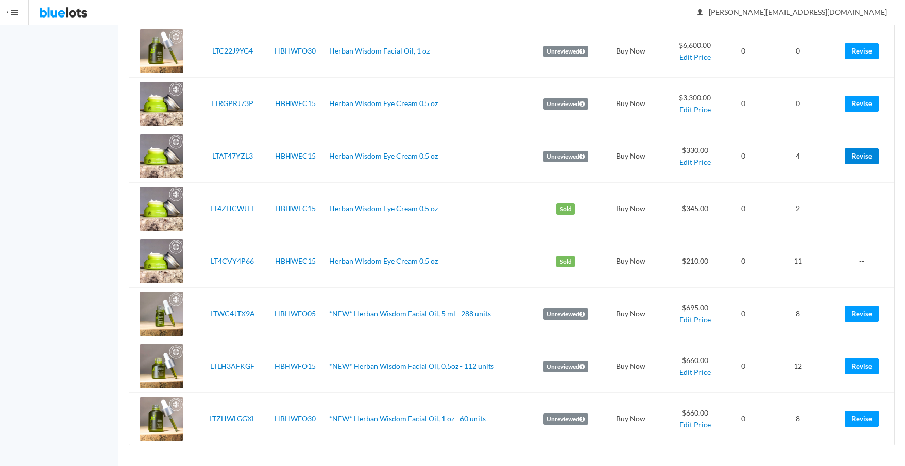
click at [856, 157] on link "Revise" at bounding box center [862, 156] width 34 height 16
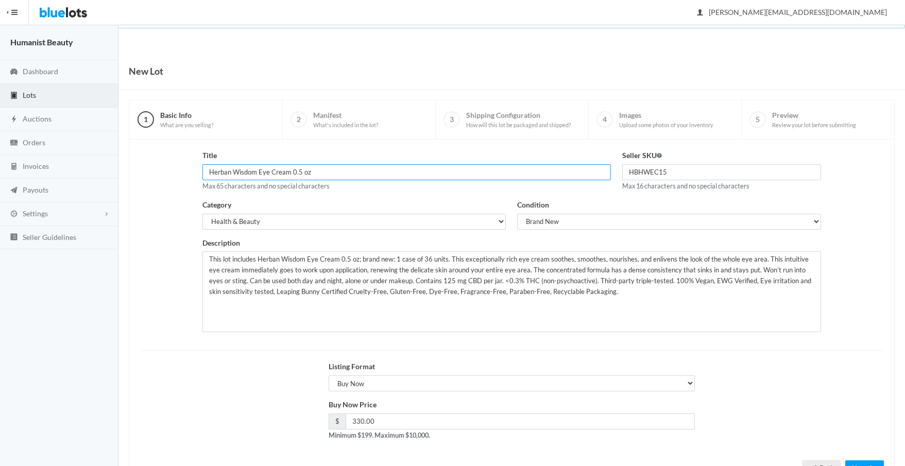
click at [208, 172] on input "Herban Wisdom Eye Cream 0.5 oz" at bounding box center [406, 172] width 408 height 16
paste input "*NEW*"
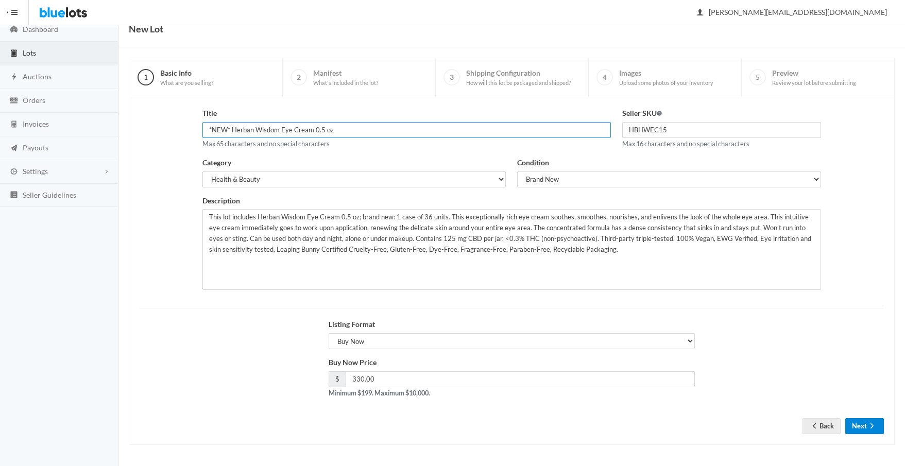
type input "*NEW* Herban Wisdom Eye Cream 0.5 oz"
click at [858, 423] on button "Next" at bounding box center [864, 426] width 39 height 16
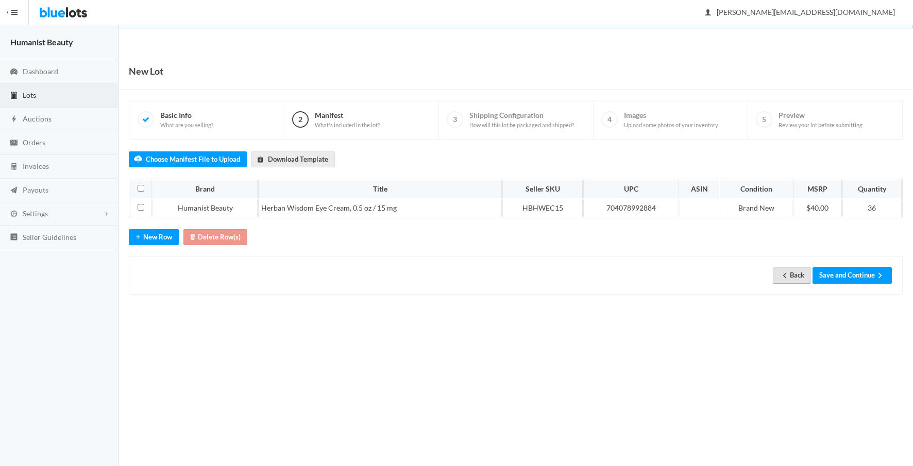
click at [796, 277] on link "Back" at bounding box center [792, 275] width 38 height 16
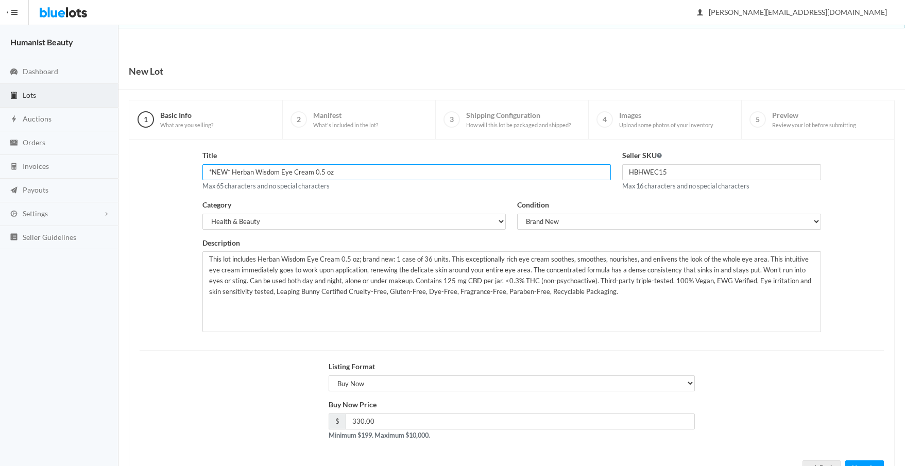
click at [377, 175] on input "*NEW* Herban Wisdom Eye Cream 0.5 oz" at bounding box center [406, 172] width 408 height 16
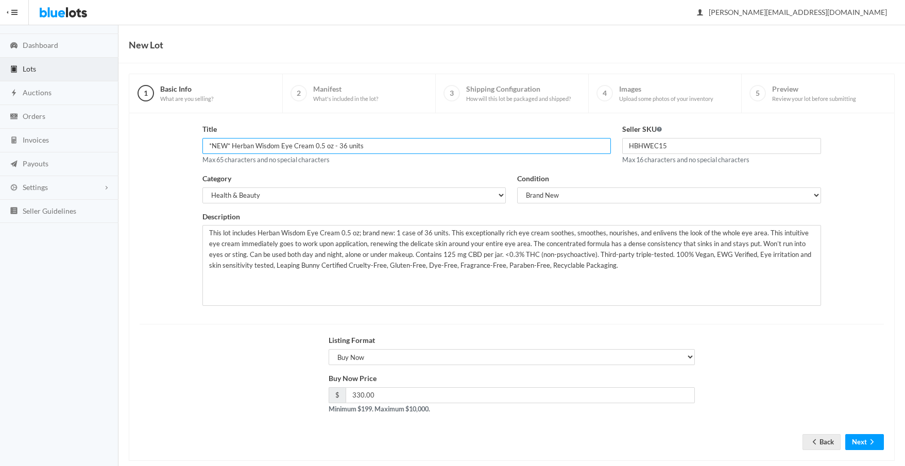
scroll to position [42, 0]
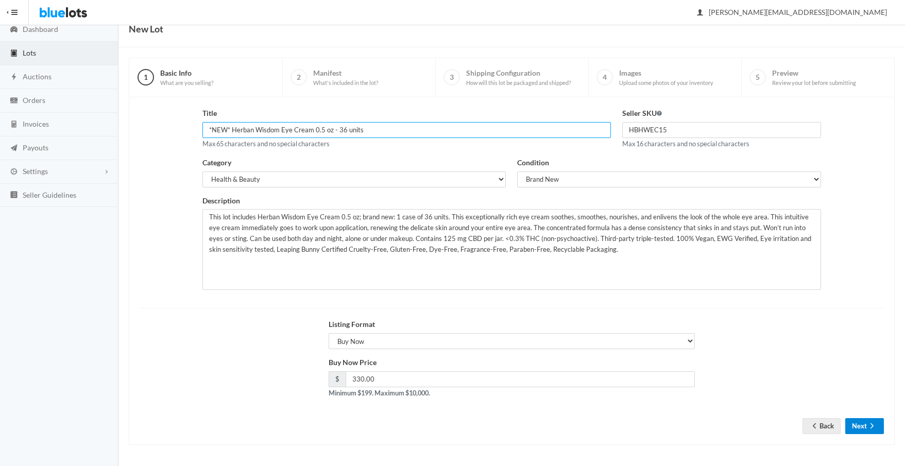
type input "*NEW* Herban Wisdom Eye Cream 0.5 oz - 36 units"
click at [863, 430] on button "Next" at bounding box center [864, 426] width 39 height 16
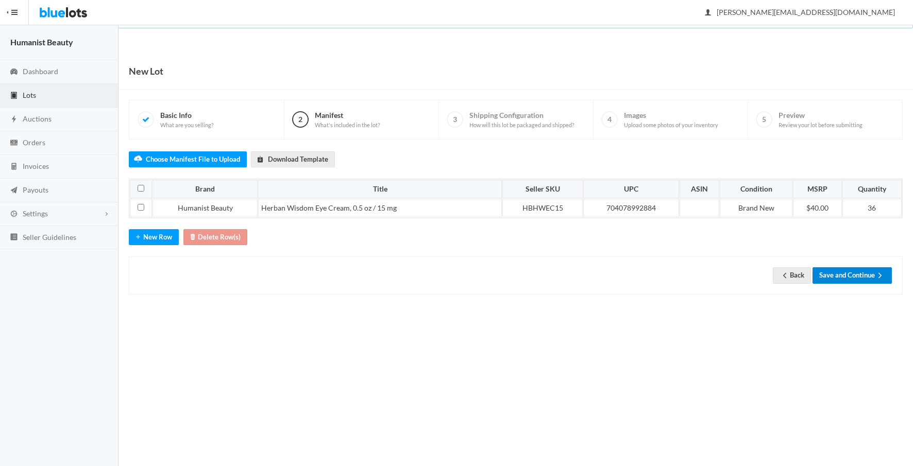
click at [846, 276] on button "Save and Continue" at bounding box center [851, 275] width 79 height 16
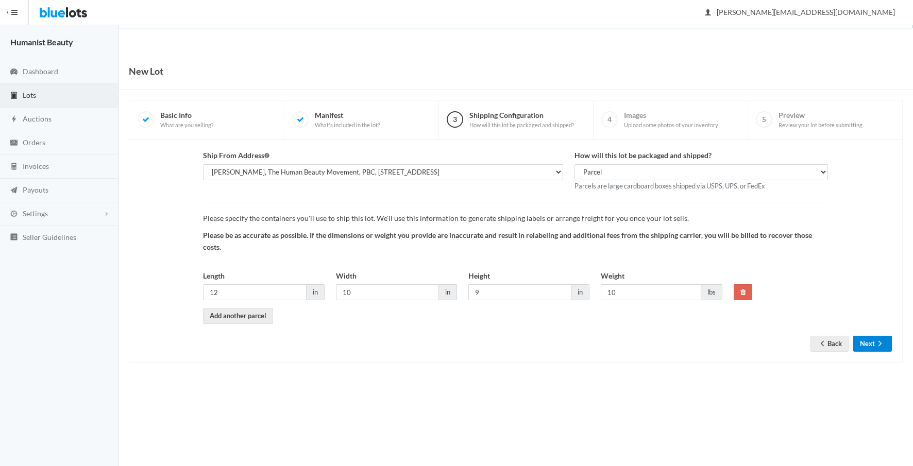
click at [868, 346] on button "Next" at bounding box center [872, 344] width 39 height 16
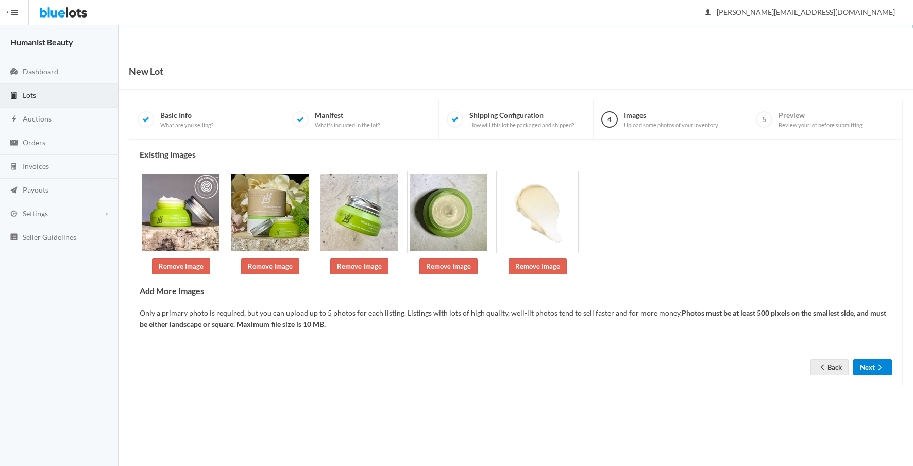
click at [875, 365] on icon "arrow forward" at bounding box center [880, 367] width 10 height 8
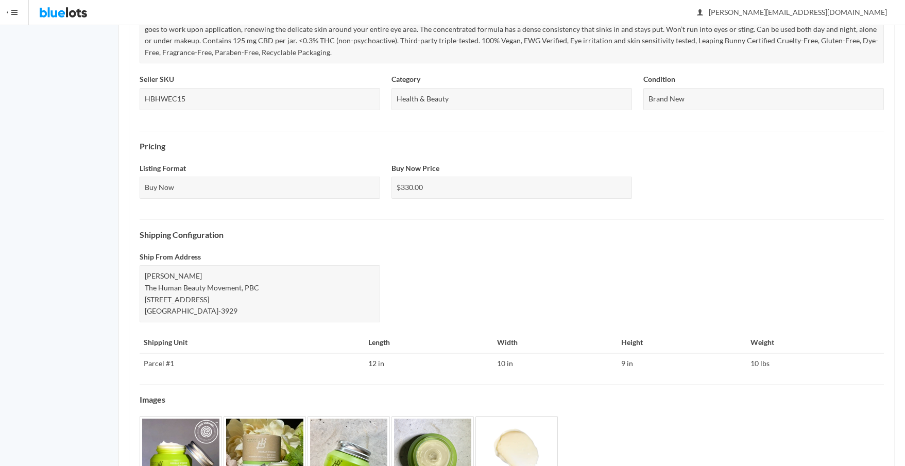
scroll to position [323, 0]
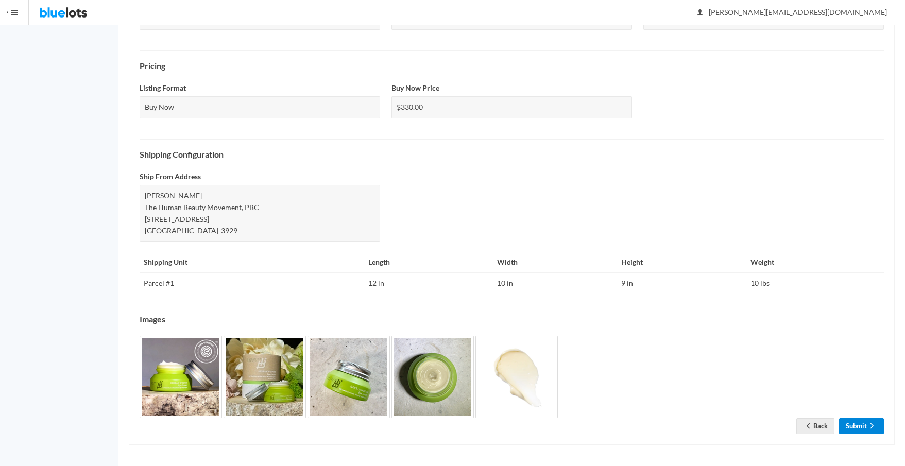
click at [863, 425] on link "Submit" at bounding box center [861, 426] width 45 height 16
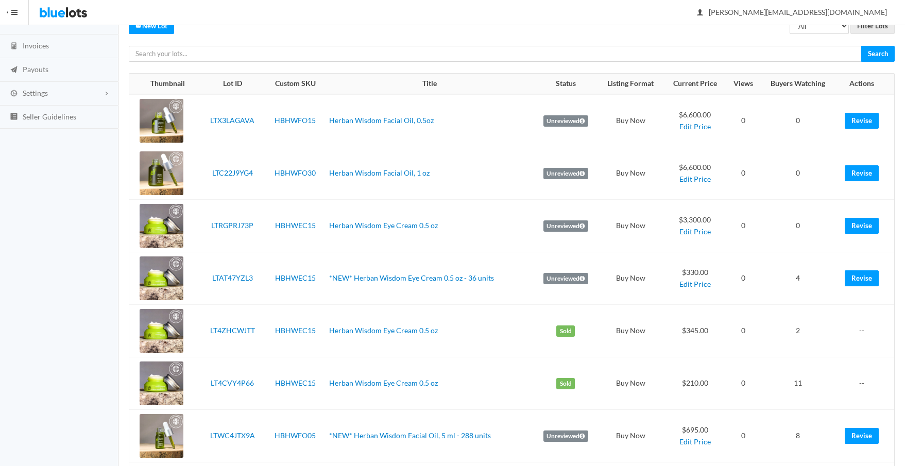
scroll to position [243, 0]
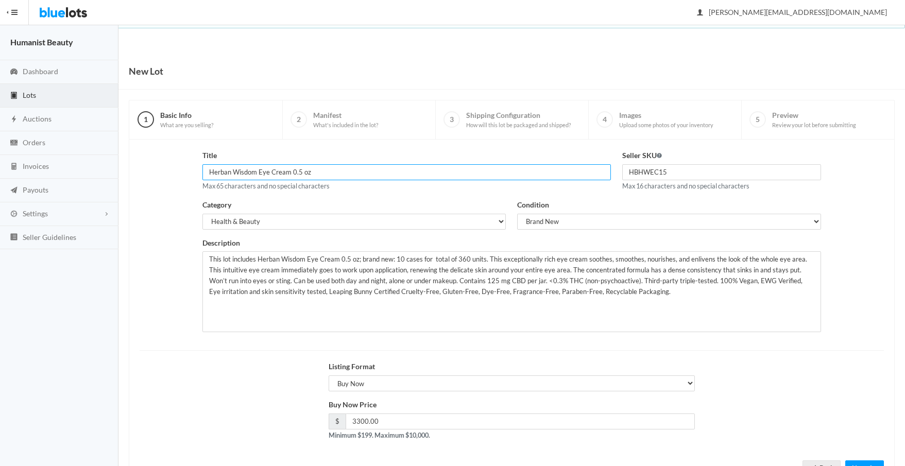
click at [207, 171] on input "Herban Wisdom Eye Cream 0.5 oz" at bounding box center [406, 172] width 408 height 16
paste input "*NEW*"
click at [353, 170] on input "*NEW* Herban Wisdom Eye Cream 0.5 oz" at bounding box center [406, 172] width 408 height 16
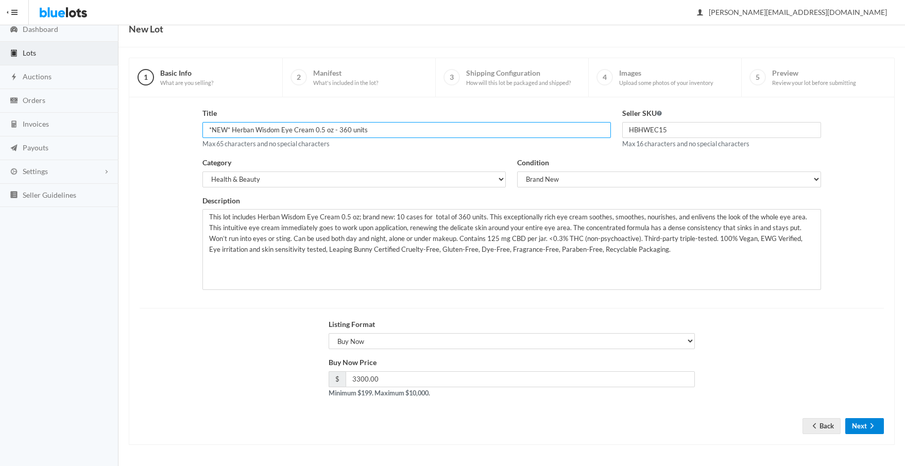
type input "*NEW* Herban Wisdom Eye Cream 0.5 oz - 360 units"
click at [858, 428] on button "Next" at bounding box center [864, 426] width 39 height 16
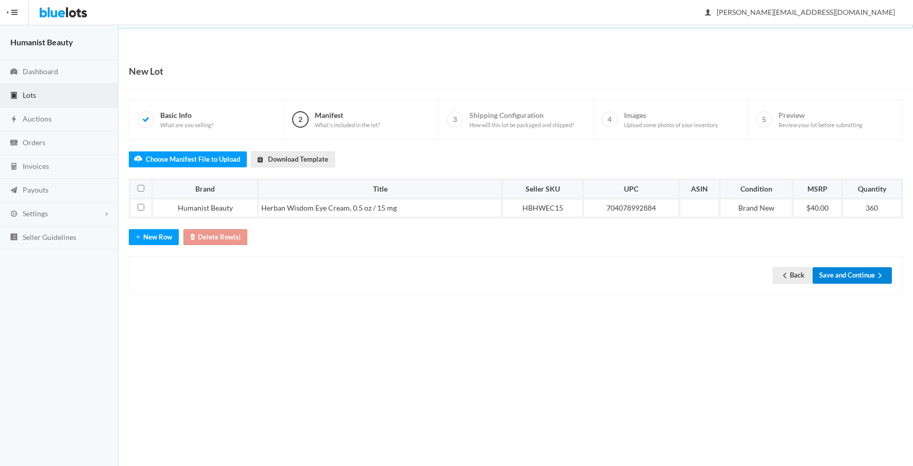
click at [849, 278] on button "Save and Continue" at bounding box center [851, 275] width 79 height 16
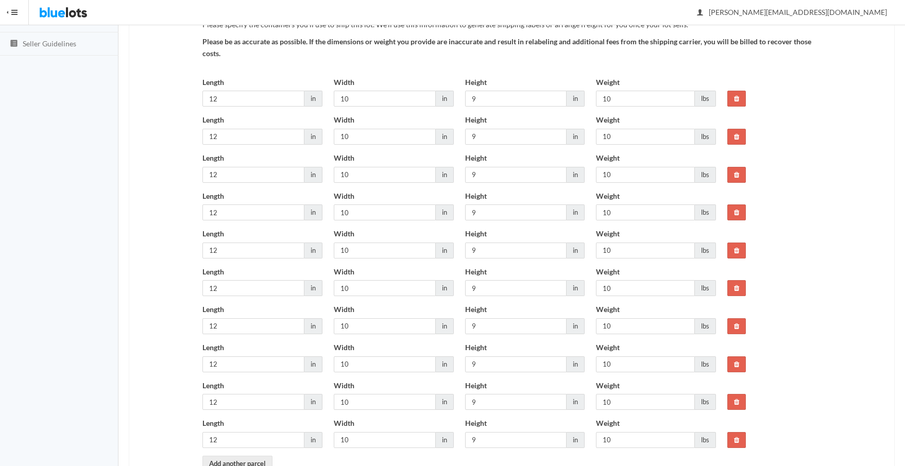
scroll to position [259, 0]
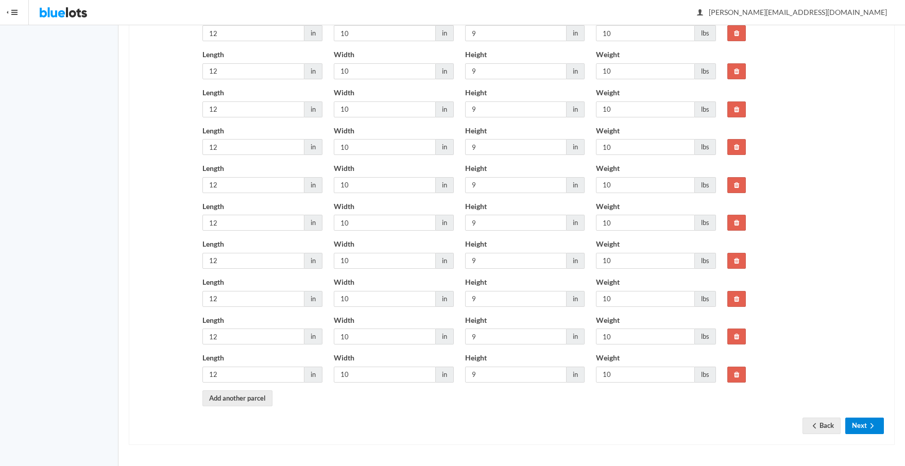
click at [861, 428] on button "Next" at bounding box center [864, 426] width 39 height 16
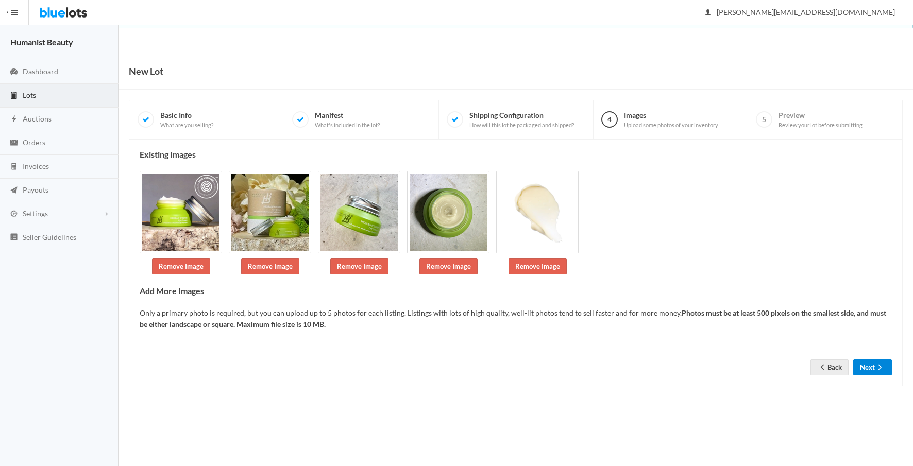
click at [870, 367] on button "Next" at bounding box center [872, 368] width 39 height 16
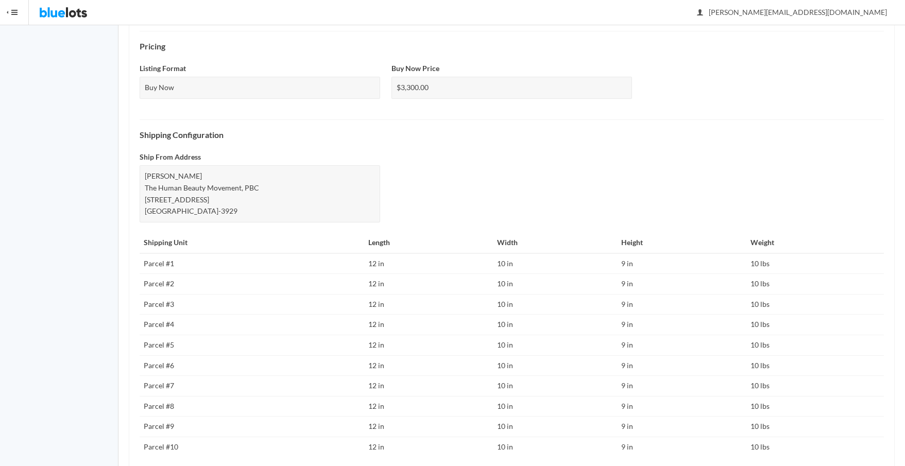
scroll to position [506, 0]
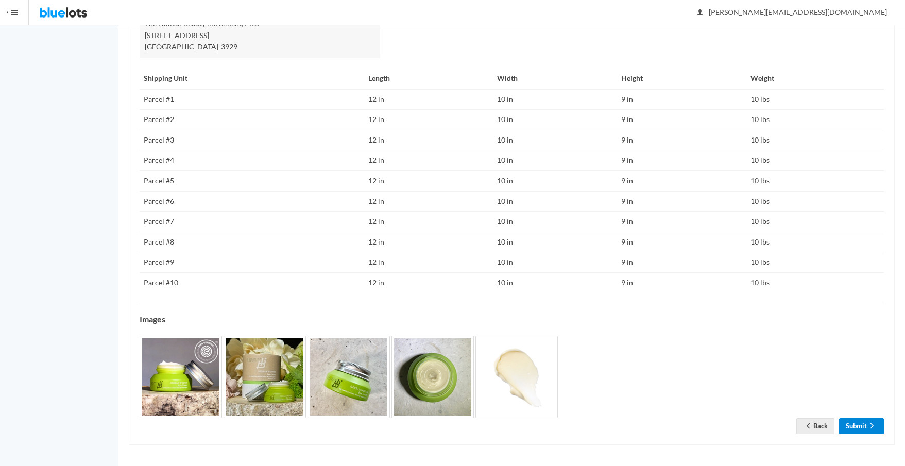
click at [856, 421] on link "Submit" at bounding box center [861, 426] width 45 height 16
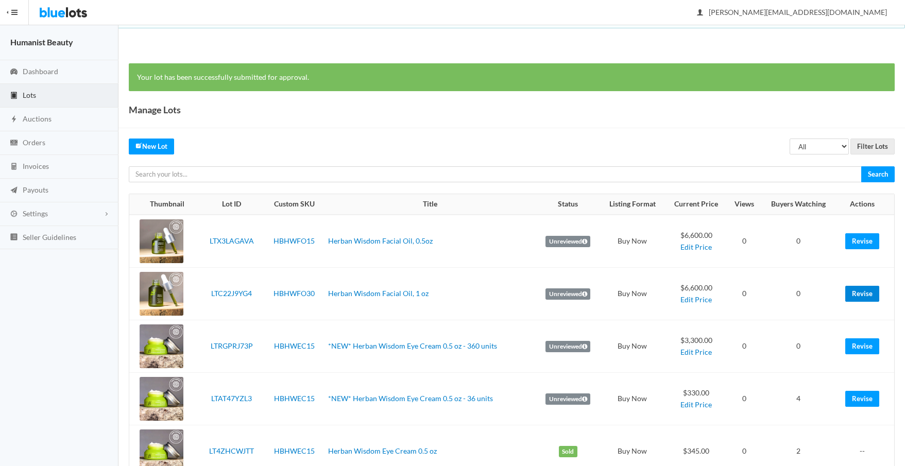
click at [854, 293] on link "Revise" at bounding box center [862, 294] width 34 height 16
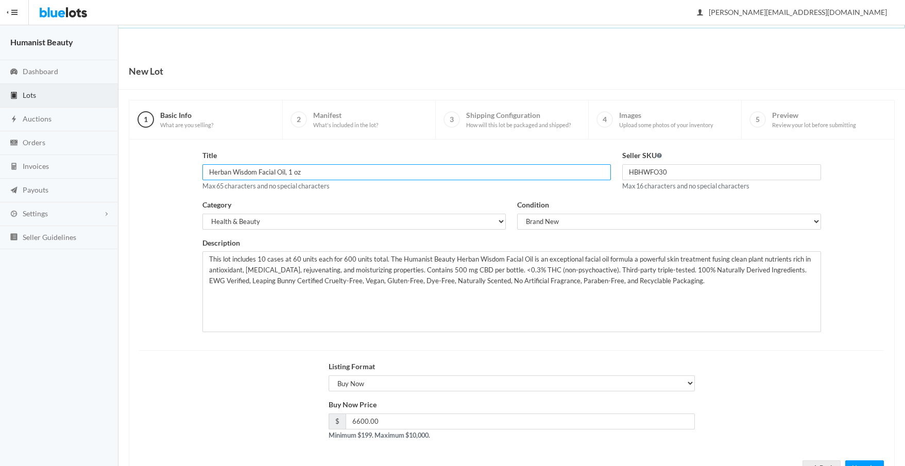
click at [209, 173] on input "Herban Wisdom Facial Oil, 1 oz" at bounding box center [406, 172] width 408 height 16
paste input "*NEW*"
click at [375, 172] on input "*NEW* Herban Wisdom Facial Oil, 1 oz" at bounding box center [406, 172] width 408 height 16
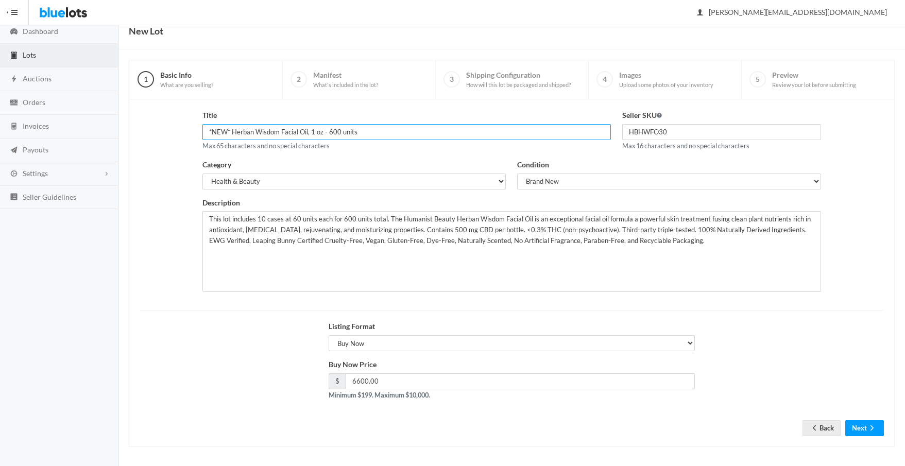
scroll to position [42, 0]
type input "*NEW* Herban Wisdom Facial Oil, 1 oz - 600 units"
click at [859, 421] on button "Next" at bounding box center [864, 426] width 39 height 16
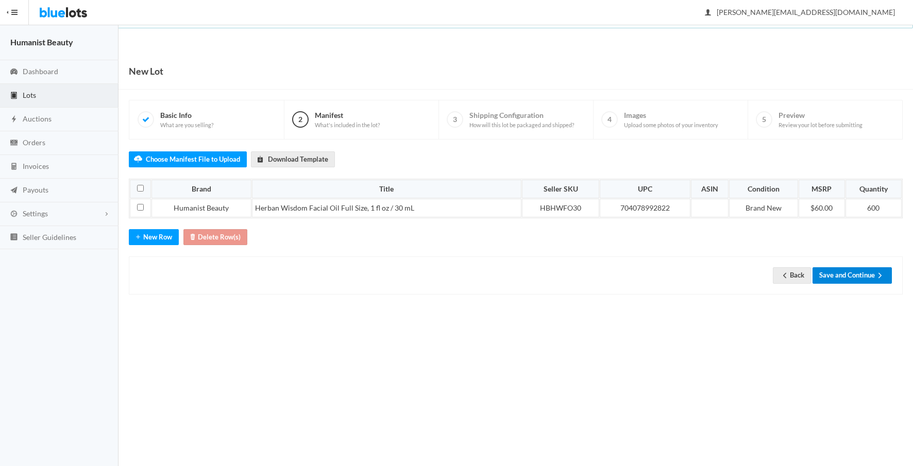
click at [840, 274] on button "Save and Continue" at bounding box center [851, 275] width 79 height 16
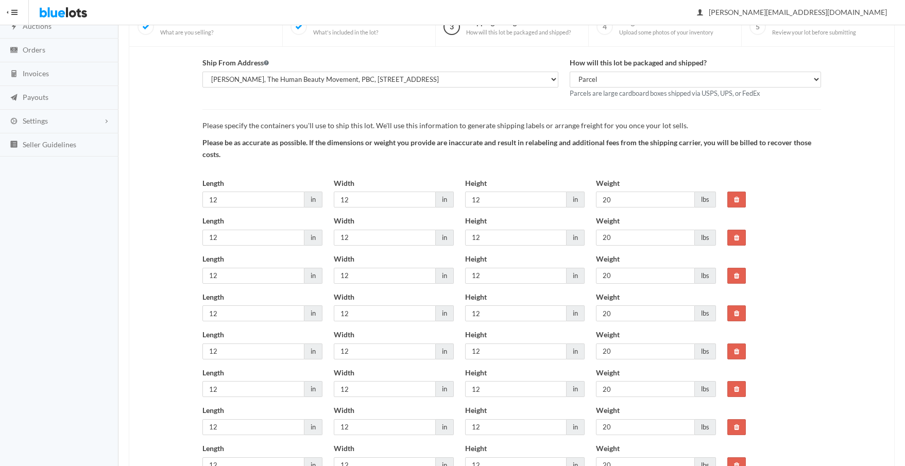
scroll to position [259, 0]
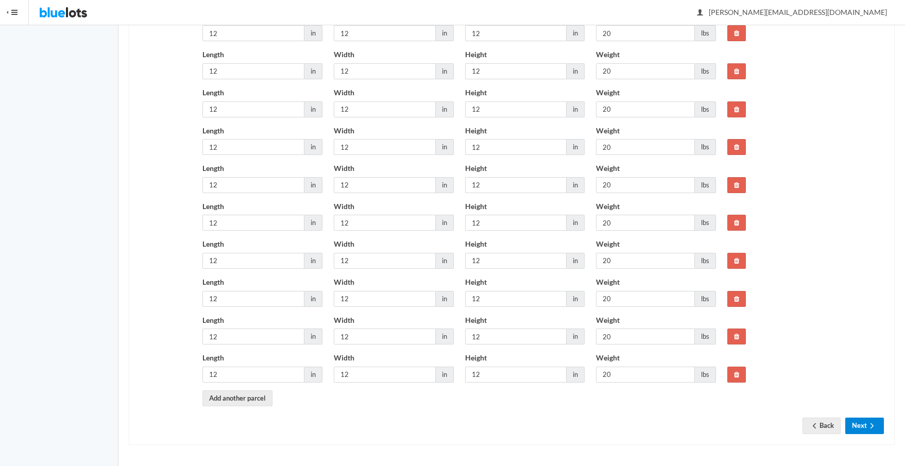
click at [860, 425] on button "Next" at bounding box center [864, 426] width 39 height 16
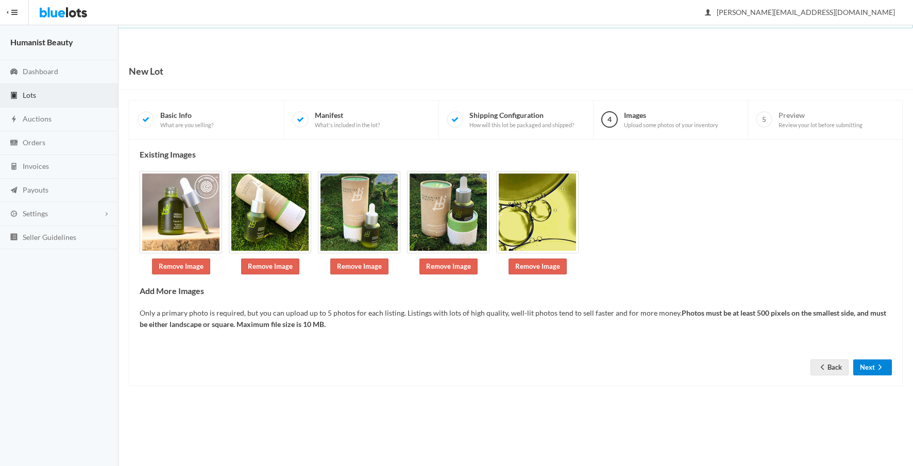
drag, startPoint x: 869, startPoint y: 369, endPoint x: 857, endPoint y: 369, distance: 12.4
click at [869, 369] on button "Next" at bounding box center [872, 368] width 39 height 16
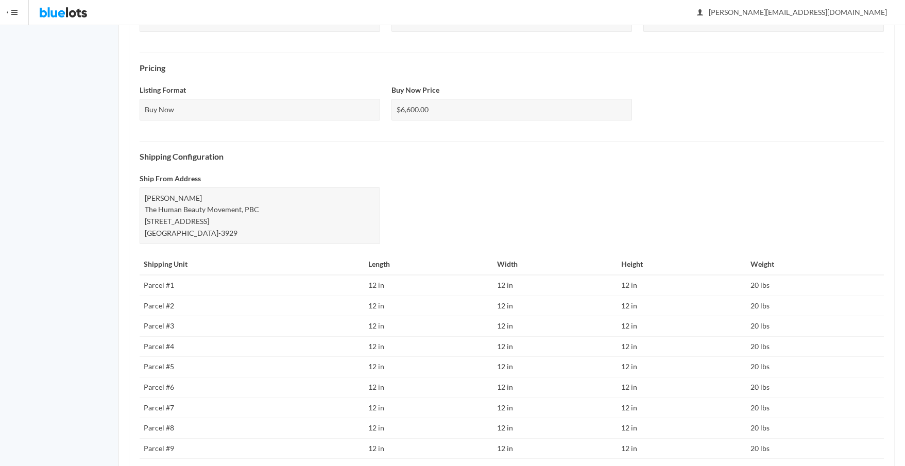
scroll to position [494, 0]
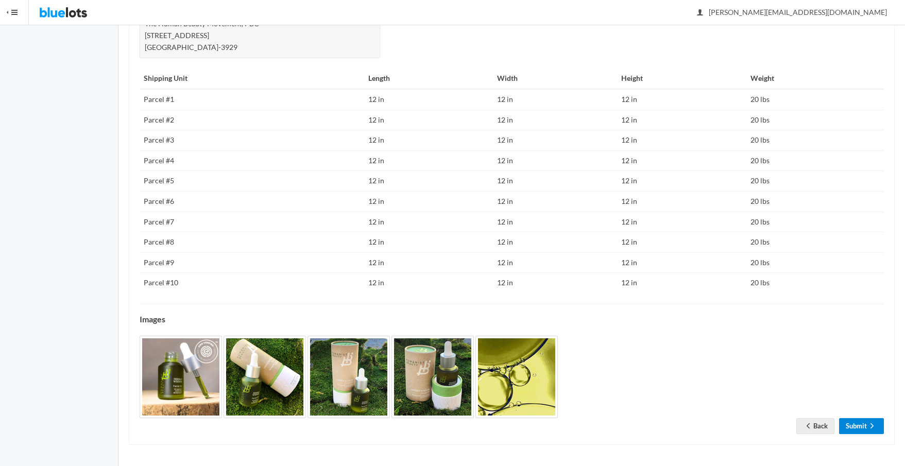
click at [866, 428] on link "Submit" at bounding box center [861, 426] width 45 height 16
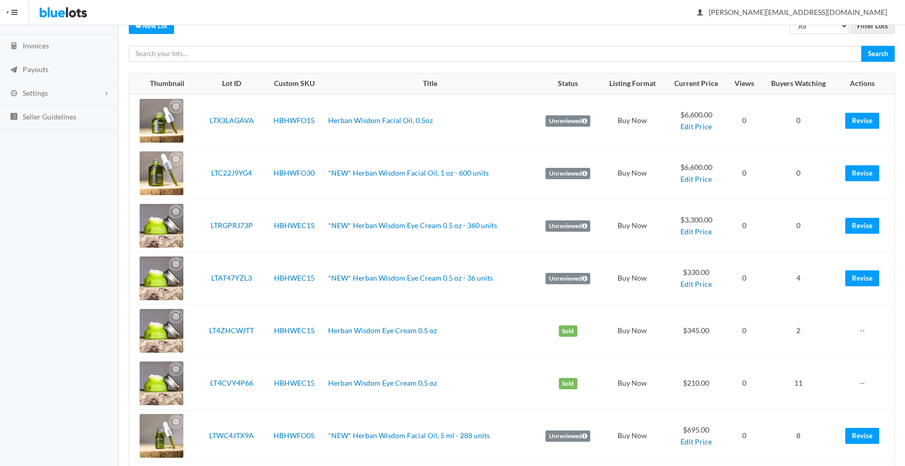
scroll to position [102, 0]
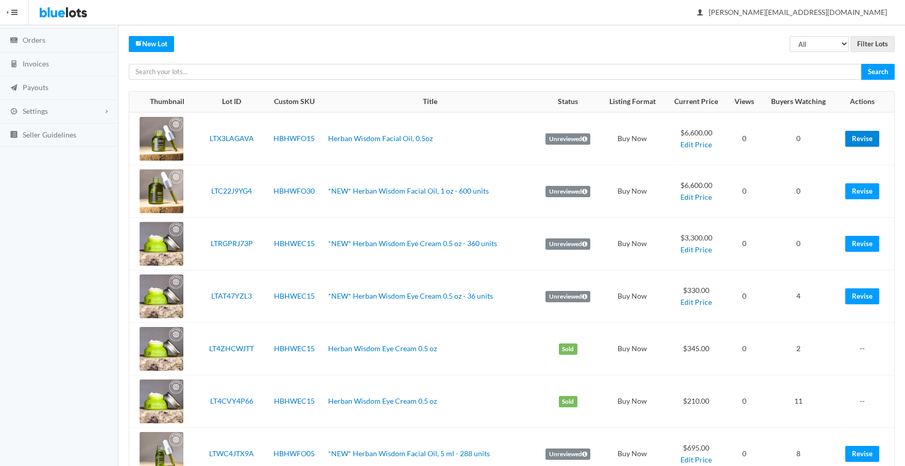
click at [871, 138] on link "Revise" at bounding box center [862, 139] width 34 height 16
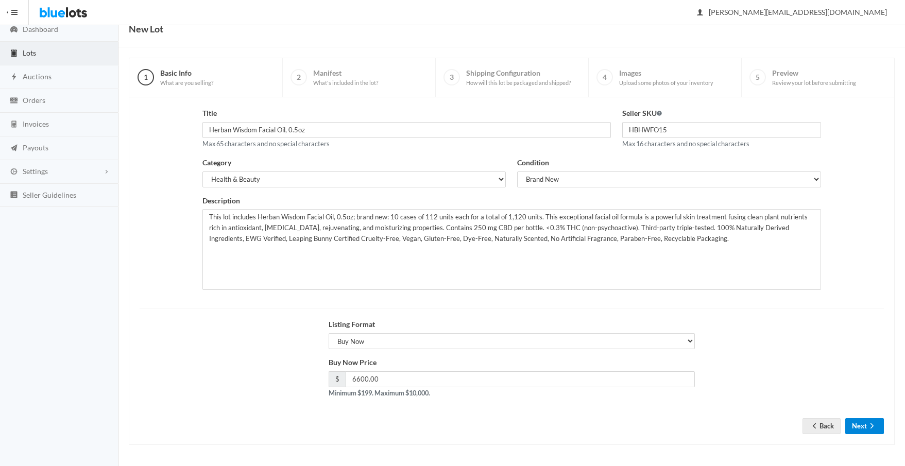
scroll to position [42, 0]
click at [856, 425] on button "Next" at bounding box center [864, 426] width 39 height 16
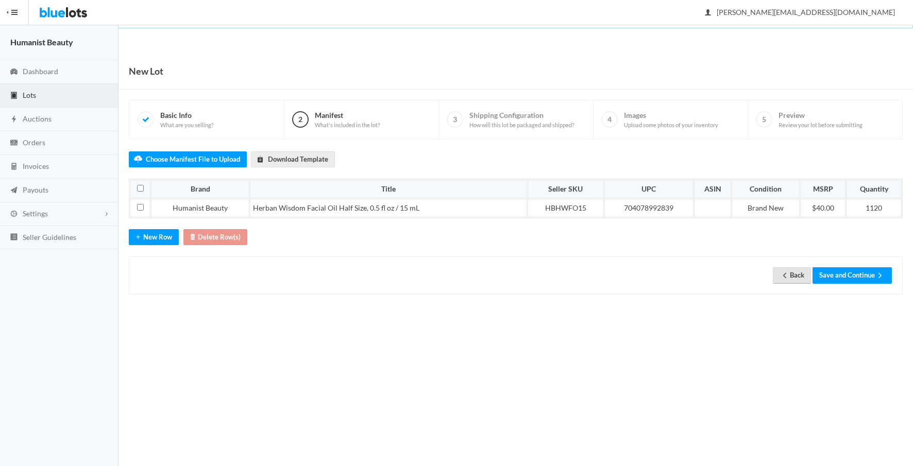
click at [791, 275] on link "Back" at bounding box center [792, 275] width 38 height 16
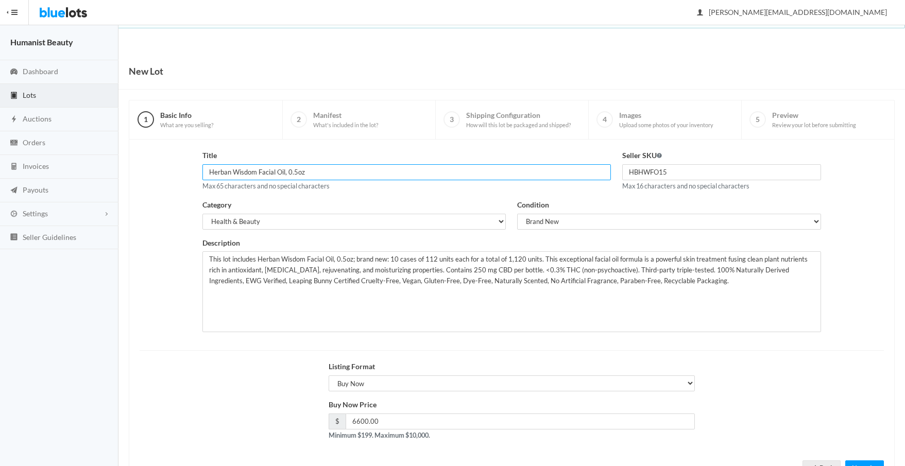
click at [207, 169] on input "Herban Wisdom Facial Oil, 0.5oz" at bounding box center [406, 172] width 408 height 16
paste input "*NEW*"
click at [350, 170] on input "*NEW* Herban Wisdom Facial Oil, 0.5oz" at bounding box center [406, 172] width 408 height 16
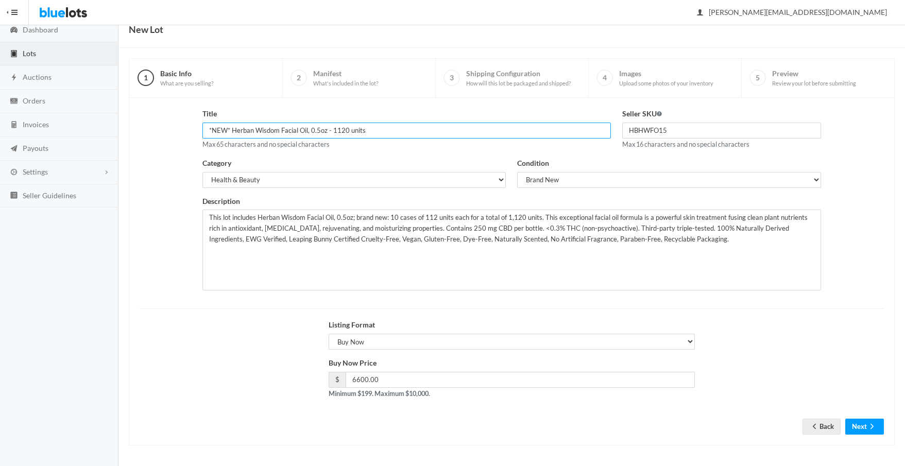
scroll to position [42, 0]
type input "*NEW* Herban Wisdom Facial Oil, 0.5oz - 1120 units"
click at [876, 425] on icon "arrow forward" at bounding box center [872, 426] width 10 height 8
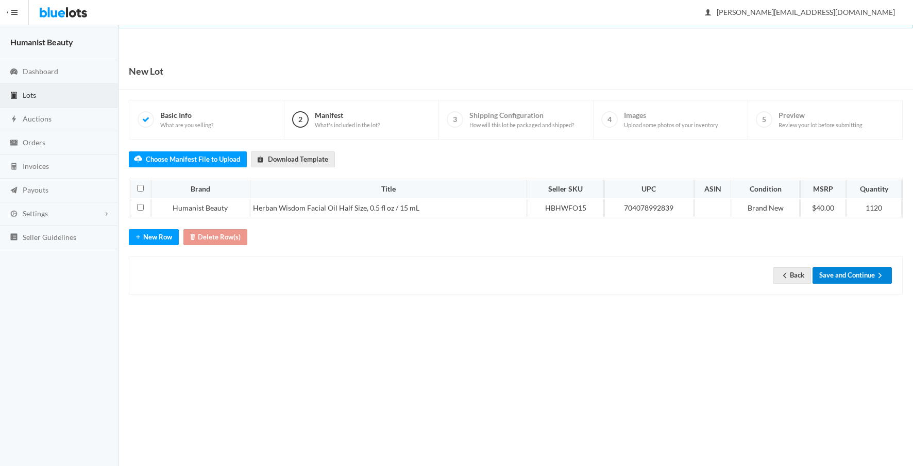
click at [858, 272] on button "Save and Continue" at bounding box center [851, 275] width 79 height 16
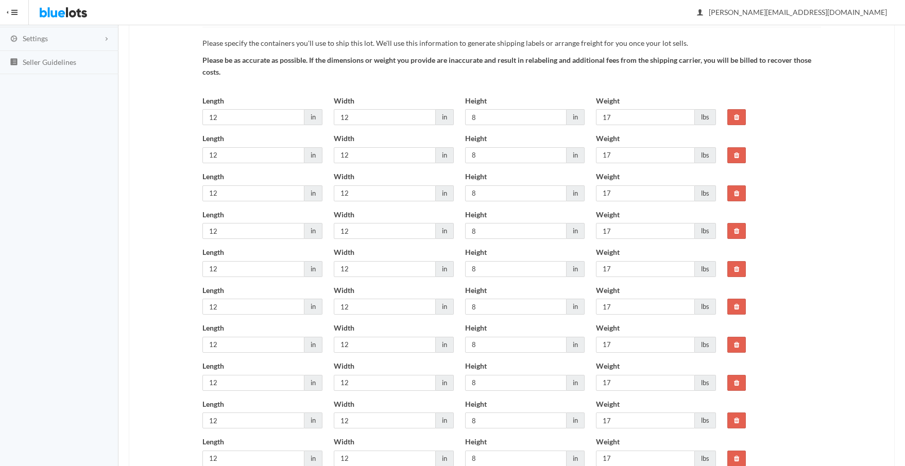
scroll to position [259, 0]
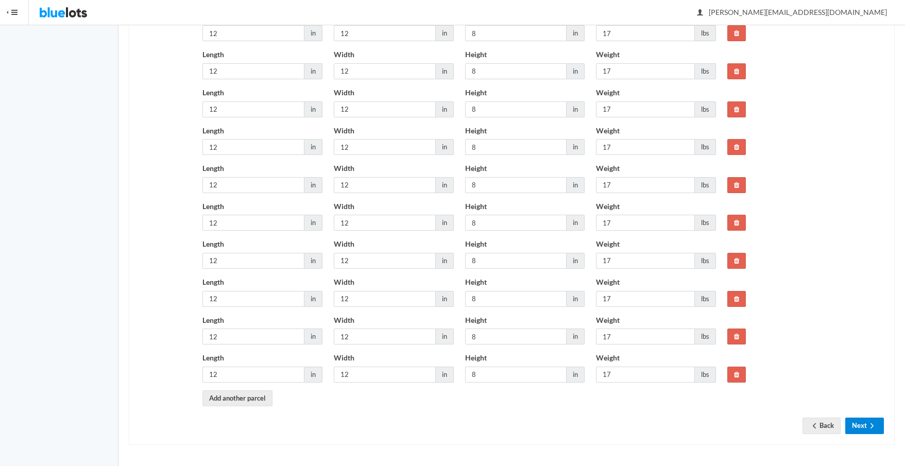
click at [860, 424] on button "Next" at bounding box center [864, 426] width 39 height 16
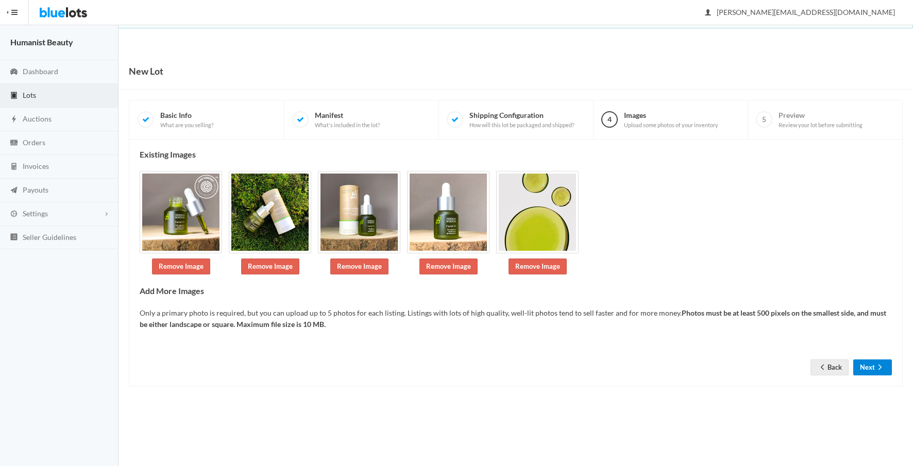
click at [869, 368] on button "Next" at bounding box center [872, 368] width 39 height 16
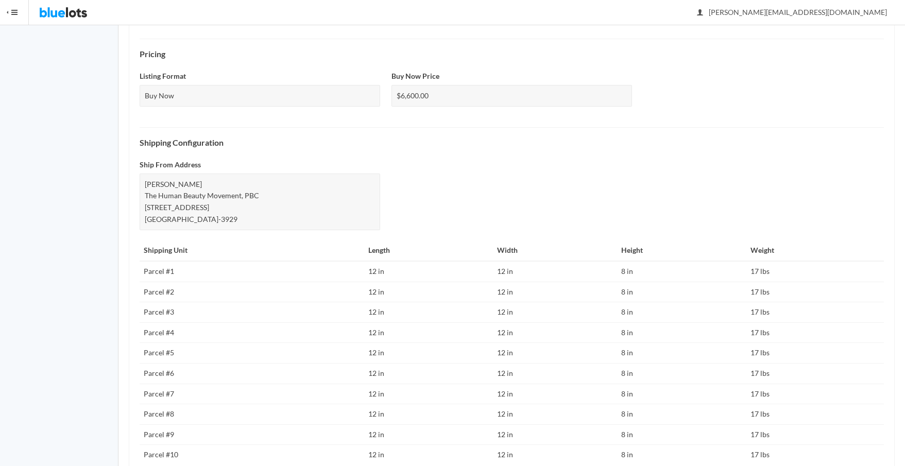
scroll to position [494, 0]
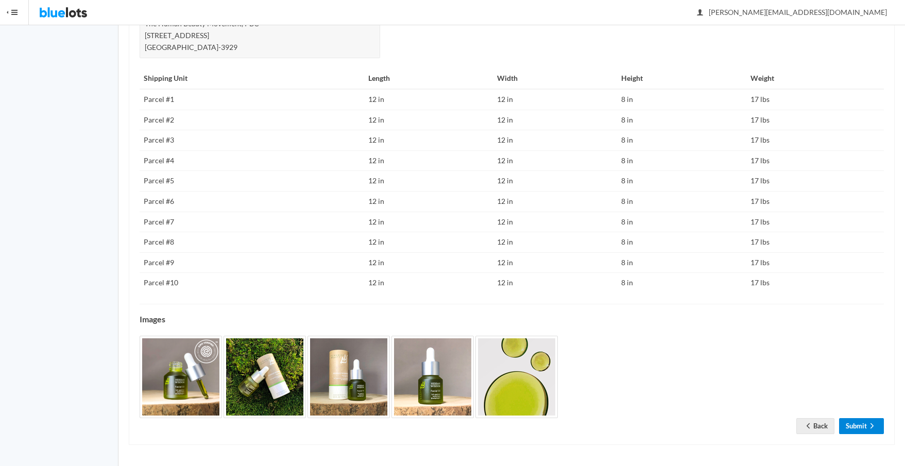
click at [861, 425] on link "Submit" at bounding box center [861, 426] width 45 height 16
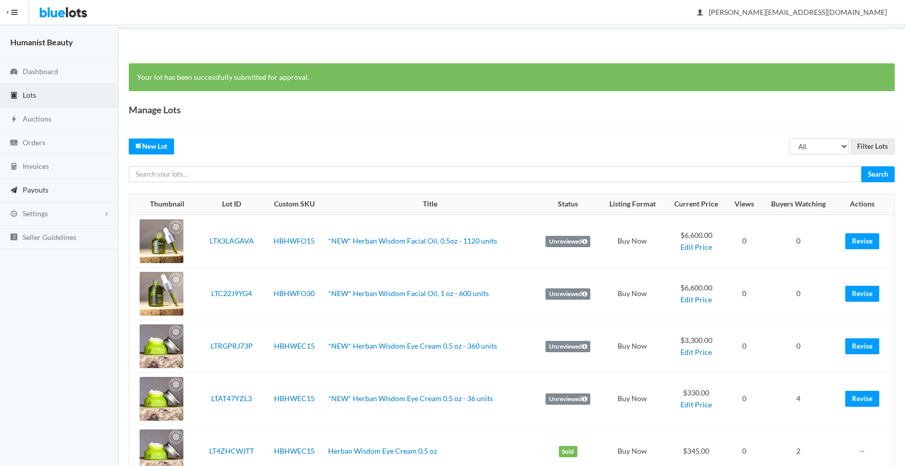
click at [22, 185] on link "Payouts" at bounding box center [59, 191] width 118 height 24
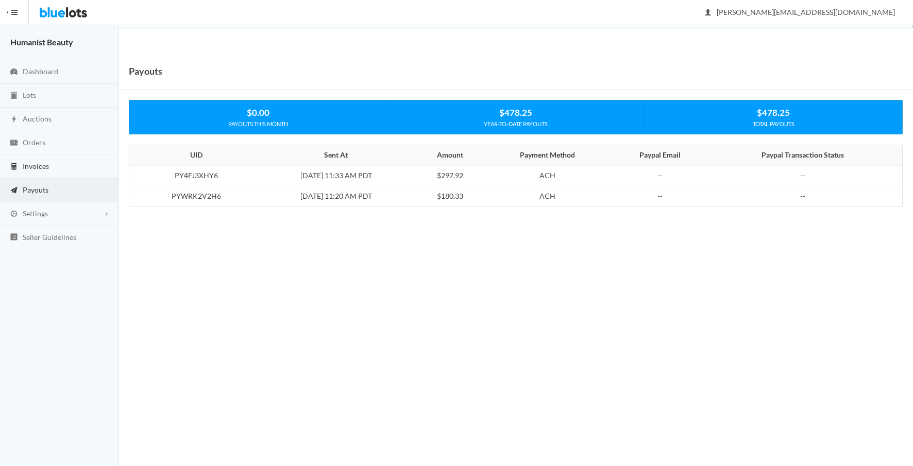
click at [24, 168] on span "Invoices" at bounding box center [36, 166] width 26 height 9
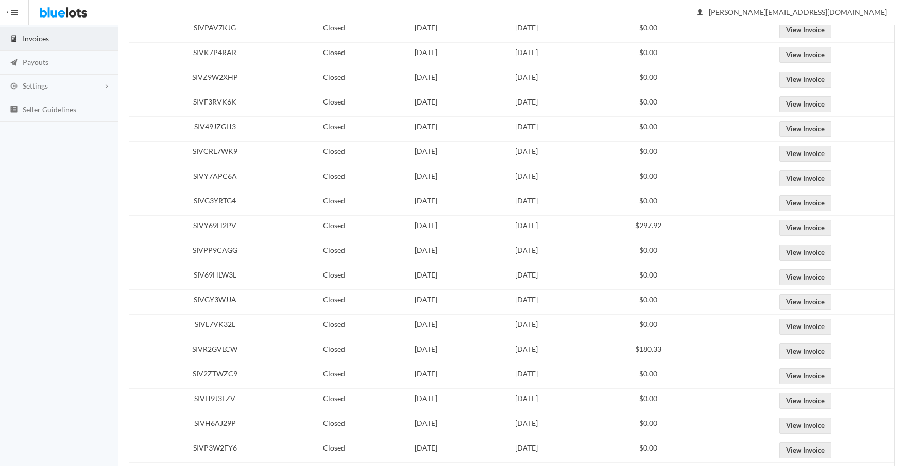
scroll to position [197, 0]
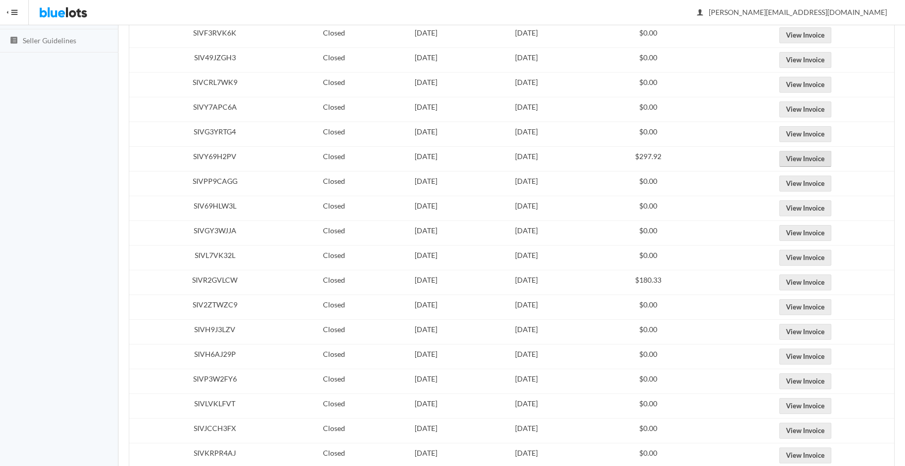
click at [831, 157] on link "View Invoice" at bounding box center [805, 159] width 52 height 16
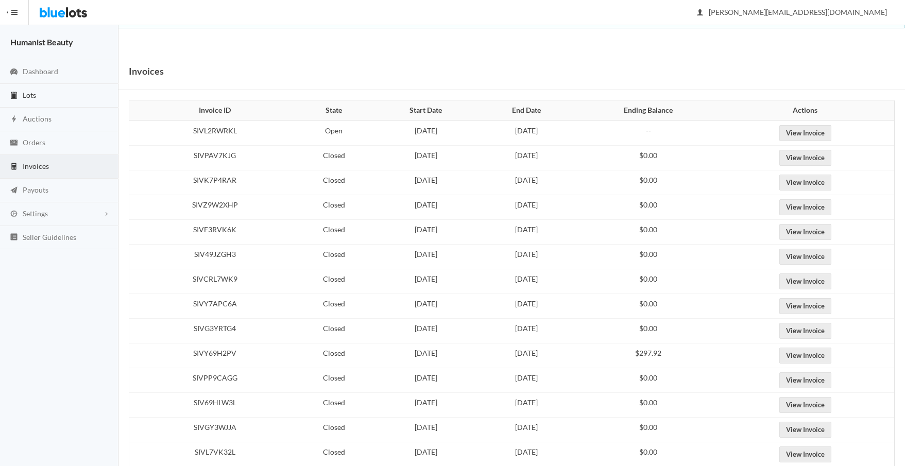
click at [30, 88] on link "Lots" at bounding box center [59, 96] width 118 height 24
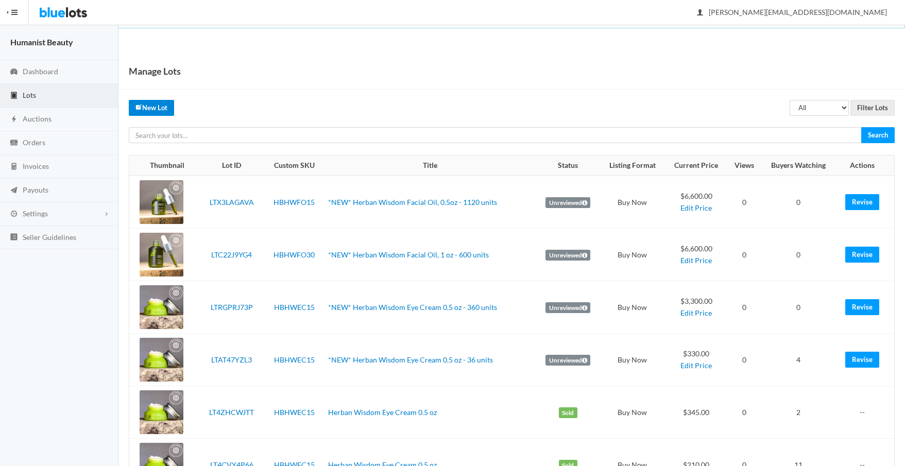
drag, startPoint x: 147, startPoint y: 104, endPoint x: 264, endPoint y: 105, distance: 117.4
click at [147, 104] on link "New Lot" at bounding box center [151, 108] width 45 height 16
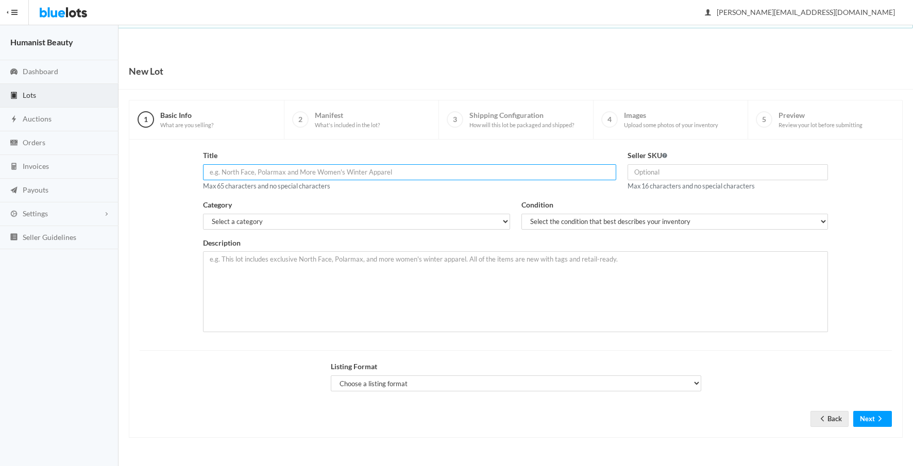
drag, startPoint x: 254, startPoint y: 172, endPoint x: 347, endPoint y: 174, distance: 92.2
click at [254, 172] on input "text" at bounding box center [409, 172] width 413 height 16
paste input "*NEW* Herban Wisdom Facial Oil, 1 oz - 600 units"
click at [331, 173] on input "*NEW* Herban Wisdom Facial Oil, 1 oz - 600 units" at bounding box center [409, 172] width 413 height 16
type input "*NEW* Herban Wisdom Facial Oil, 1 oz - 1200 units"
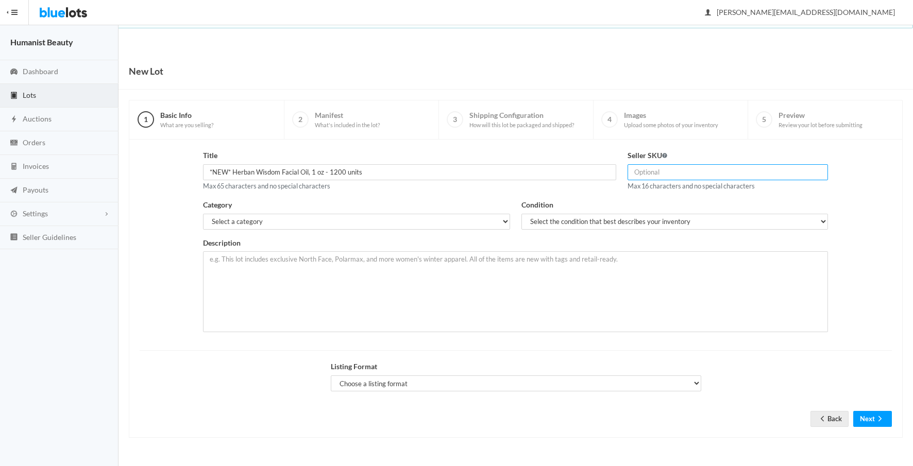
click at [648, 172] on input "text" at bounding box center [727, 172] width 201 height 16
type input "HBHWFO30"
click at [336, 223] on select "Select a category Electronics Clothing, Shoes & Accessories Appliances Home & G…" at bounding box center [356, 222] width 306 height 16
select select "7"
click at [203, 214] on select "Select a category Electronics Clothing, Shoes & Accessories Appliances Home & G…" at bounding box center [356, 222] width 306 height 16
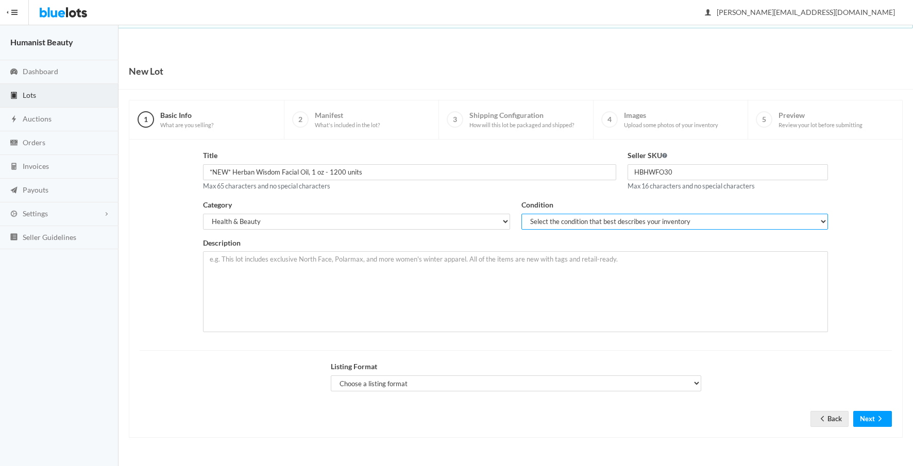
click at [551, 223] on select "Select the condition that best describes your inventory Brand New Shelf Pulls C…" at bounding box center [674, 222] width 306 height 16
select select "1"
click at [521, 214] on select "Select the condition that best describes your inventory Brand New Shelf Pulls C…" at bounding box center [674, 222] width 306 height 16
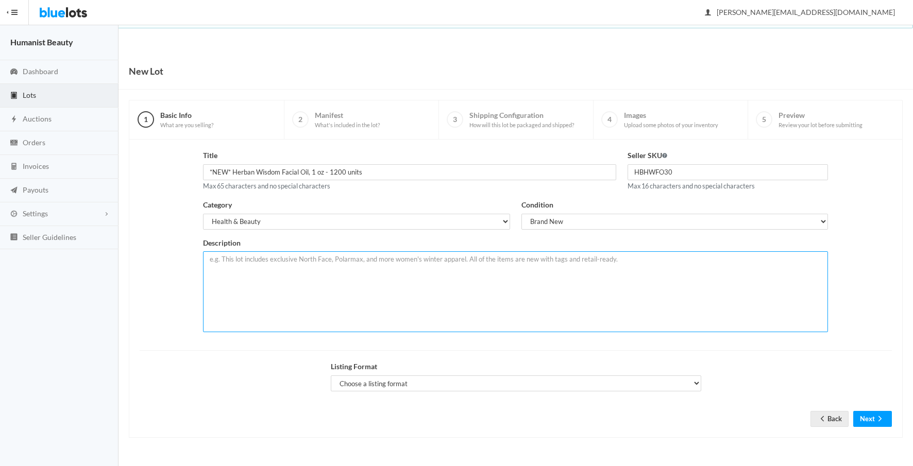
click at [427, 286] on textarea at bounding box center [515, 291] width 625 height 81
paste textarea "This lot includes 10 cases at 60 units each for 600 units total. The Humanist B…"
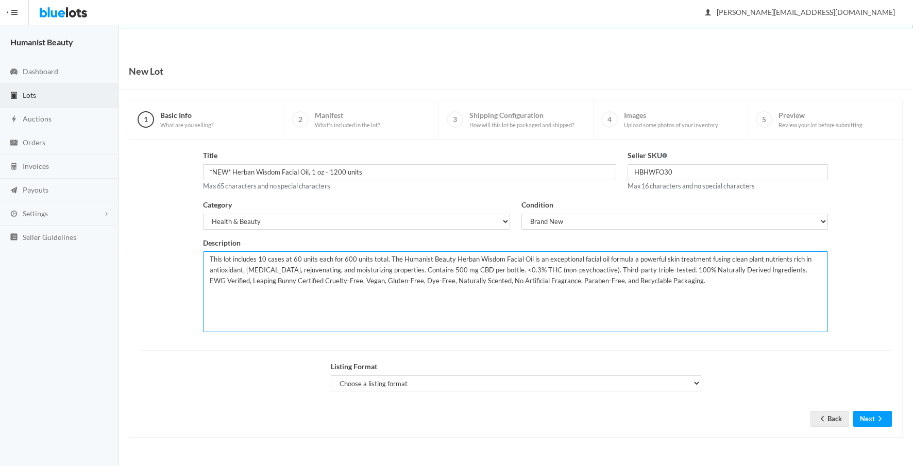
click at [262, 259] on textarea "This lot includes 10 cases at 60 units each for 600 units total. The Humanist B…" at bounding box center [515, 291] width 625 height 81
click at [344, 259] on textarea "This lot includes 20 cases at 60 units each for 600 units total. The Humanist B…" at bounding box center [515, 291] width 625 height 81
type textarea "This lot includes 20 cases at 60 units each for 1200 units total. The Humanist …"
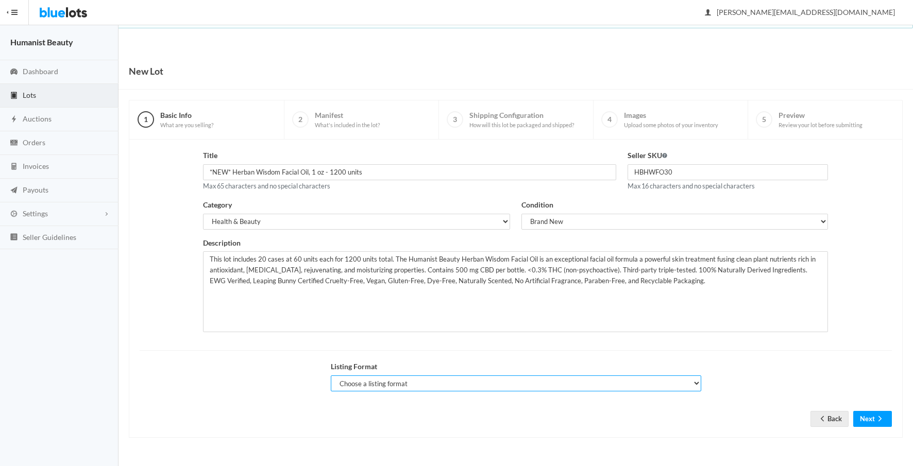
click at [424, 383] on select "Choose a listing format Auction Buy Now" at bounding box center [516, 383] width 370 height 16
select select "true"
click at [331, 375] on select "Choose a listing format Auction Buy Now" at bounding box center [516, 383] width 370 height 16
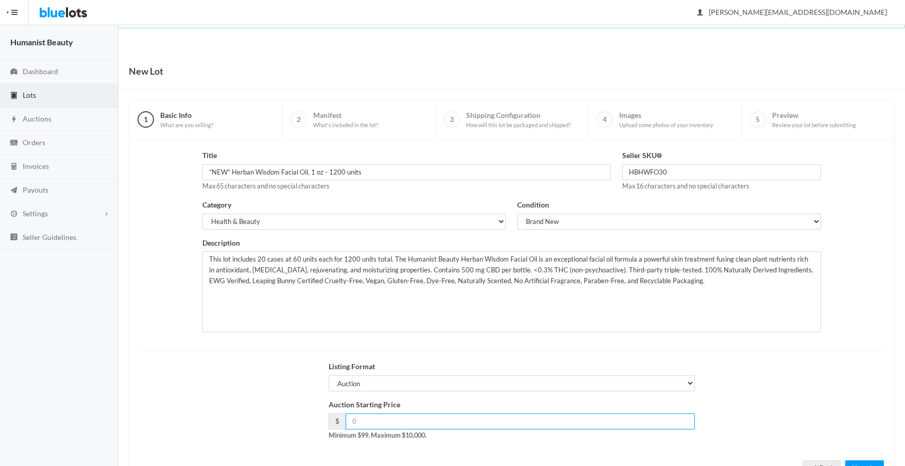
click at [371, 422] on input "number" at bounding box center [521, 422] width 350 height 16
type input "10000"
click at [768, 360] on form "Title *NEW* Herban Wisdom Facial Oil, 1 oz - 1200 units Max 65 characters and n…" at bounding box center [512, 305] width 744 height 311
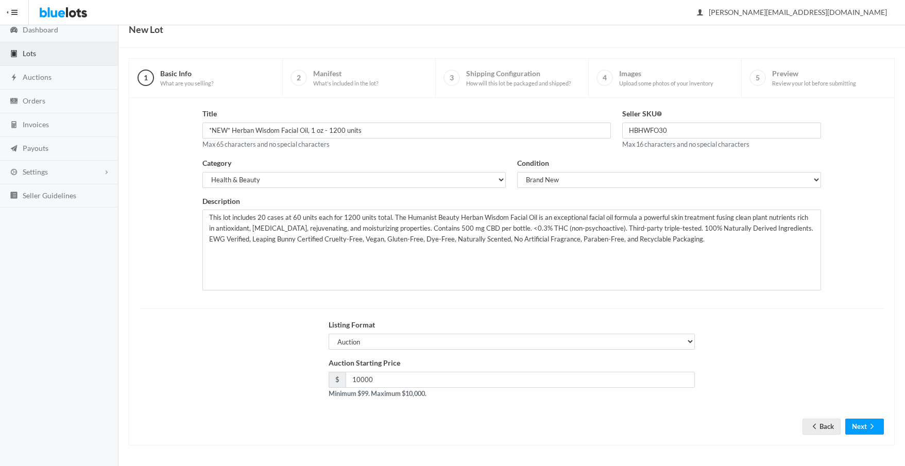
scroll to position [42, 0]
click at [860, 425] on button "Next" at bounding box center [864, 426] width 39 height 16
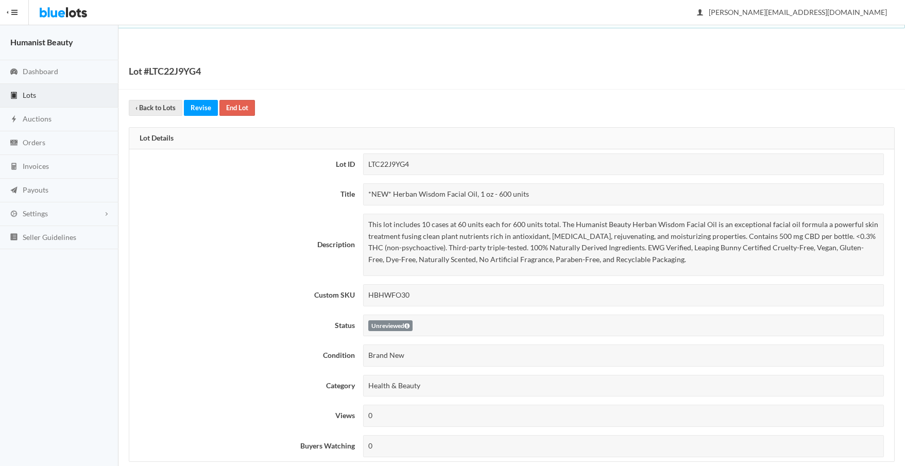
drag, startPoint x: 536, startPoint y: 193, endPoint x: 360, endPoint y: 187, distance: 176.2
click at [363, 190] on div "*NEW* Herban Wisdom Facial Oil, 1 oz - 600 units" at bounding box center [623, 194] width 521 height 22
copy div "*NEW* Herban Wisdom Facial Oil, 1 oz - 600 units"
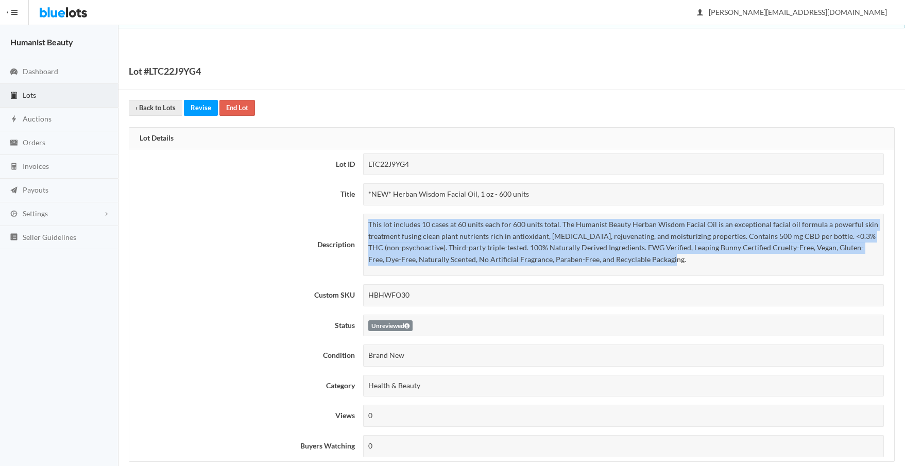
drag, startPoint x: 369, startPoint y: 223, endPoint x: 692, endPoint y: 261, distance: 325.1
click at [692, 261] on p "This lot includes 10 cases at 60 units each for 600 units total. The Humanist B…" at bounding box center [623, 242] width 511 height 46
copy p "This lot includes 10 cases at 60 units each for 600 units total. The Humanist B…"
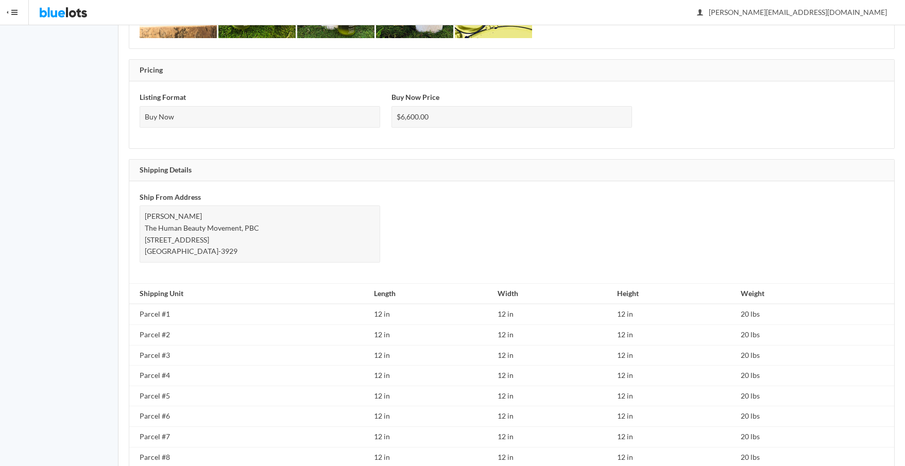
scroll to position [462, 0]
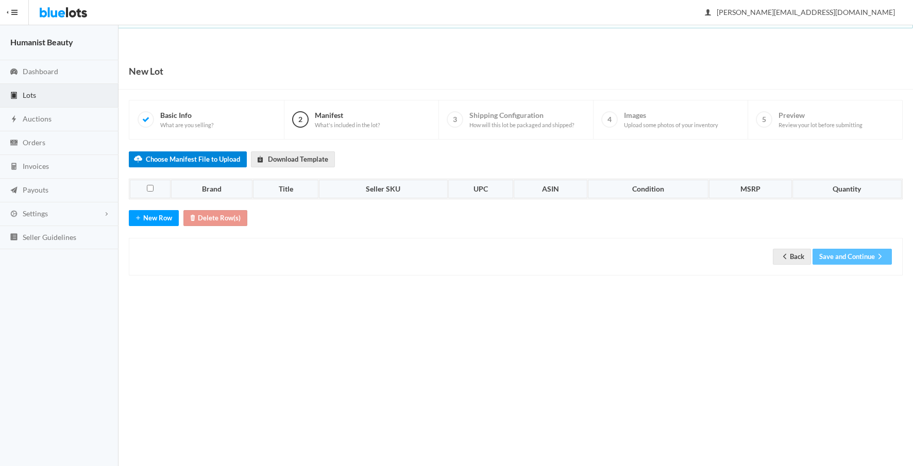
click at [164, 158] on label "Choose Manifest File to Upload" at bounding box center [188, 159] width 118 height 16
click at [0, 0] on input "Choose Manifest File to Upload" at bounding box center [0, 0] width 0 height 0
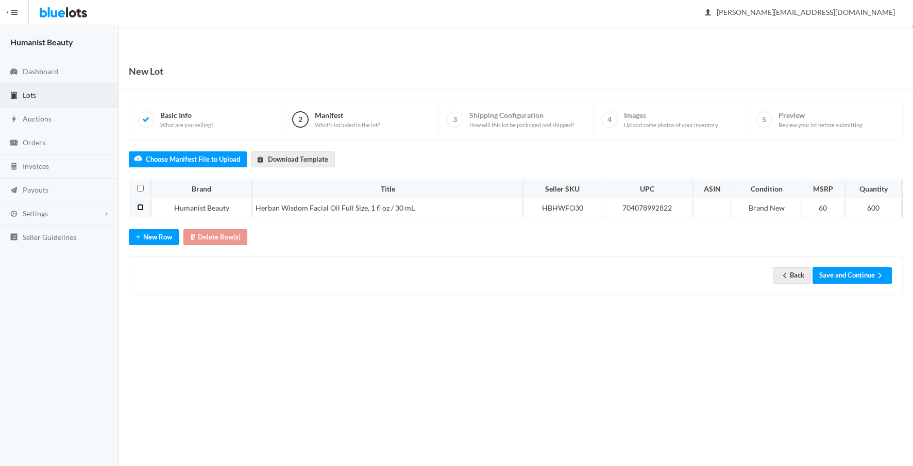
click at [140, 207] on input "checkbox" at bounding box center [140, 207] width 7 height 7
checkbox input "true"
click at [220, 238] on button "Delete Row(s)" at bounding box center [215, 237] width 64 height 16
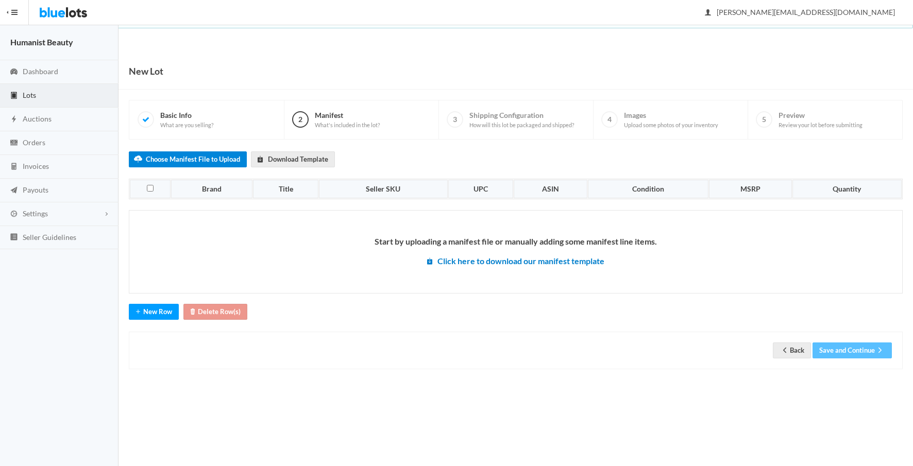
click at [199, 159] on label "Choose Manifest File to Upload" at bounding box center [188, 159] width 118 height 16
click at [0, 0] on input "Choose Manifest File to Upload" at bounding box center [0, 0] width 0 height 0
click at [160, 155] on label "Choose Manifest File to Upload" at bounding box center [188, 159] width 118 height 16
click at [0, 0] on input "Choose Manifest File to Upload" at bounding box center [0, 0] width 0 height 0
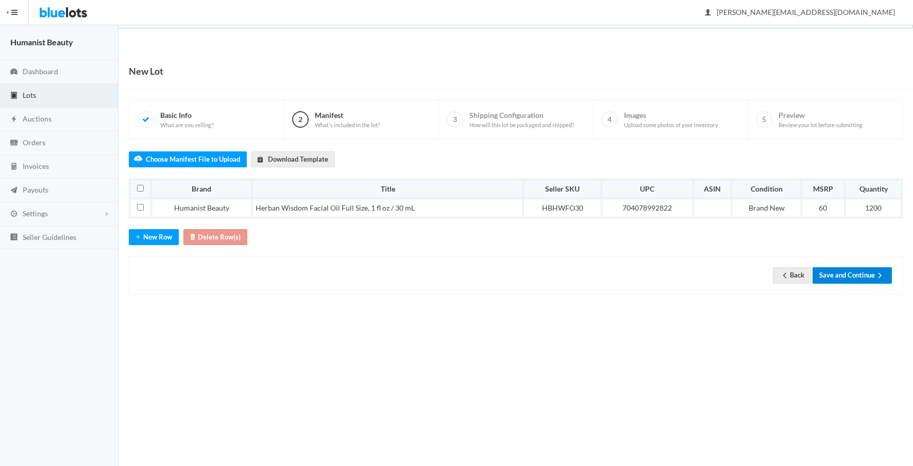
click at [839, 274] on button "Save and Continue" at bounding box center [851, 275] width 79 height 16
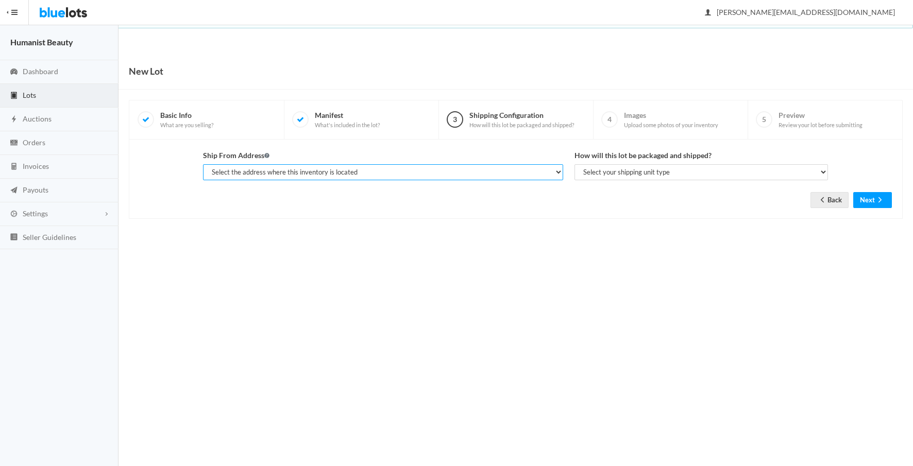
click at [456, 175] on select "Select the address where this inventory is located [PERSON_NAME], The Human Bea…" at bounding box center [383, 172] width 360 height 16
select select "23401"
click at [203, 164] on select "Select the address where this inventory is located [PERSON_NAME], The Human Bea…" at bounding box center [383, 172] width 360 height 16
click at [613, 172] on select "Select your shipping unit type Parcel Pallet Truckload" at bounding box center [701, 172] width 254 height 16
select select "parcel"
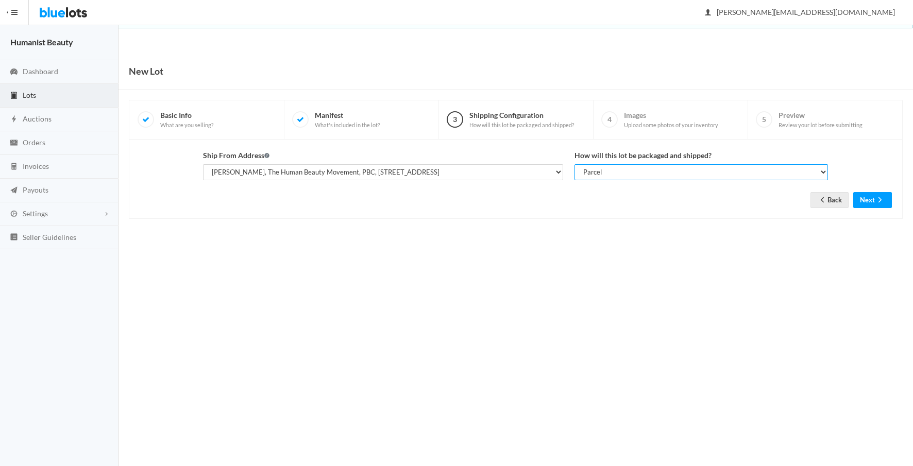
click at [574, 164] on select "Select your shipping unit type Parcel Pallet Truckload" at bounding box center [701, 172] width 254 height 16
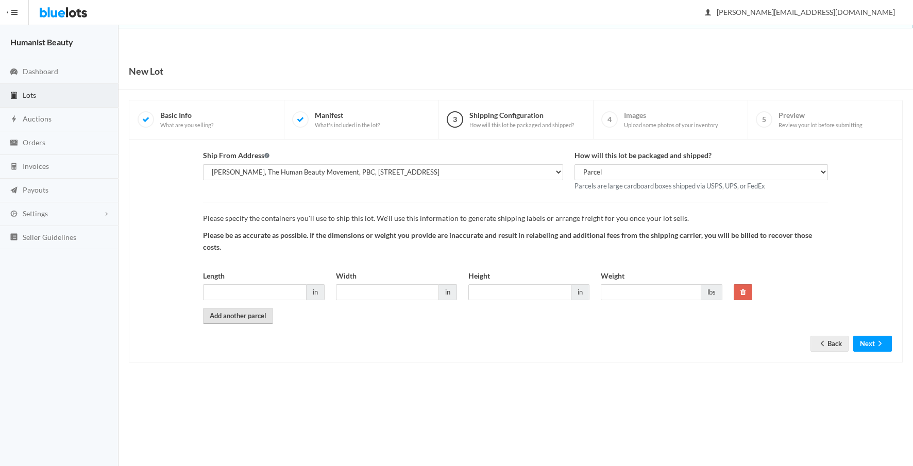
click at [255, 318] on link "Add another parcel" at bounding box center [238, 316] width 70 height 16
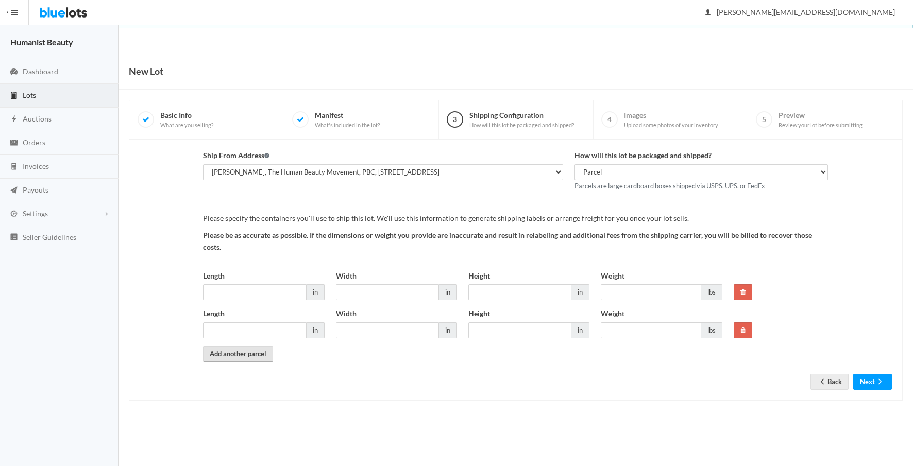
click at [249, 352] on link "Add another parcel" at bounding box center [238, 354] width 70 height 16
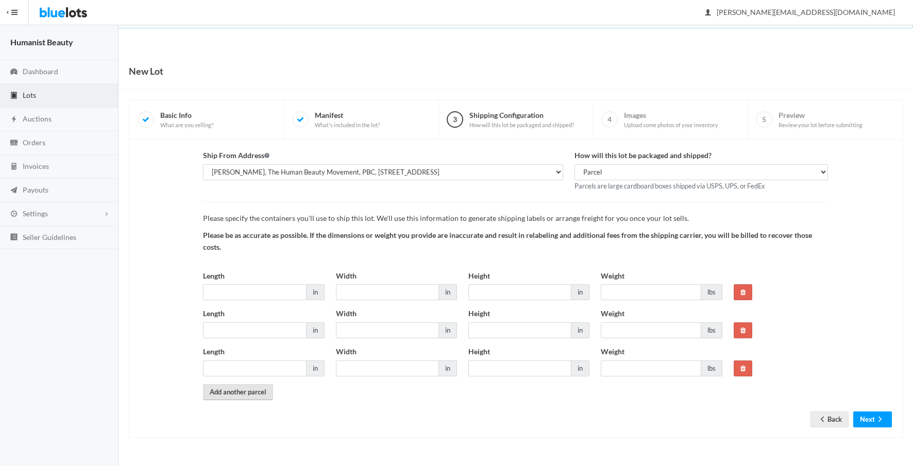
click at [237, 387] on link "Add another parcel" at bounding box center [238, 392] width 70 height 16
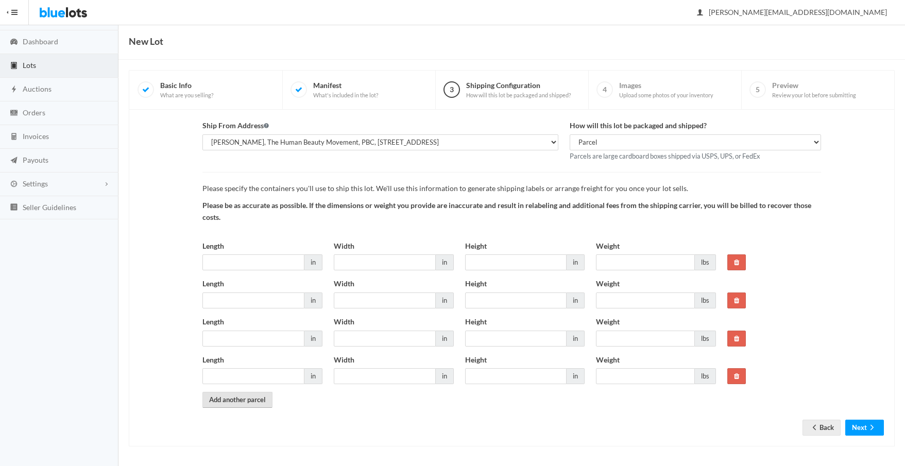
click at [236, 400] on link "Add another parcel" at bounding box center [237, 400] width 70 height 16
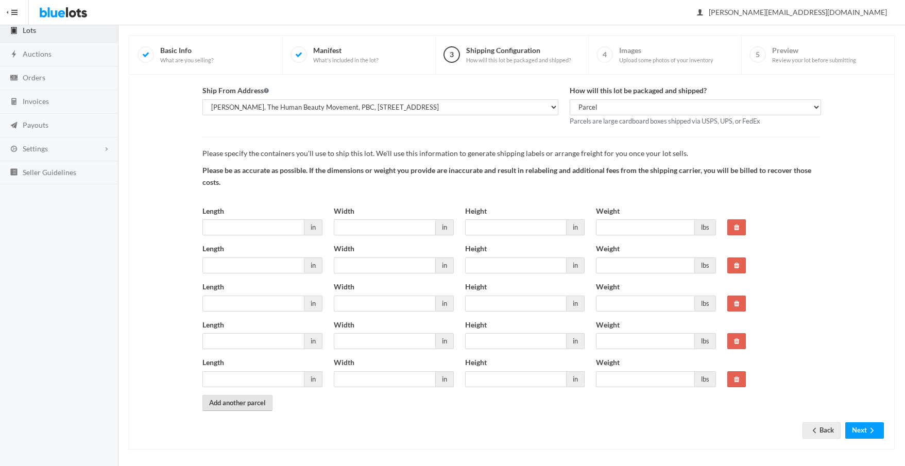
click at [234, 402] on link "Add another parcel" at bounding box center [237, 403] width 70 height 16
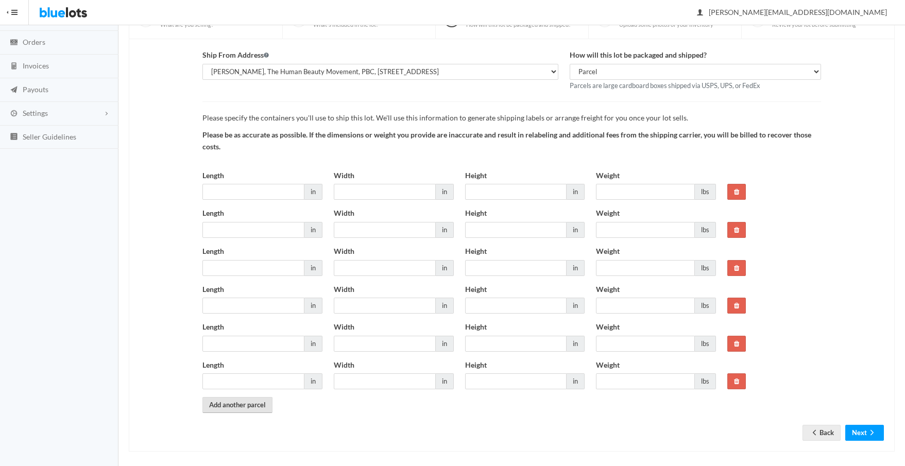
click at [230, 403] on link "Add another parcel" at bounding box center [237, 405] width 70 height 16
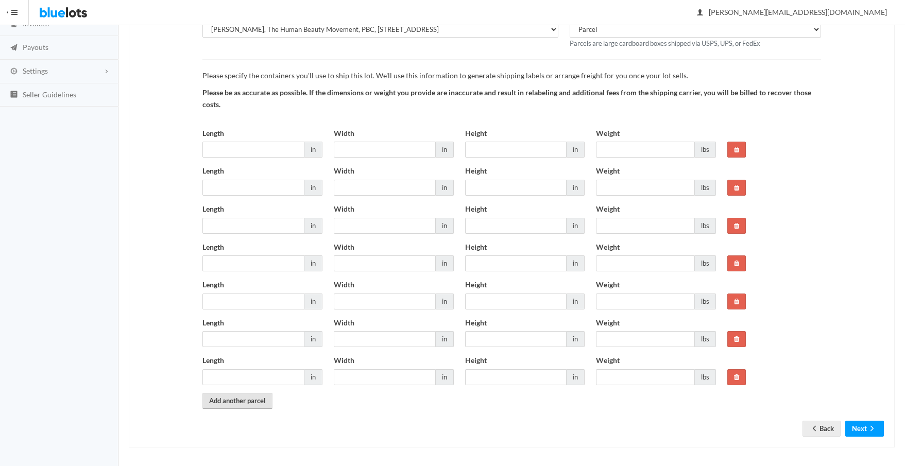
click at [230, 403] on link "Add another parcel" at bounding box center [237, 401] width 70 height 16
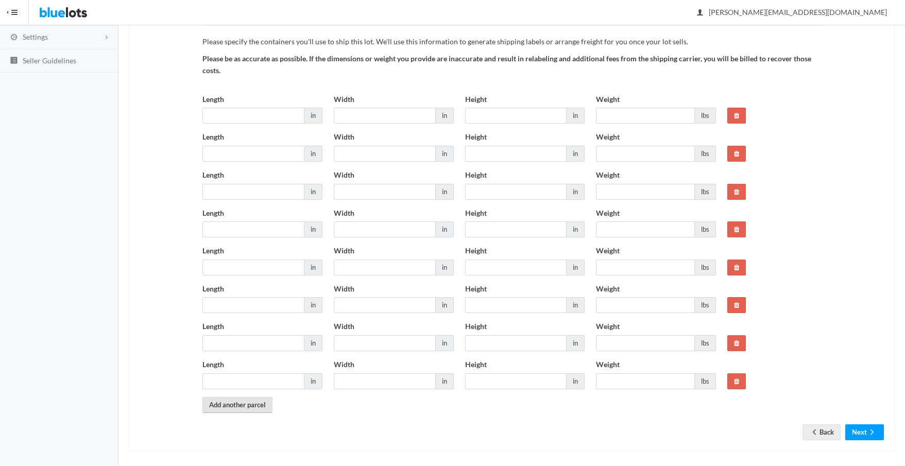
click at [229, 405] on link "Add another parcel" at bounding box center [237, 405] width 70 height 16
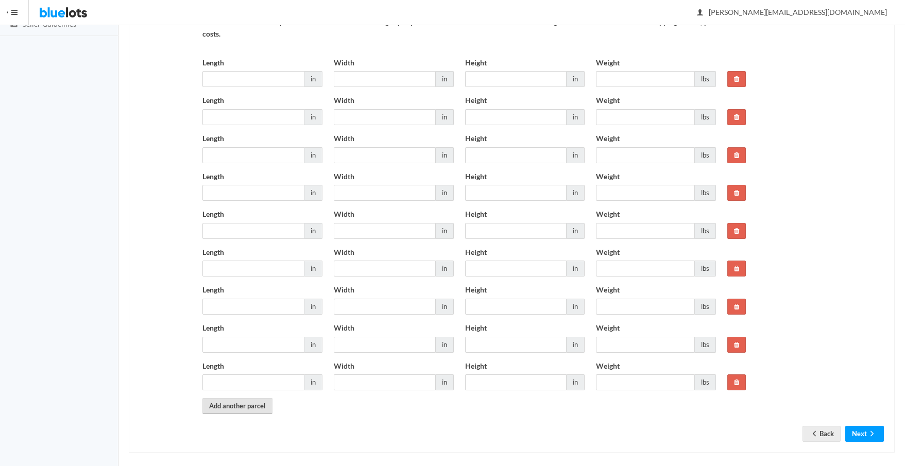
click at [229, 408] on link "Add another parcel" at bounding box center [237, 406] width 70 height 16
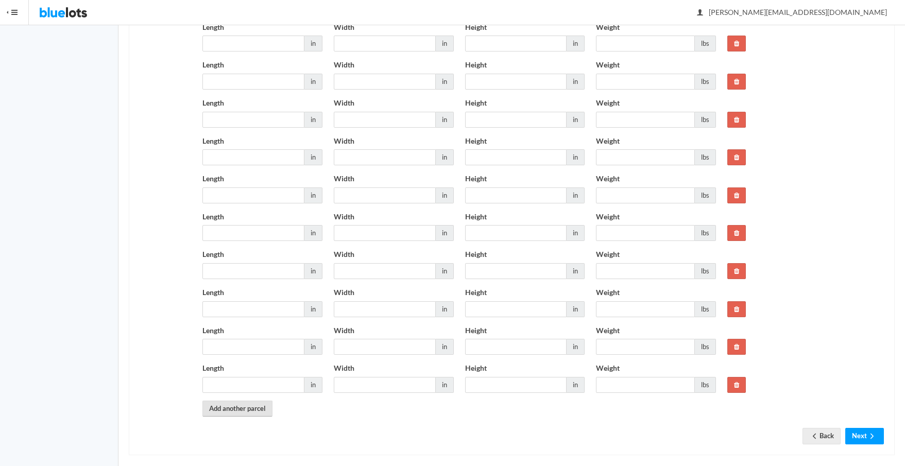
click at [228, 409] on link "Add another parcel" at bounding box center [237, 409] width 70 height 16
click at [229, 409] on link "Add another parcel" at bounding box center [237, 410] width 70 height 16
click at [229, 410] on link "Add another parcel" at bounding box center [237, 409] width 70 height 16
click at [230, 410] on link "Add another parcel" at bounding box center [237, 409] width 70 height 16
click at [230, 410] on link "Add another parcel" at bounding box center [237, 410] width 70 height 16
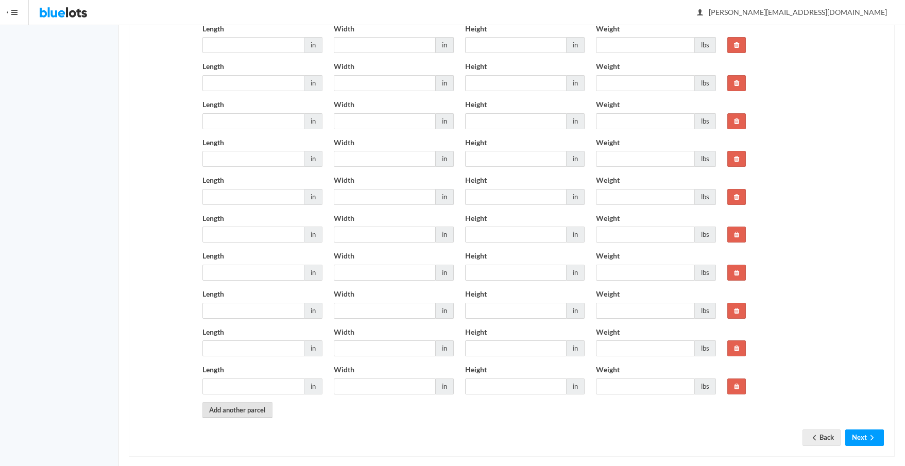
click at [230, 410] on link "Add another parcel" at bounding box center [237, 410] width 70 height 16
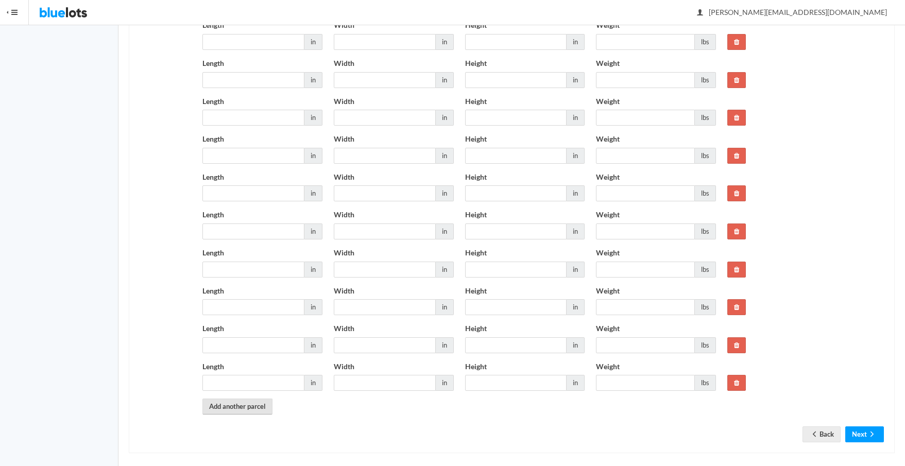
click at [230, 410] on link "Add another parcel" at bounding box center [237, 407] width 70 height 16
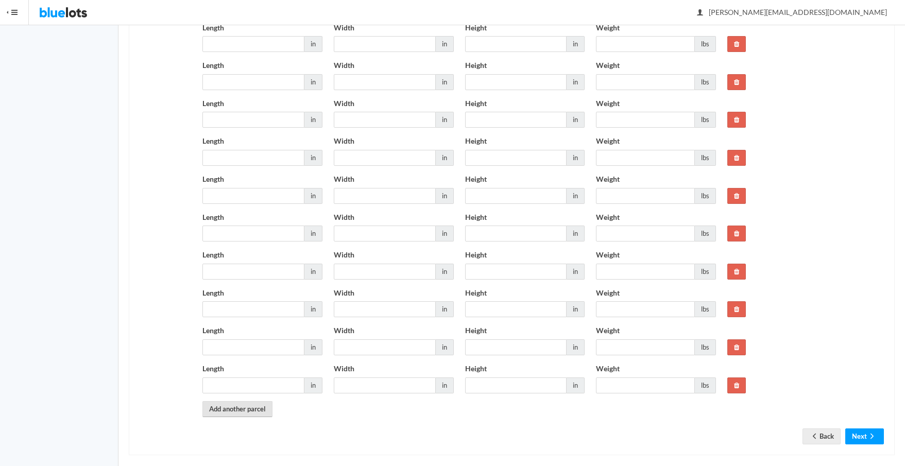
click at [230, 410] on link "Add another parcel" at bounding box center [237, 409] width 70 height 16
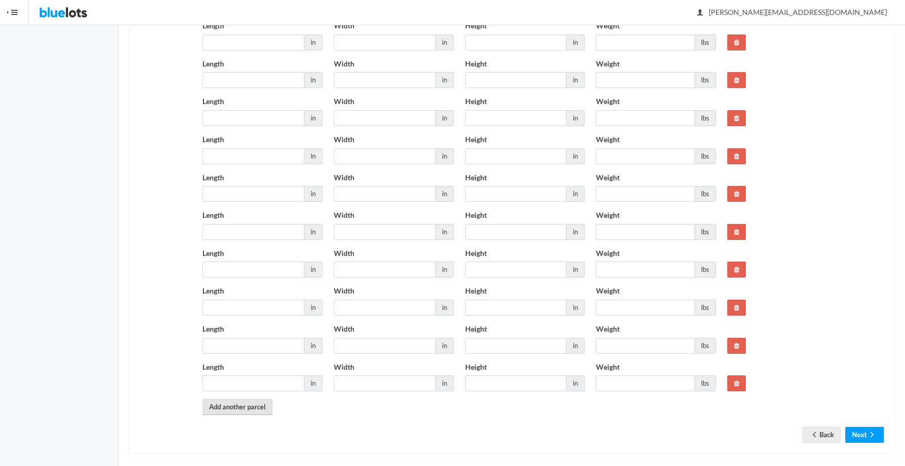
click at [230, 411] on link "Add another parcel" at bounding box center [237, 407] width 70 height 16
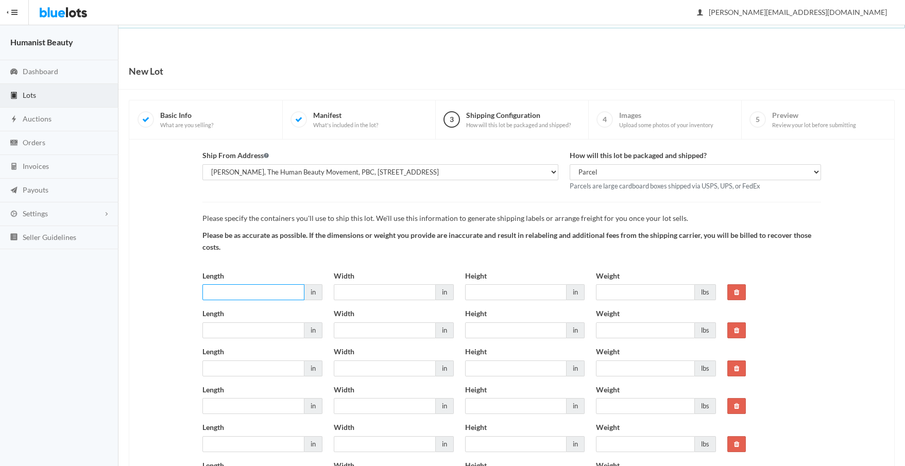
click at [253, 287] on input "Length" at bounding box center [253, 292] width 102 height 16
type input "12"
click at [360, 292] on input "Width" at bounding box center [385, 292] width 102 height 16
type input "12"
click at [503, 293] on input "Height" at bounding box center [516, 292] width 102 height 16
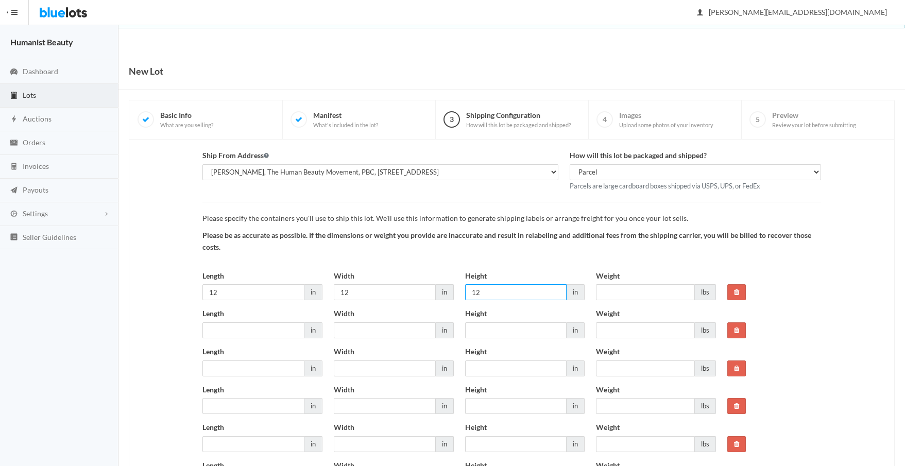
type input "12"
click at [231, 327] on input "Length" at bounding box center [253, 330] width 102 height 16
type input "12"
click at [352, 332] on input "Width" at bounding box center [385, 330] width 102 height 16
type input "12"
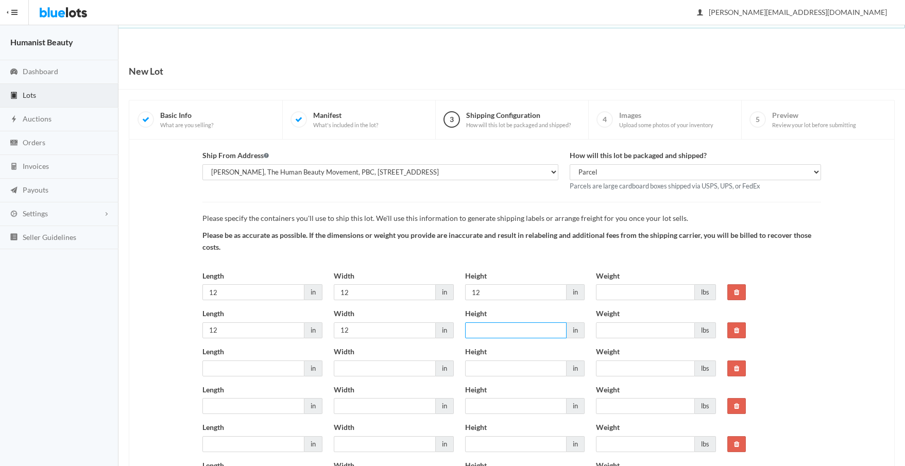
click at [491, 329] on input "Height" at bounding box center [516, 330] width 102 height 16
type input "12"
click at [224, 364] on input "Length" at bounding box center [253, 369] width 102 height 16
type input "12"
click at [362, 367] on input "Width" at bounding box center [385, 369] width 102 height 16
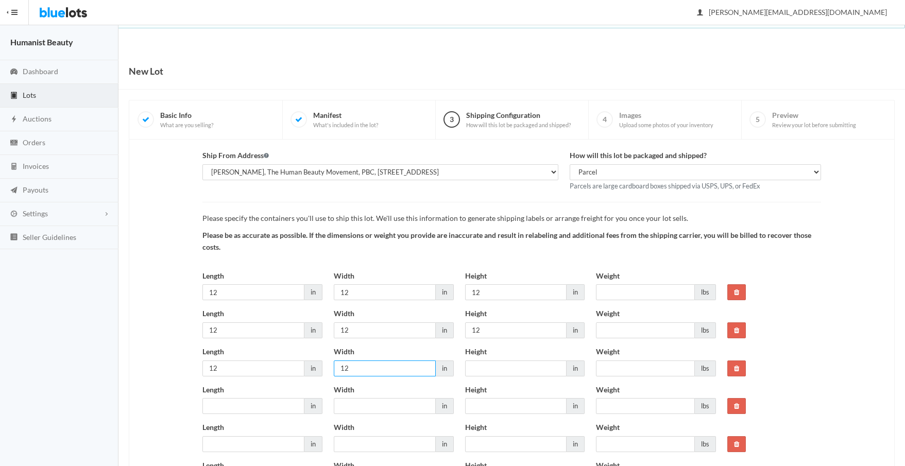
type input "12"
click at [481, 369] on input "Height" at bounding box center [516, 369] width 102 height 16
type input "12"
drag, startPoint x: 236, startPoint y: 402, endPoint x: 276, endPoint y: 408, distance: 40.1
click at [236, 403] on input "Length" at bounding box center [253, 406] width 102 height 16
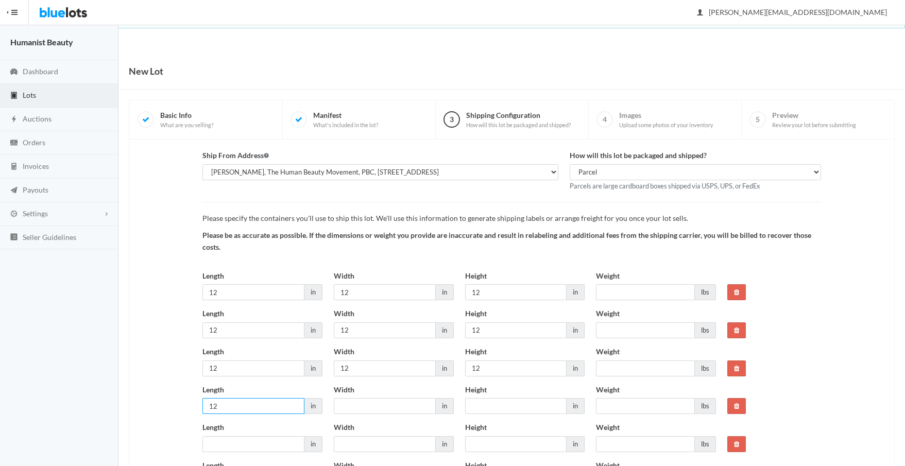
type input "12"
drag, startPoint x: 344, startPoint y: 407, endPoint x: 362, endPoint y: 406, distance: 18.1
click at [345, 407] on input "Width" at bounding box center [385, 406] width 102 height 16
type input "12"
click at [498, 407] on input "Height" at bounding box center [516, 406] width 102 height 16
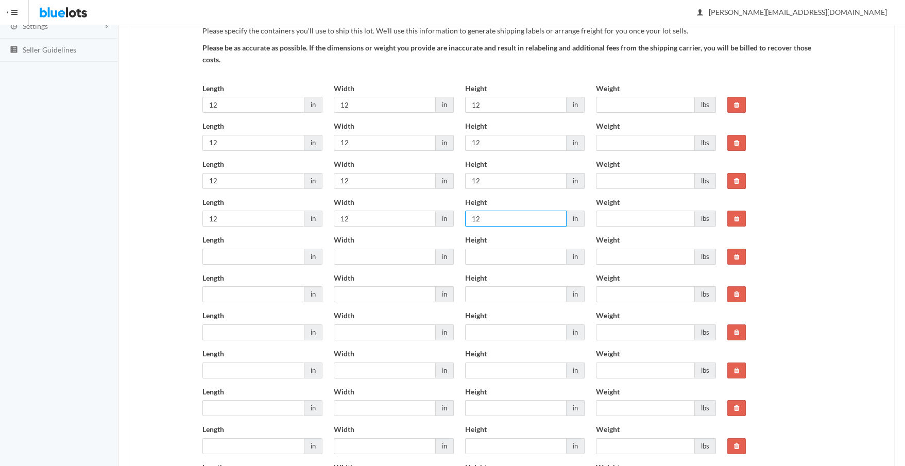
scroll to position [191, 0]
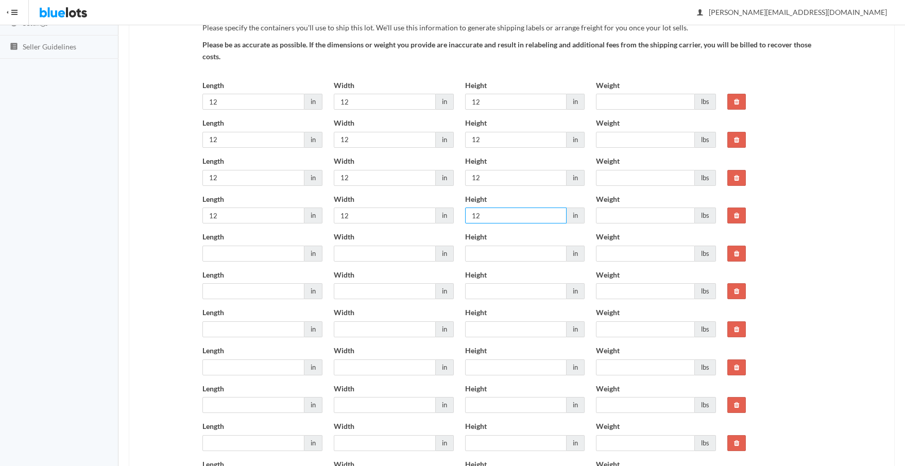
type input "12"
drag, startPoint x: 223, startPoint y: 253, endPoint x: 292, endPoint y: 257, distance: 68.6
click at [223, 253] on input "Length" at bounding box center [253, 254] width 102 height 16
type input "12"
click at [360, 252] on input "Width" at bounding box center [385, 254] width 102 height 16
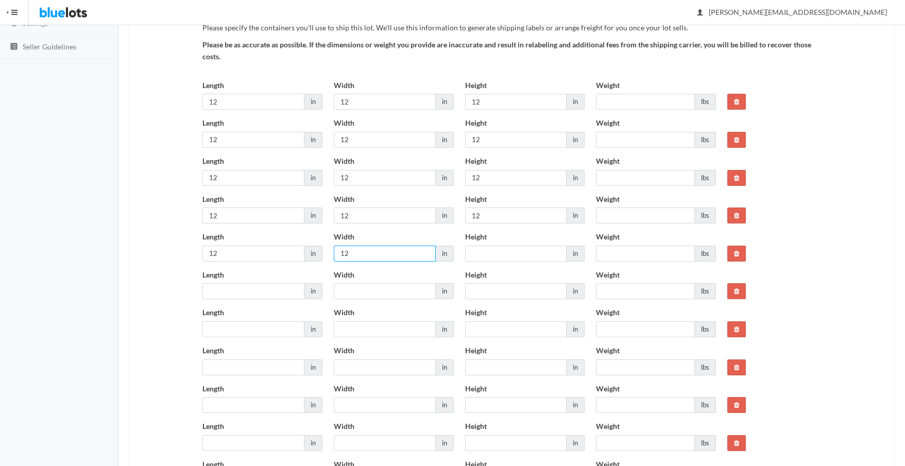
type input "12"
click at [476, 256] on input "Height" at bounding box center [516, 254] width 102 height 16
type input "12"
click at [251, 289] on input "Length" at bounding box center [253, 291] width 102 height 16
type input "12"
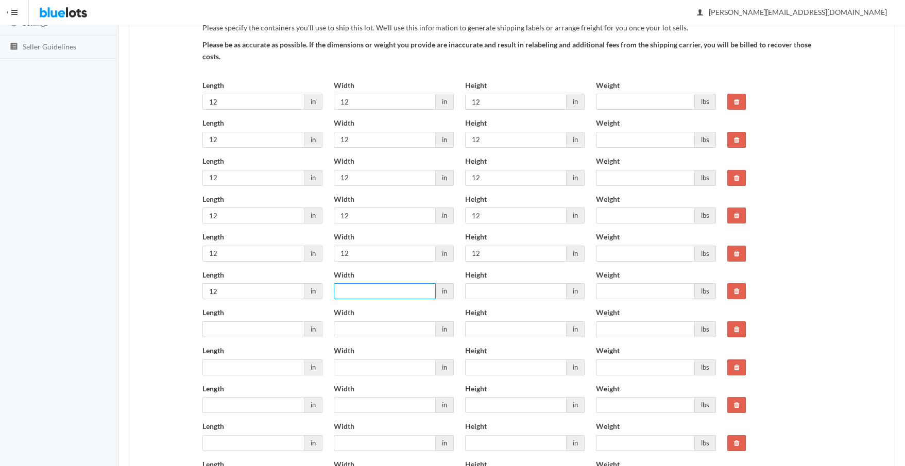
click at [340, 290] on input "Width" at bounding box center [385, 291] width 102 height 16
type input "12"
click at [505, 290] on input "Height" at bounding box center [516, 291] width 102 height 16
type input "12"
click at [254, 327] on input "Length" at bounding box center [253, 329] width 102 height 16
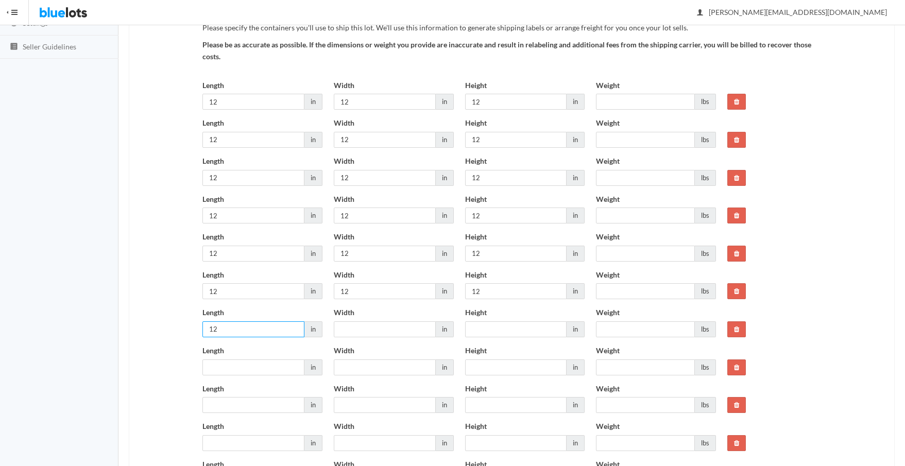
type input "12"
click at [346, 328] on input "Width" at bounding box center [385, 329] width 102 height 16
type input "12"
click at [515, 328] on input "Height" at bounding box center [516, 329] width 102 height 16
type input "12"
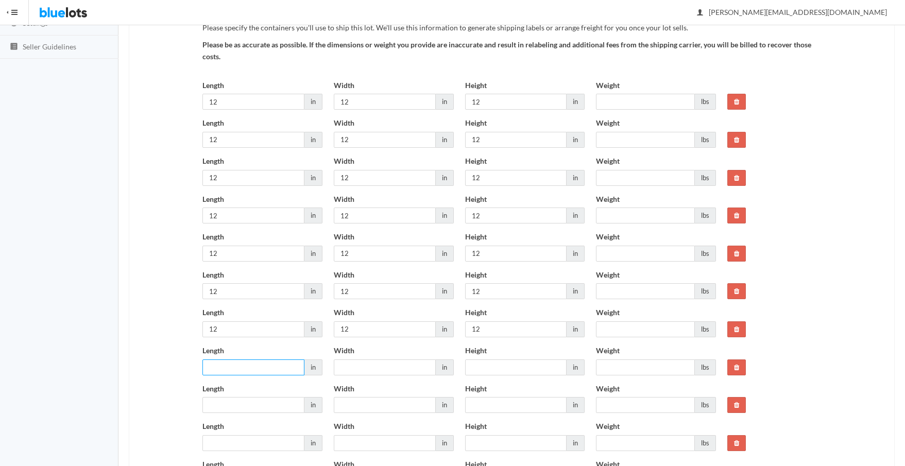
click at [255, 370] on input "Length" at bounding box center [253, 368] width 102 height 16
type input "12"
click at [366, 370] on input "Width" at bounding box center [385, 368] width 102 height 16
type input "12"
click at [476, 365] on input "Height" at bounding box center [516, 368] width 102 height 16
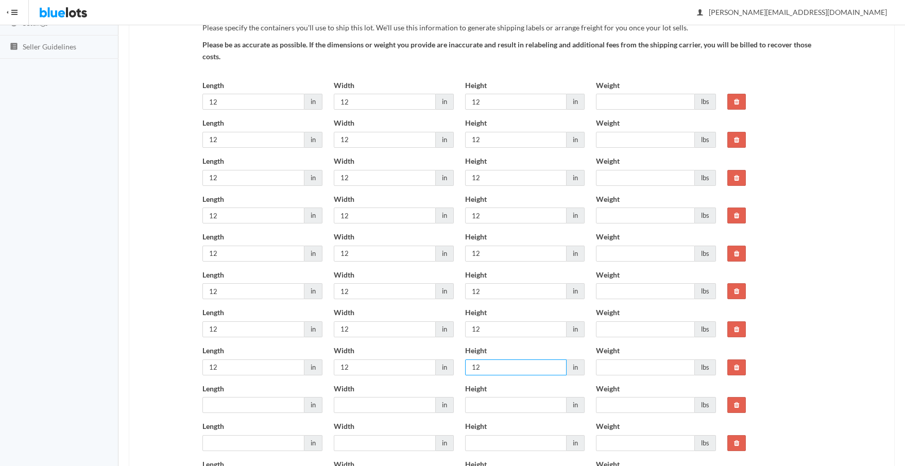
type input "12"
click at [215, 411] on input "Length" at bounding box center [253, 405] width 102 height 16
type input "12"
drag, startPoint x: 344, startPoint y: 403, endPoint x: 373, endPoint y: 403, distance: 29.4
click at [344, 403] on input "Width" at bounding box center [385, 405] width 102 height 16
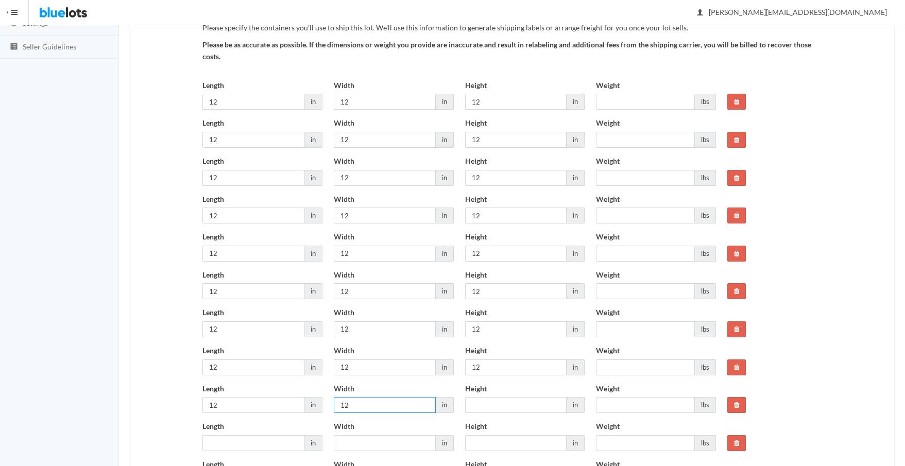
type input "12"
click at [490, 403] on input "Height" at bounding box center [516, 405] width 102 height 16
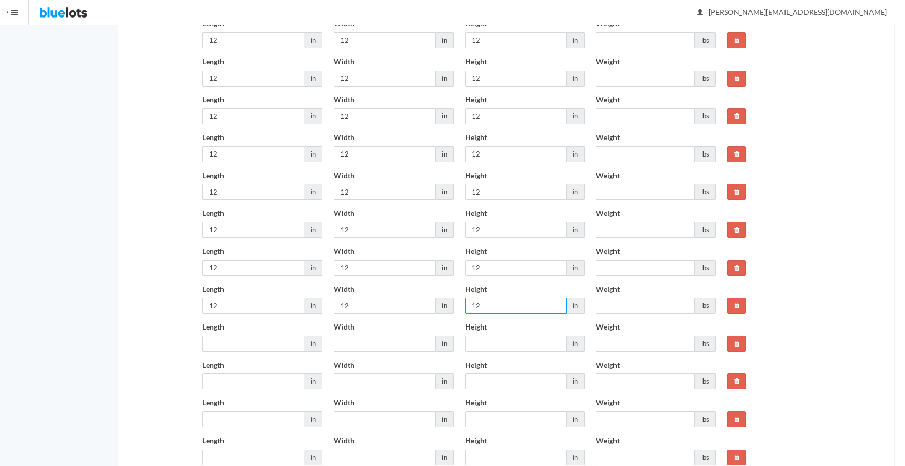
scroll to position [424, 0]
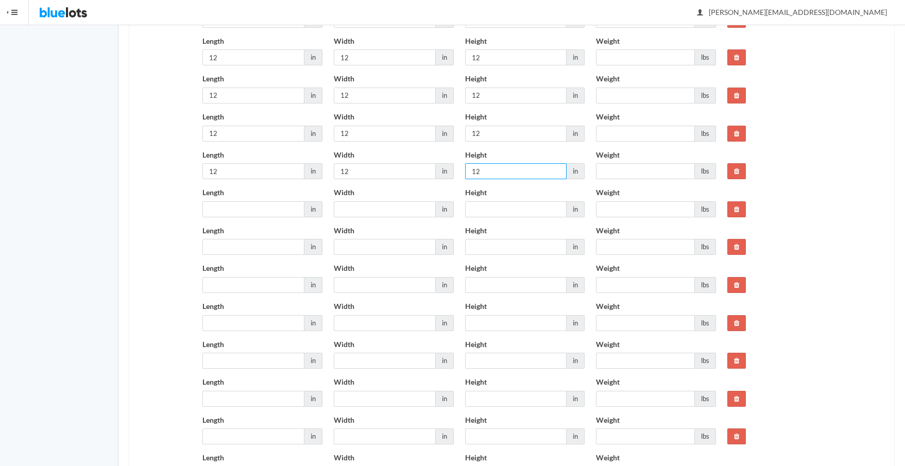
type input "12"
drag, startPoint x: 214, startPoint y: 207, endPoint x: 258, endPoint y: 213, distance: 43.7
click at [215, 207] on input "Length" at bounding box center [253, 209] width 102 height 16
type input "12"
click at [351, 202] on input "Width" at bounding box center [385, 209] width 102 height 16
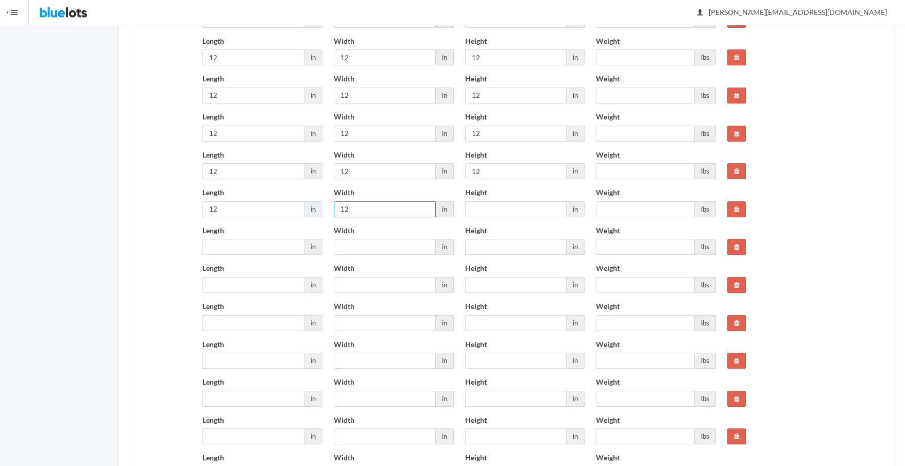
type input "12"
click at [469, 208] on input "Height" at bounding box center [516, 209] width 102 height 16
type input "12"
click at [246, 253] on input "Length" at bounding box center [253, 247] width 102 height 16
type input "12"
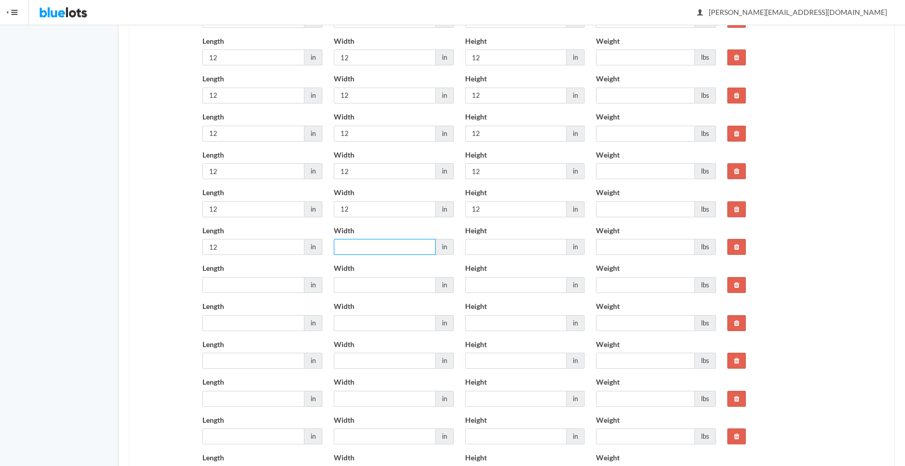
click at [353, 247] on input "Width" at bounding box center [385, 247] width 102 height 16
type input "12"
click at [473, 246] on input "Height" at bounding box center [516, 247] width 102 height 16
type input "12"
click at [231, 283] on input "Length" at bounding box center [253, 285] width 102 height 16
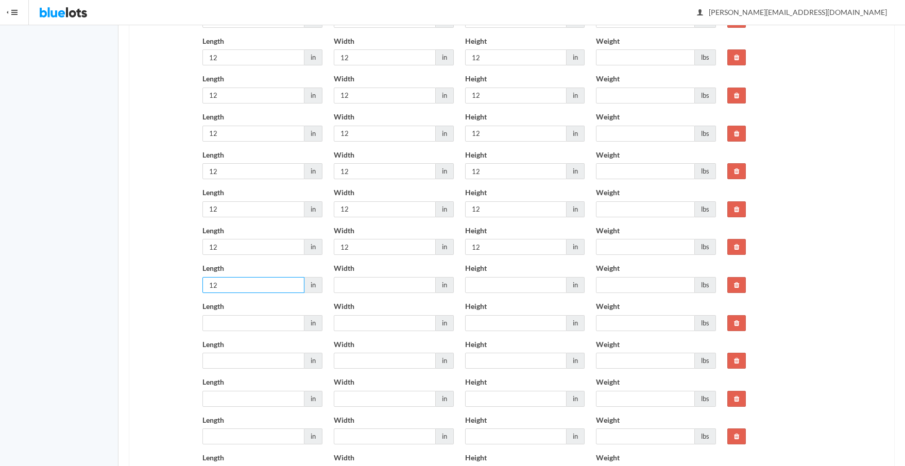
type input "12"
click at [353, 285] on input "Width" at bounding box center [385, 285] width 102 height 16
type input "12"
click at [526, 285] on input "Height" at bounding box center [516, 285] width 102 height 16
type input "12"
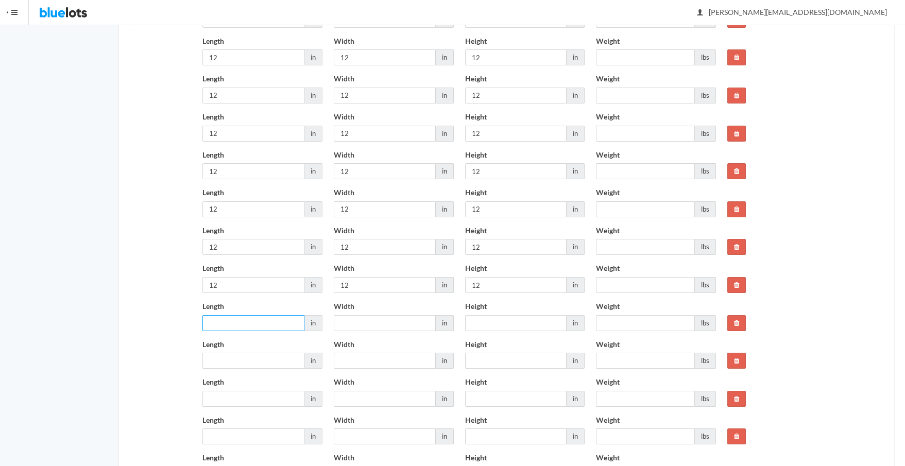
click at [271, 322] on input "Length" at bounding box center [253, 323] width 102 height 16
type input "12"
click at [358, 322] on input "Width" at bounding box center [385, 323] width 102 height 16
type input "12"
click at [473, 319] on input "Height" at bounding box center [516, 323] width 102 height 16
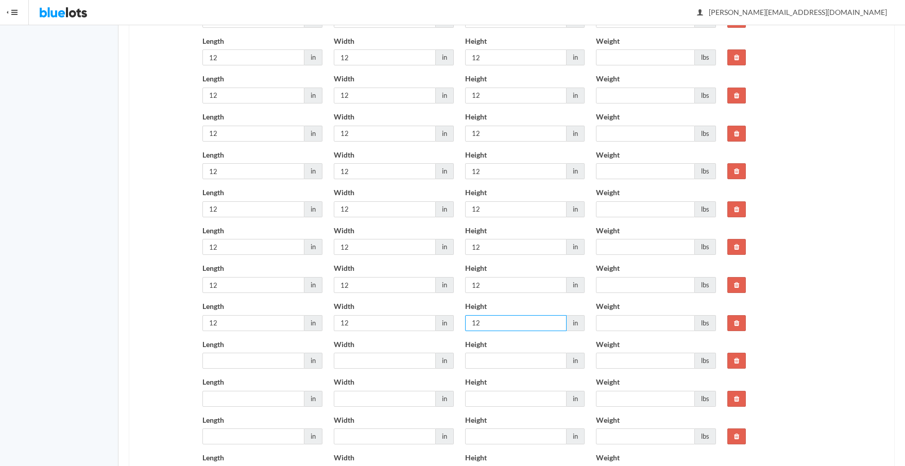
type input "12"
drag, startPoint x: 230, startPoint y: 361, endPoint x: 275, endPoint y: 370, distance: 45.3
click at [231, 362] on input "Length" at bounding box center [253, 361] width 102 height 16
type input "12"
click at [360, 362] on input "Width" at bounding box center [385, 361] width 102 height 16
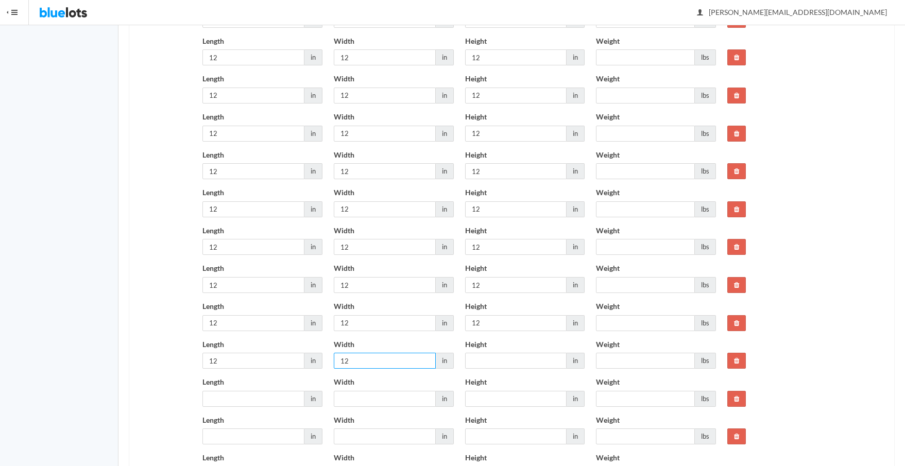
type input "12"
click at [470, 359] on input "Height" at bounding box center [516, 361] width 102 height 16
type input "12"
click at [236, 397] on input "Length" at bounding box center [253, 399] width 102 height 16
type input "12"
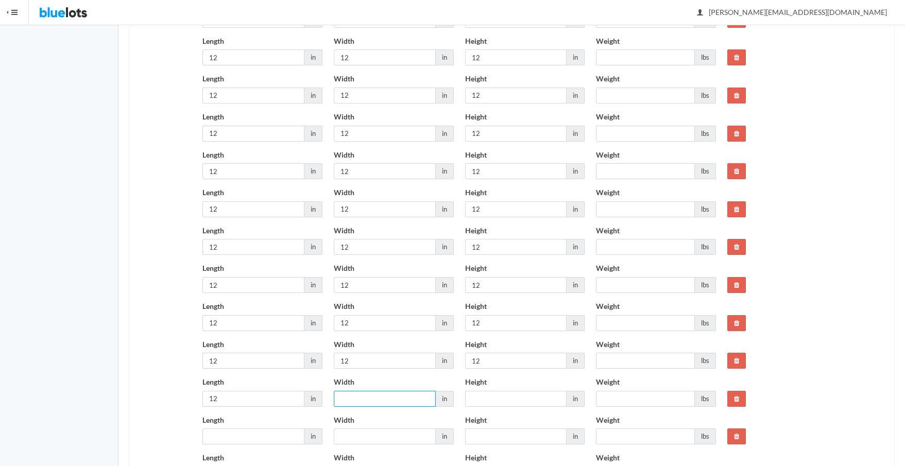
click at [354, 400] on input "Width" at bounding box center [385, 399] width 102 height 16
type input "12"
click at [472, 398] on input "Height" at bounding box center [516, 399] width 102 height 16
type input "12"
click at [218, 434] on input "Length" at bounding box center [253, 437] width 102 height 16
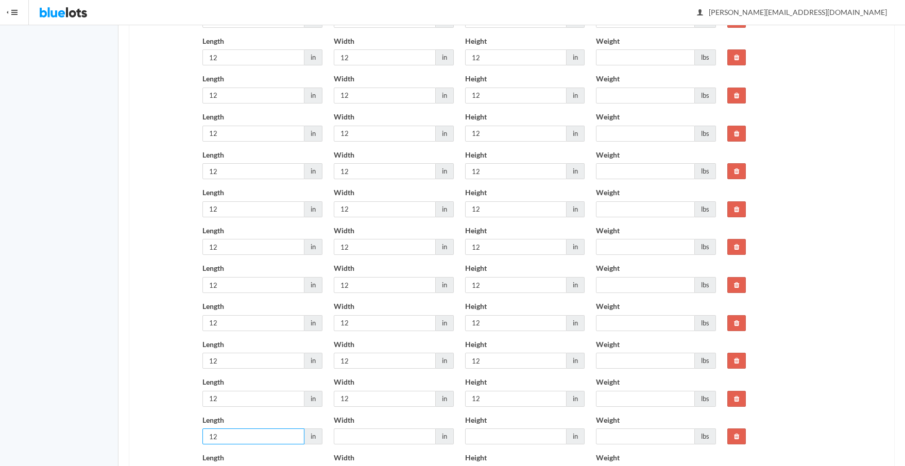
type input "12"
click at [340, 436] on input "Width" at bounding box center [385, 437] width 102 height 16
type input "12"
click at [484, 437] on input "Height" at bounding box center [516, 437] width 102 height 16
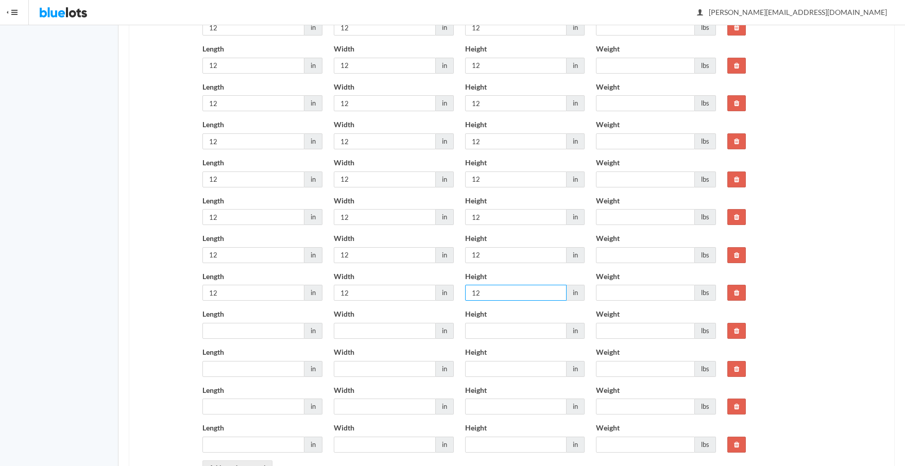
scroll to position [571, 0]
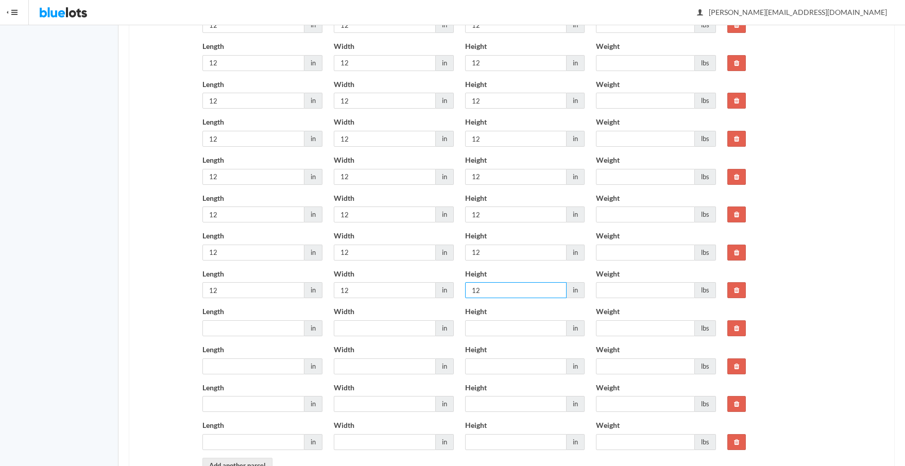
type input "12"
click at [243, 329] on input "Length" at bounding box center [253, 328] width 102 height 16
type input "12"
click at [346, 330] on input "Width" at bounding box center [385, 328] width 102 height 16
type input "12"
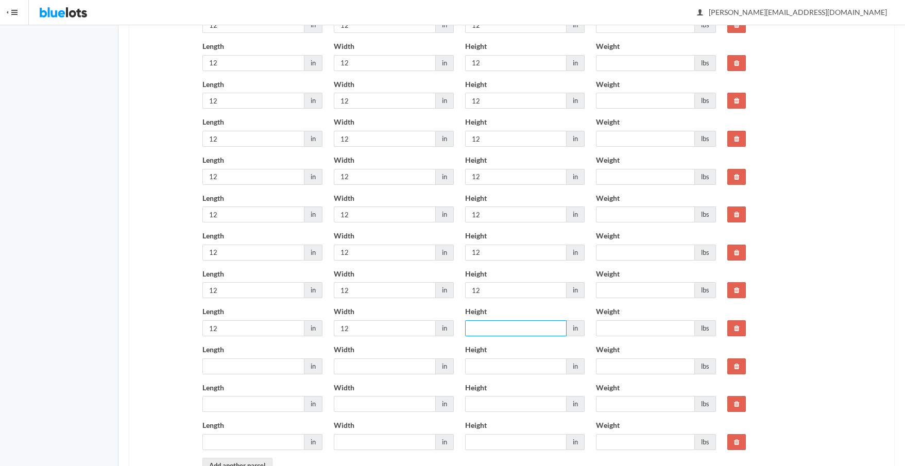
click at [480, 329] on input "Height" at bounding box center [516, 328] width 102 height 16
type input "12"
click at [257, 364] on input "Length" at bounding box center [253, 366] width 102 height 16
type input "12"
click at [353, 365] on input "Width" at bounding box center [385, 366] width 102 height 16
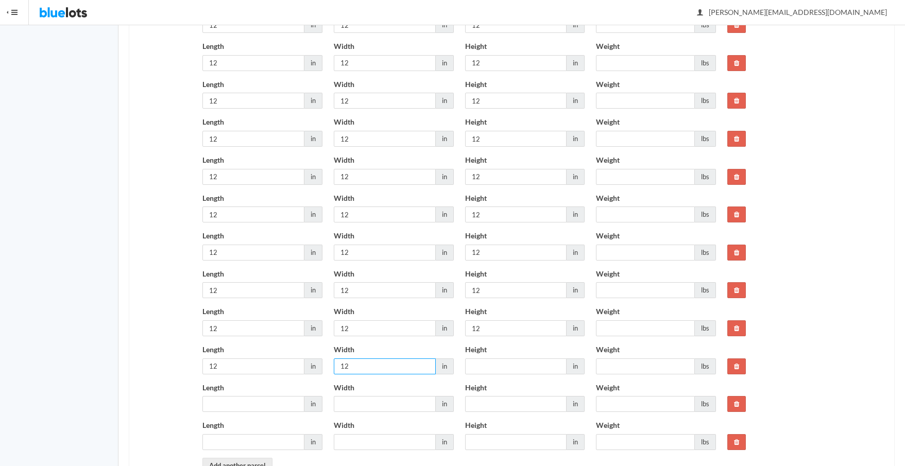
type input "12"
click at [487, 368] on input "Height" at bounding box center [516, 366] width 102 height 16
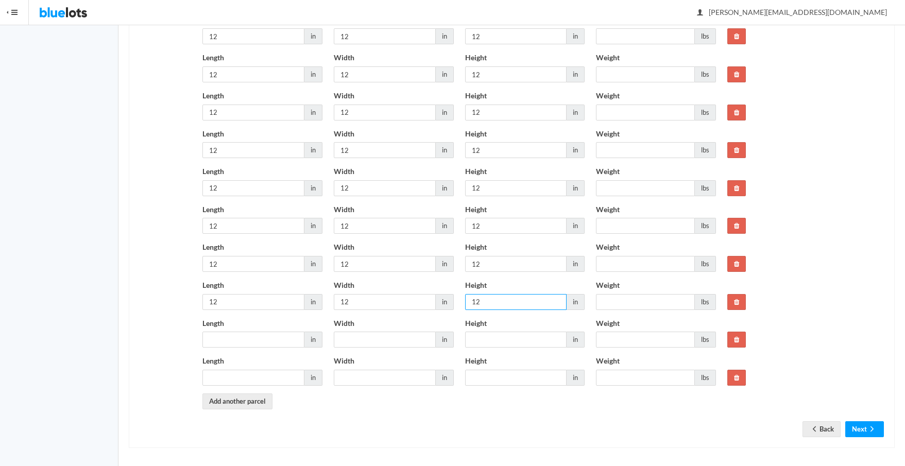
scroll to position [638, 0]
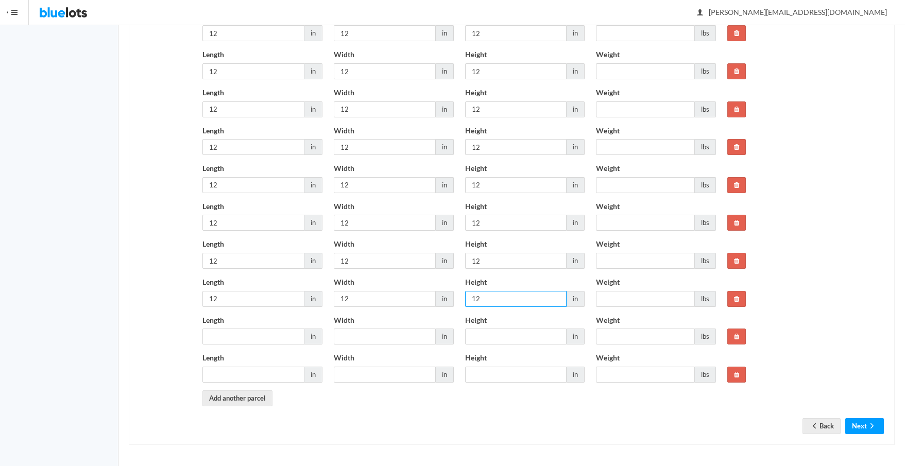
type input "12"
click at [253, 338] on input "Length" at bounding box center [253, 337] width 102 height 16
type input "12"
click at [354, 335] on input "Width" at bounding box center [385, 337] width 102 height 16
type input "12"
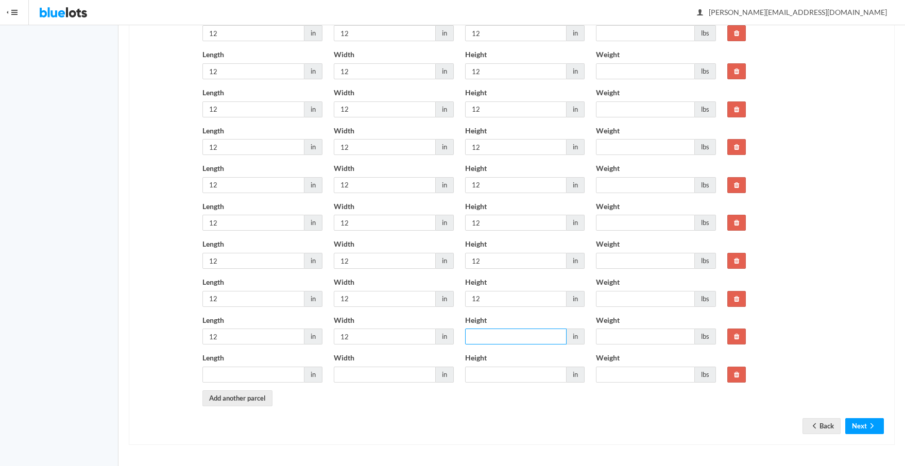
click at [483, 336] on input "Height" at bounding box center [516, 337] width 102 height 16
type input "12"
click at [261, 377] on input "Length" at bounding box center [253, 375] width 102 height 16
type input "12"
click at [356, 376] on input "Width" at bounding box center [385, 375] width 102 height 16
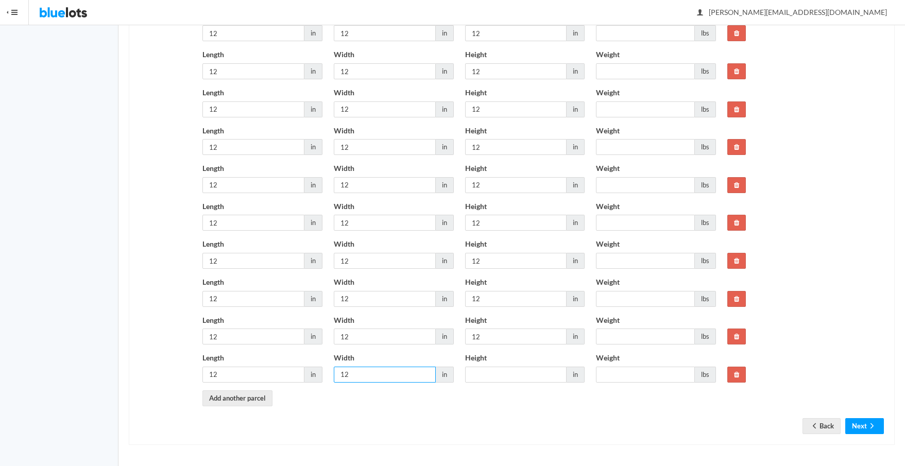
type input "12"
click at [483, 375] on input "Height" at bounding box center [516, 375] width 102 height 16
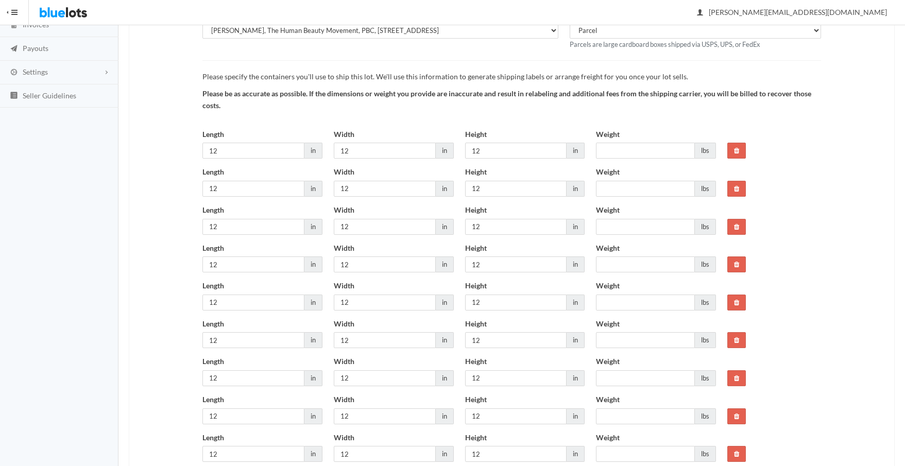
scroll to position [133, 0]
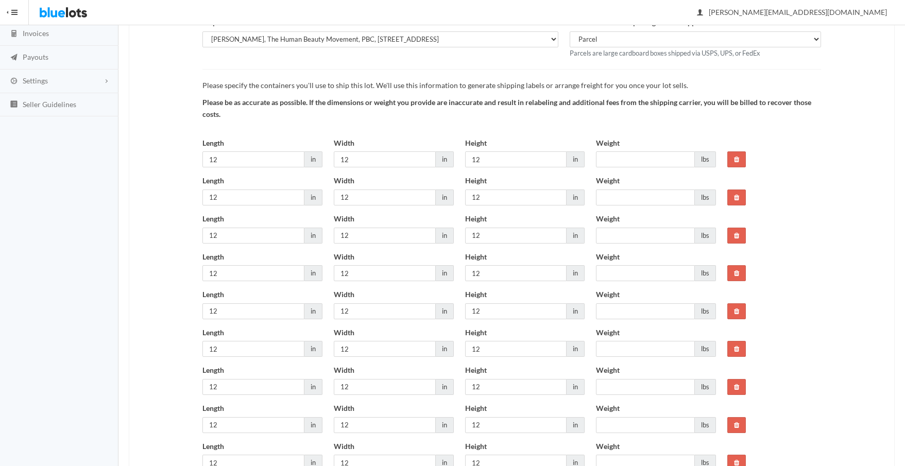
type input "12"
click at [617, 158] on input "Weight" at bounding box center [645, 159] width 99 height 16
type input "20"
click at [617, 194] on input "Weight" at bounding box center [645, 198] width 99 height 16
type input "20"
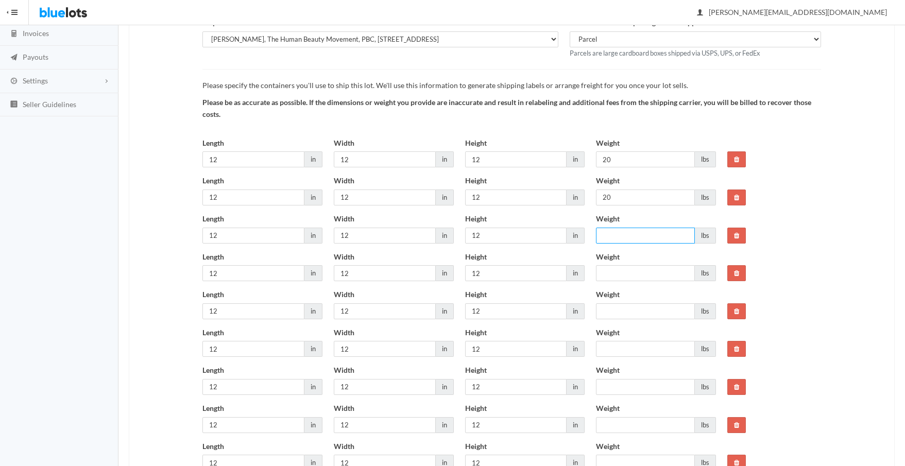
click at [620, 233] on input "Weight" at bounding box center [645, 236] width 99 height 16
type input "20"
click at [621, 271] on input "Weight" at bounding box center [645, 273] width 99 height 16
type input "20"
click at [617, 310] on input "Weight" at bounding box center [645, 311] width 99 height 16
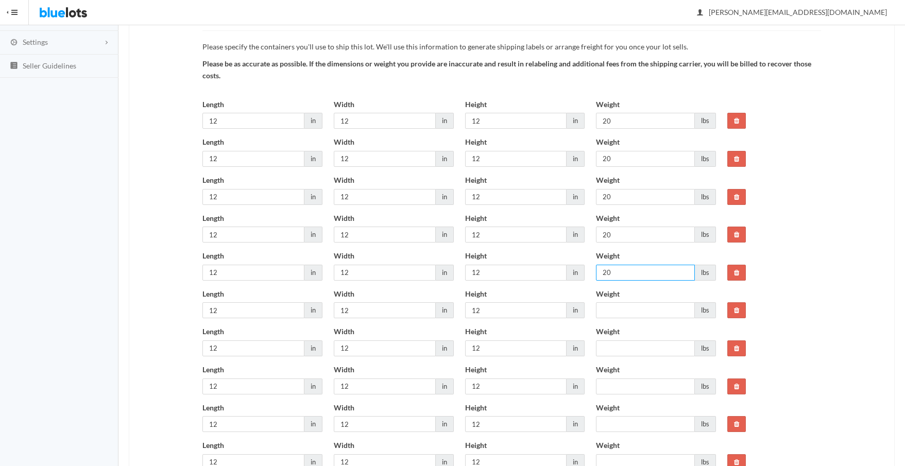
scroll to position [173, 0]
type input "20"
click at [622, 310] on input "Weight" at bounding box center [645, 309] width 99 height 16
type input "20"
click at [617, 341] on input "Weight" at bounding box center [645, 347] width 99 height 16
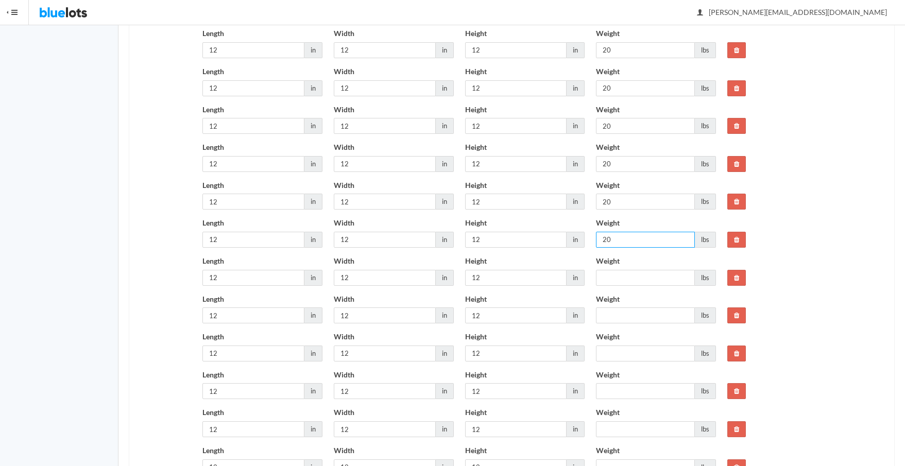
scroll to position [284, 0]
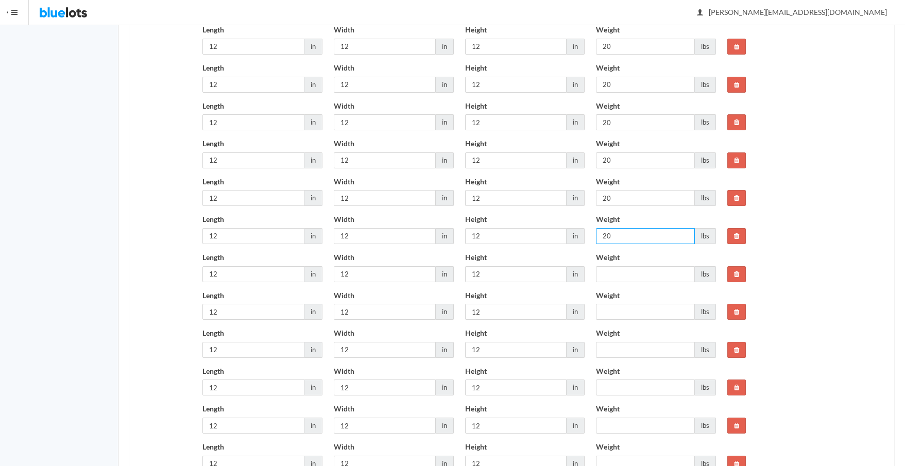
type input "20"
click at [619, 304] on input "Weight" at bounding box center [645, 312] width 99 height 16
type input "20"
click at [625, 271] on input "Weight" at bounding box center [645, 274] width 99 height 16
type input "20"
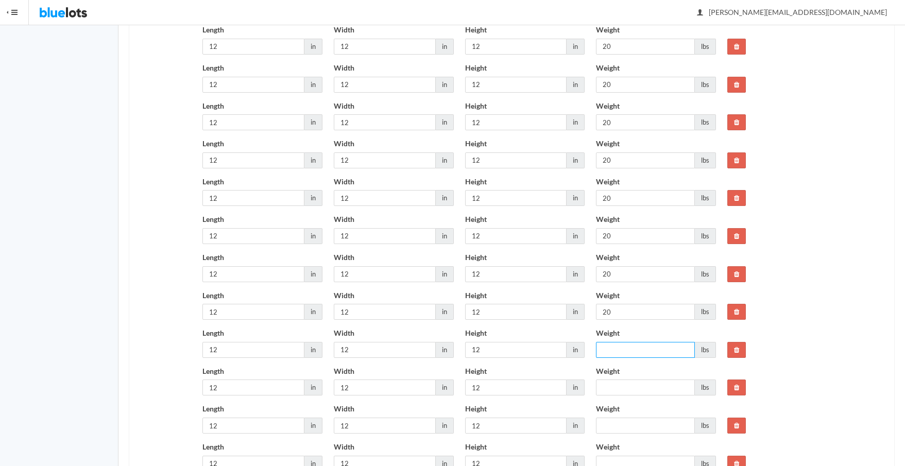
click at [632, 347] on input "Weight" at bounding box center [645, 350] width 99 height 16
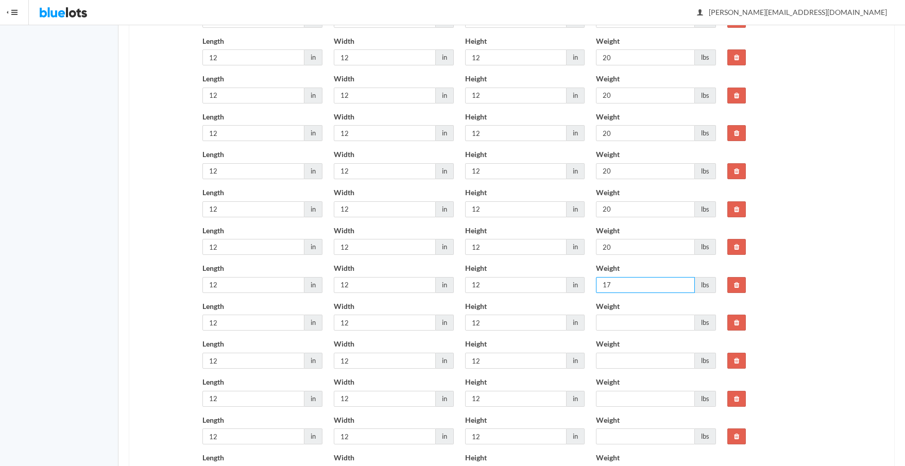
scroll to position [355, 0]
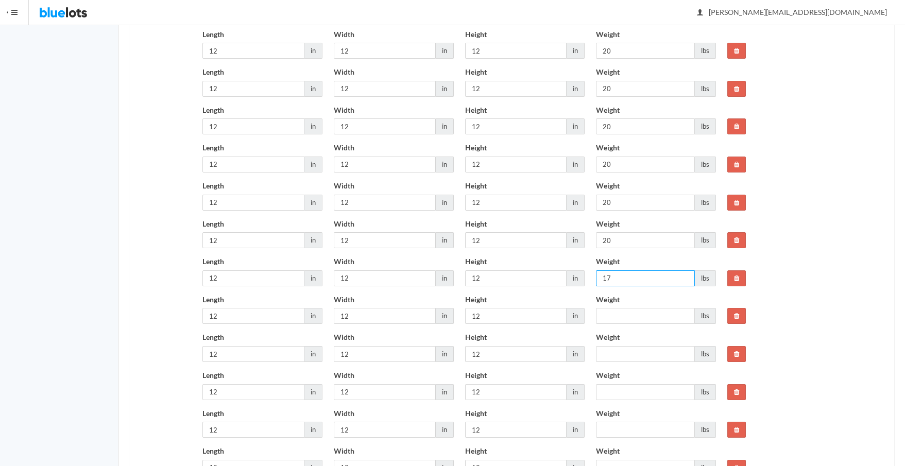
type input "17"
click at [625, 314] on input "Weight" at bounding box center [645, 316] width 99 height 16
type input "20"
drag, startPoint x: 616, startPoint y: 277, endPoint x: 567, endPoint y: 280, distance: 49.0
click at [567, 280] on div "Length 12 in Width 12 in Height 12 in Weight 17 lbs" at bounding box center [459, 275] width 525 height 38
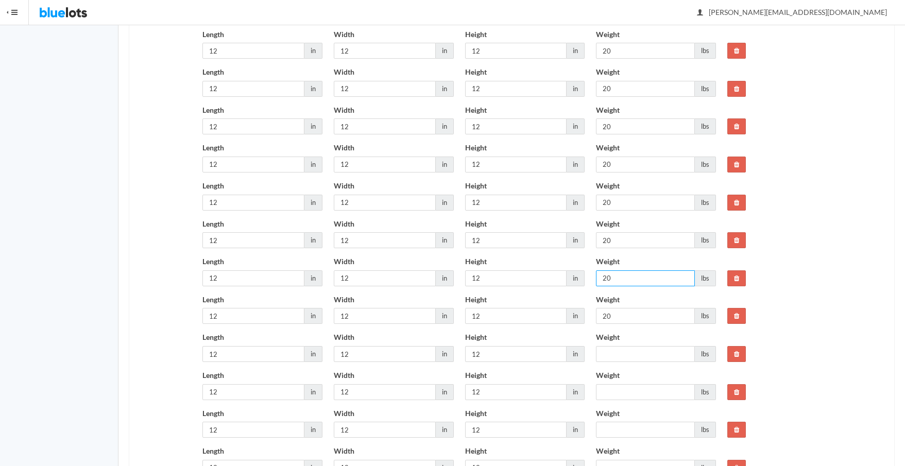
type input "20"
click at [620, 349] on input "Weight" at bounding box center [645, 354] width 99 height 16
type input "20"
click at [627, 396] on input "Weight" at bounding box center [645, 392] width 99 height 16
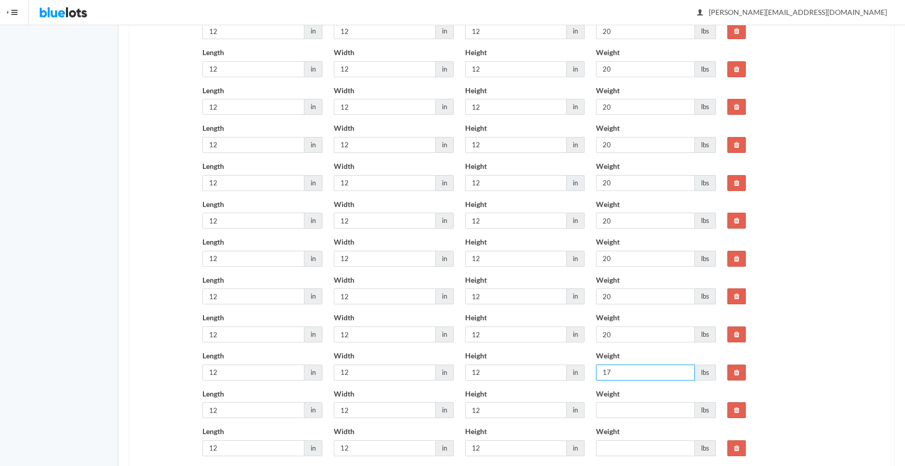
scroll to position [414, 0]
type input "17"
click at [624, 369] on input "Weight" at bounding box center [645, 372] width 99 height 16
type input "20"
drag, startPoint x: 605, startPoint y: 333, endPoint x: 580, endPoint y: 333, distance: 24.7
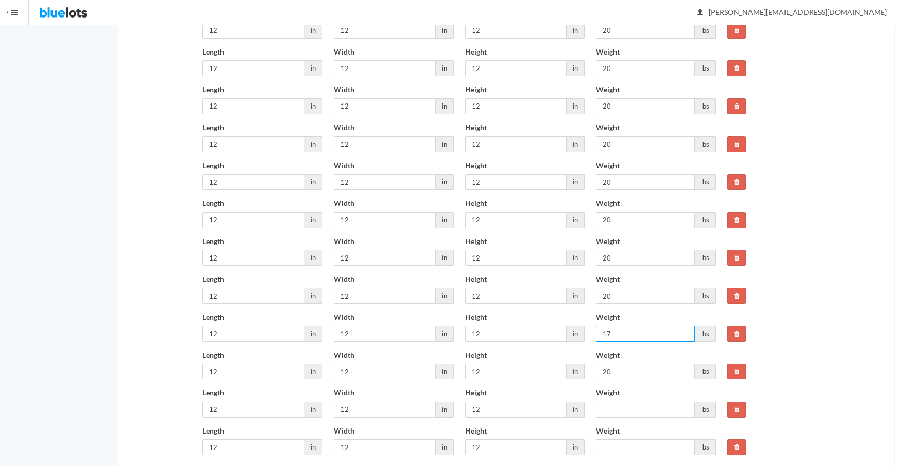
click at [580, 333] on div "Length 12 in Width 12 in Height 12 in Weight 17 lbs" at bounding box center [459, 331] width 525 height 38
type input "20"
click at [611, 409] on input "Weight" at bounding box center [645, 410] width 99 height 16
type input "20"
click at [620, 444] on input "Weight" at bounding box center [645, 447] width 99 height 16
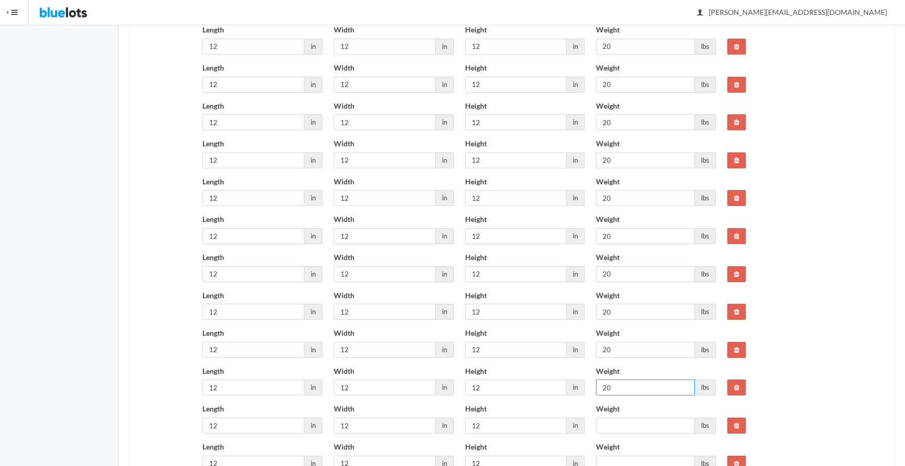
scroll to position [580, 0]
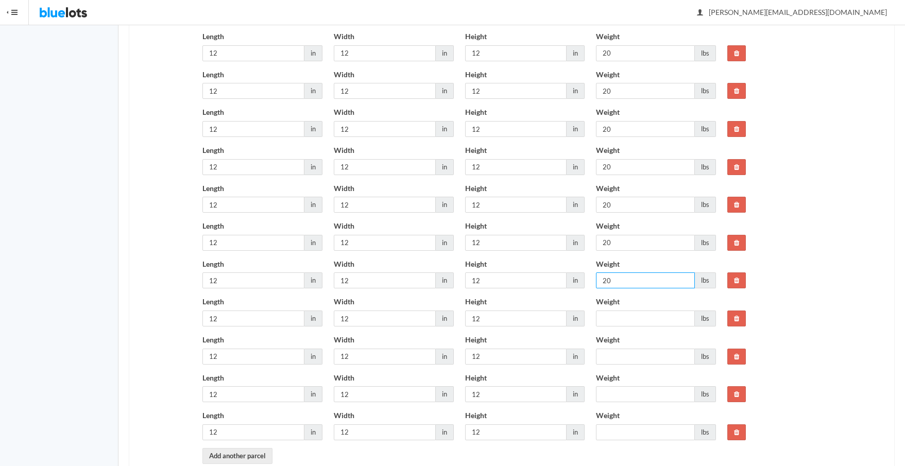
type input "20"
click at [623, 318] on input "Weight" at bounding box center [645, 319] width 99 height 16
type input "20"
click at [622, 357] on input "Weight" at bounding box center [645, 357] width 99 height 16
type input "20"
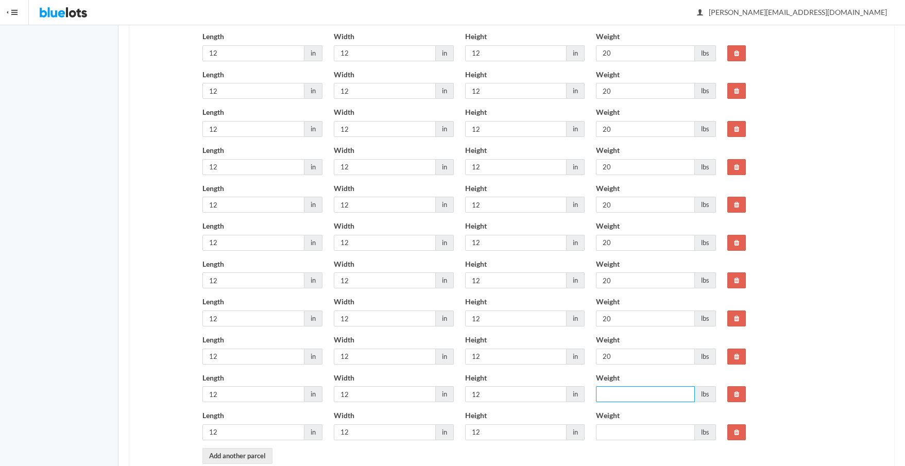
drag, startPoint x: 624, startPoint y: 394, endPoint x: 641, endPoint y: 396, distance: 16.7
click at [624, 394] on input "Weight" at bounding box center [645, 394] width 99 height 16
type input "20"
click at [636, 430] on input "Weight" at bounding box center [645, 432] width 99 height 16
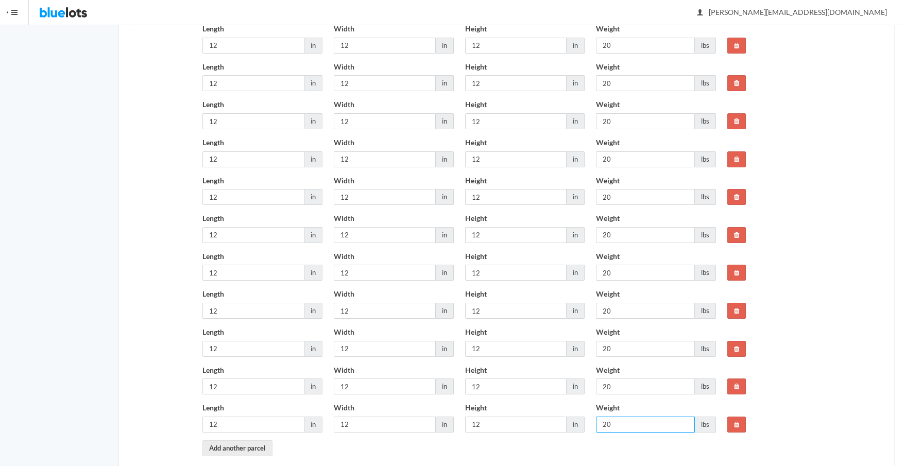
scroll to position [638, 0]
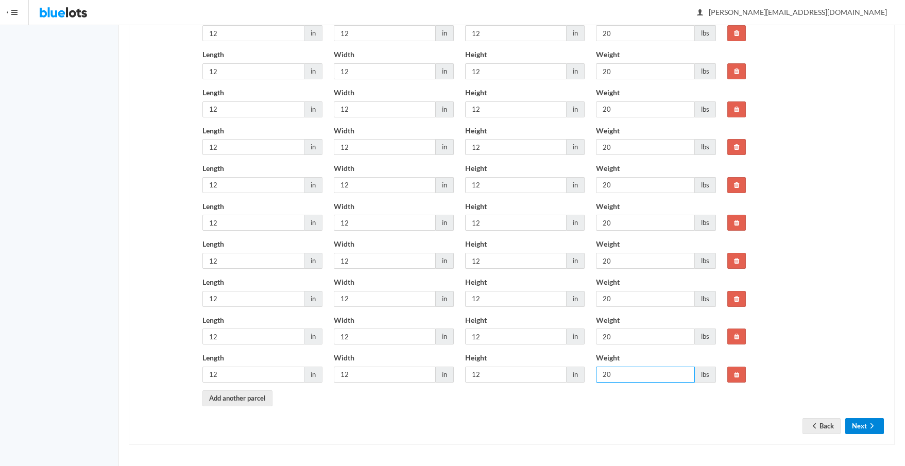
type input "20"
click at [860, 422] on button "Next" at bounding box center [864, 426] width 39 height 16
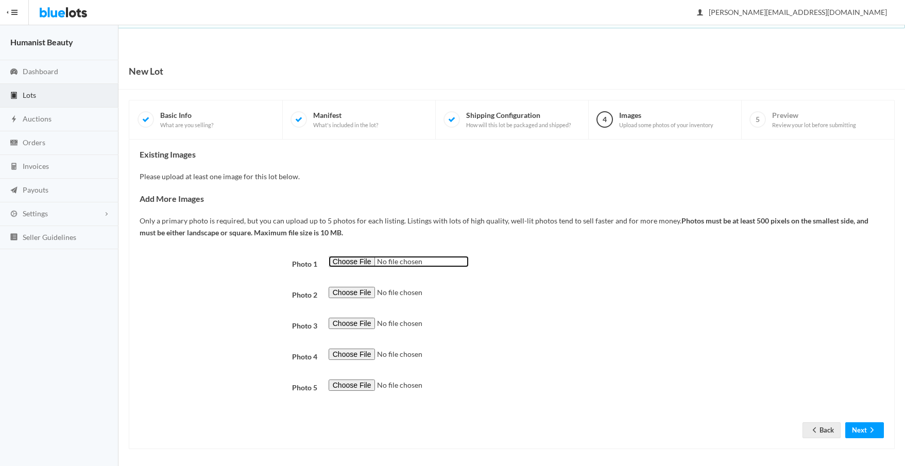
click at [355, 258] on input "file" at bounding box center [399, 262] width 140 height 12
type input "C:\fakepath\Herban Wisdom Facial Oil 1 oz EWG.png"
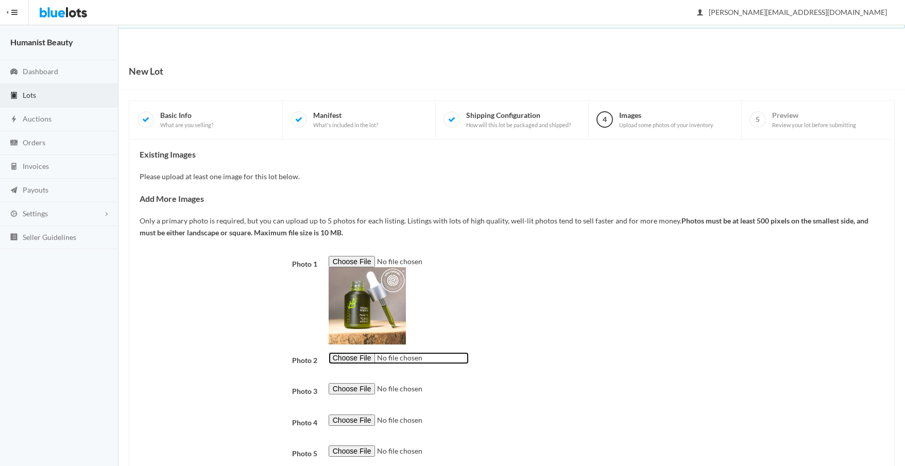
click at [350, 356] on input "file" at bounding box center [399, 358] width 140 height 12
type input "C:\fakepath\Facial Oil 5.jpg"
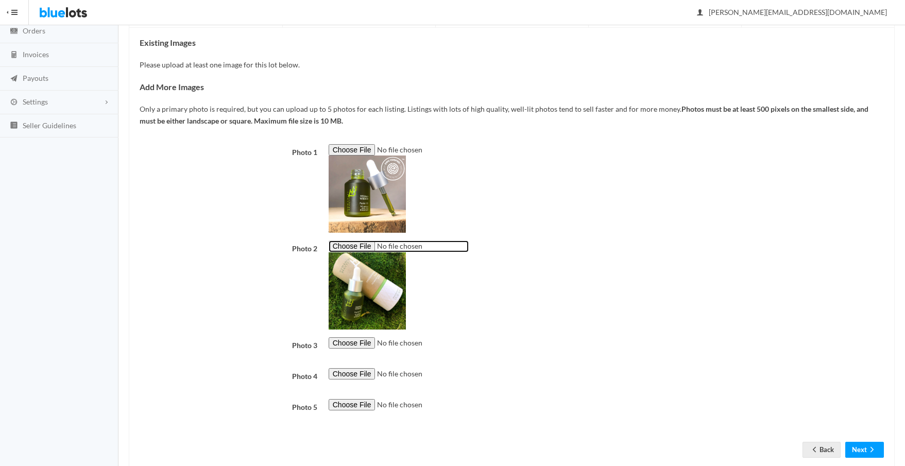
scroll to position [136, 0]
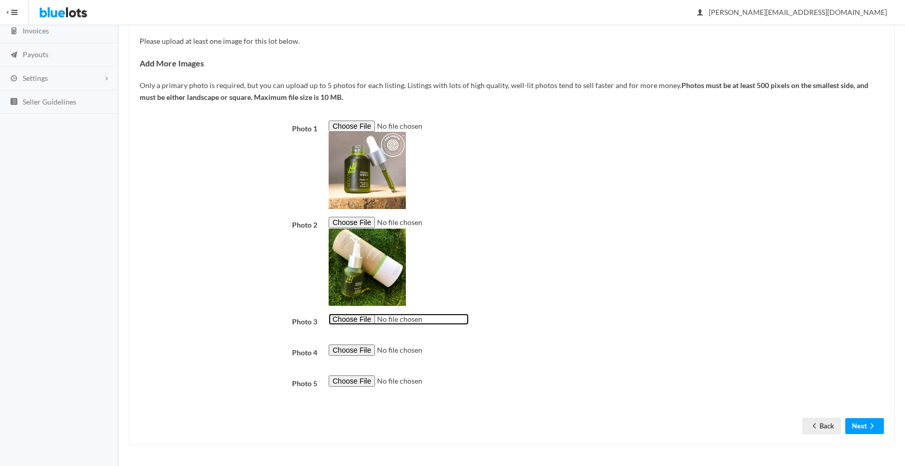
click at [361, 317] on input "file" at bounding box center [399, 320] width 140 height 12
type input "C:\fakepath\Facial Oil 6a.jpg"
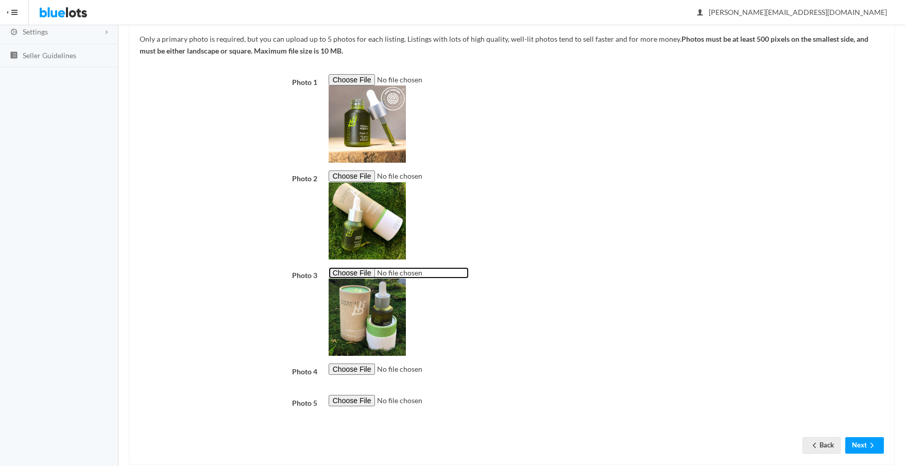
scroll to position [202, 0]
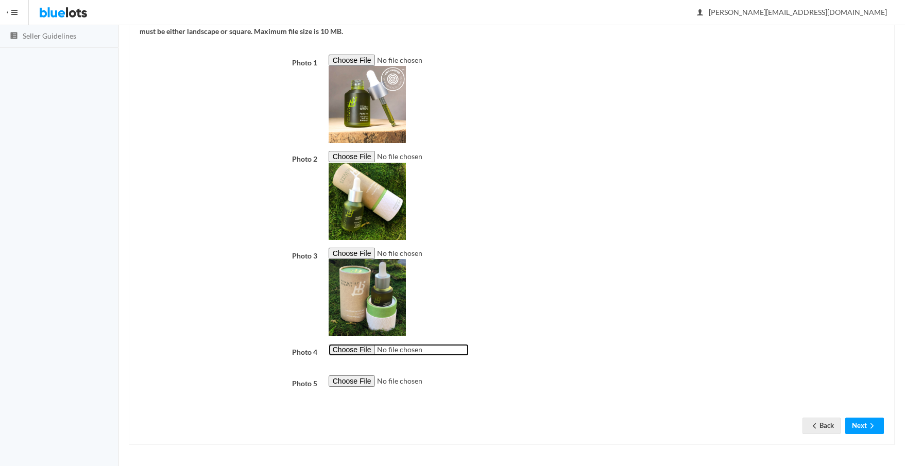
click at [360, 350] on input "file" at bounding box center [399, 350] width 140 height 12
type input "C:\fakepath\Herban Wisdom Facial Oil 30 ml closed warm 07-14-20.jpg"
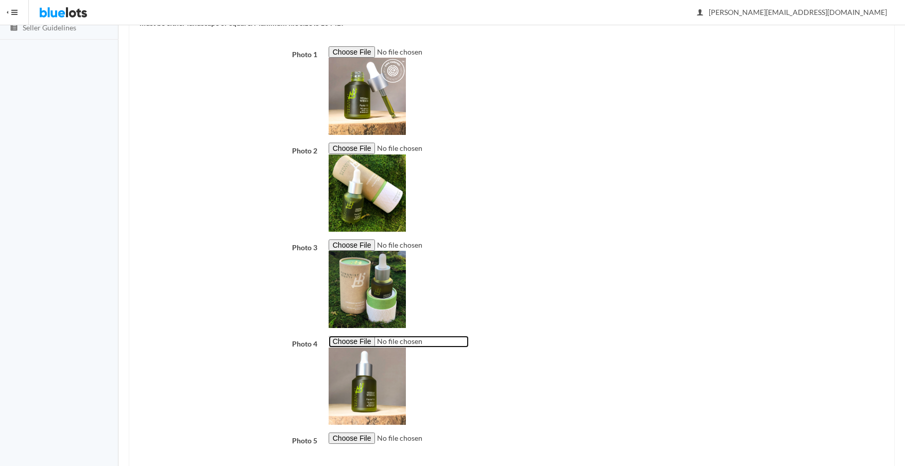
scroll to position [268, 0]
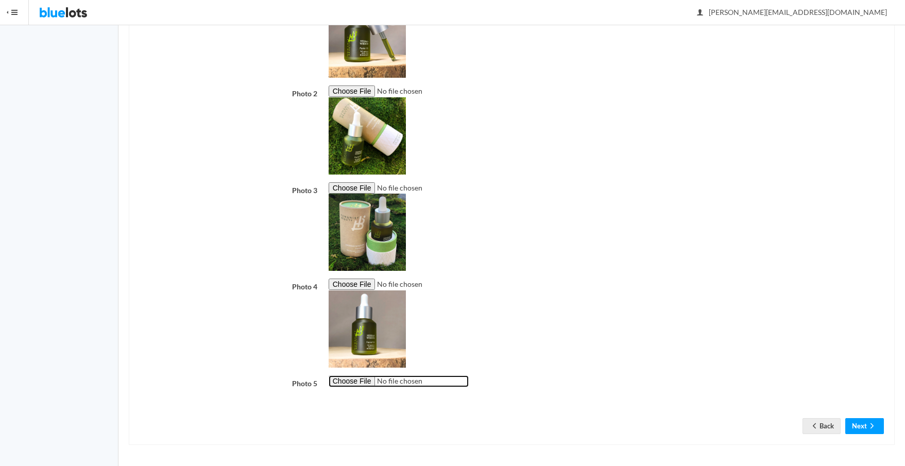
click at [357, 381] on input "file" at bounding box center [399, 381] width 140 height 12
type input "C:\fakepath\4 - Humanist Beauty Facial Oil, Full Size, 1 fl oz updated.jpg"
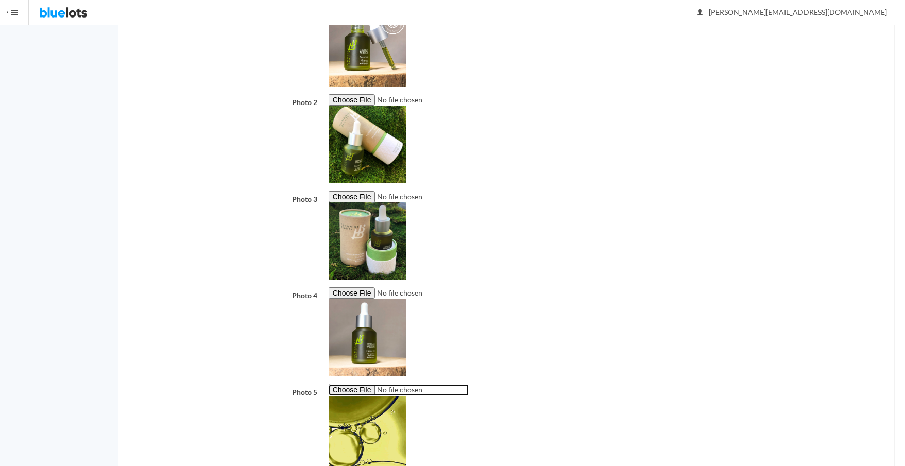
scroll to position [334, 0]
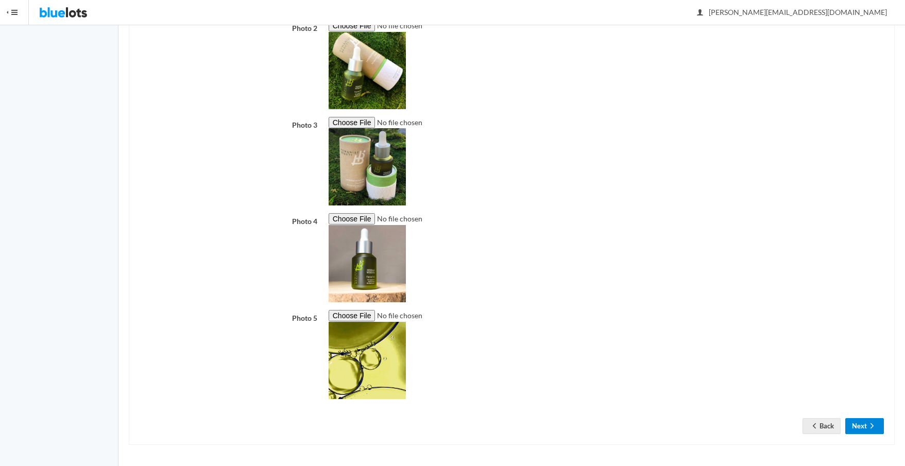
click at [862, 427] on button "Next" at bounding box center [864, 426] width 39 height 16
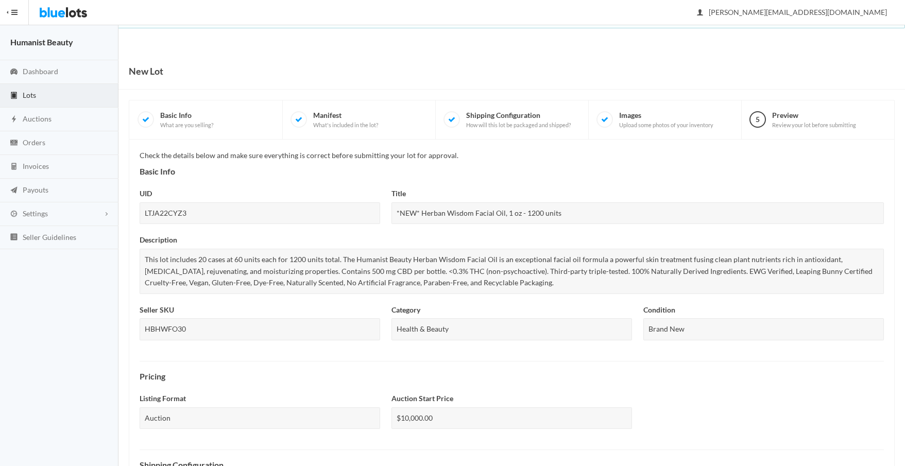
click at [72, 94] on link "Lots" at bounding box center [59, 96] width 118 height 24
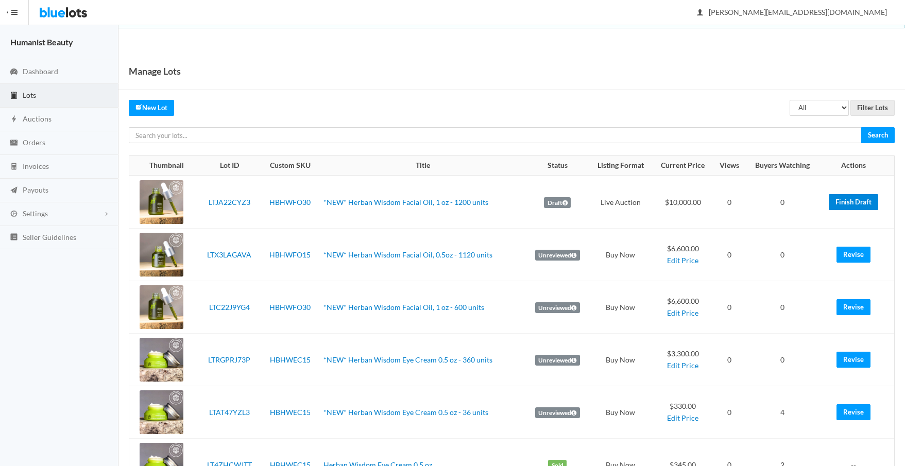
click at [852, 207] on link "Finish Draft" at bounding box center [853, 202] width 49 height 16
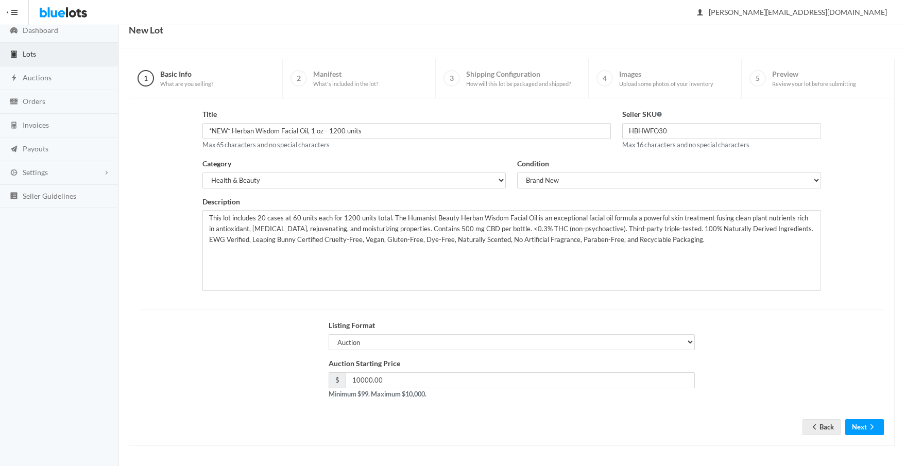
scroll to position [42, 0]
click at [869, 429] on icon "arrow forward" at bounding box center [872, 426] width 10 height 8
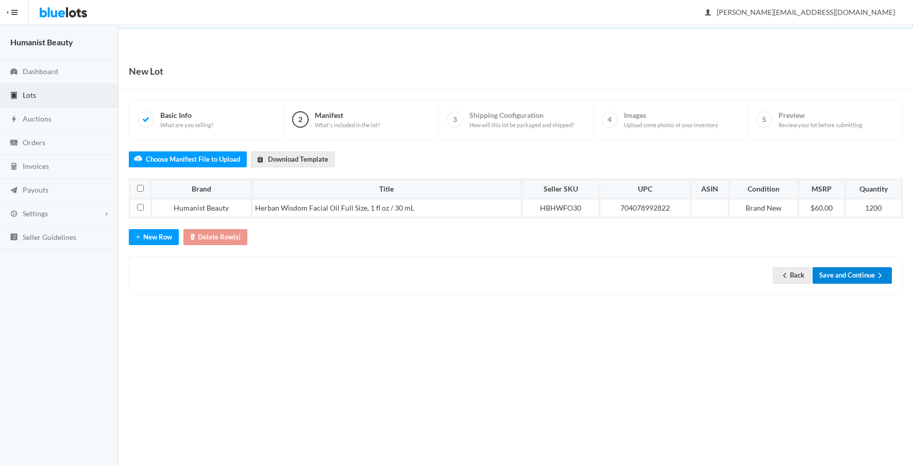
click at [854, 274] on button "Save and Continue" at bounding box center [851, 275] width 79 height 16
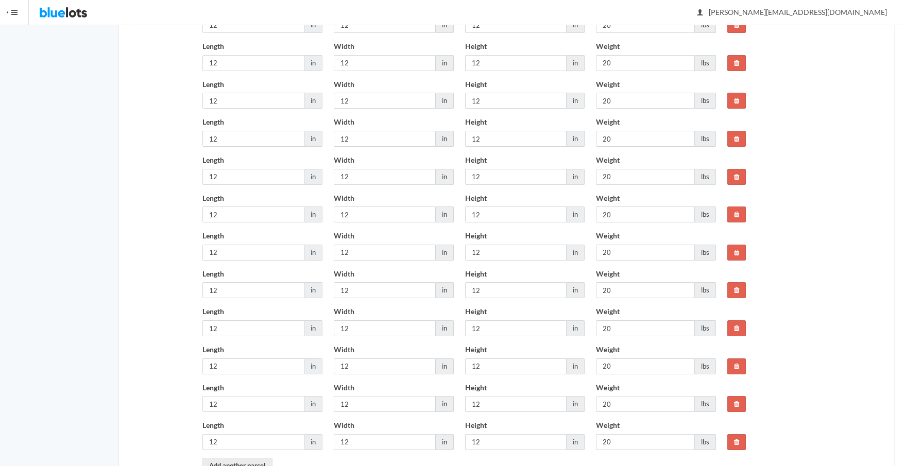
scroll to position [638, 0]
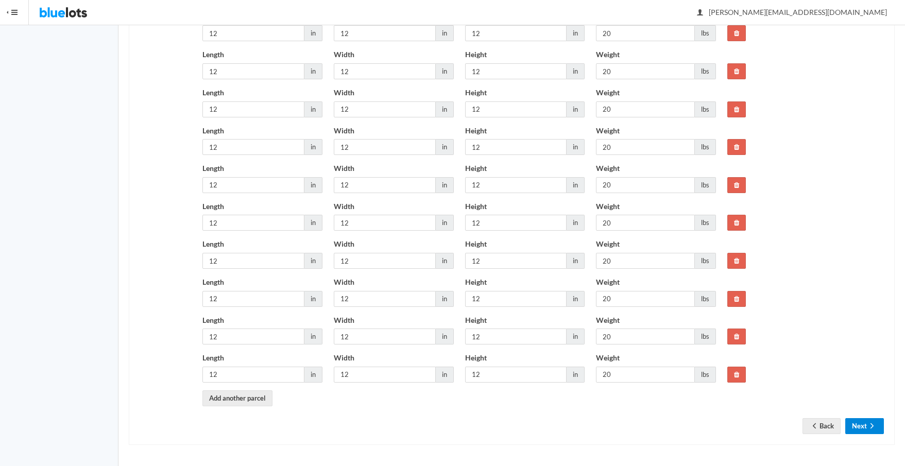
click at [858, 426] on button "Next" at bounding box center [864, 426] width 39 height 16
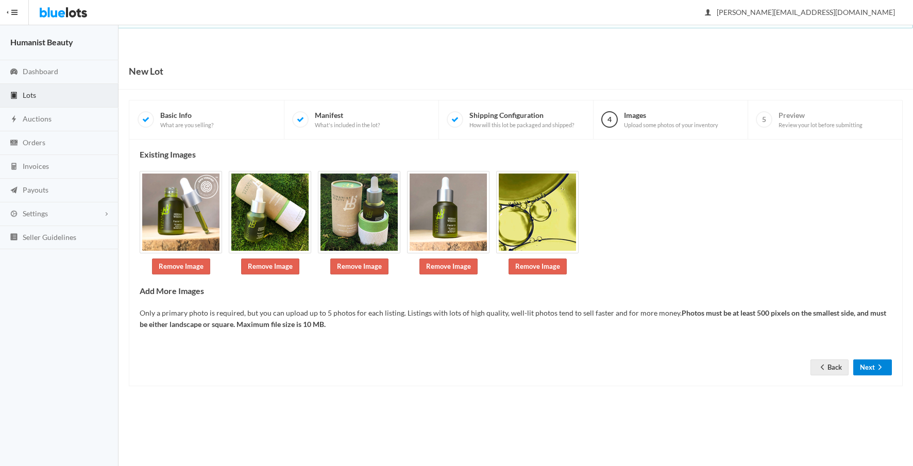
click at [867, 370] on button "Next" at bounding box center [872, 368] width 39 height 16
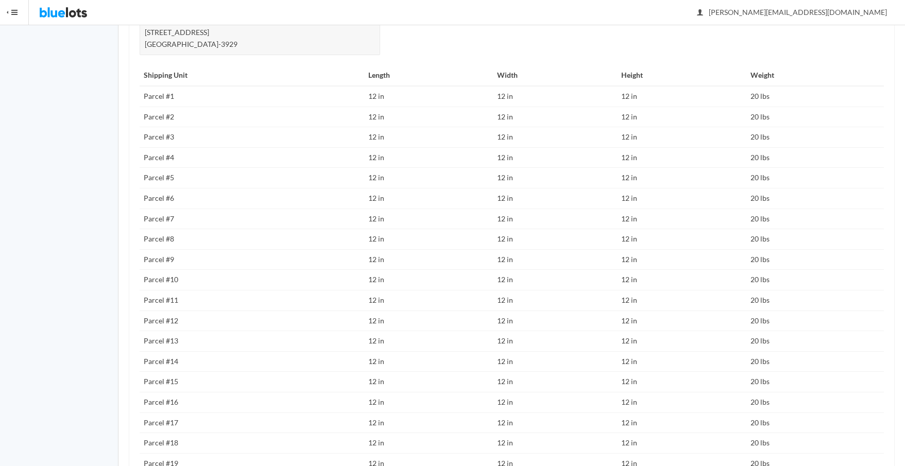
scroll to position [699, 0]
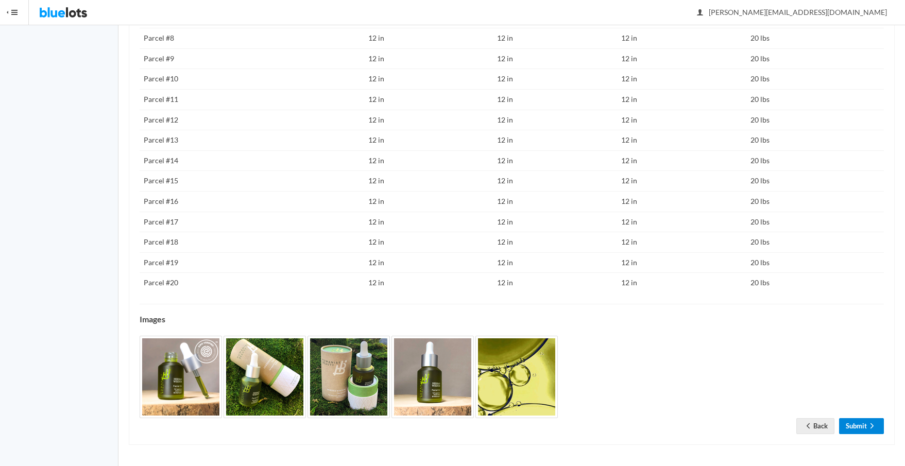
click at [860, 425] on link "Submit" at bounding box center [861, 426] width 45 height 16
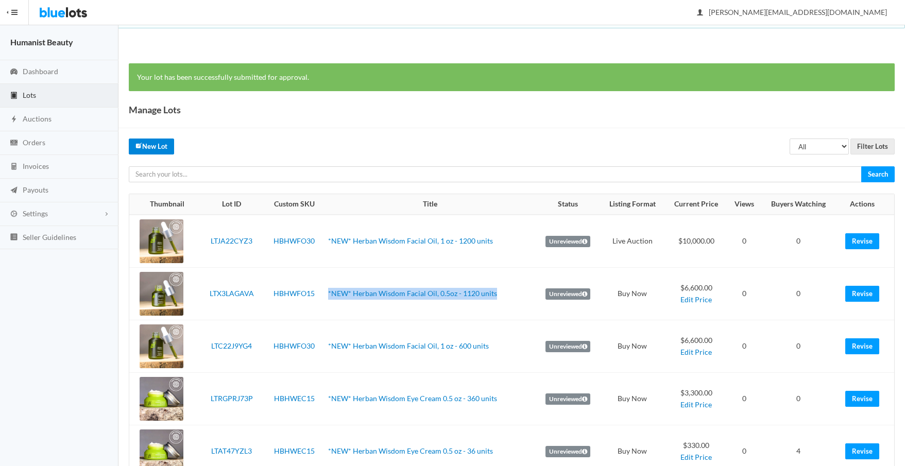
click at [158, 148] on link "New Lot" at bounding box center [151, 147] width 45 height 16
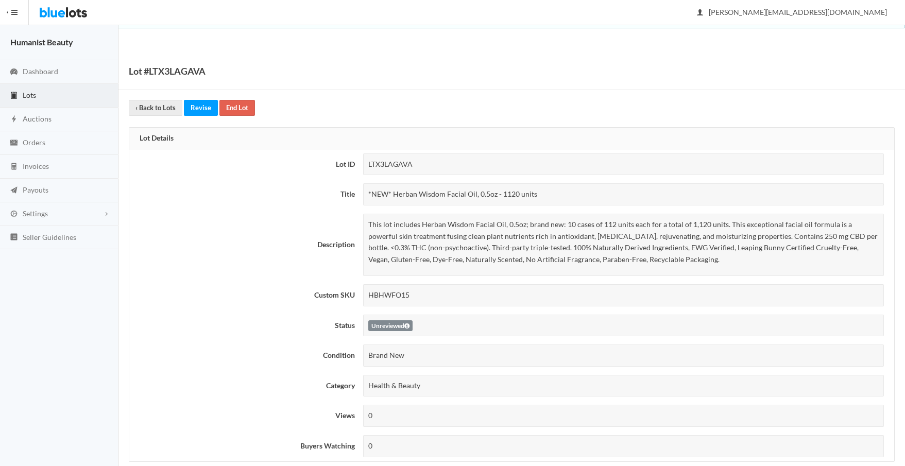
drag, startPoint x: 548, startPoint y: 193, endPoint x: 360, endPoint y: 194, distance: 188.0
click at [360, 194] on td "*NEW* Herban Wisdom Facial Oil, 0.5oz - 1120 units" at bounding box center [627, 194] width 536 height 30
copy div "*NEW* Herban Wisdom Facial Oil, 0.5oz - 1120 units"
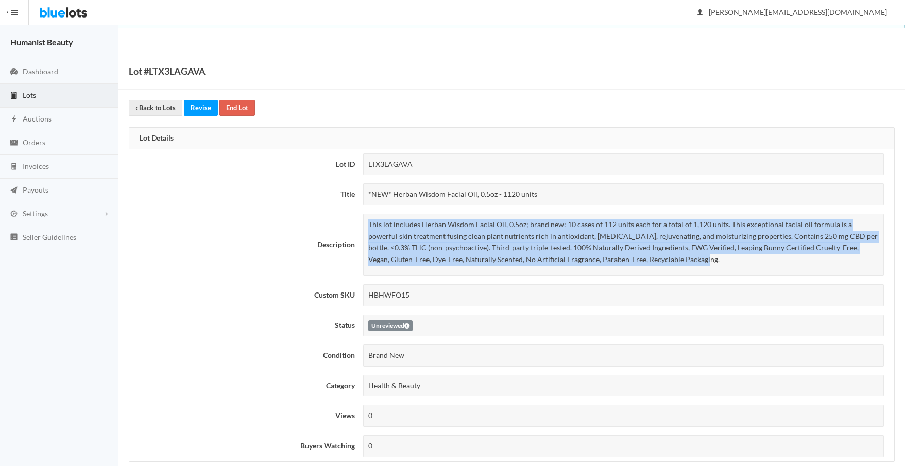
drag, startPoint x: 369, startPoint y: 225, endPoint x: 687, endPoint y: 262, distance: 320.4
click at [687, 262] on p "This lot includes Herban Wisdom Facial Oil, 0.5oz; brand new: 10 cases of 112 u…" at bounding box center [623, 242] width 511 height 46
copy p "This lot includes Herban Wisdom Facial Oil, 0.5oz; brand new: 10 cases of 112 u…"
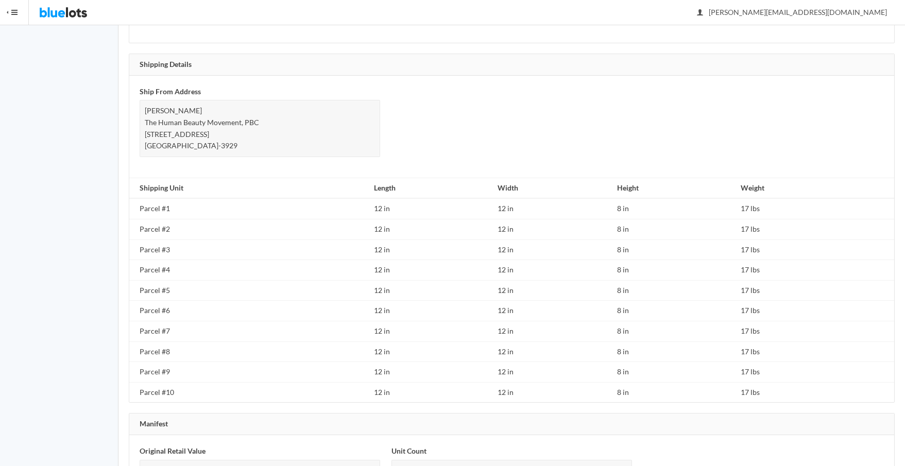
scroll to position [652, 0]
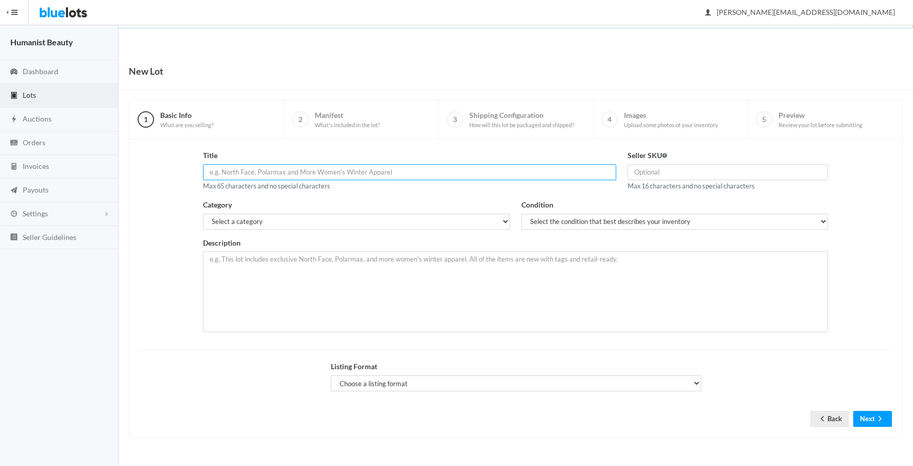
click at [366, 171] on input "text" at bounding box center [409, 172] width 413 height 16
paste input "*NEW* Herban Wisdom Facial Oil, 0.5oz - 1120 units"
drag, startPoint x: 333, startPoint y: 172, endPoint x: 347, endPoint y: 170, distance: 13.4
click at [347, 170] on input "*NEW* Herban Wisdom Facial Oil, 0.5oz - 1120 units" at bounding box center [409, 172] width 413 height 16
type input "*NEW* Herban Wisdom Facial Oil, 0.5oz - 2240 units"
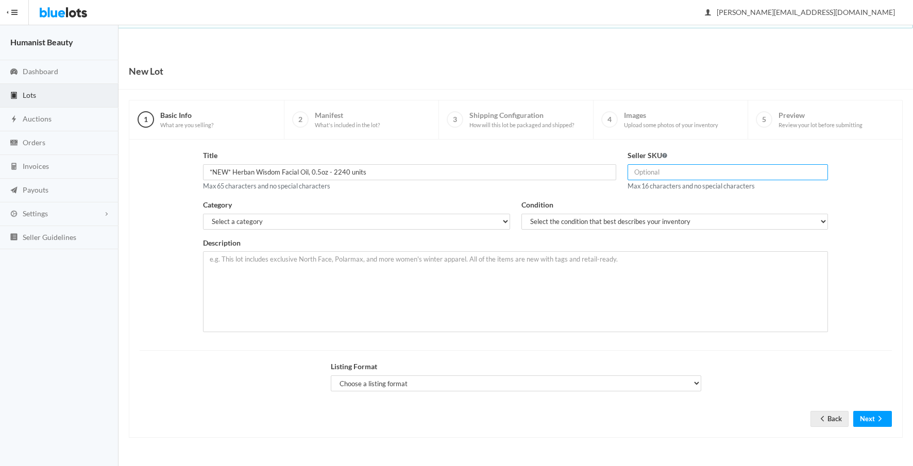
click at [672, 175] on input "text" at bounding box center [727, 172] width 201 height 16
type input "HBHWFO15"
click at [377, 217] on select "Select a category Electronics Clothing, Shoes & Accessories Appliances Home & G…" at bounding box center [356, 222] width 306 height 16
select select "7"
click at [203, 214] on select "Select a category Electronics Clothing, Shoes & Accessories Appliances Home & G…" at bounding box center [356, 222] width 306 height 16
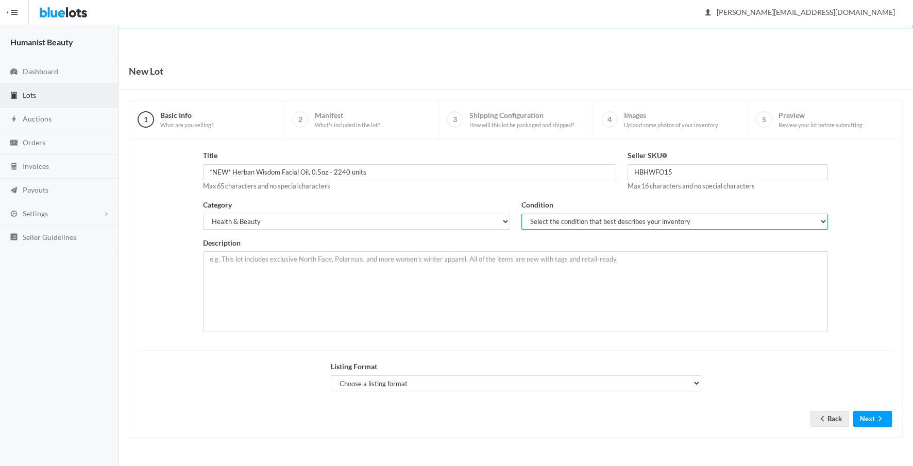
click at [555, 217] on select "Select the condition that best describes your inventory Brand New Shelf Pulls C…" at bounding box center [674, 222] width 306 height 16
select select "1"
click at [521, 214] on select "Select the condition that best describes your inventory Brand New Shelf Pulls C…" at bounding box center [674, 222] width 306 height 16
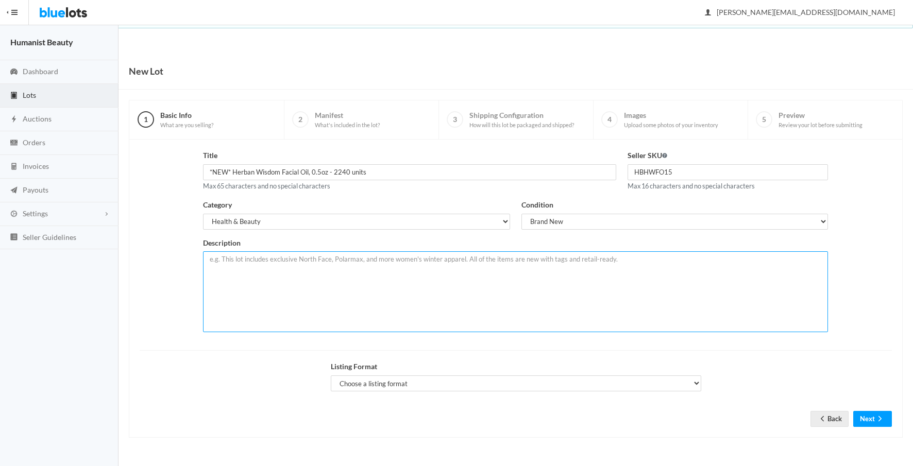
drag, startPoint x: 343, startPoint y: 286, endPoint x: 441, endPoint y: 245, distance: 106.9
click at [336, 289] on textarea at bounding box center [515, 291] width 625 height 81
paste textarea "This lot includes Herban Wisdom Facial Oil, 0.5oz; brand new: 10 cases of 112 u…"
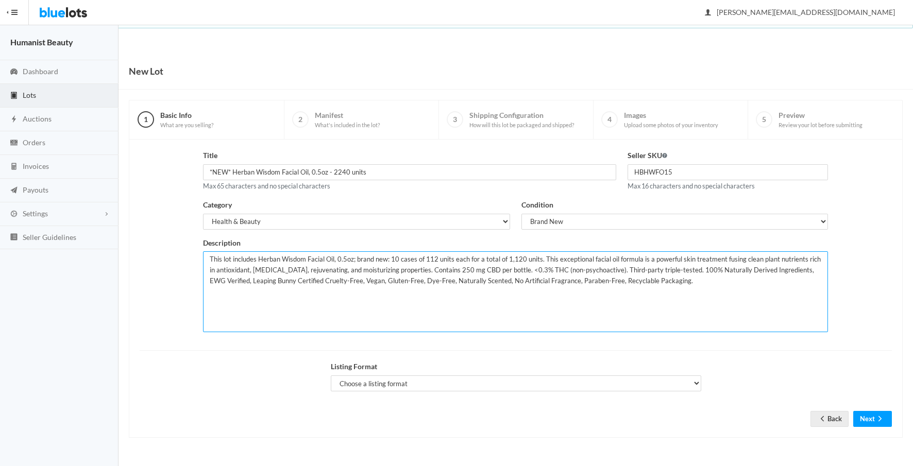
click at [392, 260] on textarea "This lot includes Herban Wisdom Facial Oil, 0.5oz; brand new: 10 cases of 112 u…" at bounding box center [515, 291] width 625 height 81
type textarea "This lot includes Herban Wisdom Facial Oil, 0.5oz; brand new: 20 cases of 112 u…"
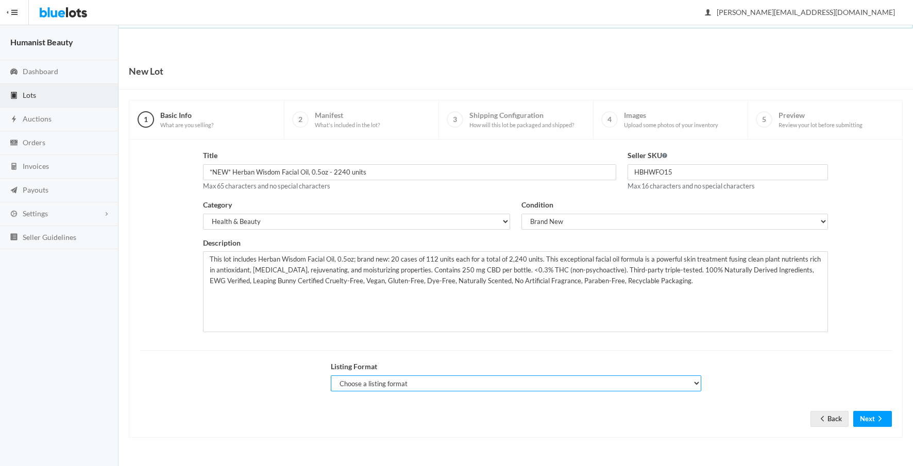
click at [406, 386] on select "Choose a listing format Auction Buy Now" at bounding box center [516, 383] width 370 height 16
select select "true"
click at [331, 375] on select "Choose a listing format Auction Buy Now" at bounding box center [516, 383] width 370 height 16
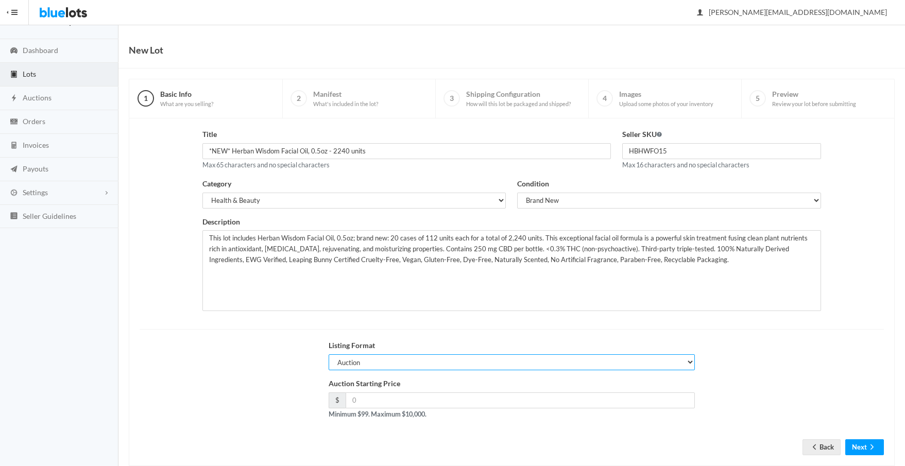
scroll to position [42, 0]
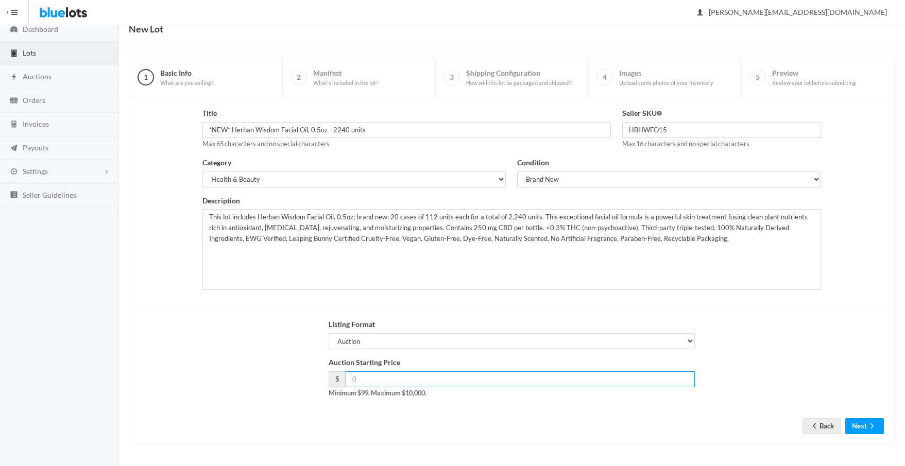
click at [409, 383] on input "number" at bounding box center [521, 379] width 350 height 16
type input "10000"
click at [850, 426] on button "Next" at bounding box center [864, 426] width 39 height 16
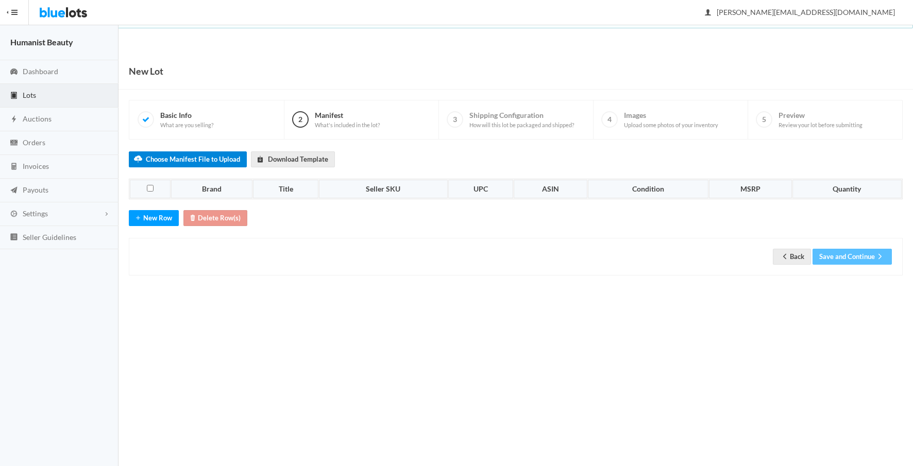
click at [228, 156] on label "Choose Manifest File to Upload" at bounding box center [188, 159] width 118 height 16
click at [0, 0] on input "Choose Manifest File to Upload" at bounding box center [0, 0] width 0 height 0
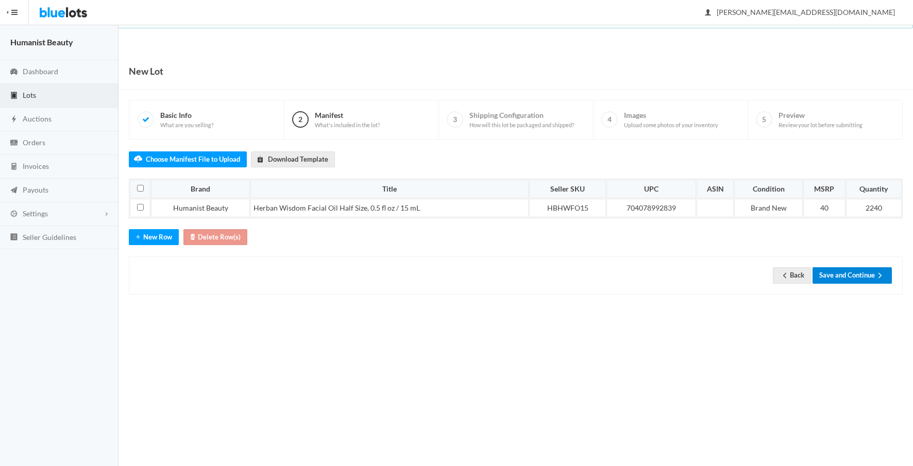
click at [846, 277] on button "Save and Continue" at bounding box center [851, 275] width 79 height 16
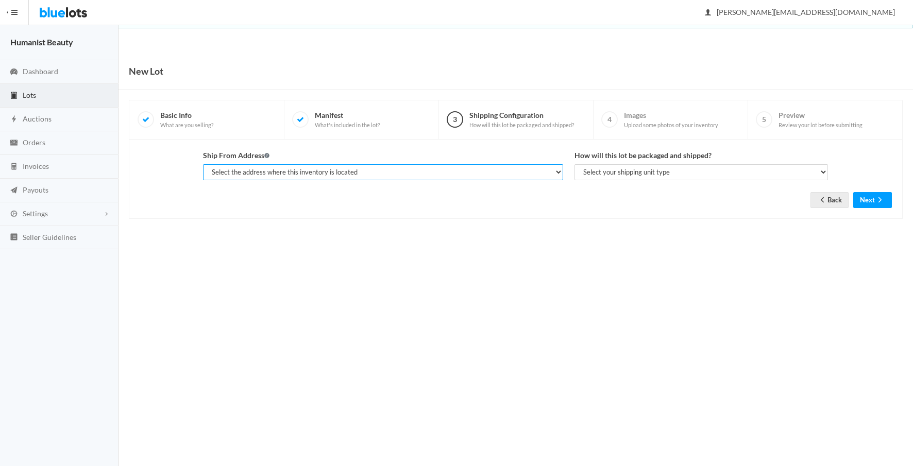
click at [475, 175] on select "Select the address where this inventory is located [PERSON_NAME], The Human Bea…" at bounding box center [383, 172] width 360 height 16
select select "23401"
click at [203, 164] on select "Select the address where this inventory is located [PERSON_NAME], The Human Bea…" at bounding box center [383, 172] width 360 height 16
click at [619, 175] on select "Select your shipping unit type Parcel Pallet Truckload" at bounding box center [701, 172] width 254 height 16
select select "parcel"
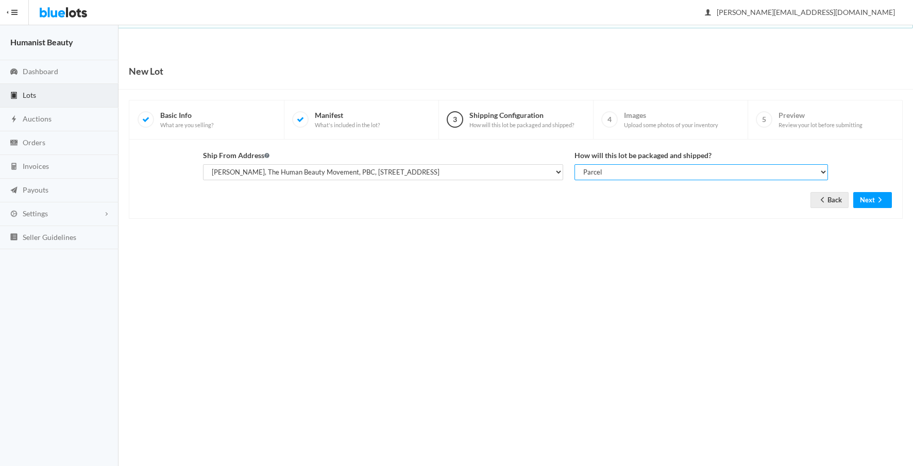
click at [574, 164] on select "Select your shipping unit type Parcel Pallet Truckload" at bounding box center [701, 172] width 254 height 16
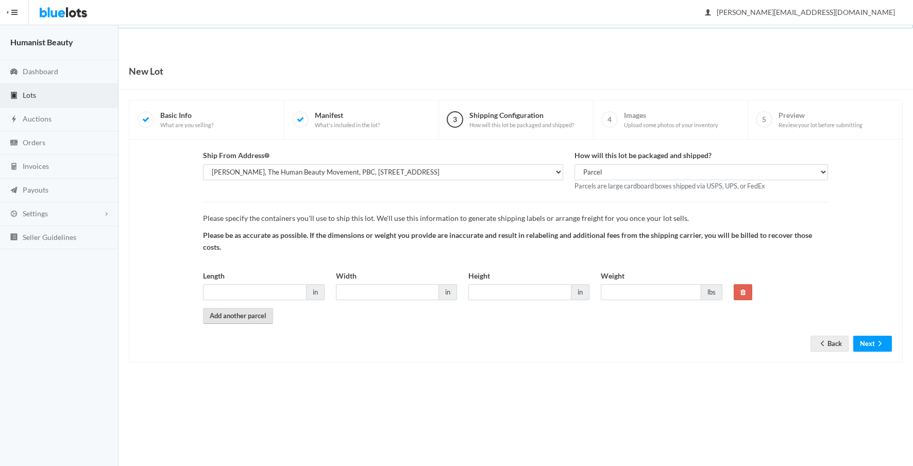
click at [220, 316] on link "Add another parcel" at bounding box center [238, 316] width 70 height 16
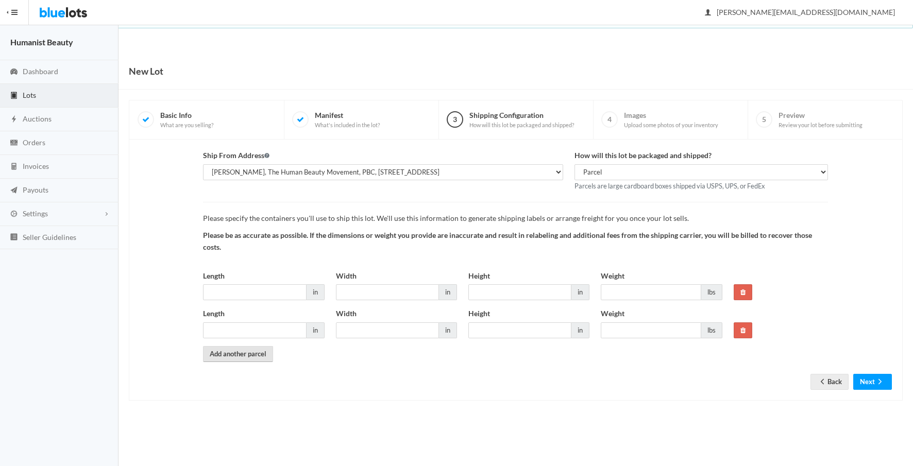
click at [228, 349] on link "Add another parcel" at bounding box center [238, 354] width 70 height 16
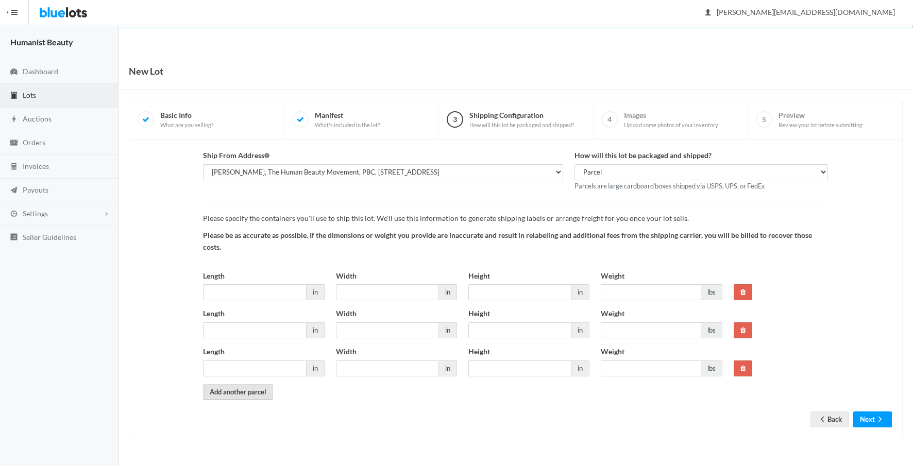
click at [226, 387] on link "Add another parcel" at bounding box center [238, 392] width 70 height 16
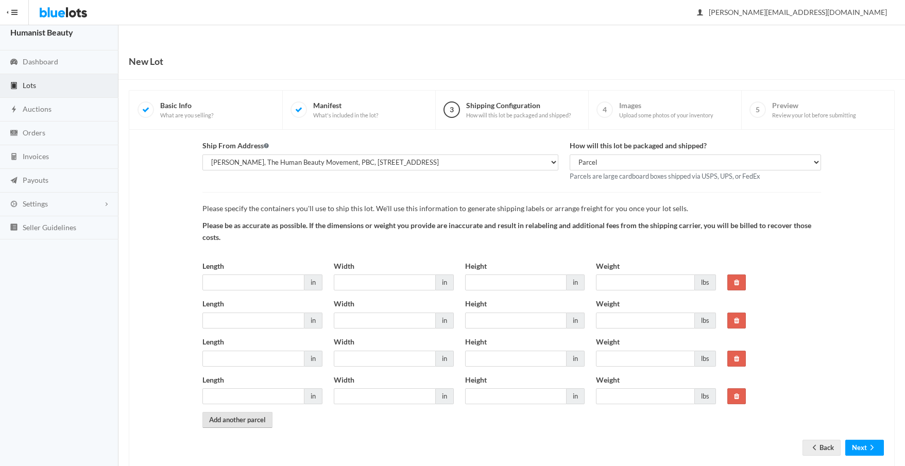
click at [228, 422] on link "Add another parcel" at bounding box center [237, 420] width 70 height 16
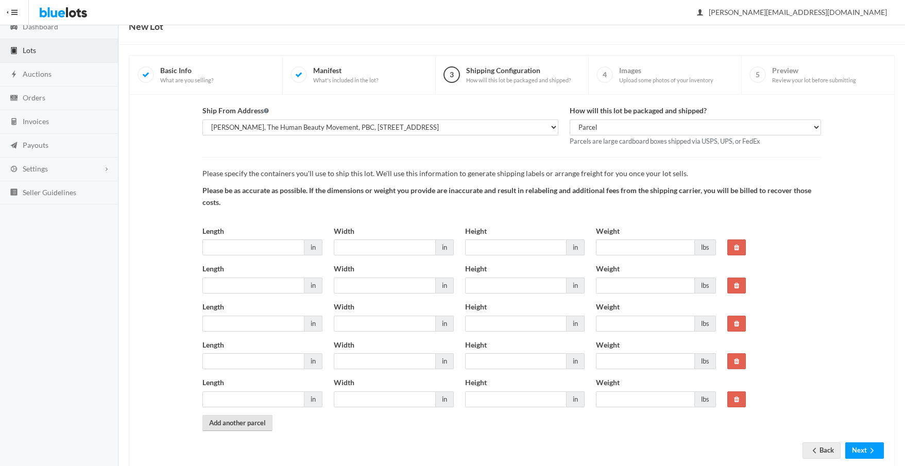
click at [226, 425] on link "Add another parcel" at bounding box center [237, 423] width 70 height 16
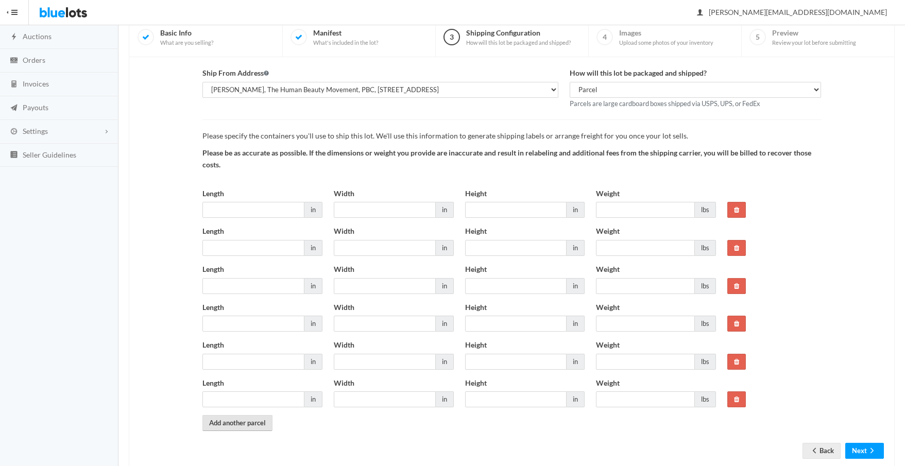
click at [226, 428] on link "Add another parcel" at bounding box center [237, 423] width 70 height 16
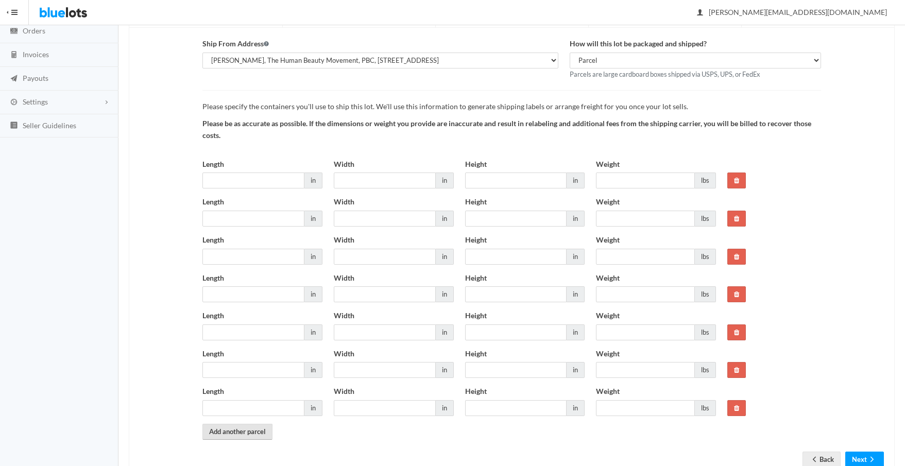
click at [239, 427] on link "Add another parcel" at bounding box center [237, 432] width 70 height 16
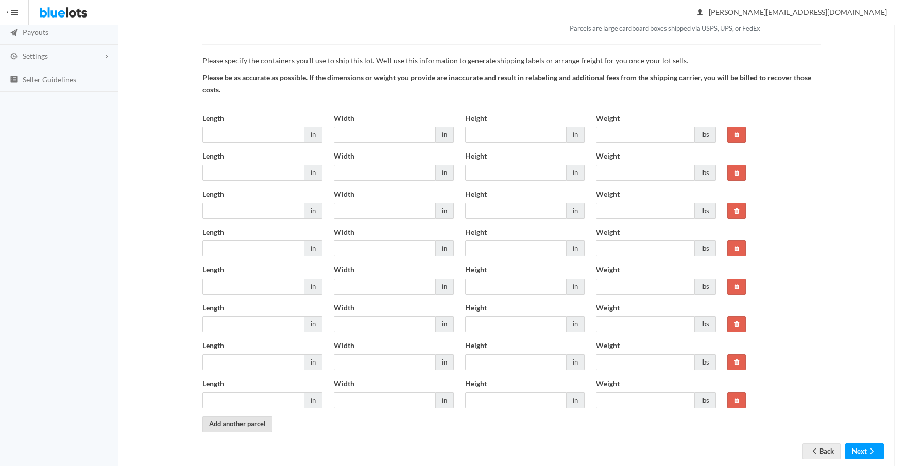
click at [252, 424] on link "Add another parcel" at bounding box center [237, 424] width 70 height 16
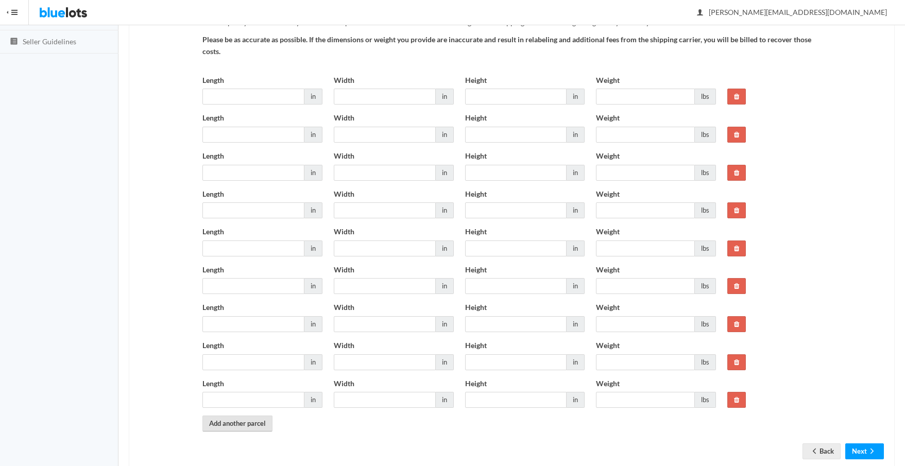
click at [256, 424] on link "Add another parcel" at bounding box center [237, 424] width 70 height 16
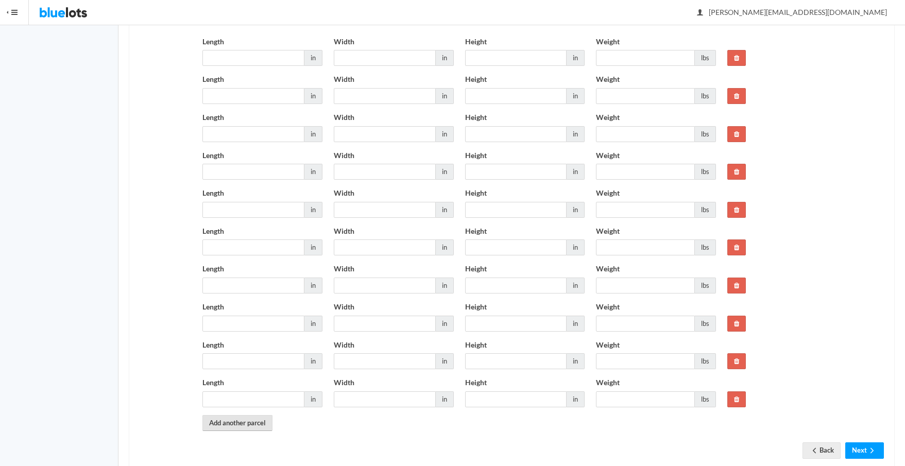
click at [254, 425] on link "Add another parcel" at bounding box center [237, 423] width 70 height 16
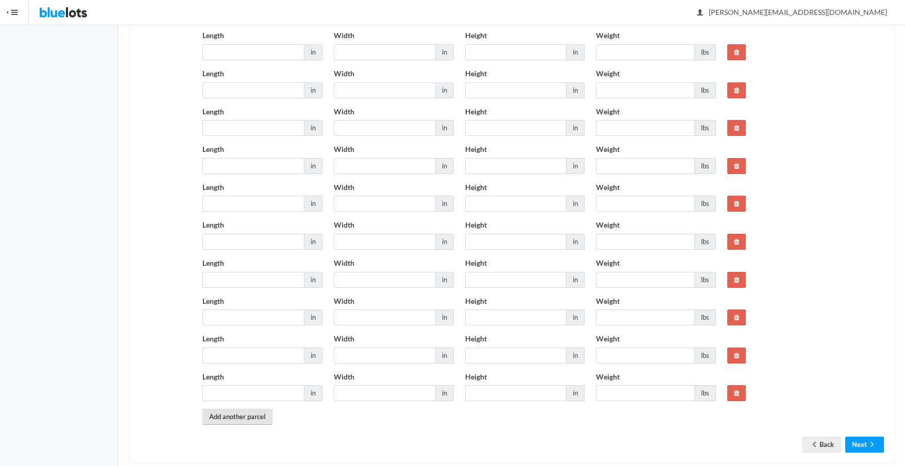
click at [263, 416] on link "Add another parcel" at bounding box center [237, 417] width 70 height 16
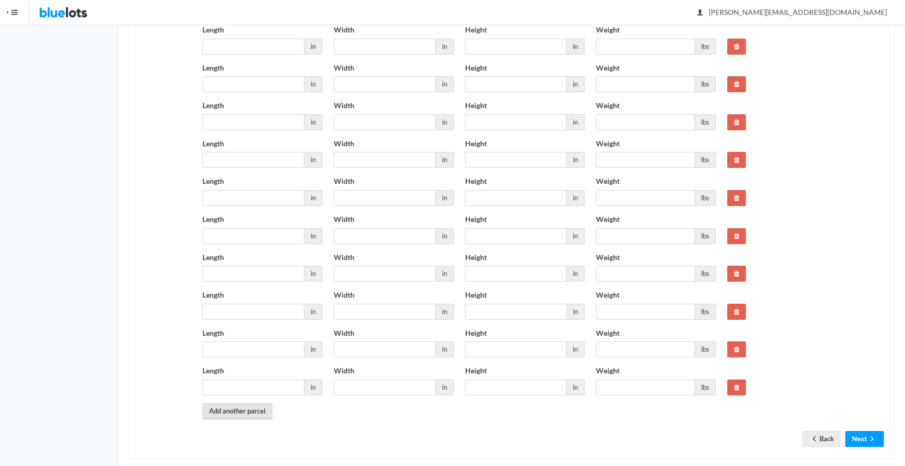
click at [261, 417] on link "Add another parcel" at bounding box center [237, 411] width 70 height 16
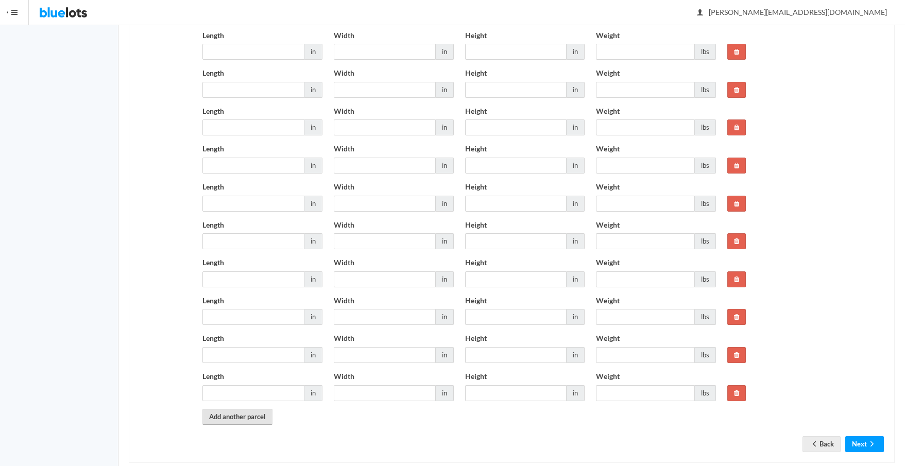
click at [259, 418] on link "Add another parcel" at bounding box center [237, 417] width 70 height 16
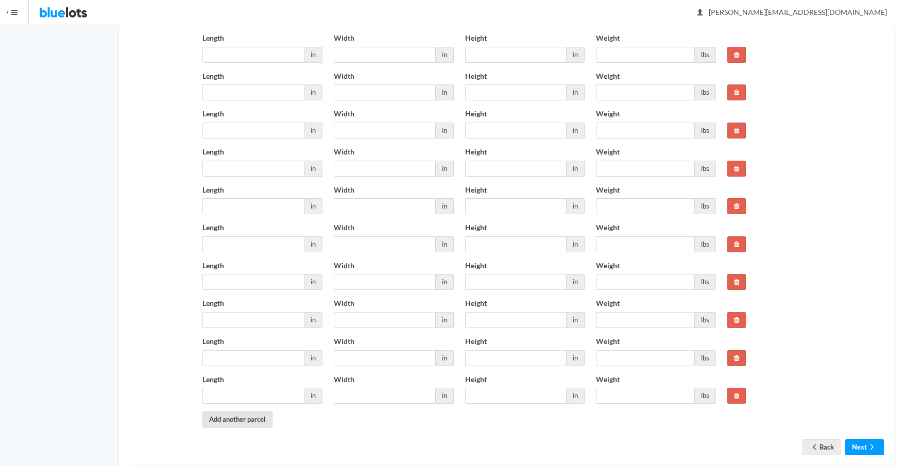
click at [255, 422] on link "Add another parcel" at bounding box center [237, 420] width 70 height 16
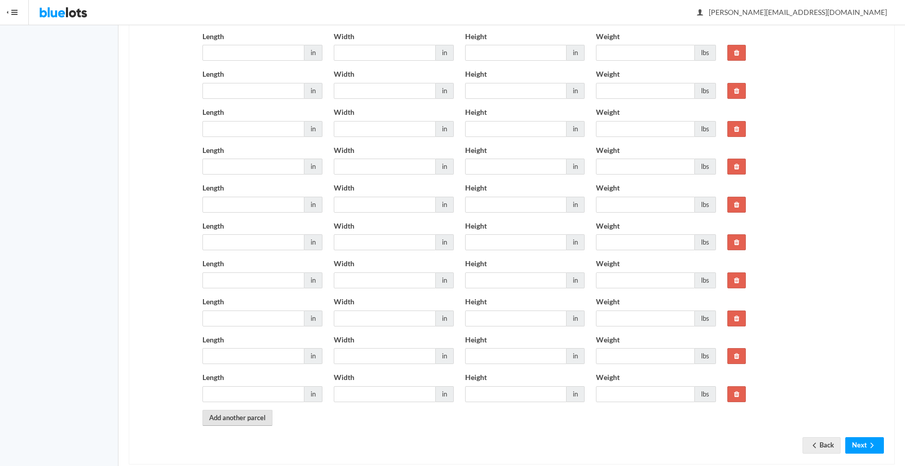
click at [261, 420] on link "Add another parcel" at bounding box center [237, 418] width 70 height 16
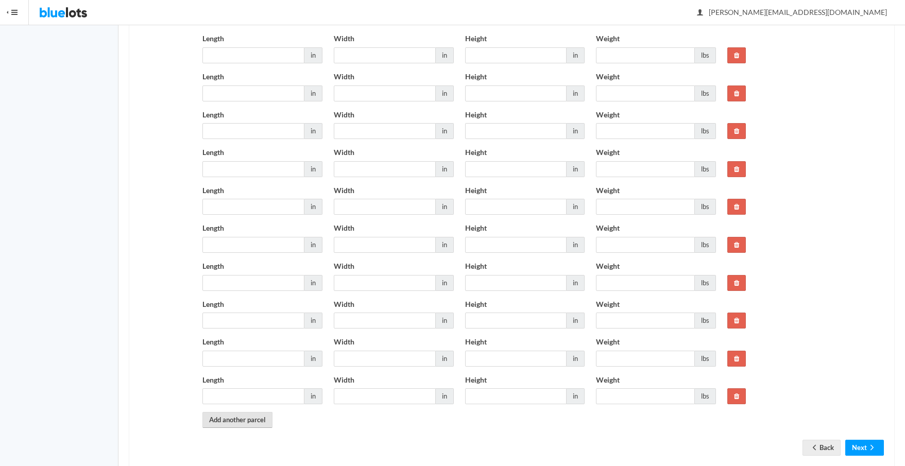
click at [259, 422] on link "Add another parcel" at bounding box center [237, 420] width 70 height 16
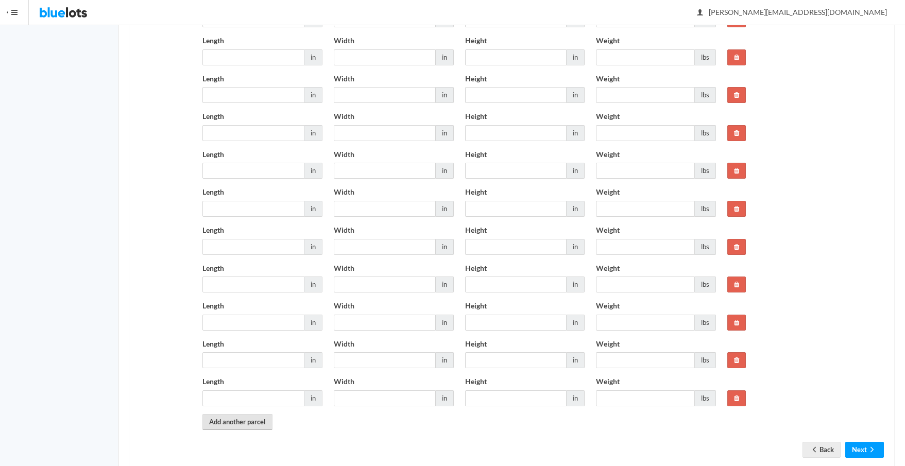
click at [260, 423] on link "Add another parcel" at bounding box center [237, 422] width 70 height 16
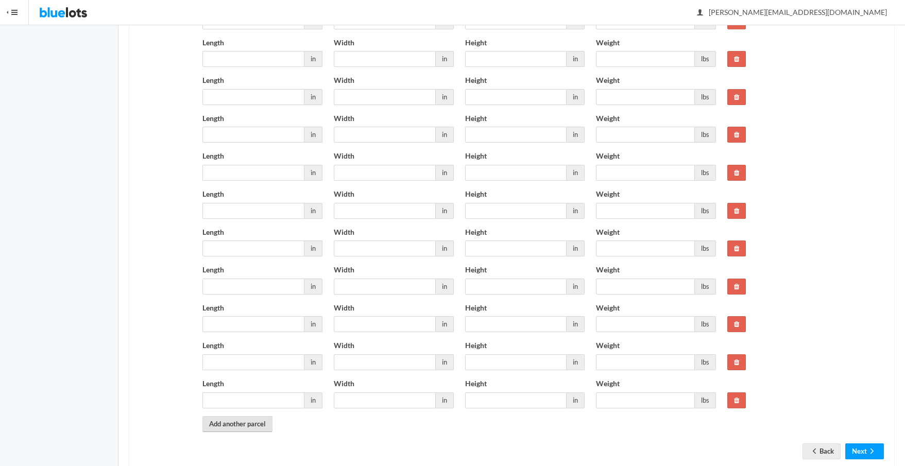
click at [259, 423] on link "Add another parcel" at bounding box center [237, 424] width 70 height 16
click at [258, 425] on link "Add another parcel" at bounding box center [237, 423] width 70 height 16
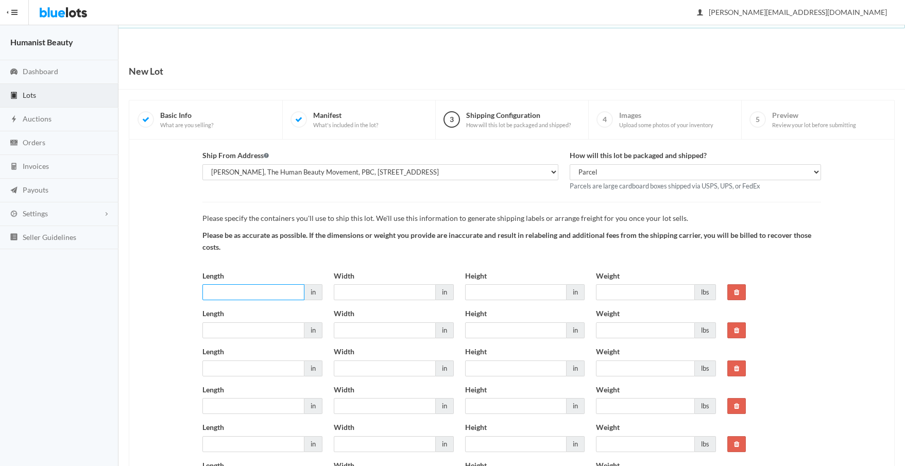
click at [249, 296] on input "Length" at bounding box center [253, 292] width 102 height 16
type input "12"
click at [353, 288] on input "Width" at bounding box center [385, 292] width 102 height 16
type input "12"
drag, startPoint x: 252, startPoint y: 326, endPoint x: 264, endPoint y: 334, distance: 14.0
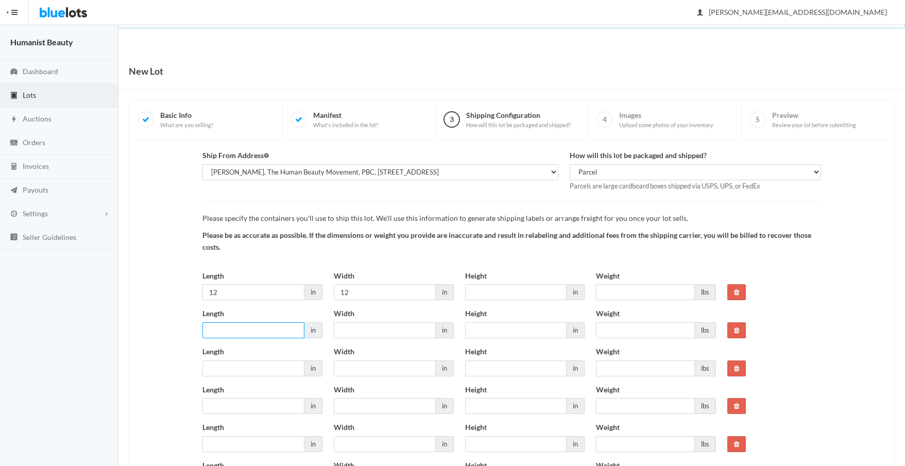
click at [252, 327] on input "Length" at bounding box center [253, 330] width 102 height 16
type input "12"
click at [377, 333] on input "Width" at bounding box center [385, 330] width 102 height 16
type input "12"
click at [238, 370] on input "Length" at bounding box center [253, 369] width 102 height 16
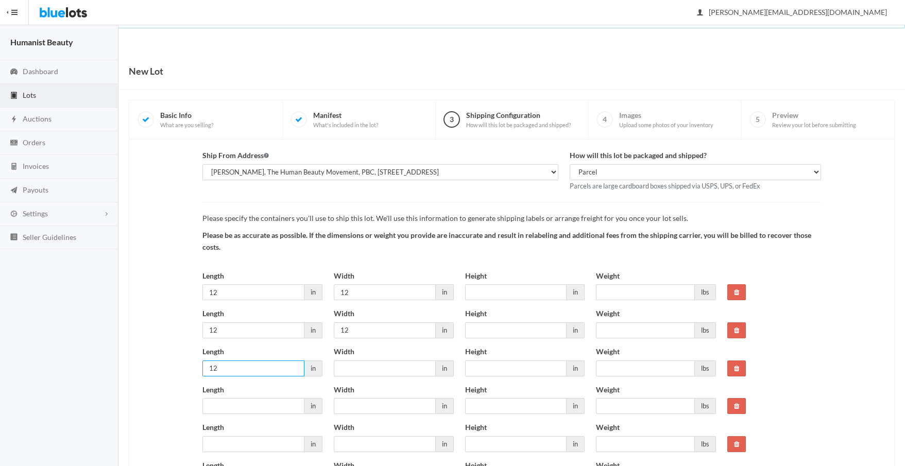
type input "12"
click at [361, 367] on input "Width" at bounding box center [385, 369] width 102 height 16
type input "12"
drag, startPoint x: 240, startPoint y: 406, endPoint x: 278, endPoint y: 407, distance: 38.6
click at [240, 407] on input "Length" at bounding box center [253, 406] width 102 height 16
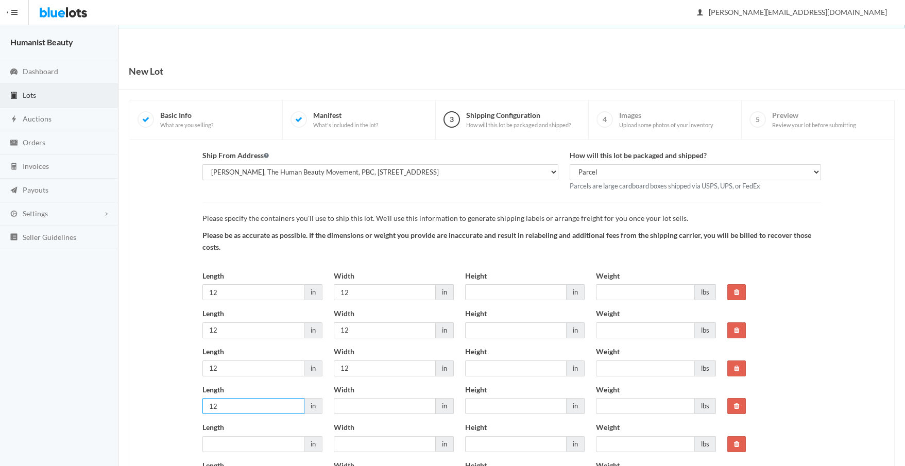
type input "12"
click at [363, 407] on input "Width" at bounding box center [385, 406] width 102 height 16
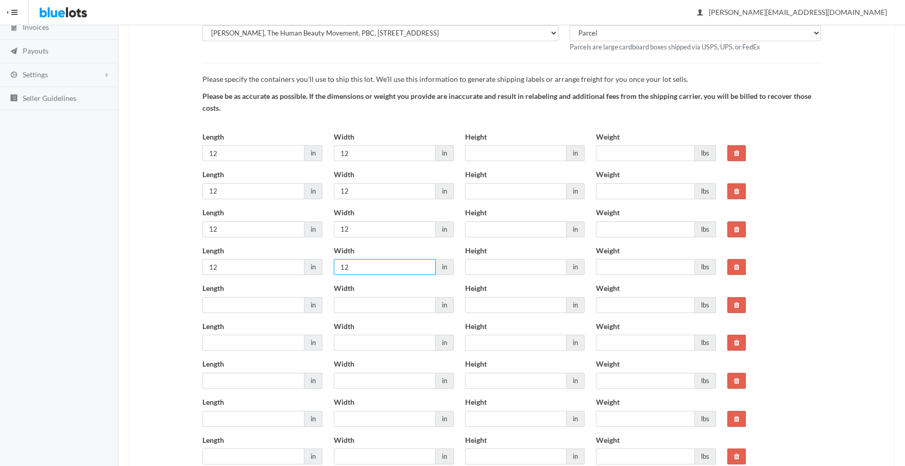
scroll to position [160, 0]
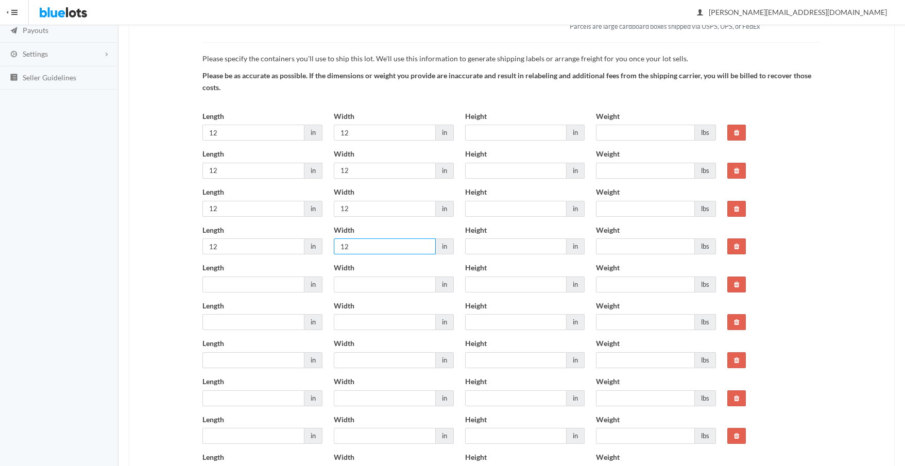
type input "12"
drag, startPoint x: 238, startPoint y: 283, endPoint x: 261, endPoint y: 283, distance: 22.2
click at [238, 283] on input "Length" at bounding box center [253, 285] width 102 height 16
type input "12"
click at [348, 284] on input "Width" at bounding box center [385, 285] width 102 height 16
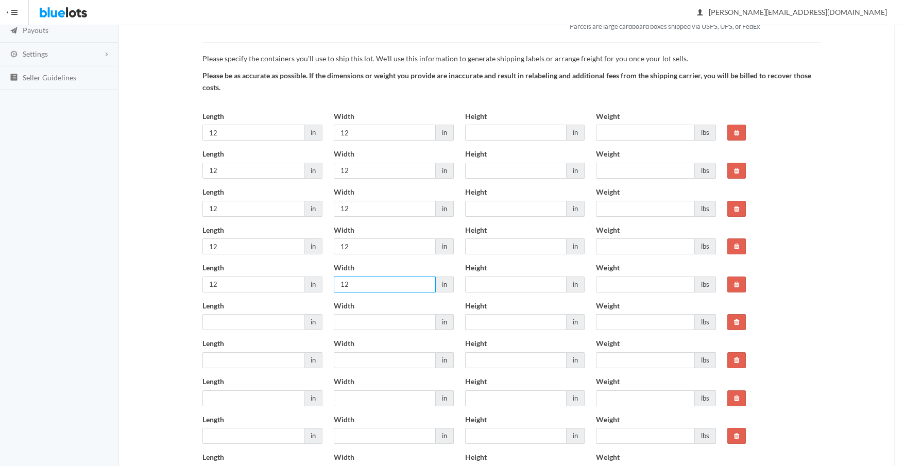
type input "12"
click at [249, 317] on input "Length" at bounding box center [253, 322] width 102 height 16
type input "12"
click at [348, 324] on input "Width" at bounding box center [385, 322] width 102 height 16
type input "12"
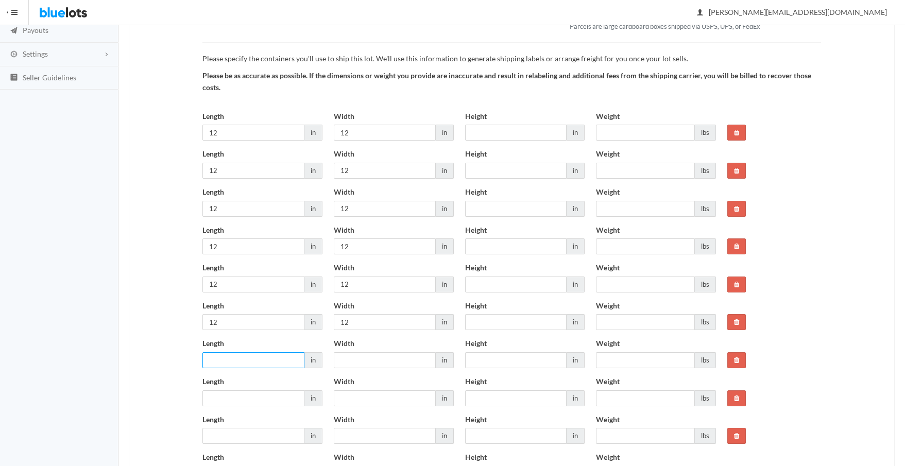
click at [231, 365] on input "Length" at bounding box center [253, 360] width 102 height 16
type input "12"
click at [337, 358] on input "Width" at bounding box center [385, 360] width 102 height 16
type input "12"
click at [224, 399] on input "Length" at bounding box center [253, 398] width 102 height 16
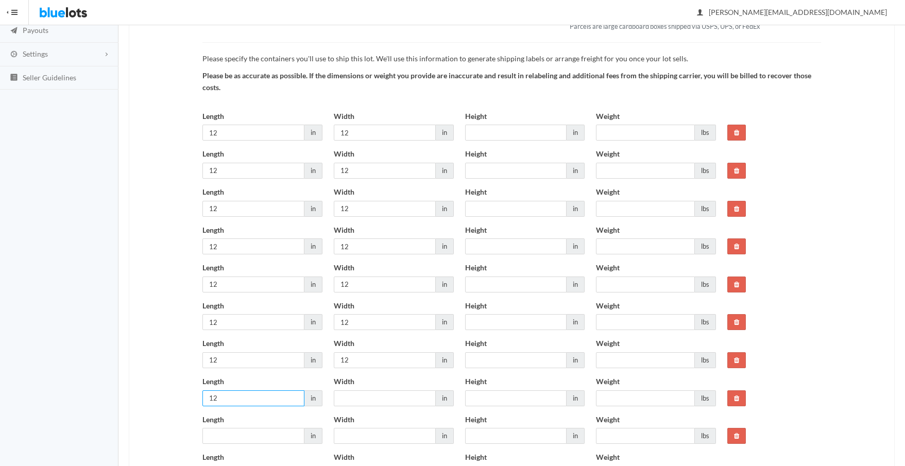
type input "12"
click at [351, 398] on input "Width" at bounding box center [385, 398] width 102 height 16
type input "12"
click at [245, 437] on input "Length" at bounding box center [253, 436] width 102 height 16
type input "12"
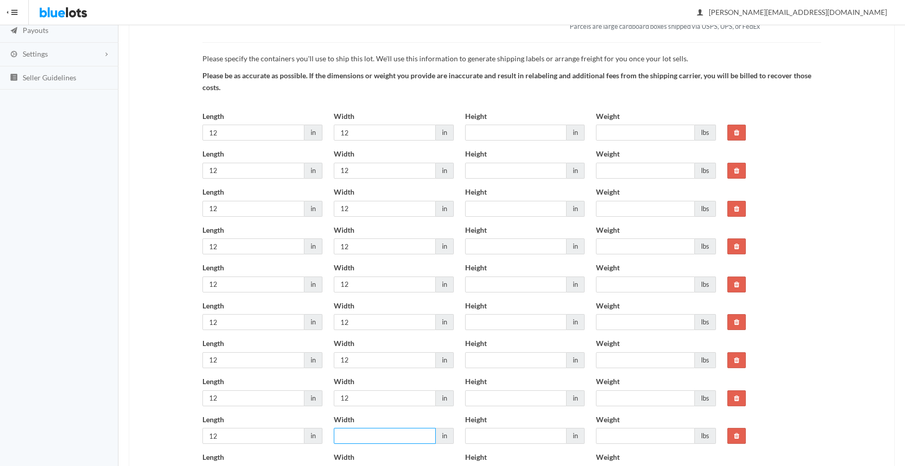
click at [355, 435] on input "Width" at bounding box center [385, 436] width 102 height 16
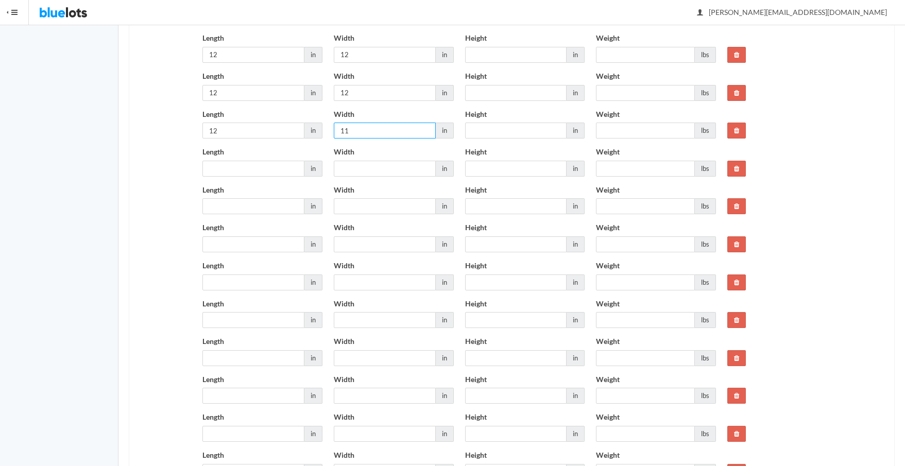
scroll to position [468, 0]
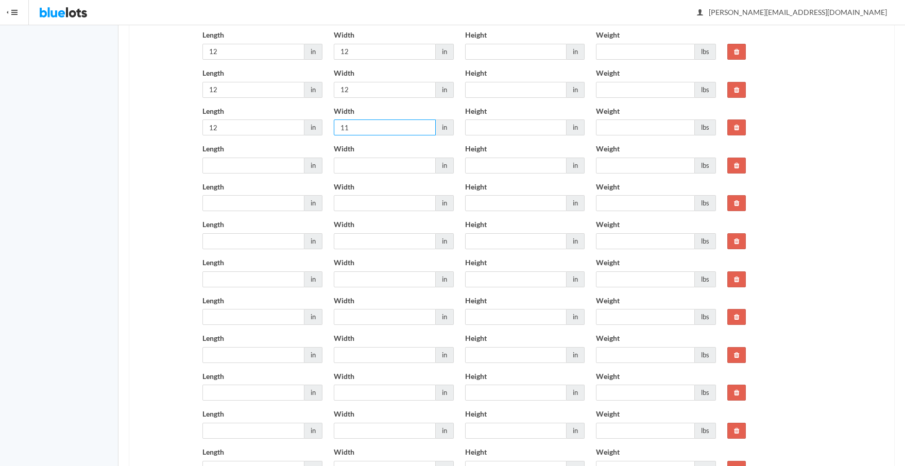
type input "11"
click at [229, 165] on input "Length" at bounding box center [253, 166] width 102 height 16
type input "12"
click at [356, 165] on input "Width" at bounding box center [385, 166] width 102 height 16
type input "12"
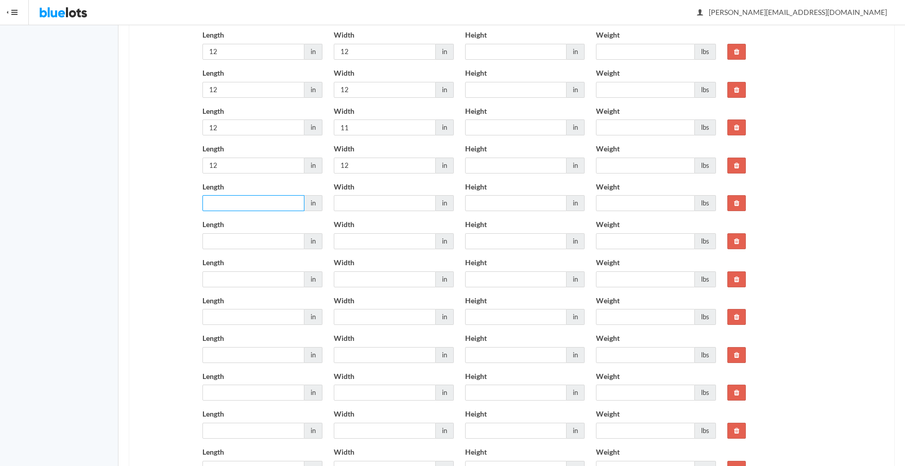
click at [213, 200] on input "Length" at bounding box center [253, 203] width 102 height 16
type input "12"
click at [359, 200] on input "Width" at bounding box center [385, 203] width 102 height 16
type input "12"
drag, startPoint x: 244, startPoint y: 243, endPoint x: 253, endPoint y: 243, distance: 9.3
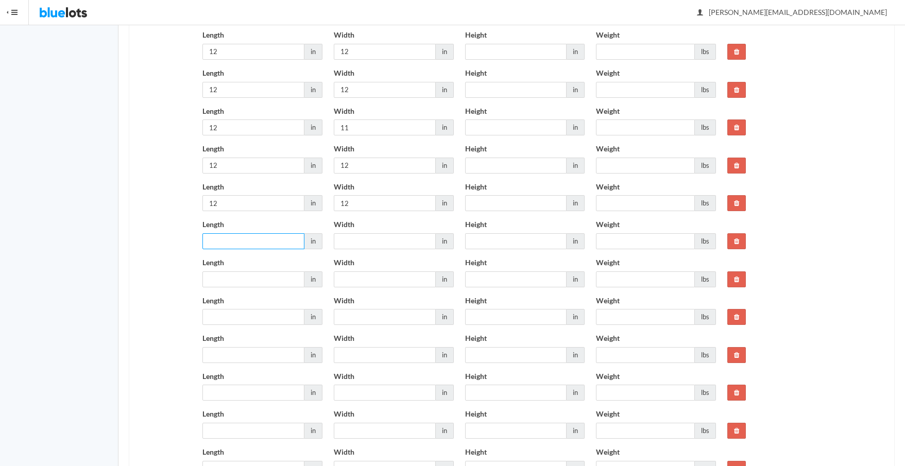
click at [244, 243] on input "Length" at bounding box center [253, 241] width 102 height 16
type input "12"
click at [344, 240] on input "Width" at bounding box center [385, 241] width 102 height 16
type input "12"
click at [235, 280] on input "Length" at bounding box center [253, 279] width 102 height 16
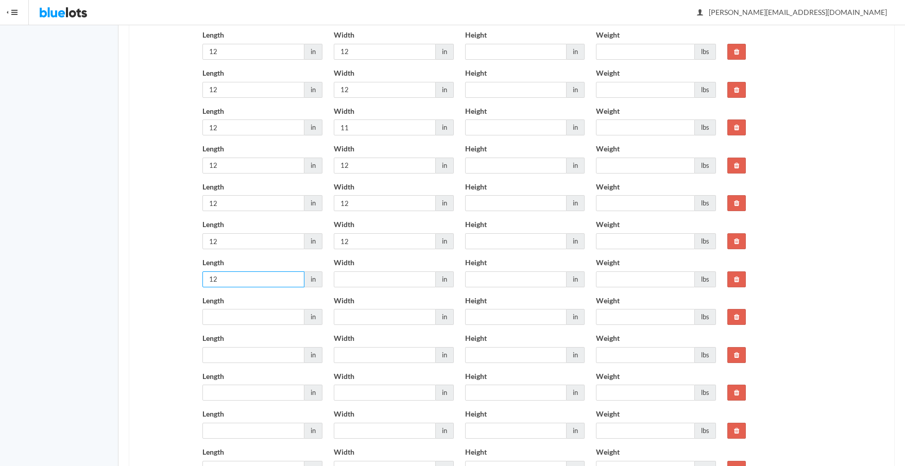
type input "12"
click at [348, 279] on input "Width" at bounding box center [385, 279] width 102 height 16
type input "12"
click at [254, 322] on input "Length" at bounding box center [253, 317] width 102 height 16
type input "12"
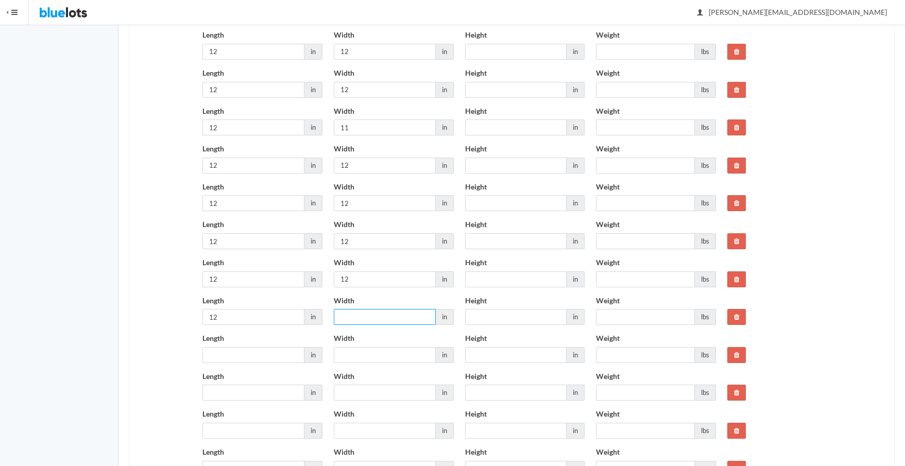
click at [347, 315] on input "Width" at bounding box center [385, 317] width 102 height 16
type input "12"
click at [249, 353] on input "Length" at bounding box center [253, 355] width 102 height 16
type input "12"
click at [341, 354] on input "Width" at bounding box center [385, 355] width 102 height 16
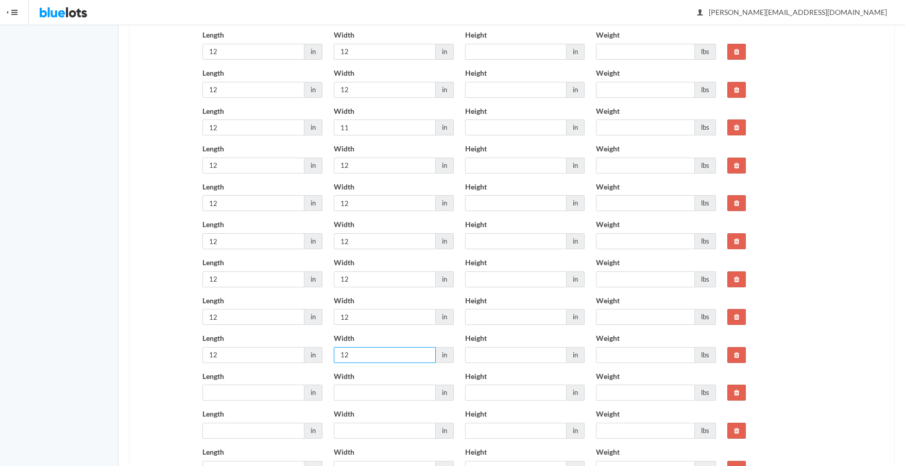
type input "12"
click at [224, 395] on input "Length" at bounding box center [253, 393] width 102 height 16
type input "12"
click at [367, 392] on input "Width" at bounding box center [385, 393] width 102 height 16
type input "12"
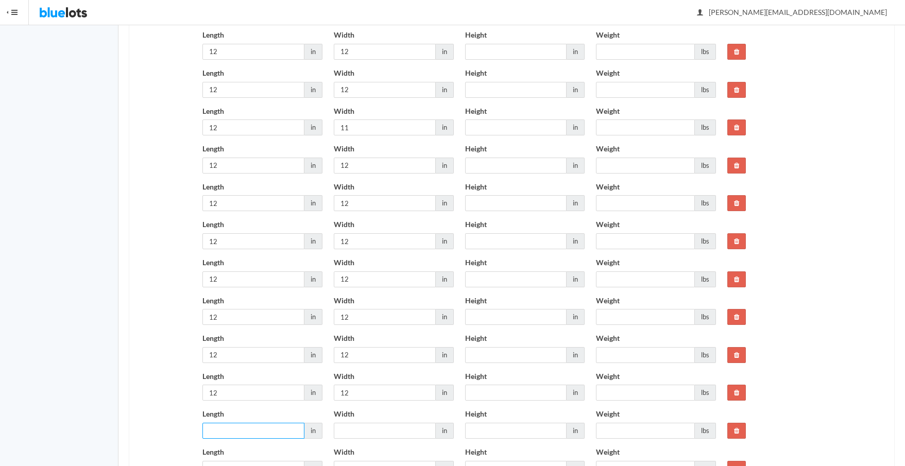
click at [245, 432] on input "Length" at bounding box center [253, 431] width 102 height 16
type input "12"
click at [350, 429] on input "Width" at bounding box center [385, 431] width 102 height 16
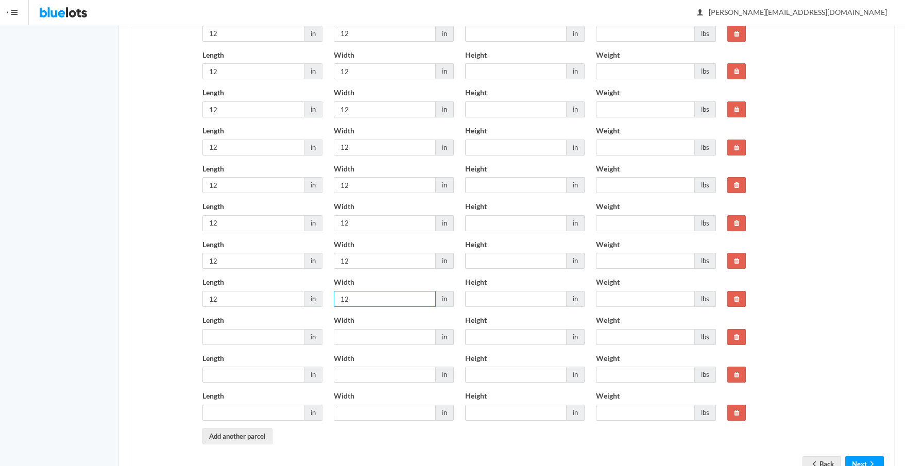
scroll to position [638, 0]
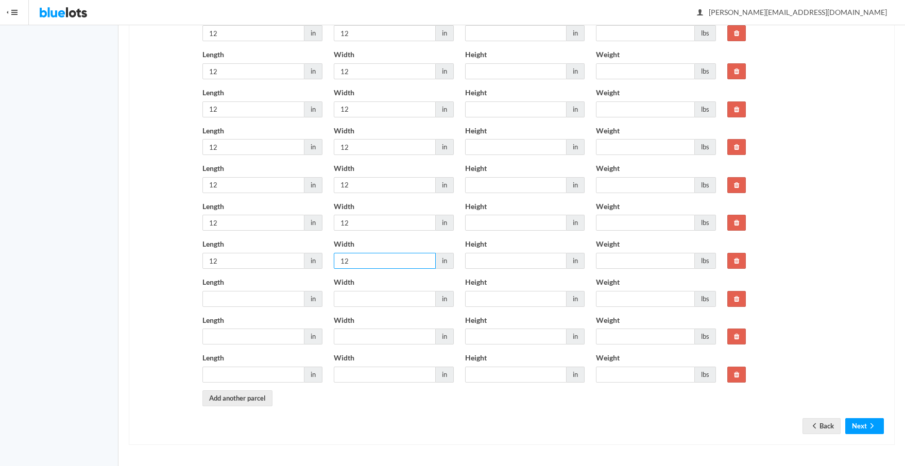
type input "12"
click at [223, 297] on input "Length" at bounding box center [253, 299] width 102 height 16
type input "12"
click at [352, 297] on input "Width" at bounding box center [385, 299] width 102 height 16
type input "12"
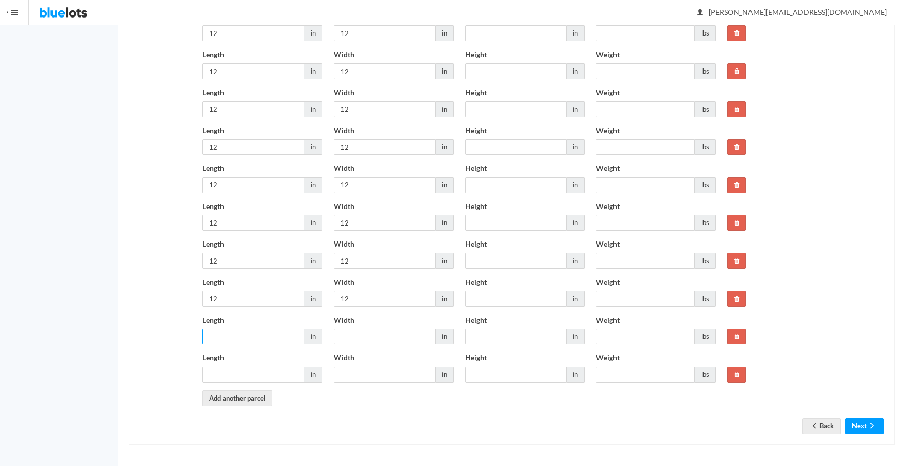
click at [260, 331] on input "Length" at bounding box center [253, 337] width 102 height 16
type input "12"
click at [329, 336] on div "Width in" at bounding box center [393, 334] width 131 height 38
click at [341, 337] on input "Width" at bounding box center [385, 337] width 102 height 16
type input "12"
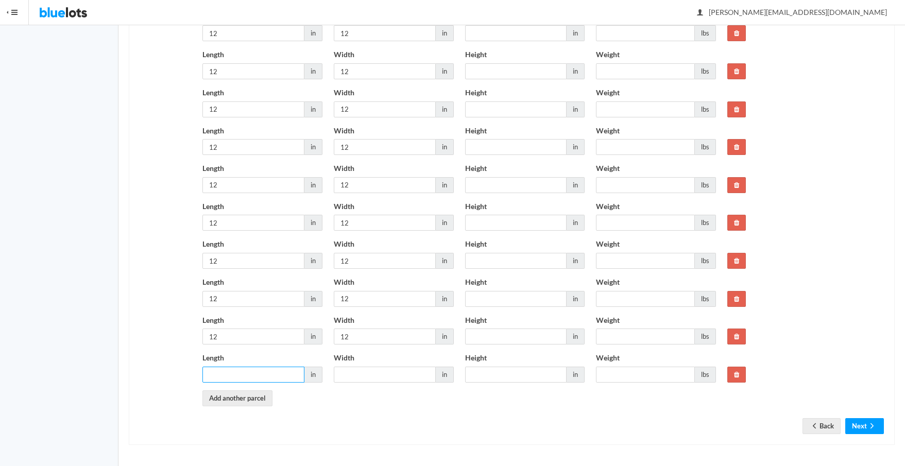
click at [278, 376] on input "Length" at bounding box center [253, 375] width 102 height 16
type input "12"
click at [341, 373] on input "Width" at bounding box center [385, 375] width 102 height 16
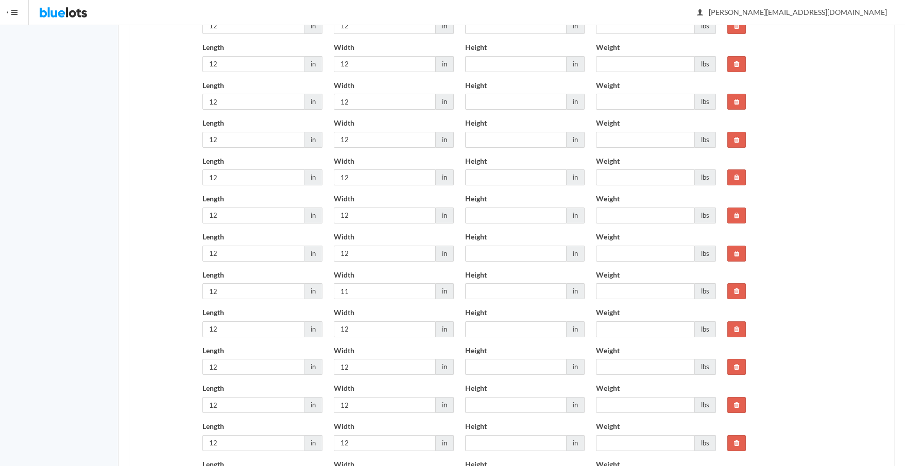
scroll to position [107, 0]
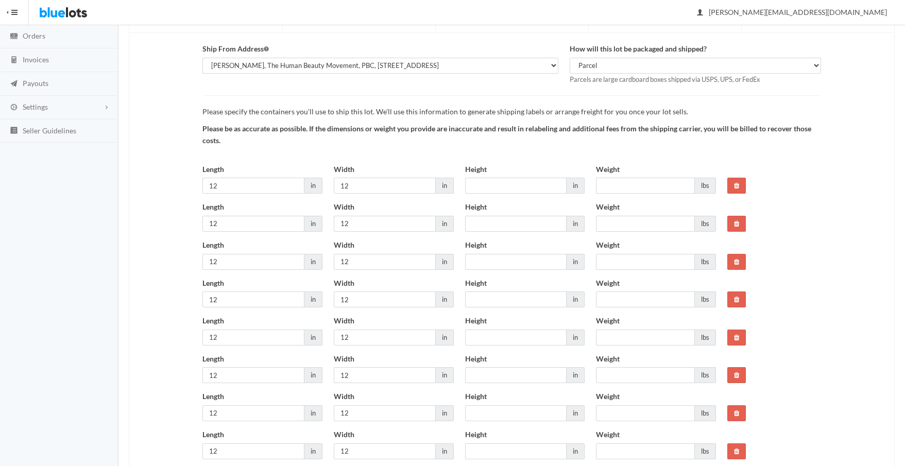
type input "12"
click at [490, 187] on input "Height" at bounding box center [516, 186] width 102 height 16
type input "8"
click at [492, 222] on input "Height" at bounding box center [516, 224] width 102 height 16
type input "8"
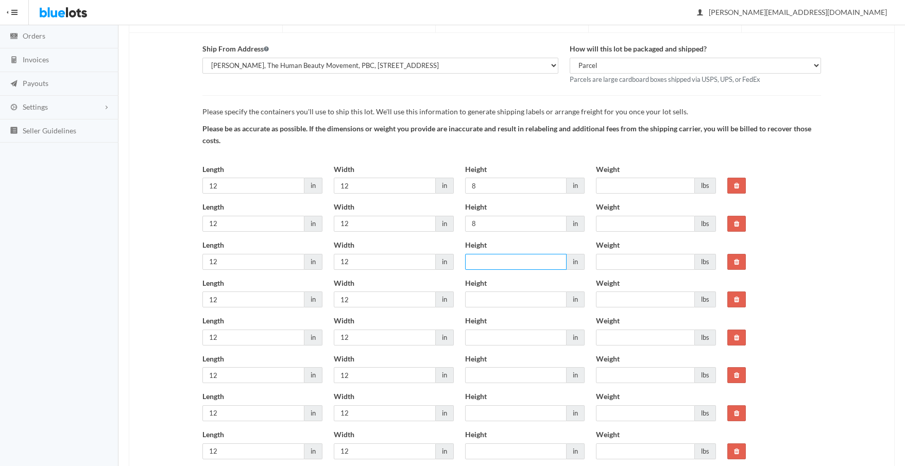
drag, startPoint x: 489, startPoint y: 259, endPoint x: 493, endPoint y: 271, distance: 13.2
click at [488, 260] on input "Height" at bounding box center [516, 262] width 102 height 16
type input "8"
click at [489, 301] on input "Height" at bounding box center [516, 300] width 102 height 16
type input "8"
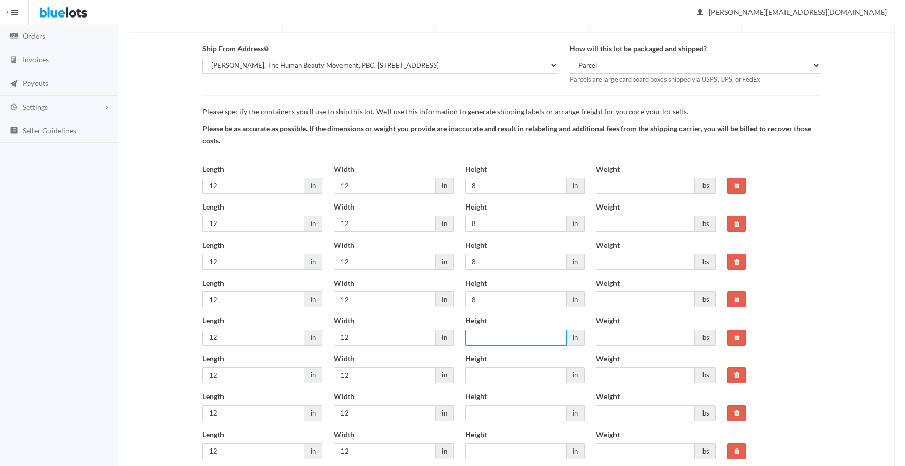
click at [486, 342] on input "Height" at bounding box center [516, 338] width 102 height 16
type input "8"
click at [490, 381] on input "Height" at bounding box center [516, 375] width 102 height 16
type input "8"
click at [489, 410] on input "Height" at bounding box center [516, 413] width 102 height 16
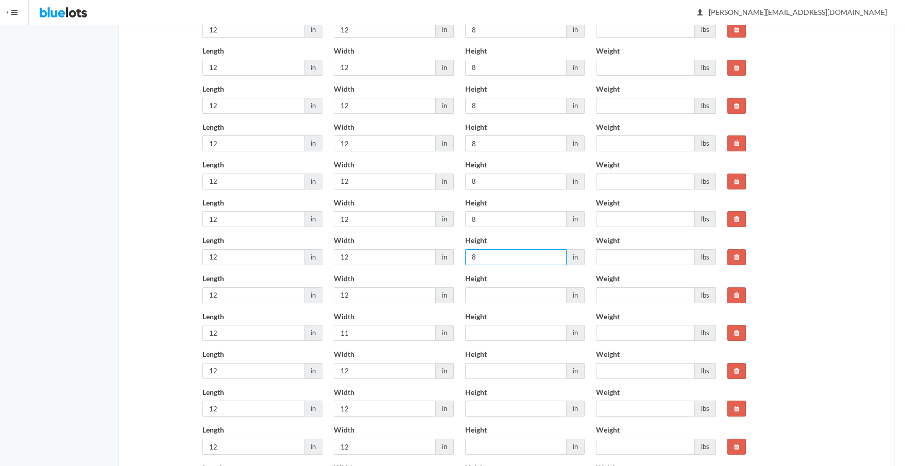
scroll to position [362, 0]
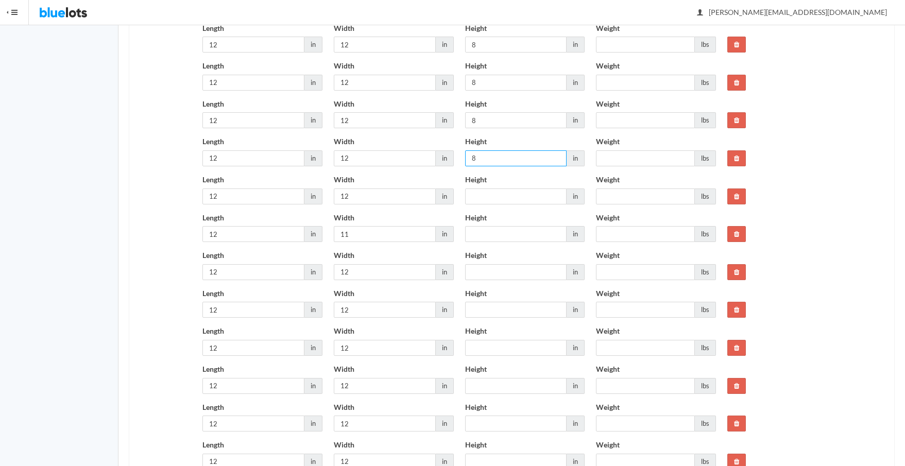
type input "8"
click at [484, 194] on input "Height" at bounding box center [516, 197] width 102 height 16
type input "8"
click at [494, 235] on input "Height" at bounding box center [516, 234] width 102 height 16
type input "8"
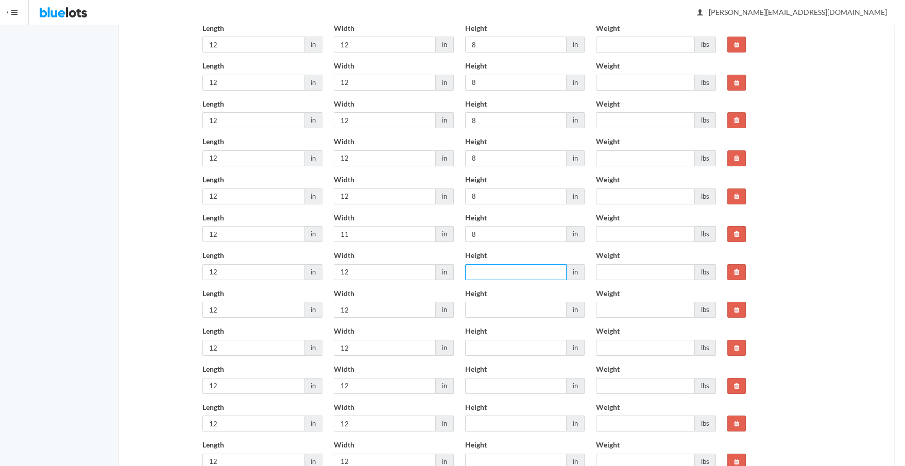
drag, startPoint x: 491, startPoint y: 270, endPoint x: 492, endPoint y: 276, distance: 5.9
click at [491, 271] on input "Height" at bounding box center [516, 272] width 102 height 16
type input "8"
click at [492, 313] on input "Height" at bounding box center [516, 310] width 102 height 16
type input "8"
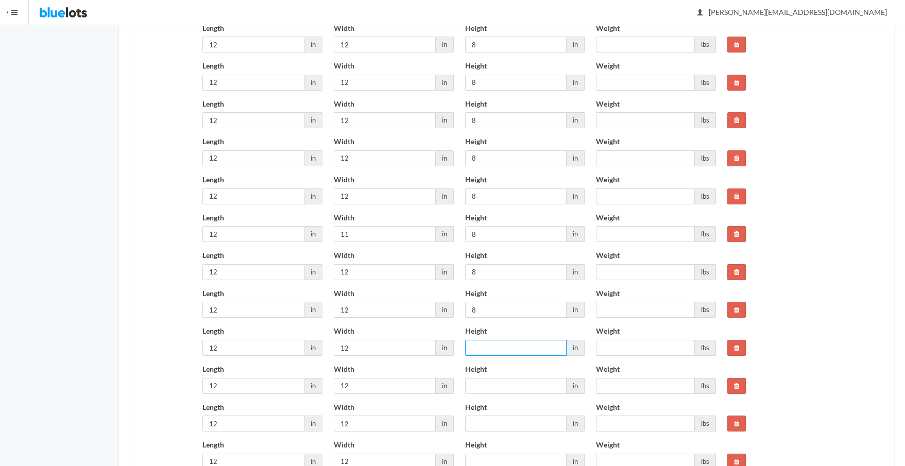
click at [492, 347] on input "Height" at bounding box center [516, 348] width 102 height 16
type input "8"
click at [482, 384] on input "Height" at bounding box center [516, 386] width 102 height 16
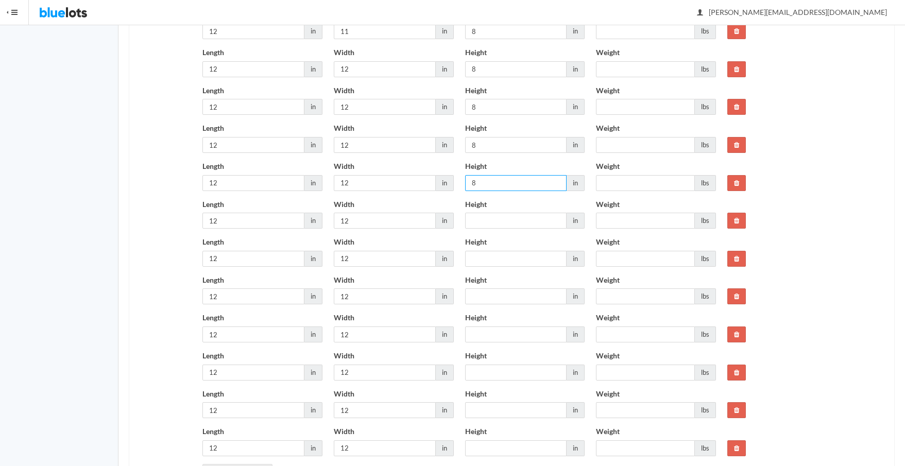
scroll to position [638, 0]
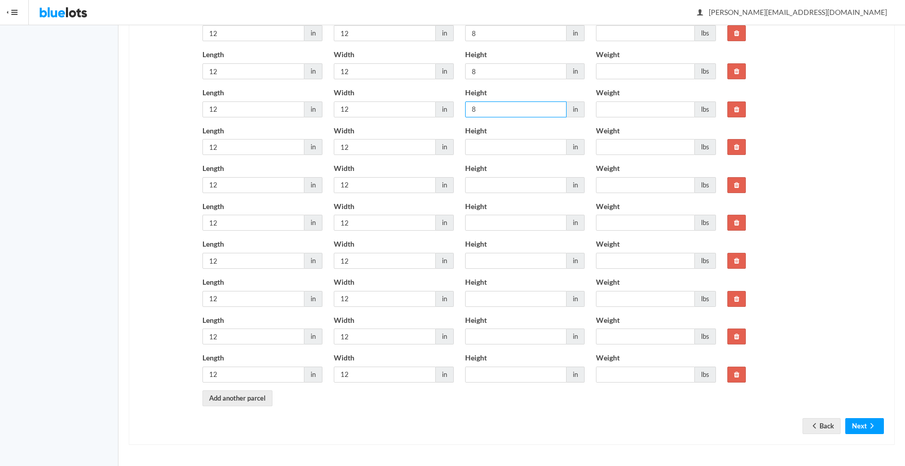
type input "8"
click at [487, 145] on input "Height" at bounding box center [516, 147] width 102 height 16
type input "8"
click at [497, 182] on input "Height" at bounding box center [516, 185] width 102 height 16
type input "8"
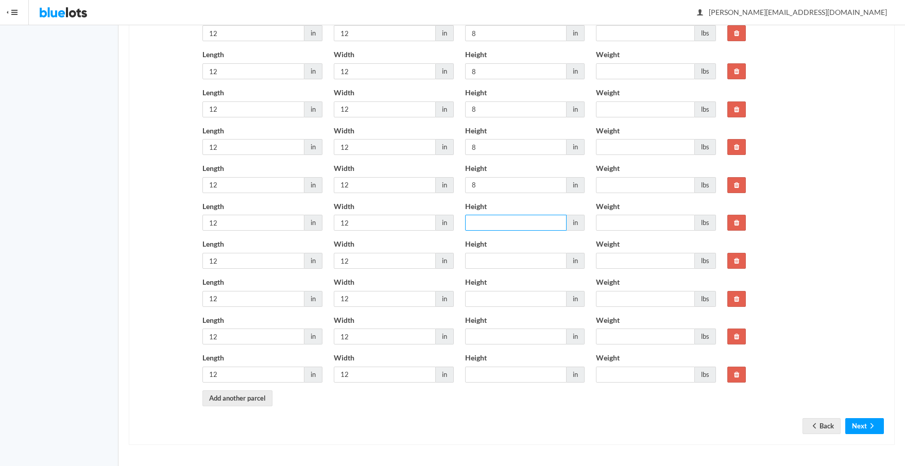
click at [500, 218] on input "Height" at bounding box center [516, 223] width 102 height 16
type input "8"
click at [497, 266] on input "Height" at bounding box center [516, 261] width 102 height 16
type input "8"
click at [495, 302] on input "Height" at bounding box center [516, 299] width 102 height 16
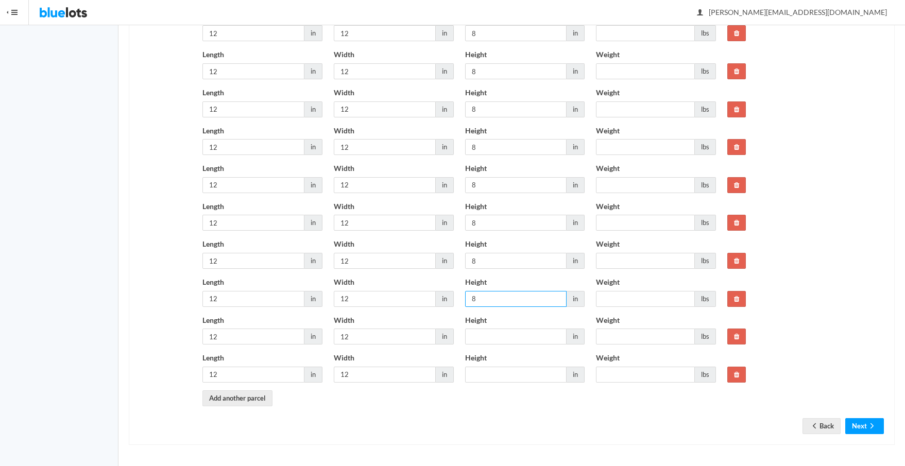
type input "8"
click at [493, 333] on input "Height" at bounding box center [516, 337] width 102 height 16
type input "8"
click at [494, 367] on input "Height" at bounding box center [516, 375] width 102 height 16
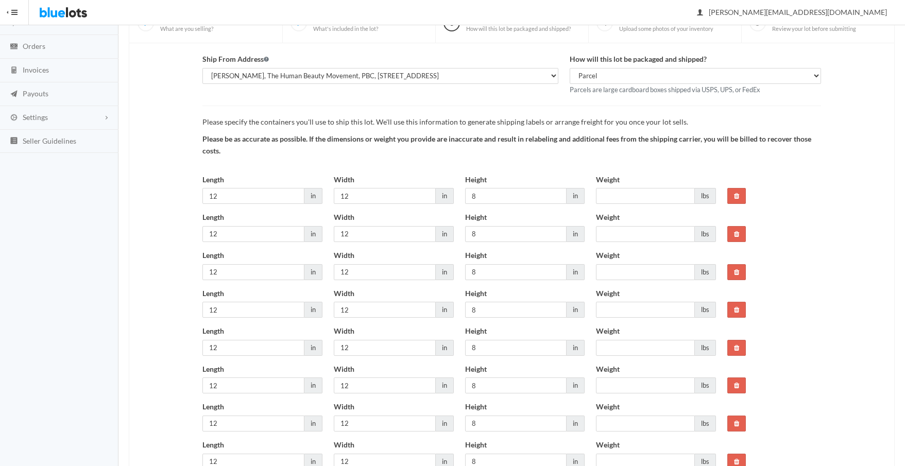
scroll to position [93, 0]
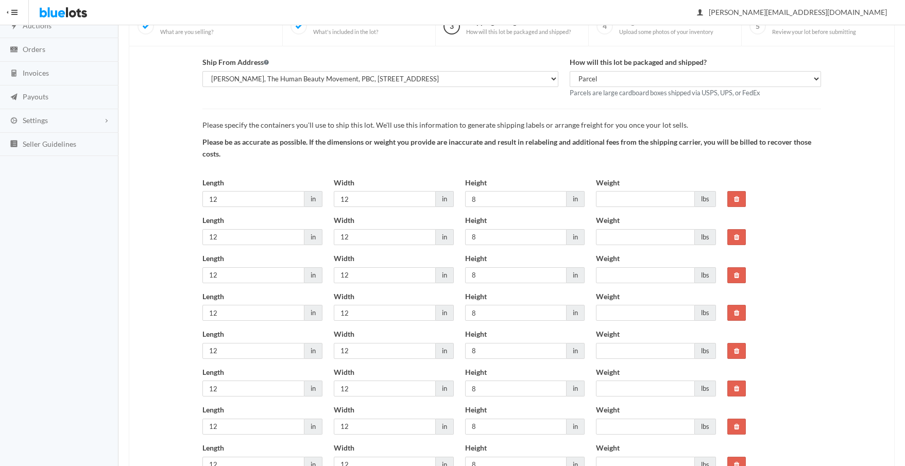
type input "8"
drag, startPoint x: 636, startPoint y: 201, endPoint x: 636, endPoint y: 173, distance: 28.8
click at [636, 201] on input "Weight" at bounding box center [645, 199] width 99 height 16
type input "17"
click at [630, 232] on input "Weight" at bounding box center [645, 237] width 99 height 16
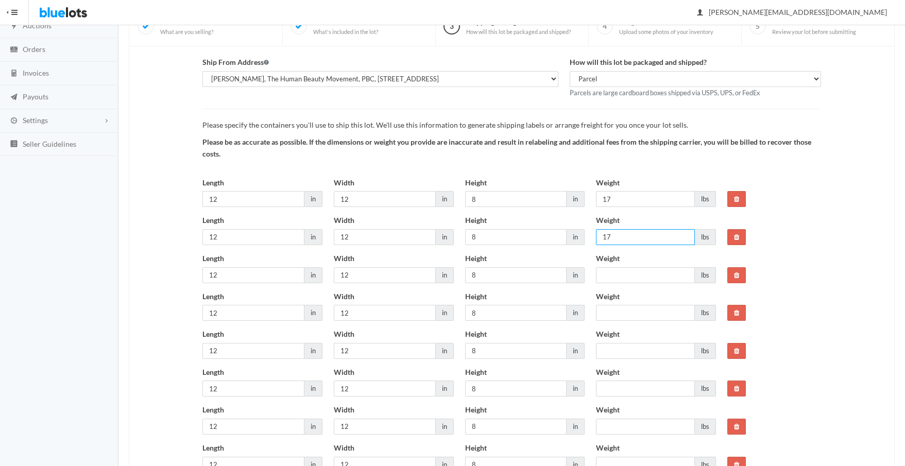
type input "17"
click at [622, 275] on input "Weight" at bounding box center [645, 275] width 99 height 16
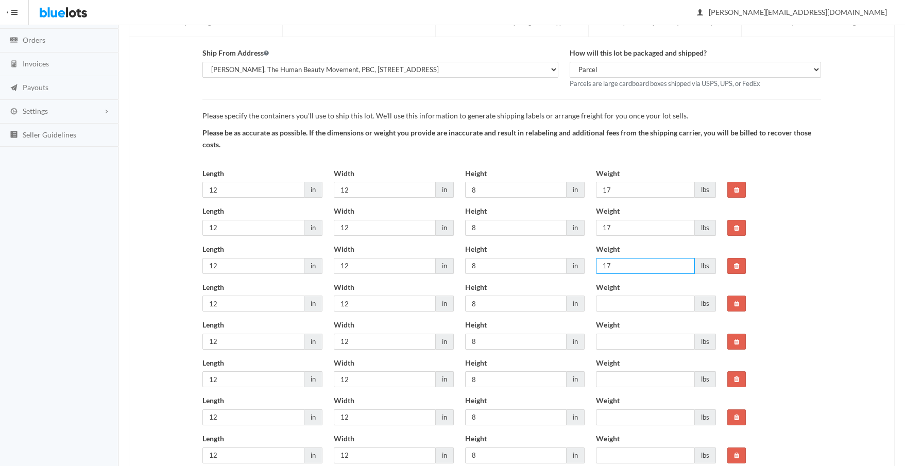
scroll to position [104, 0]
type input "17"
click at [623, 295] on div "Weight lbs" at bounding box center [656, 296] width 120 height 30
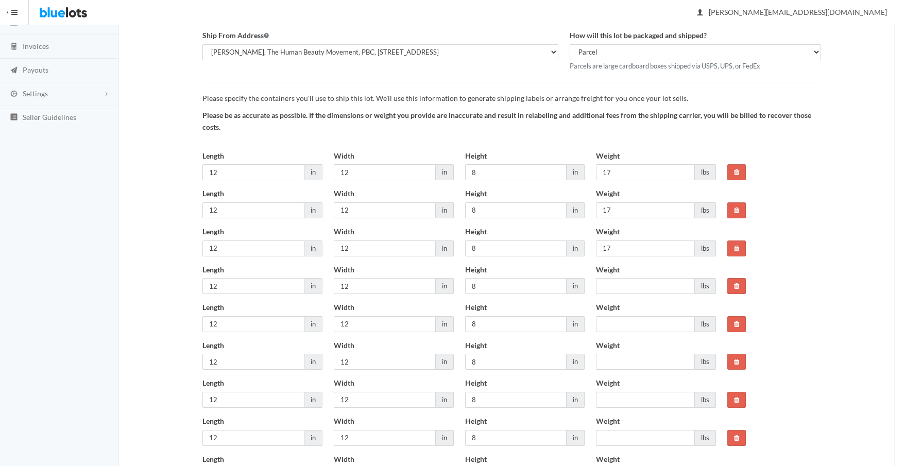
scroll to position [278, 0]
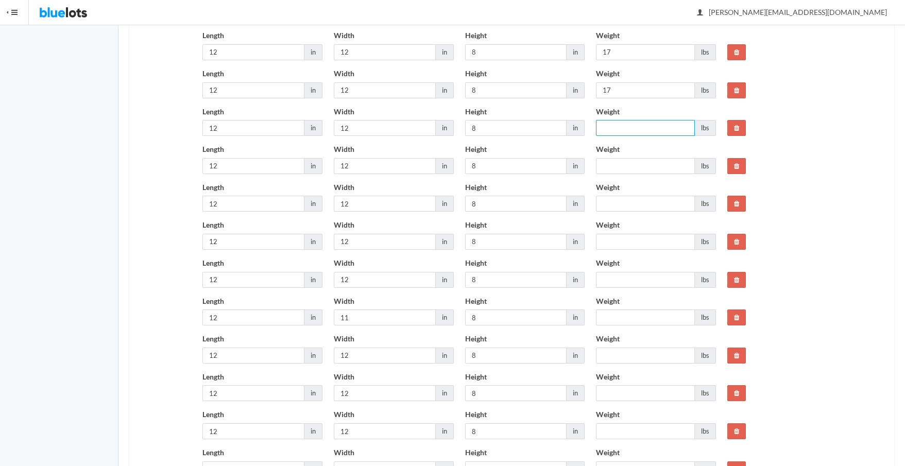
click at [641, 128] on input "Weight" at bounding box center [645, 128] width 99 height 16
type input "17"
click at [638, 166] on input "Weight" at bounding box center [645, 166] width 99 height 16
drag, startPoint x: 592, startPoint y: 166, endPoint x: 583, endPoint y: 164, distance: 9.5
click at [583, 164] on div "Length 12 in Width 12 in Height 8 in Weight 17 lbs" at bounding box center [459, 163] width 525 height 38
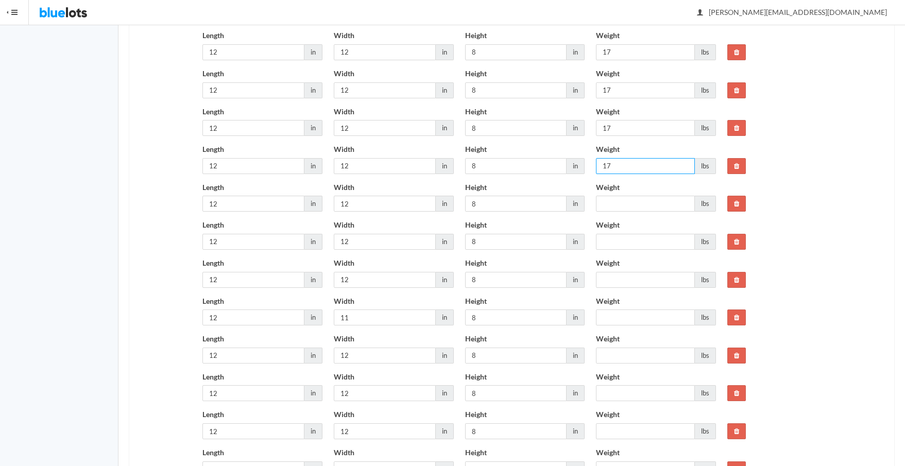
type input "17"
click at [627, 202] on input "Weight" at bounding box center [645, 204] width 99 height 16
paste input "17"
type input "17"
click at [619, 240] on input "Weight" at bounding box center [645, 242] width 99 height 16
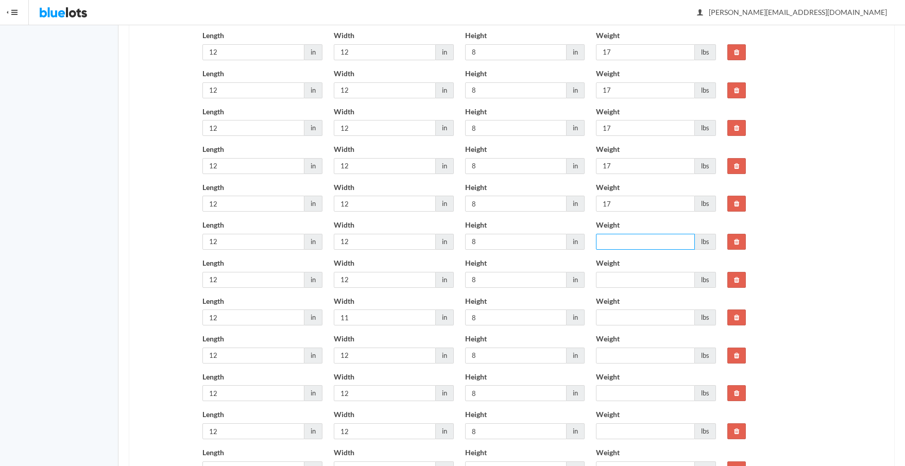
paste input "17"
type input "17"
click at [617, 277] on input "Weight" at bounding box center [645, 280] width 99 height 16
paste input "17"
type input "17"
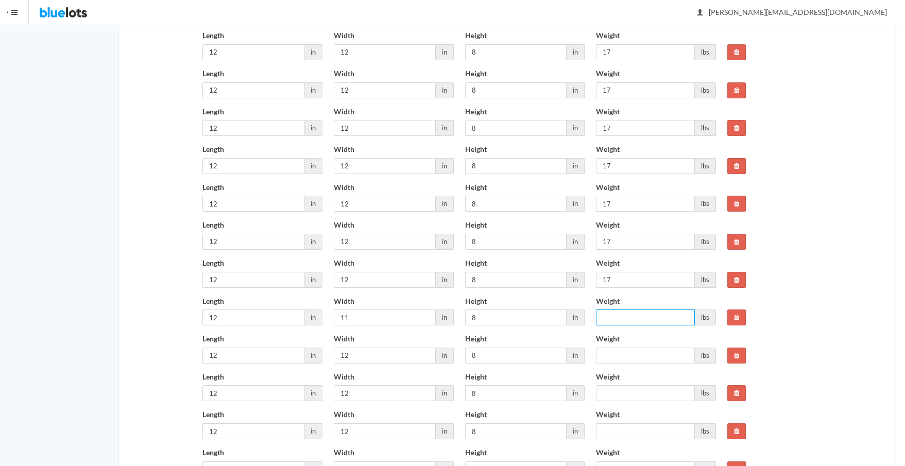
click at [620, 316] on input "Weight" at bounding box center [645, 318] width 99 height 16
paste input "17"
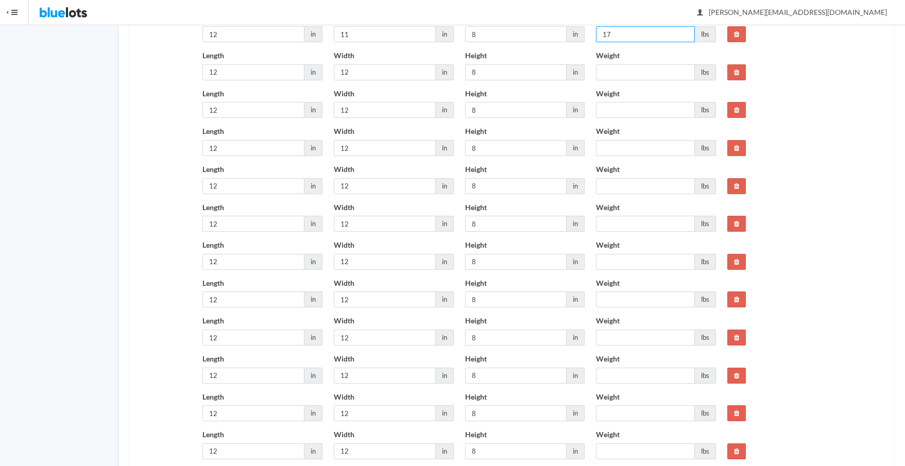
scroll to position [613, 0]
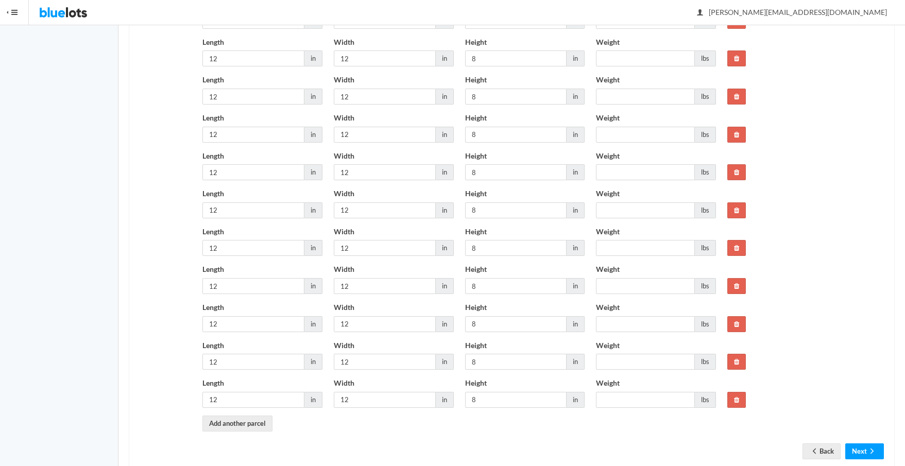
type input "17"
click at [625, 99] on input "Weight" at bounding box center [645, 97] width 99 height 16
paste input "17"
type input "17"
click at [627, 58] on input "Weight" at bounding box center [645, 58] width 99 height 16
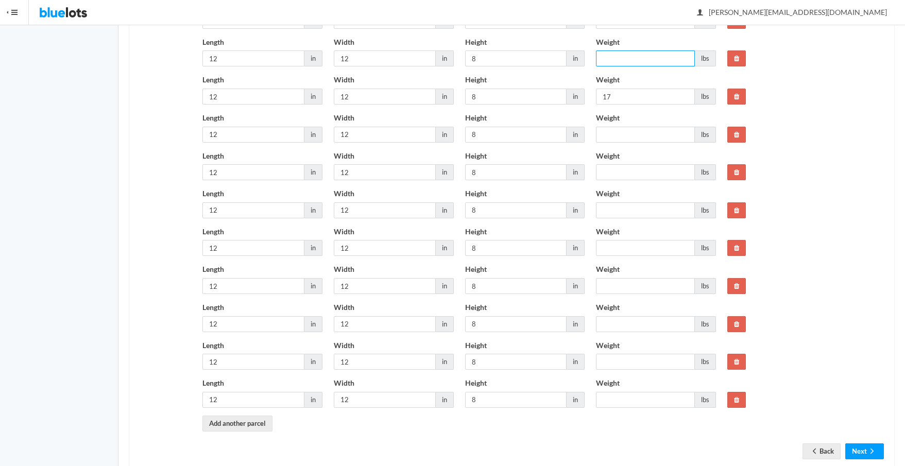
paste input "17"
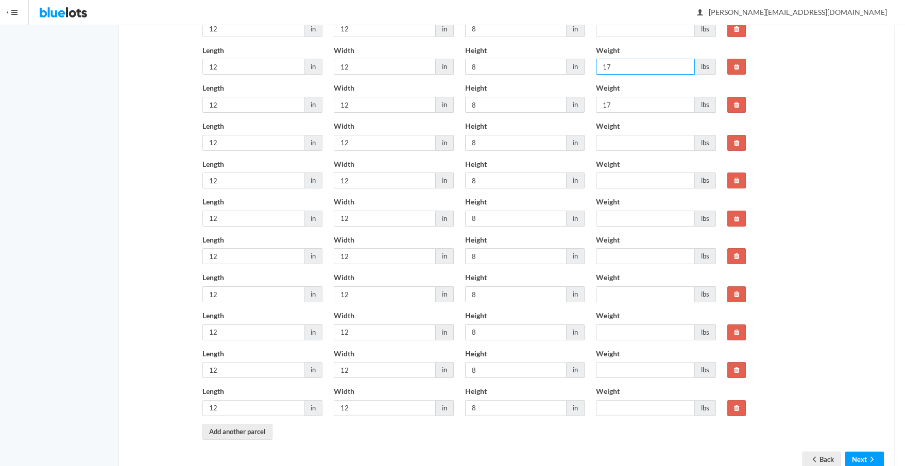
scroll to position [592, 0]
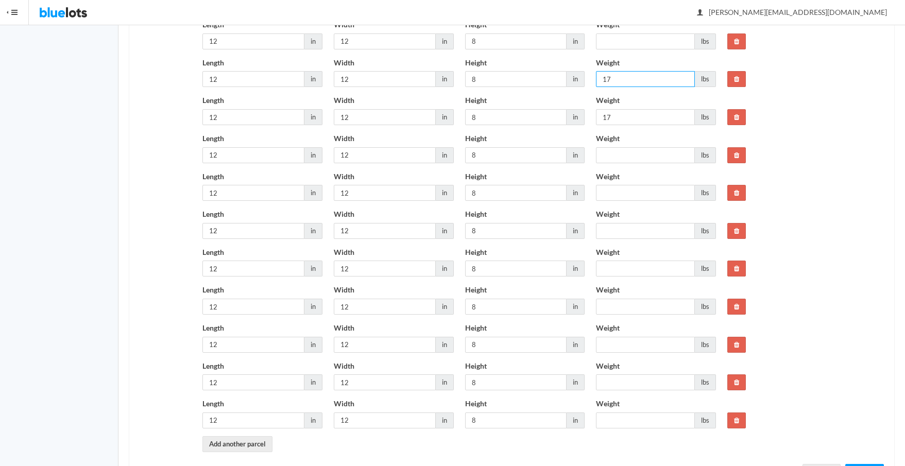
type input "17"
click at [635, 43] on input "Weight" at bounding box center [645, 41] width 99 height 16
paste input "17"
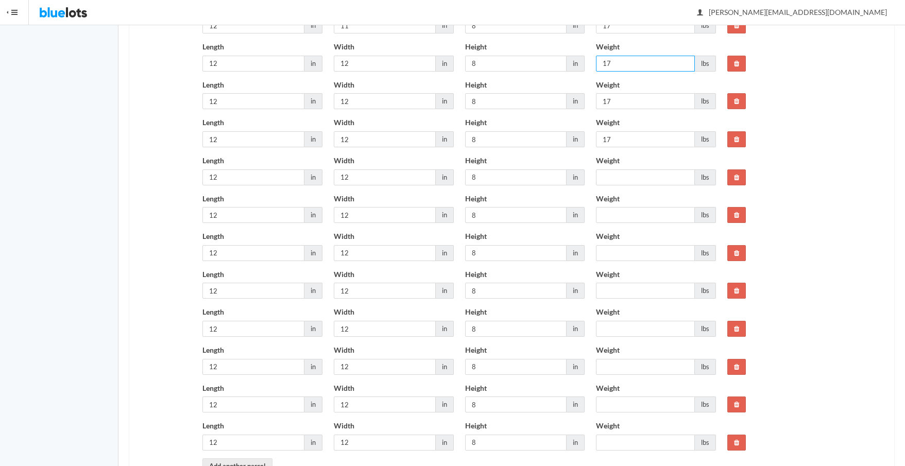
scroll to position [496, 0]
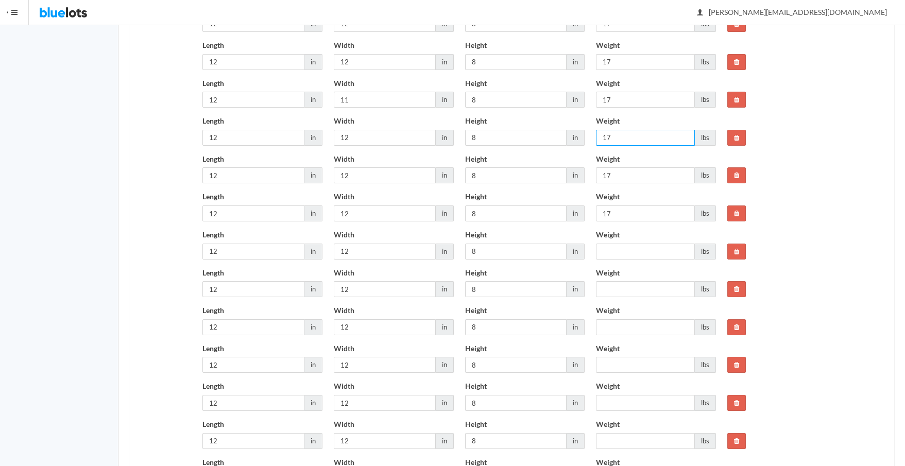
type input "17"
drag, startPoint x: 636, startPoint y: 247, endPoint x: 635, endPoint y: 254, distance: 7.7
click at [636, 248] on input "Weight" at bounding box center [645, 252] width 99 height 16
paste input "17"
type input "17"
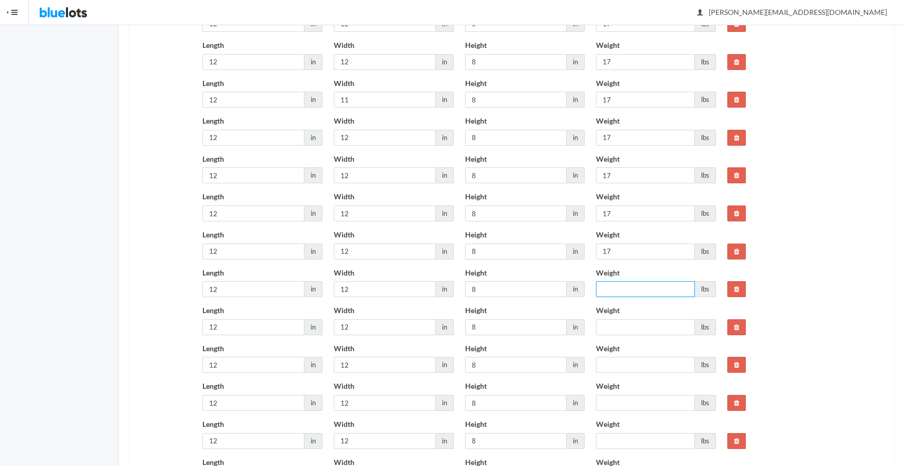
drag, startPoint x: 629, startPoint y: 287, endPoint x: 628, endPoint y: 295, distance: 7.8
click at [629, 287] on input "Weight" at bounding box center [645, 289] width 99 height 16
paste input "17"
type input "17"
click at [615, 328] on input "Weight" at bounding box center [645, 327] width 99 height 16
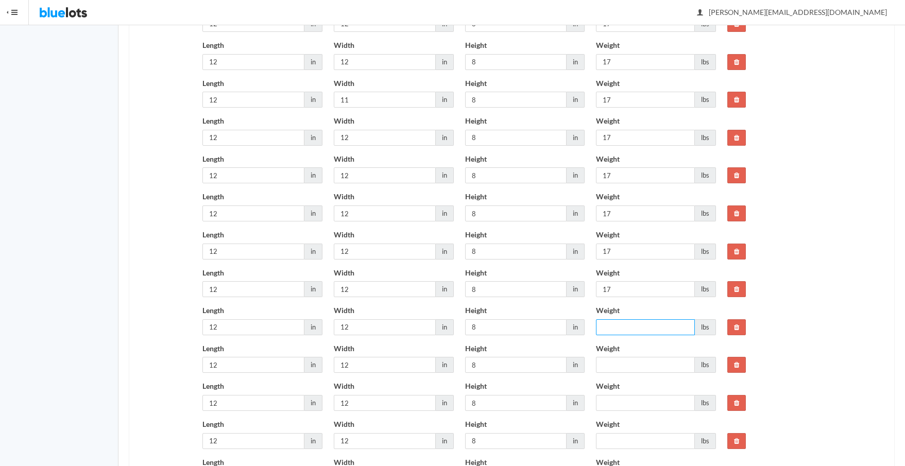
paste input "17"
type input "17"
paste input "17"
click at [613, 367] on input "17" at bounding box center [645, 365] width 99 height 16
type input "17"
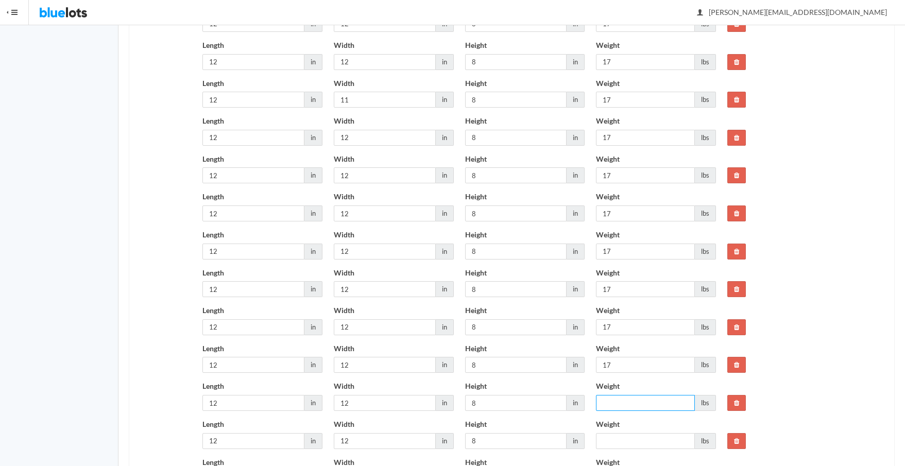
click at [628, 401] on input "Weight" at bounding box center [645, 403] width 99 height 16
paste input "17"
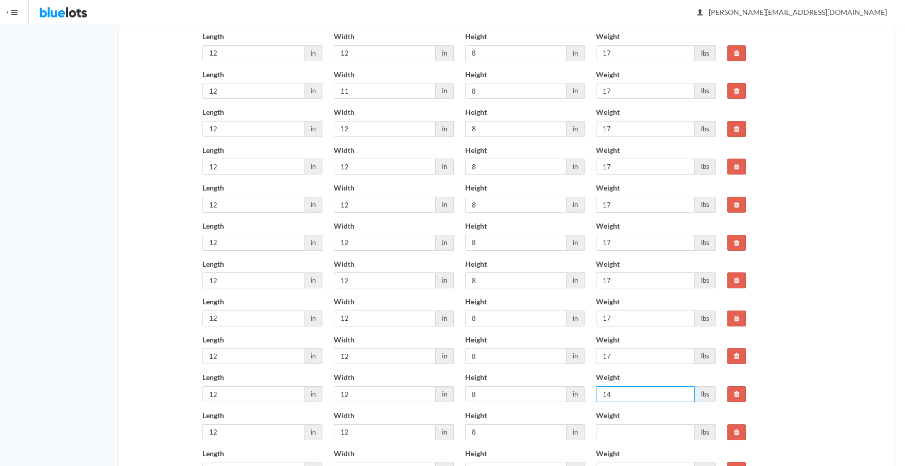
scroll to position [638, 0]
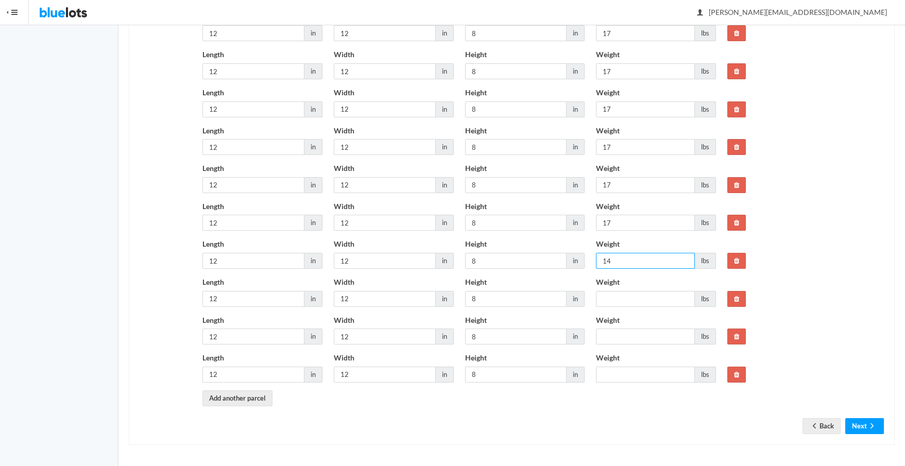
type input "14"
click at [621, 300] on input "Weight" at bounding box center [645, 299] width 99 height 16
paste input "17"
type input "17"
click at [621, 335] on input "Weight" at bounding box center [645, 337] width 99 height 16
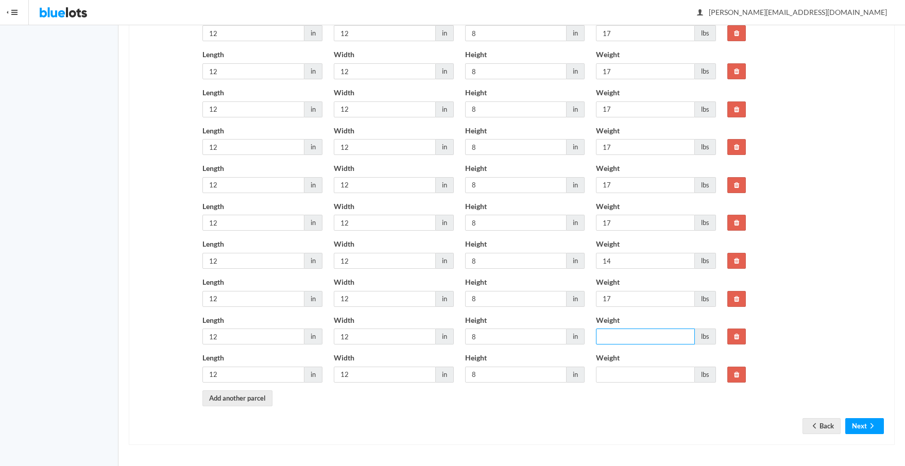
paste input "17"
type input "17"
click at [618, 373] on input "Weight" at bounding box center [645, 375] width 99 height 16
paste input "17"
type input "17"
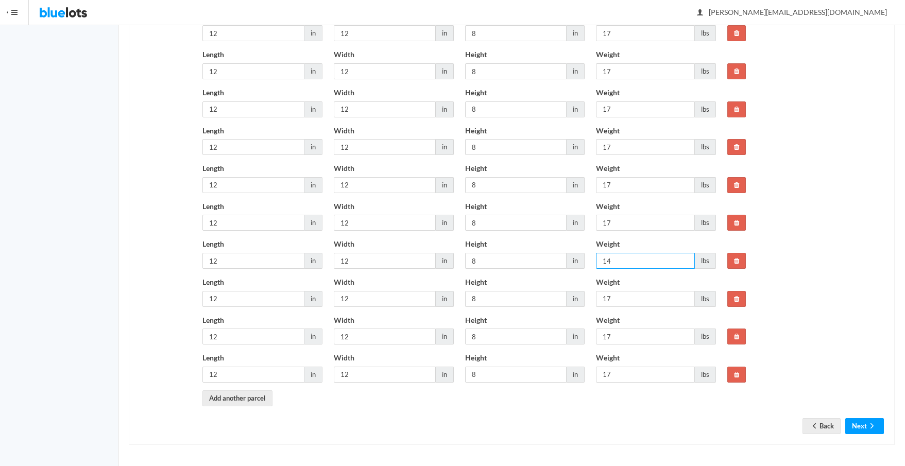
drag, startPoint x: 605, startPoint y: 259, endPoint x: 571, endPoint y: 255, distance: 34.2
click at [571, 255] on div "Length 12 in Width 12 in Height 8 in Weight 14 lbs" at bounding box center [459, 257] width 525 height 38
type input "17"
click at [856, 425] on button "Next" at bounding box center [864, 426] width 39 height 16
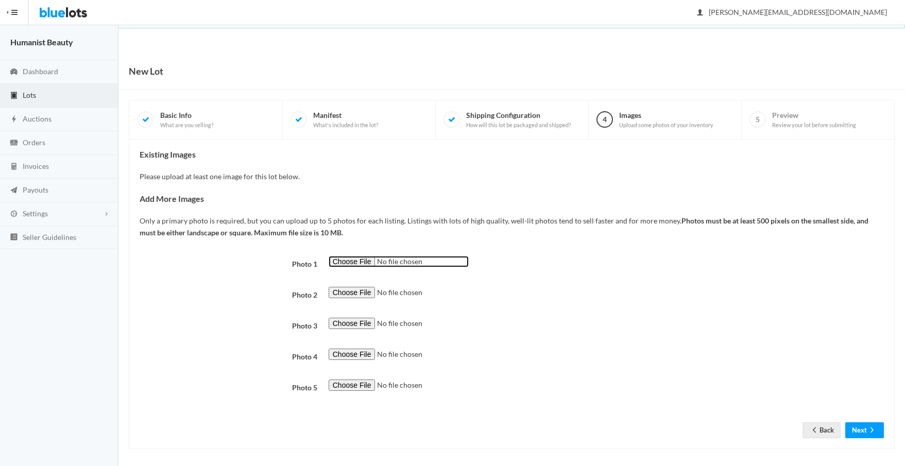
click at [354, 261] on input "file" at bounding box center [399, 262] width 140 height 12
type input "C:\fakepath\Herban Wisdom Facial Oil 0.5 oz EWG.png"
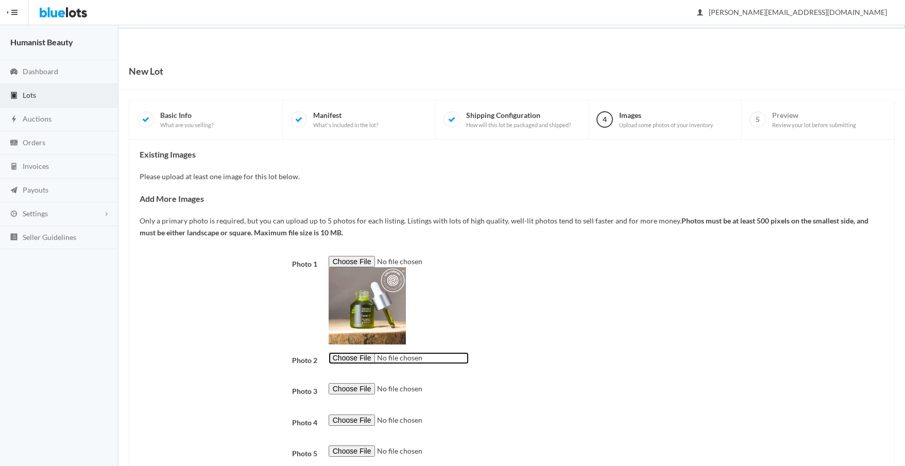
click at [341, 358] on input "file" at bounding box center [399, 358] width 140 height 12
type input "C:\fakepath\Facial Oil Half Size 3.jpg"
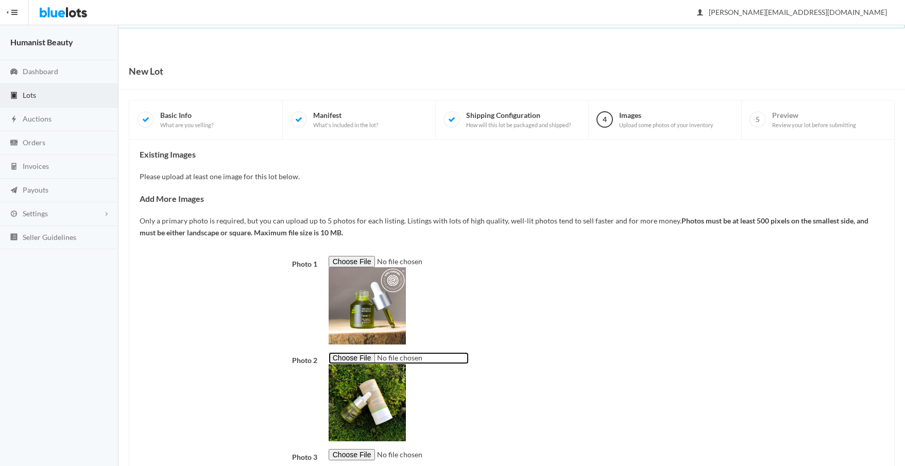
scroll to position [136, 0]
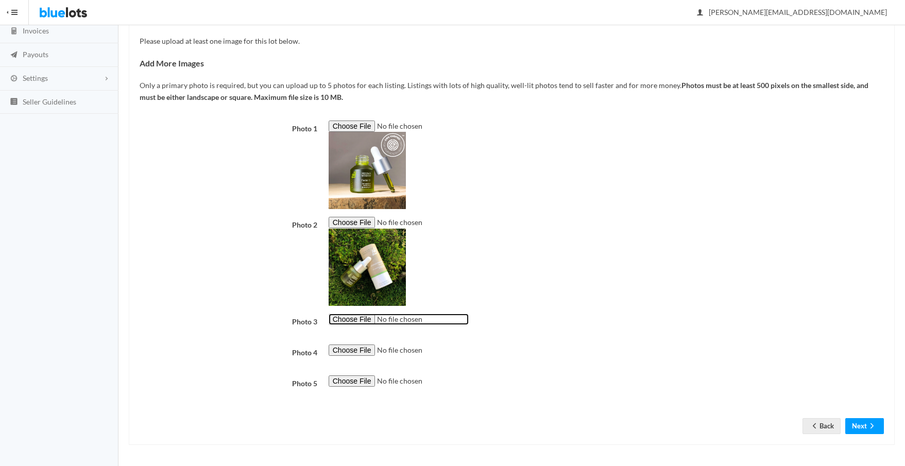
click at [367, 318] on input "file" at bounding box center [399, 320] width 140 height 12
type input "C:\fakepath\Herban Wisdom Facial Oil 15 ml soldier shot.jpg"
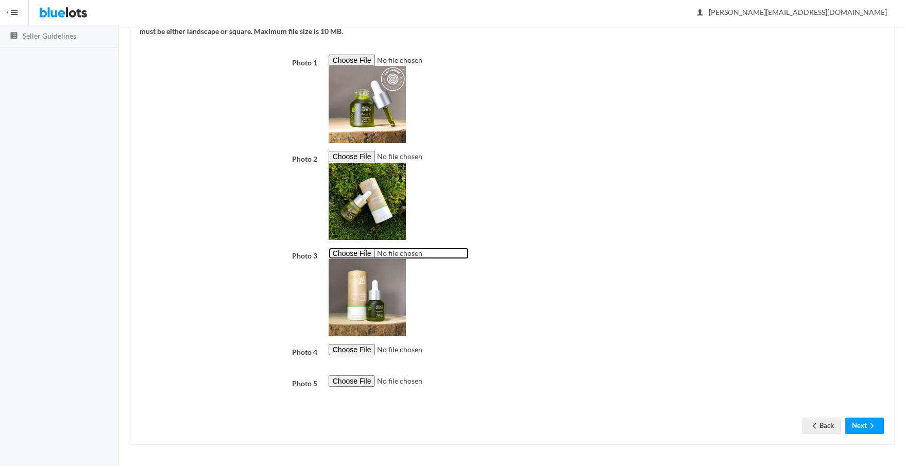
scroll to position [202, 0]
click at [346, 350] on input "file" at bounding box center [399, 350] width 140 height 12
type input "C:\fakepath\Herban Wisdom Facial Oil 15 ml closed warm [DATE].jpg"
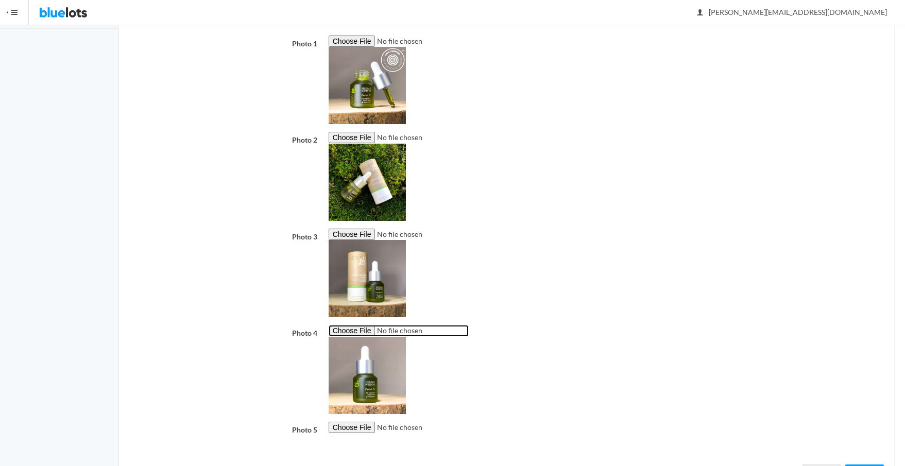
scroll to position [268, 0]
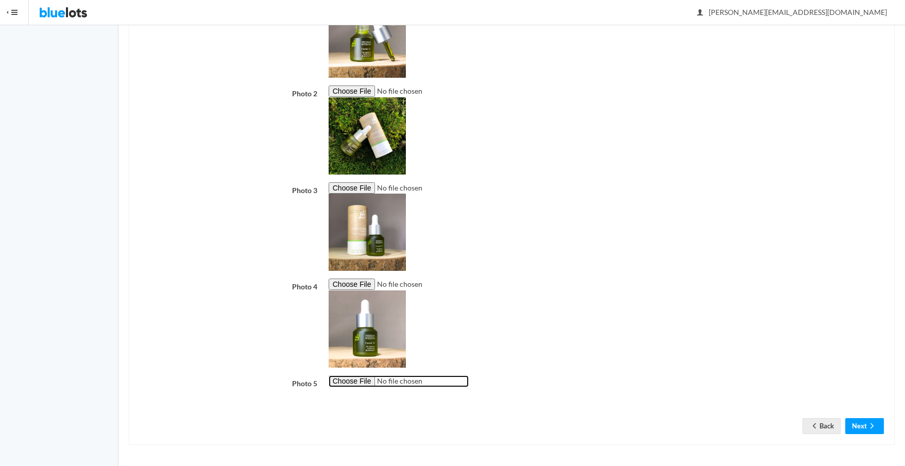
click at [361, 383] on input "file" at bounding box center [399, 381] width 140 height 12
type input "C:\fakepath\Humanist Beauty Facial Oil Droplets.jpg"
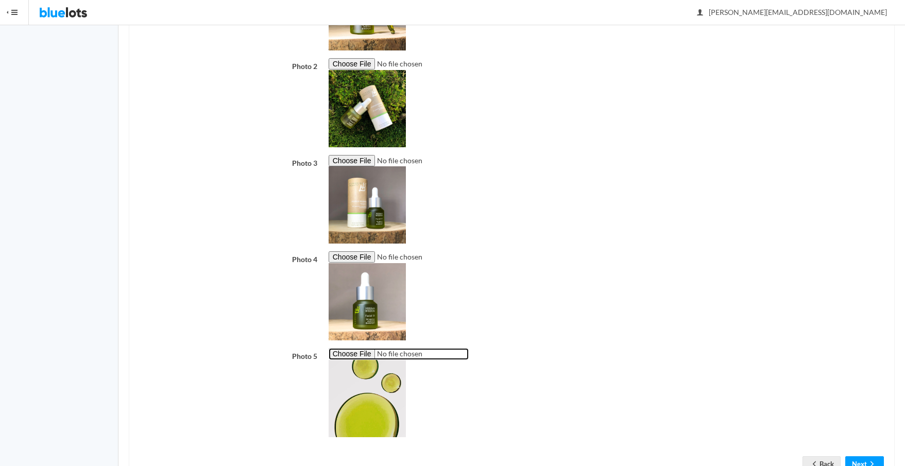
scroll to position [334, 0]
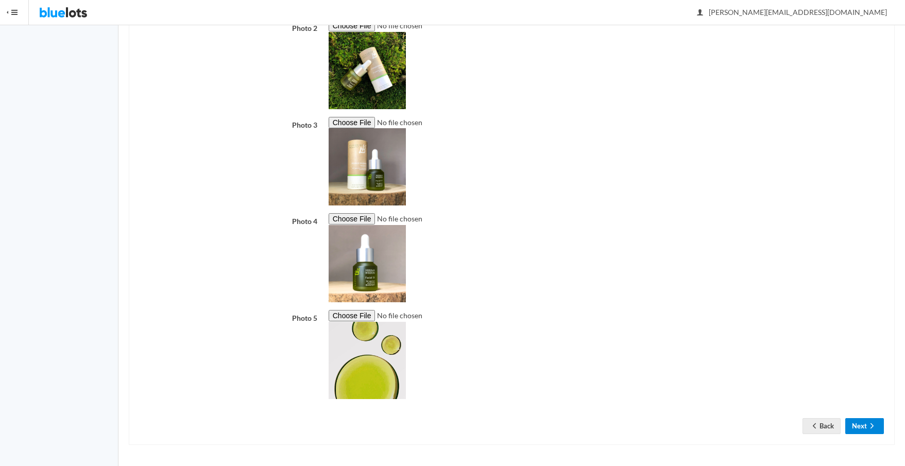
click at [866, 423] on button "Next" at bounding box center [864, 426] width 39 height 16
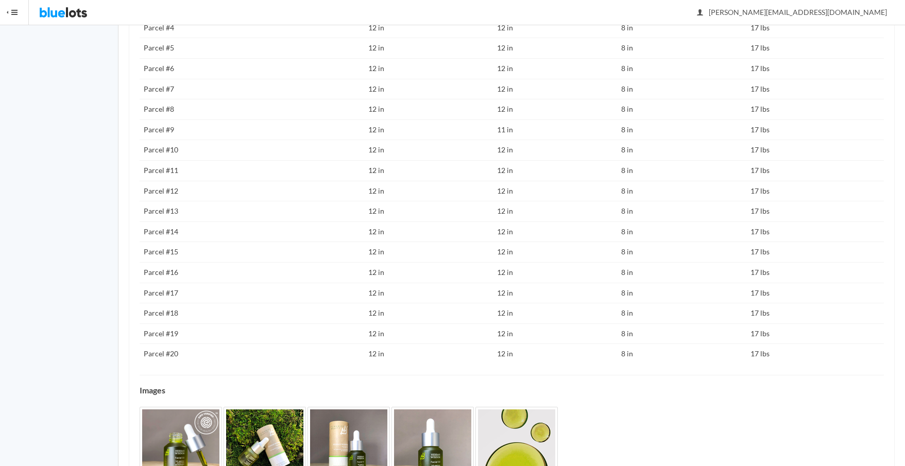
scroll to position [699, 0]
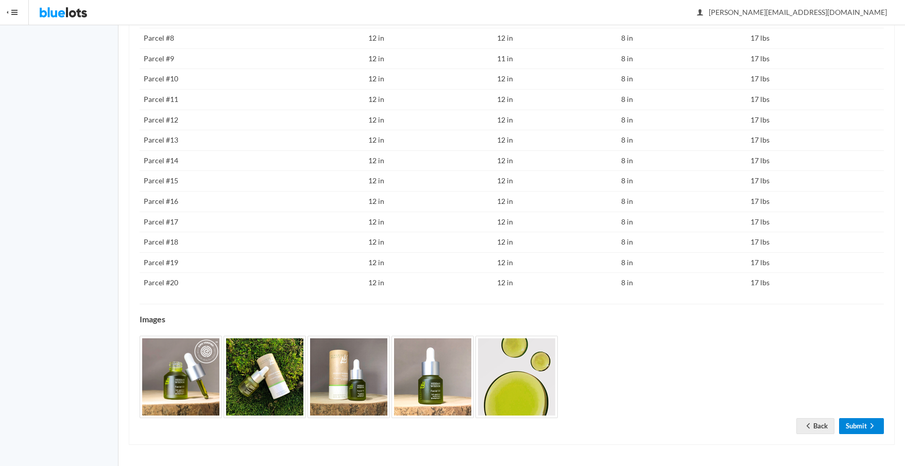
click at [852, 427] on link "Submit" at bounding box center [861, 426] width 45 height 16
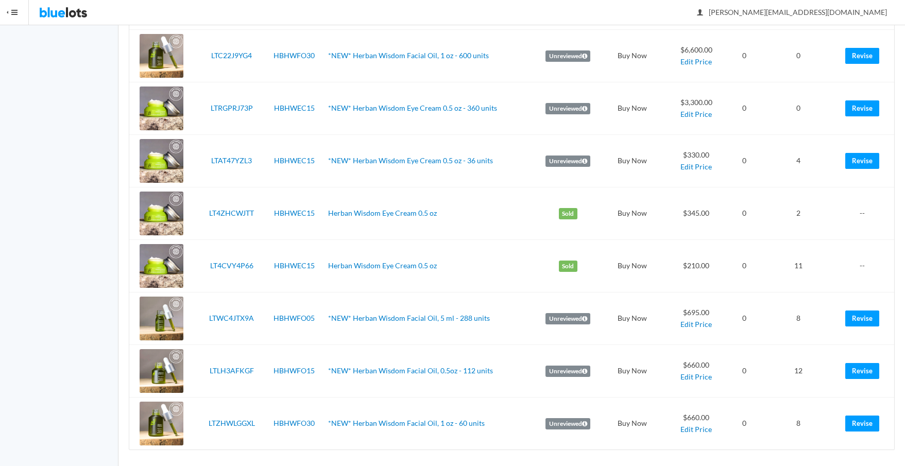
scroll to position [348, 0]
